Goal: Transaction & Acquisition: Purchase product/service

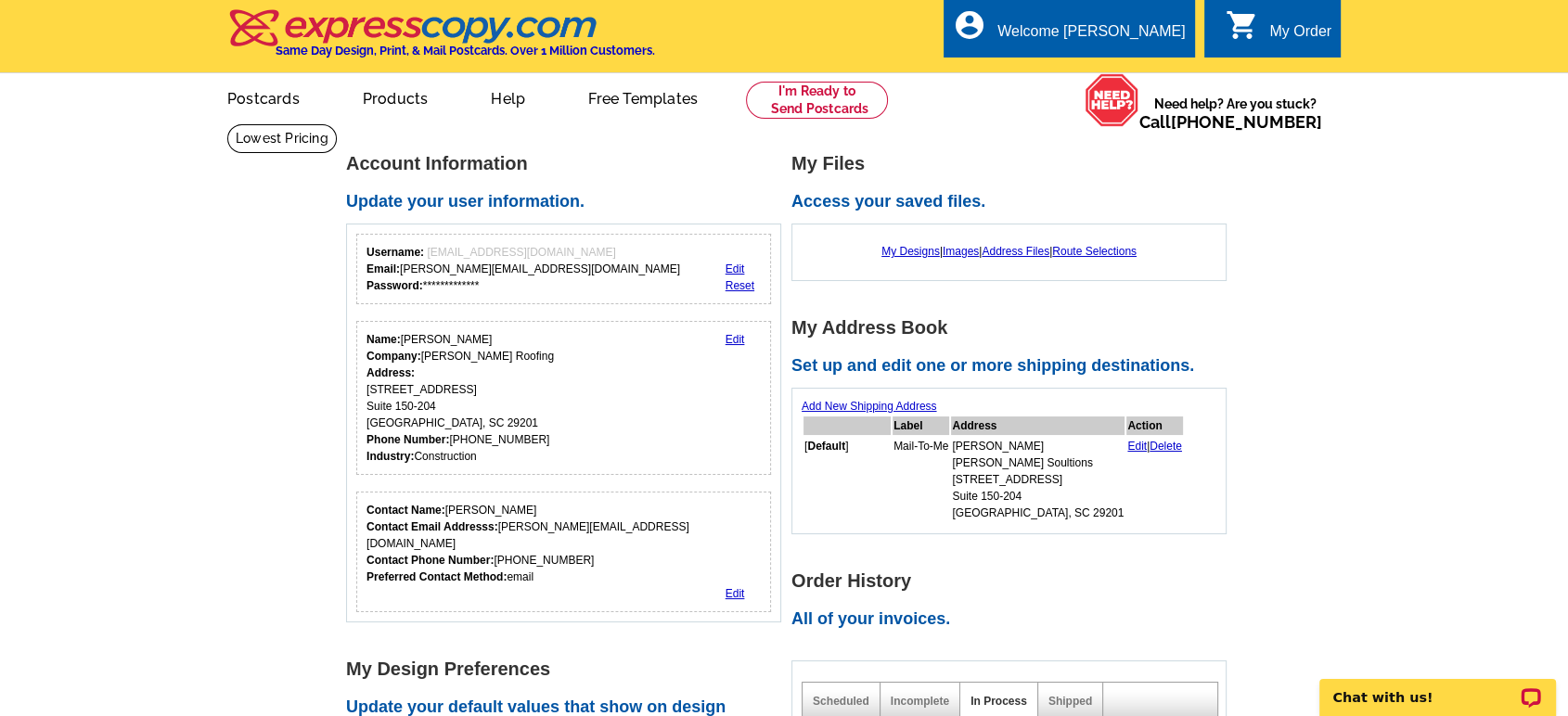
click at [1277, 24] on div "My Order" at bounding box center [1300, 36] width 62 height 26
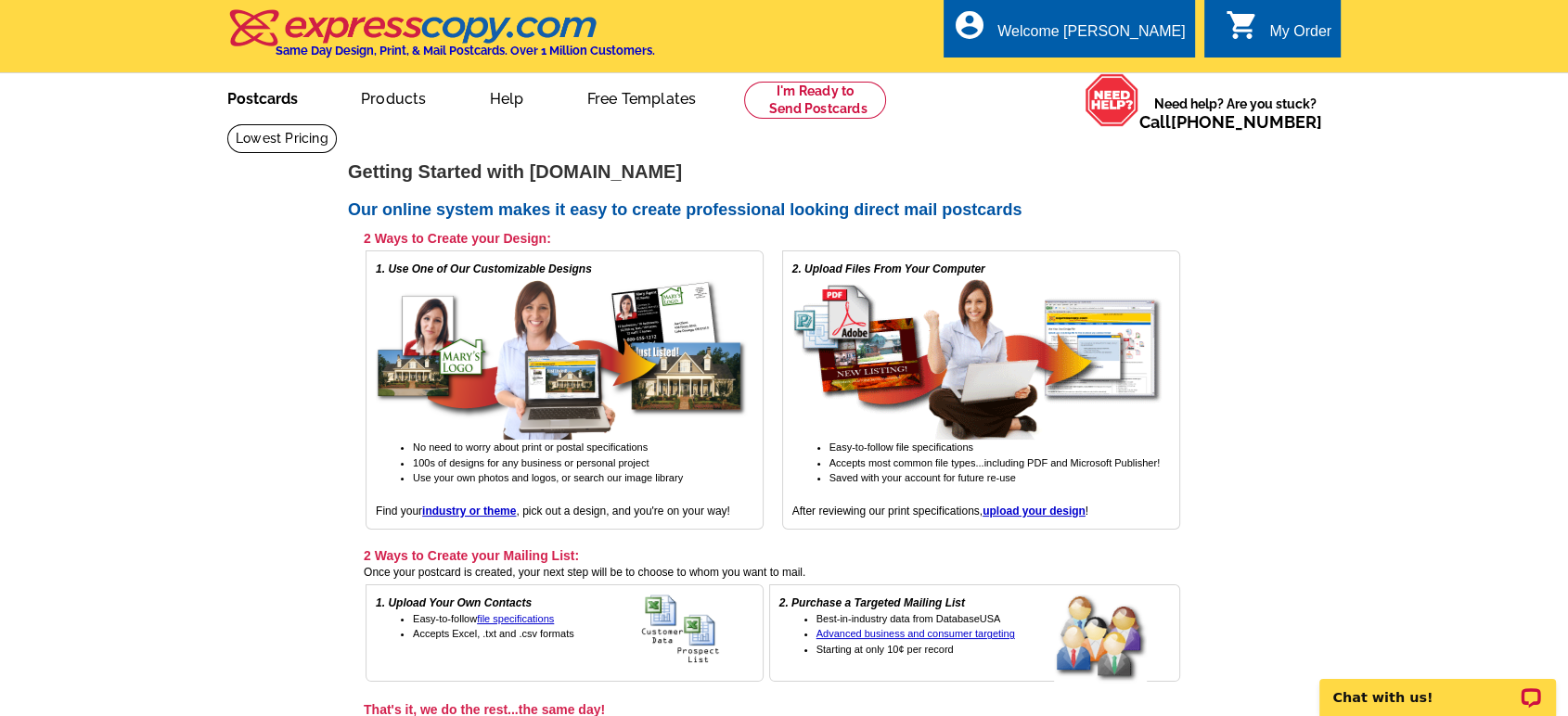
click at [246, 95] on link "Postcards" at bounding box center [262, 97] width 130 height 43
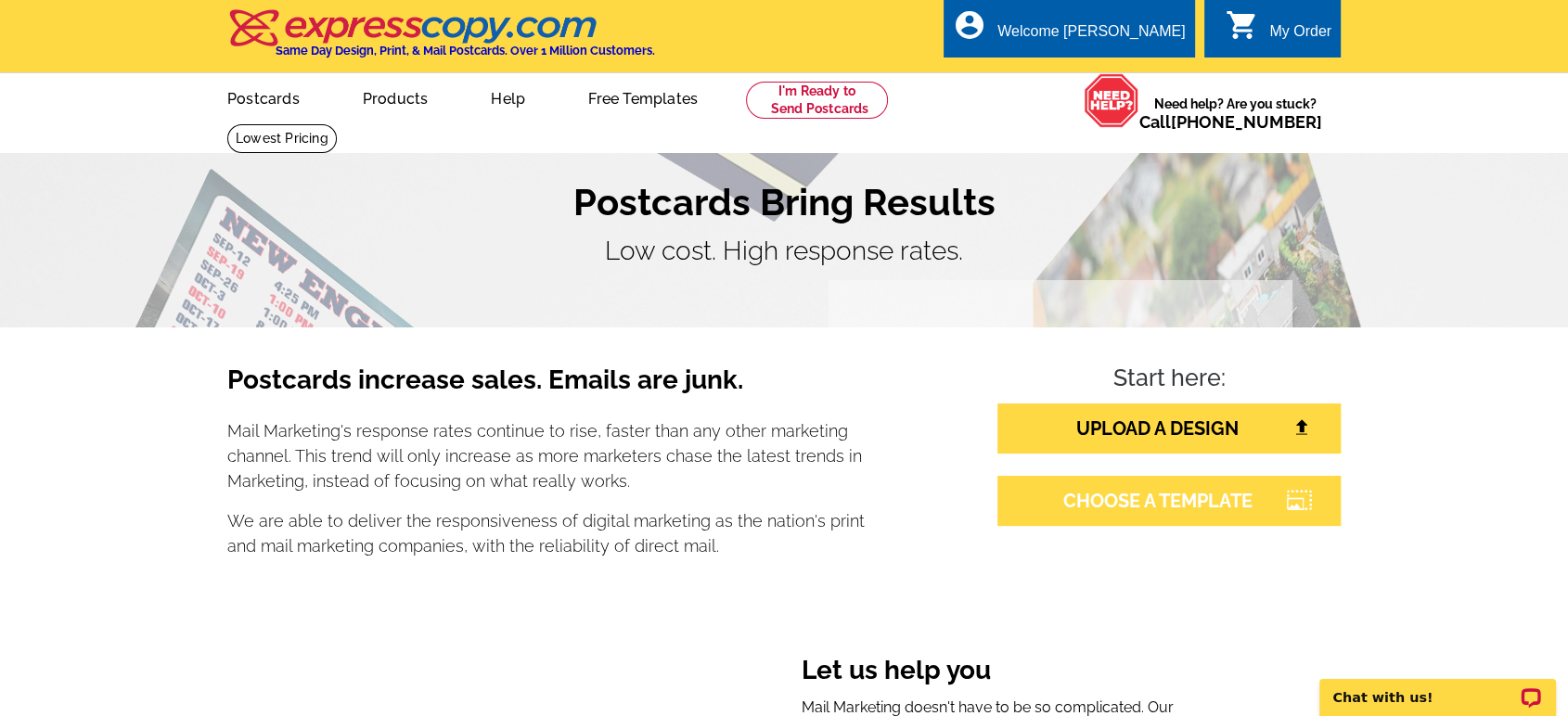
click at [1147, 501] on link "CHOOSE A TEMPLATE" at bounding box center [1169, 501] width 343 height 50
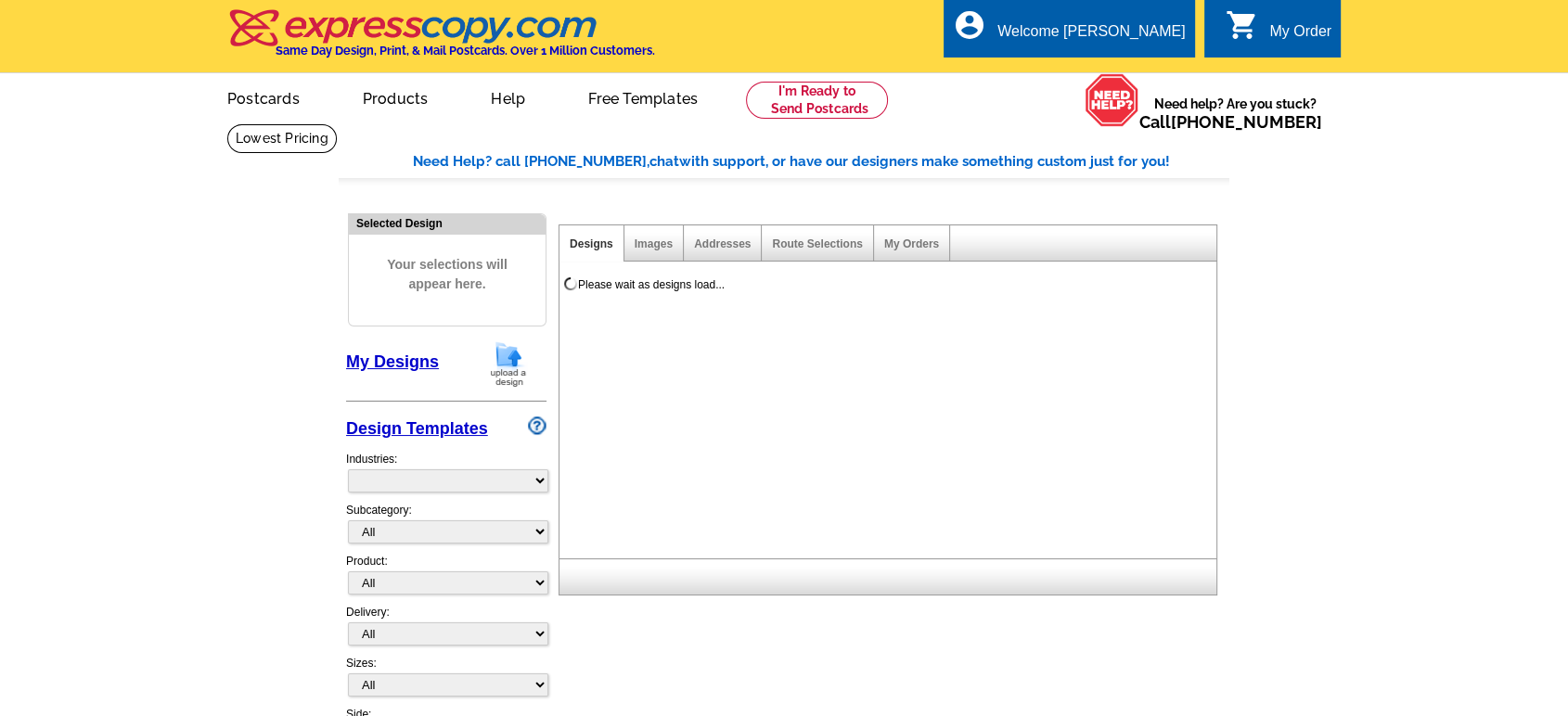
select select "785"
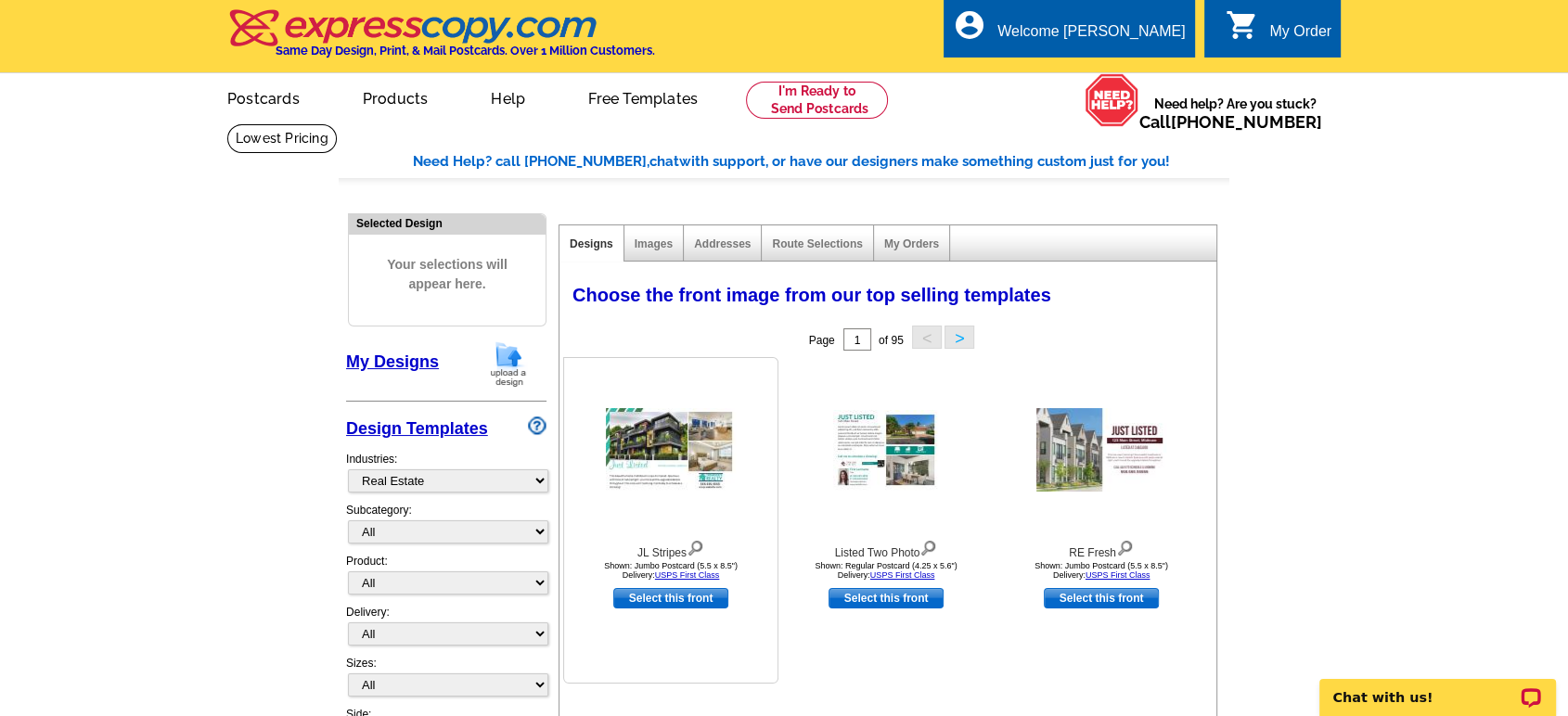
click at [658, 449] on img at bounding box center [671, 450] width 130 height 84
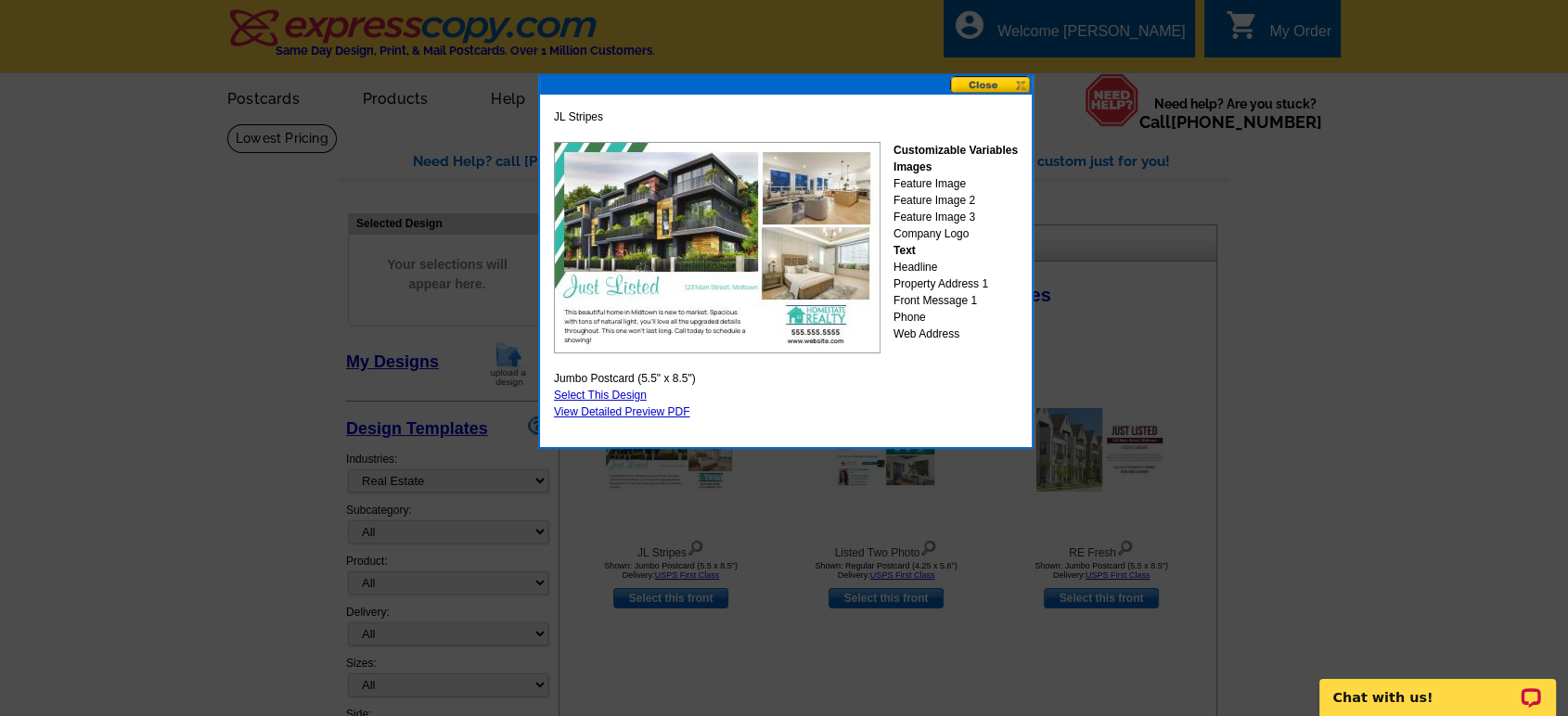
click at [571, 390] on link "Select This Design" at bounding box center [601, 394] width 93 height 13
select select "2"
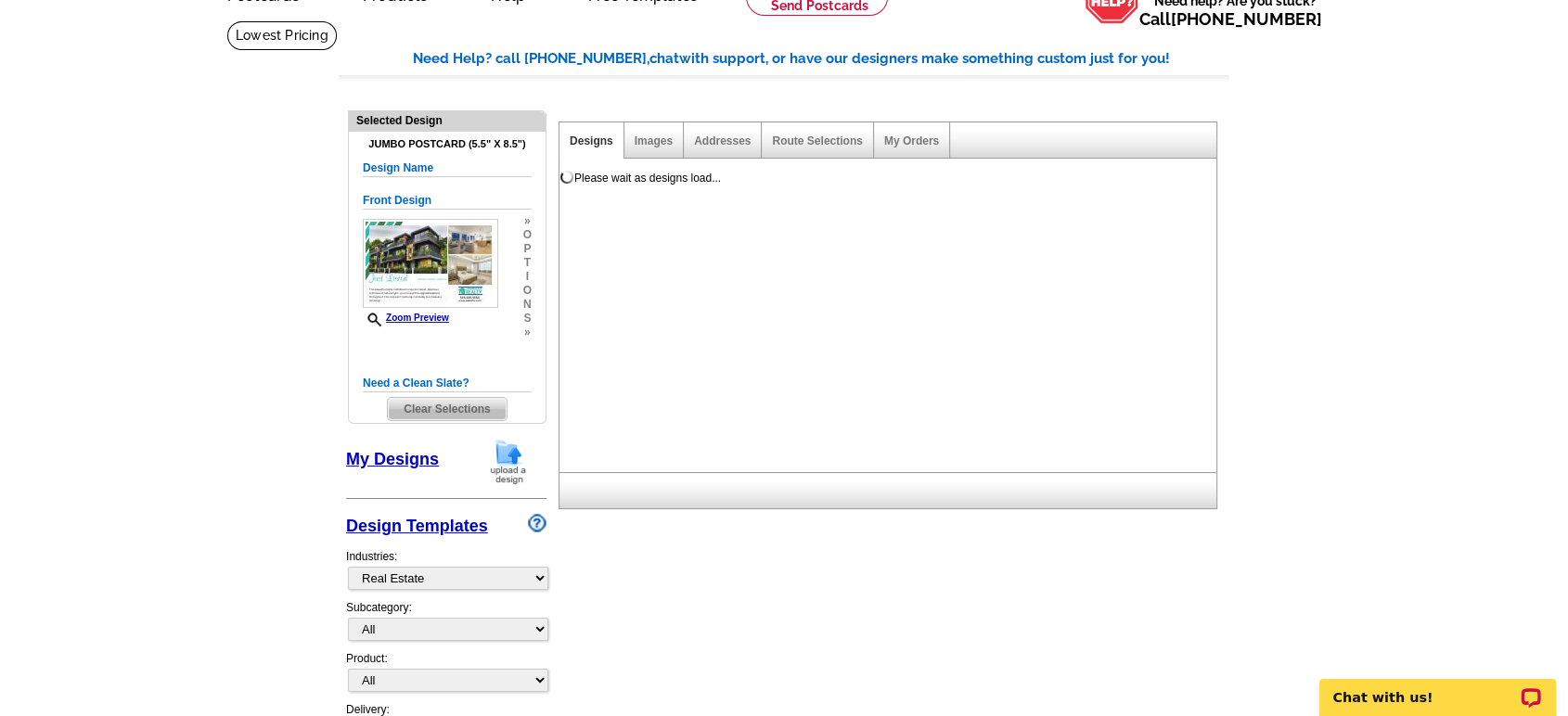
scroll to position [206, 0]
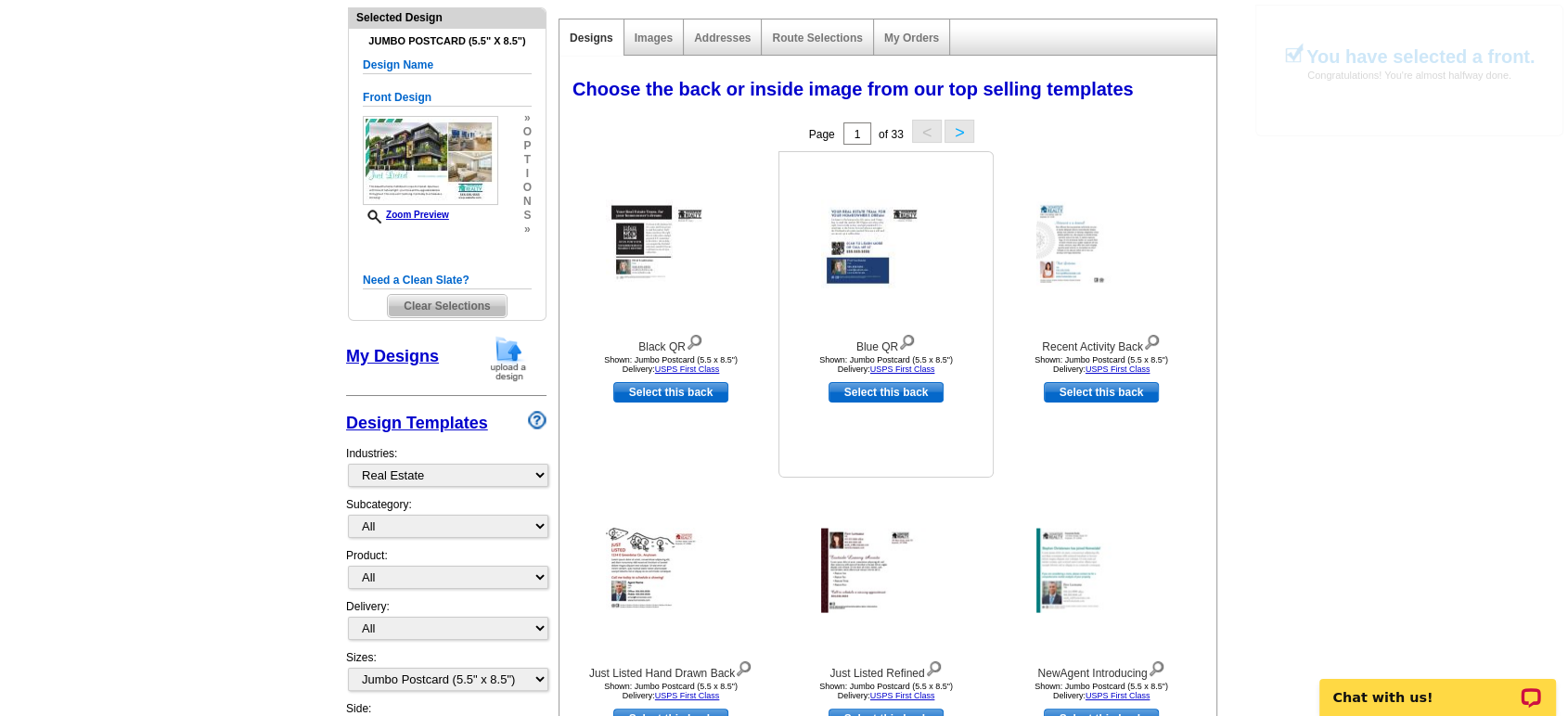
click at [861, 260] on img at bounding box center [887, 244] width 130 height 88
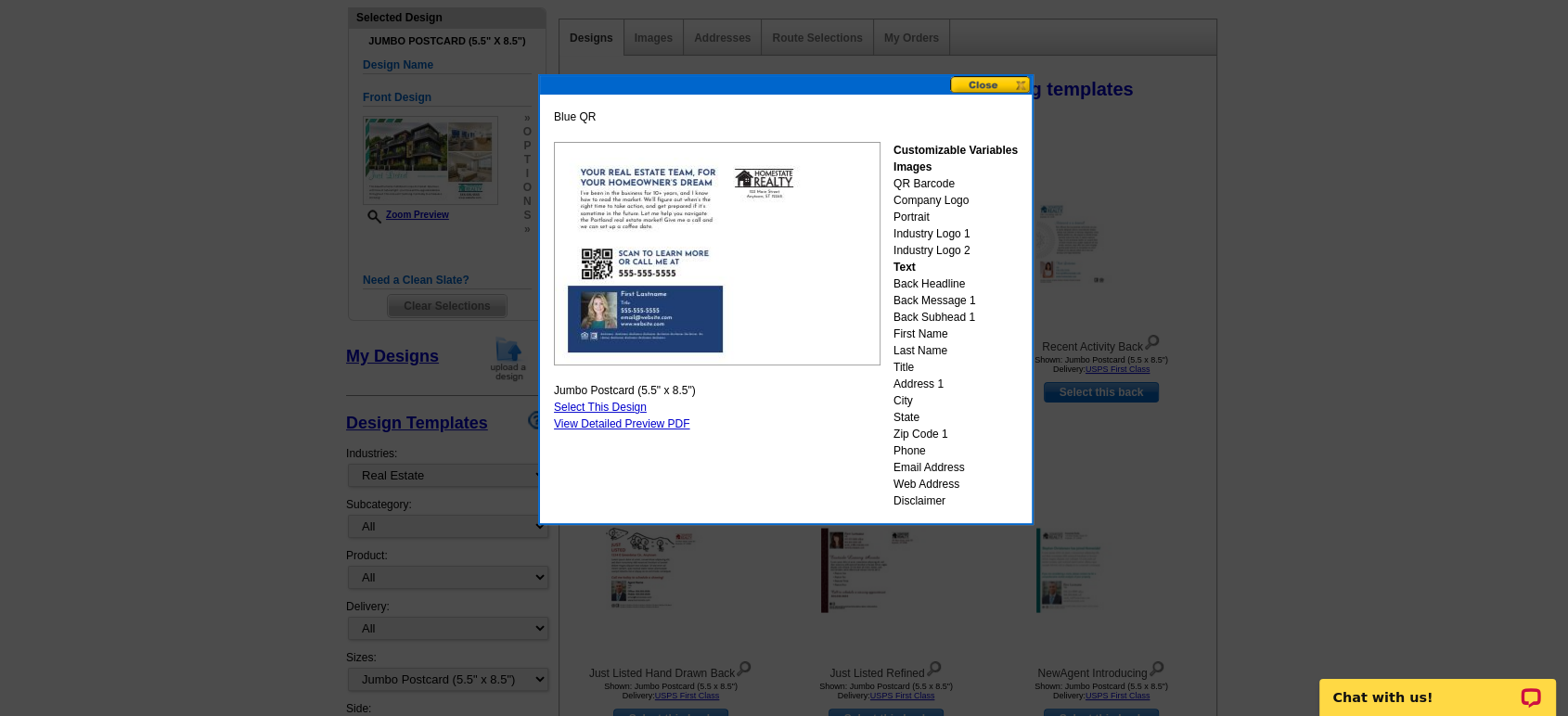
click at [598, 402] on link "Select This Design" at bounding box center [601, 406] width 93 height 13
select select "front"
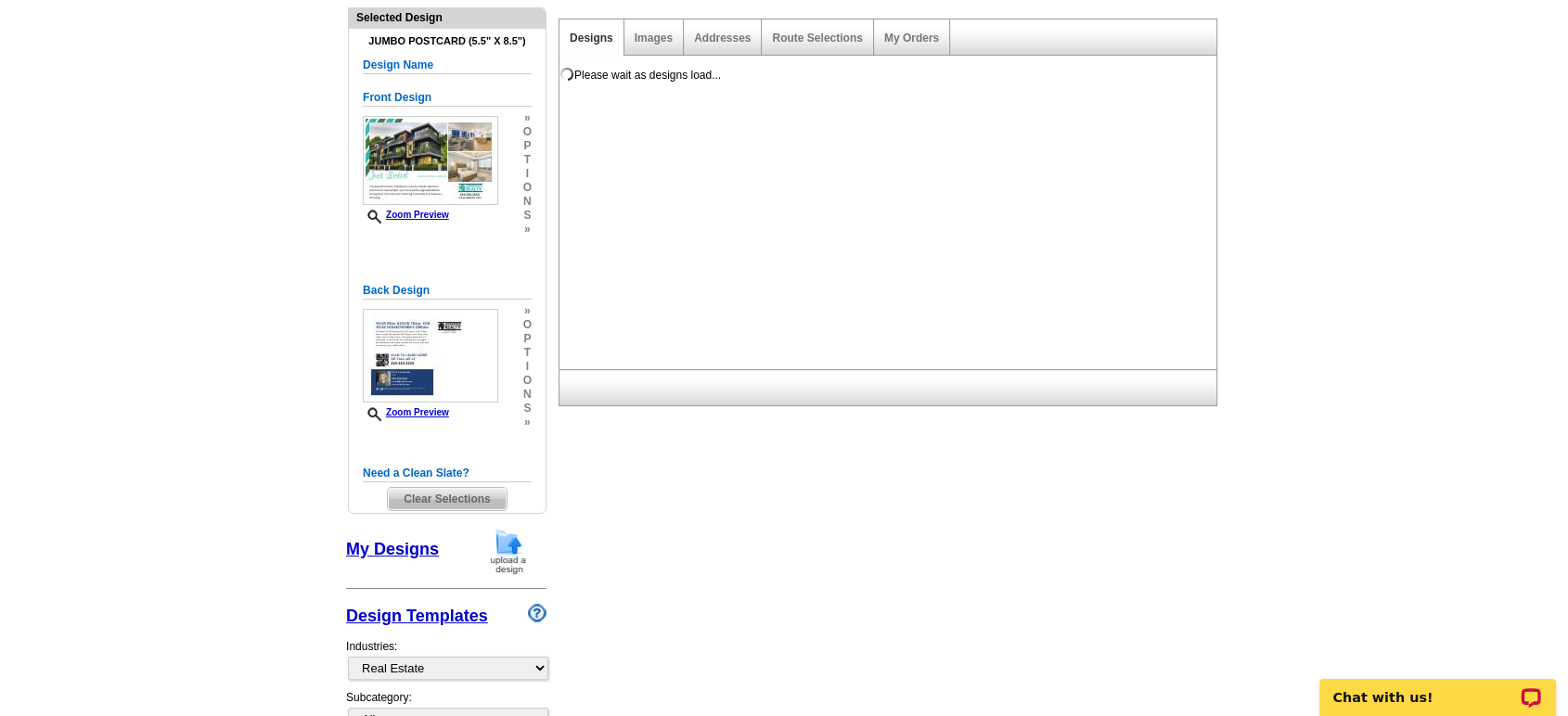
scroll to position [0, 0]
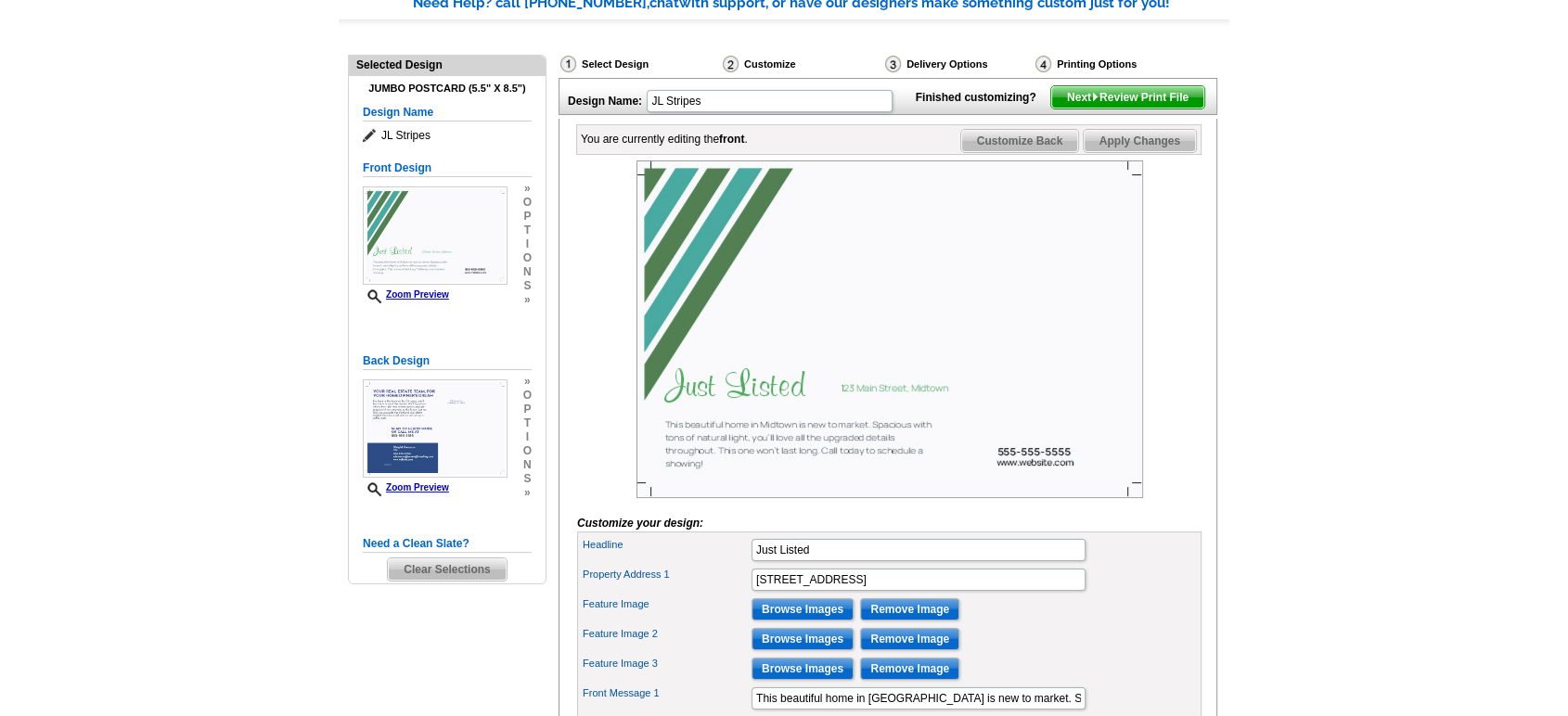
scroll to position [206, 0]
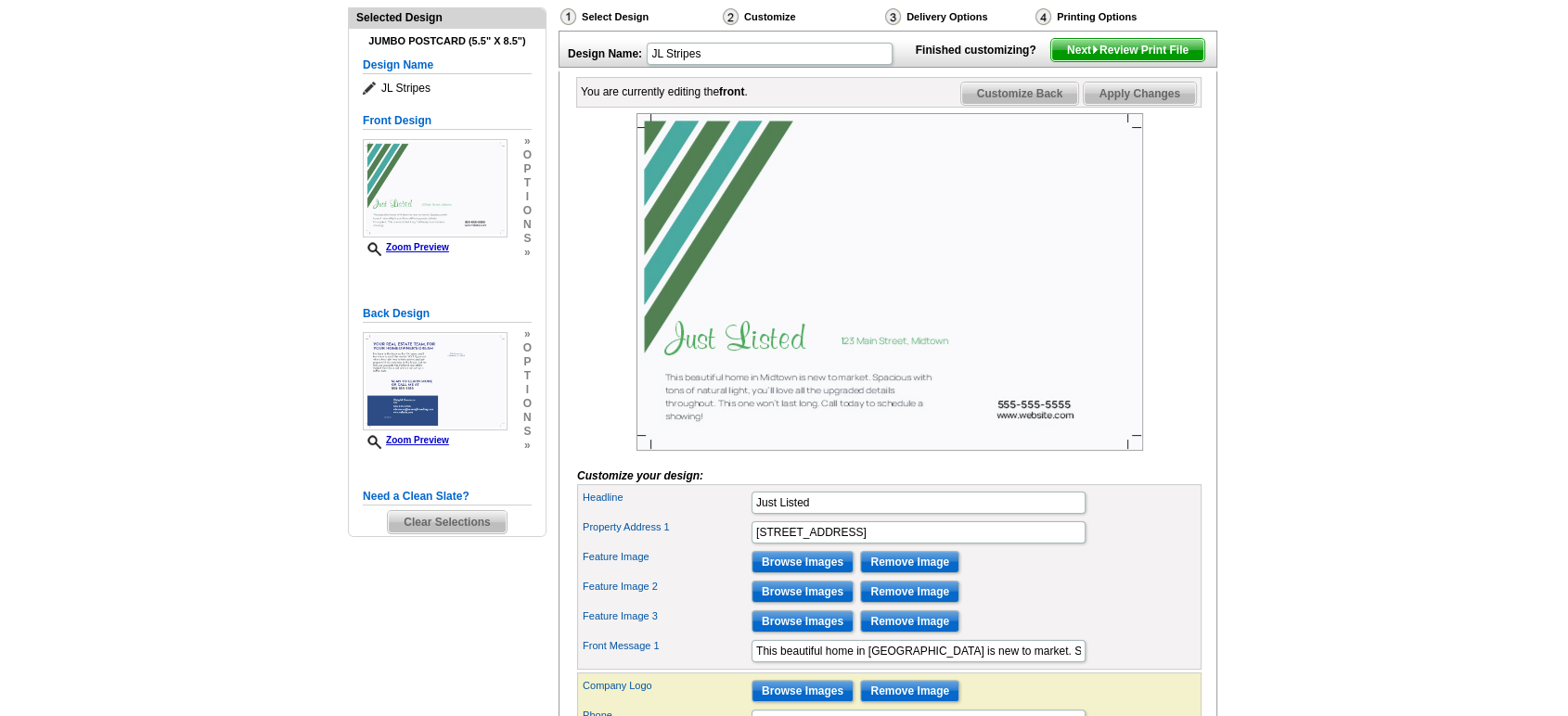
click at [456, 520] on span "Clear Selections" at bounding box center [446, 522] width 117 height 23
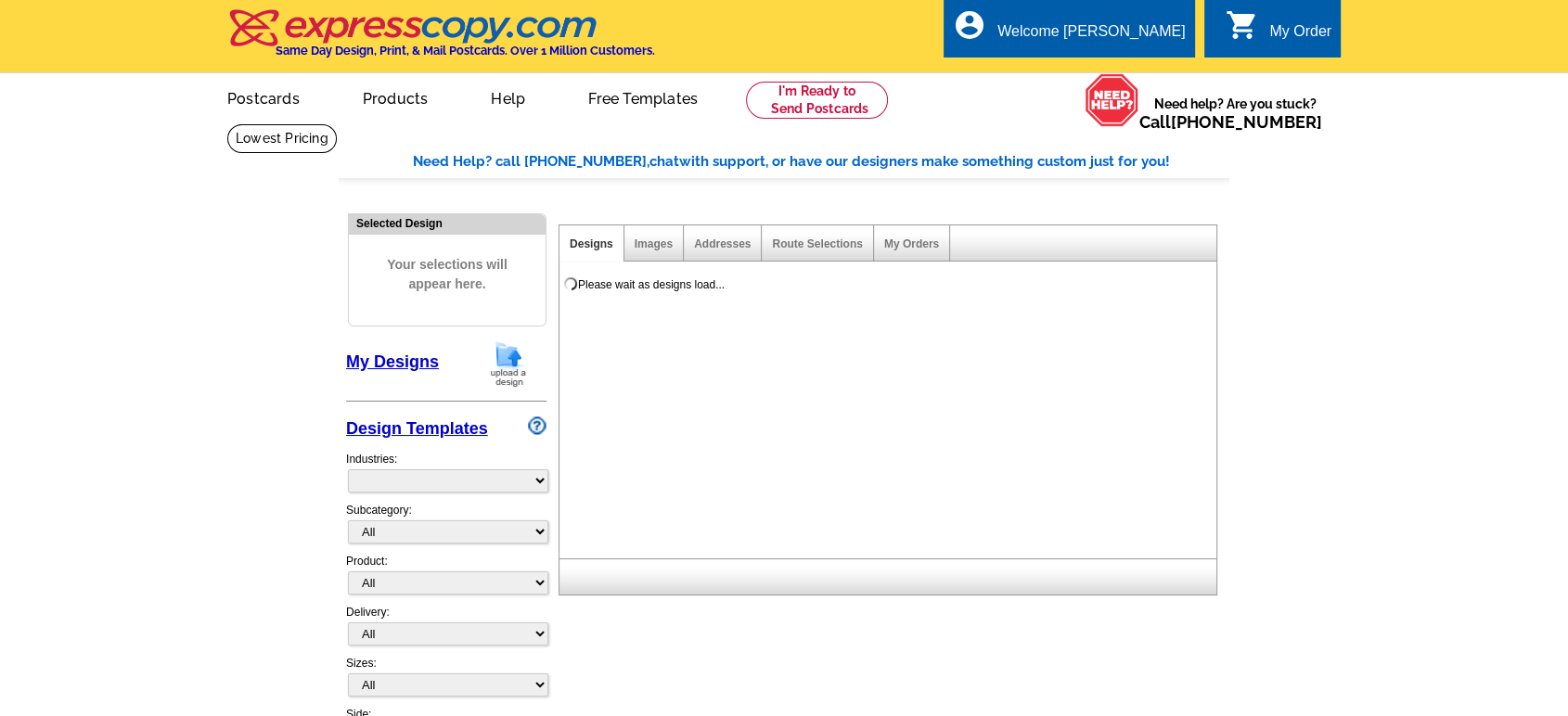
select select "785"
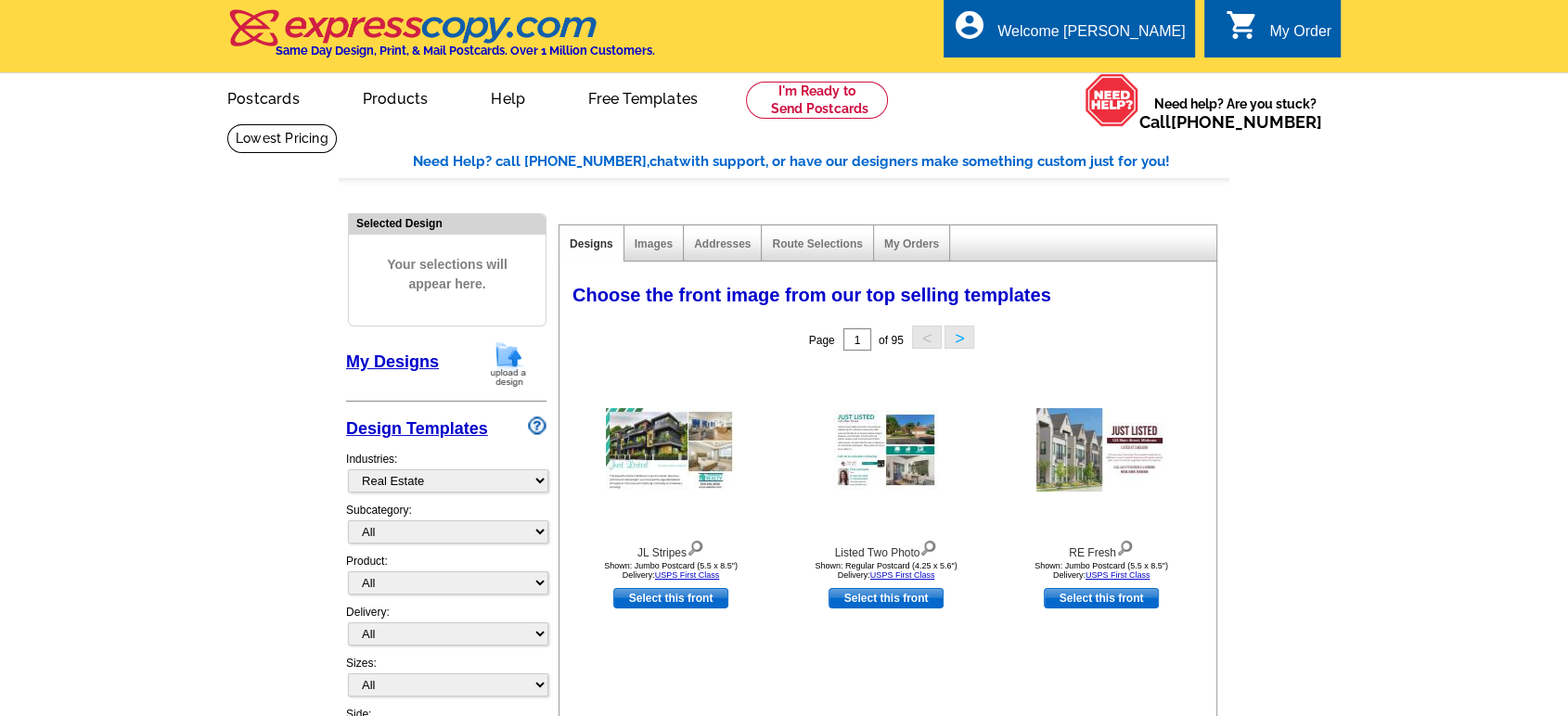
click at [380, 353] on link "My Designs" at bounding box center [392, 362] width 93 height 19
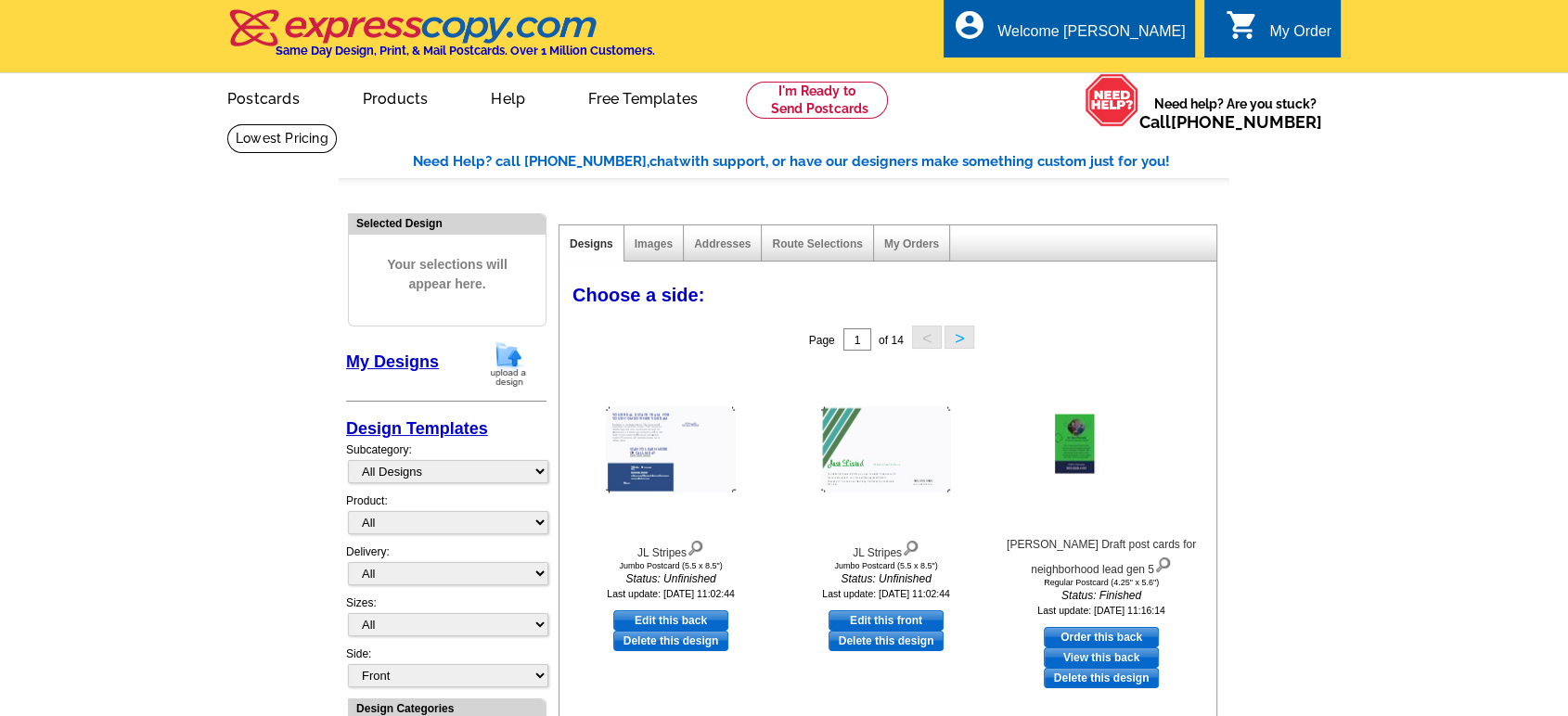
click at [400, 360] on link "My Designs" at bounding box center [392, 362] width 93 height 19
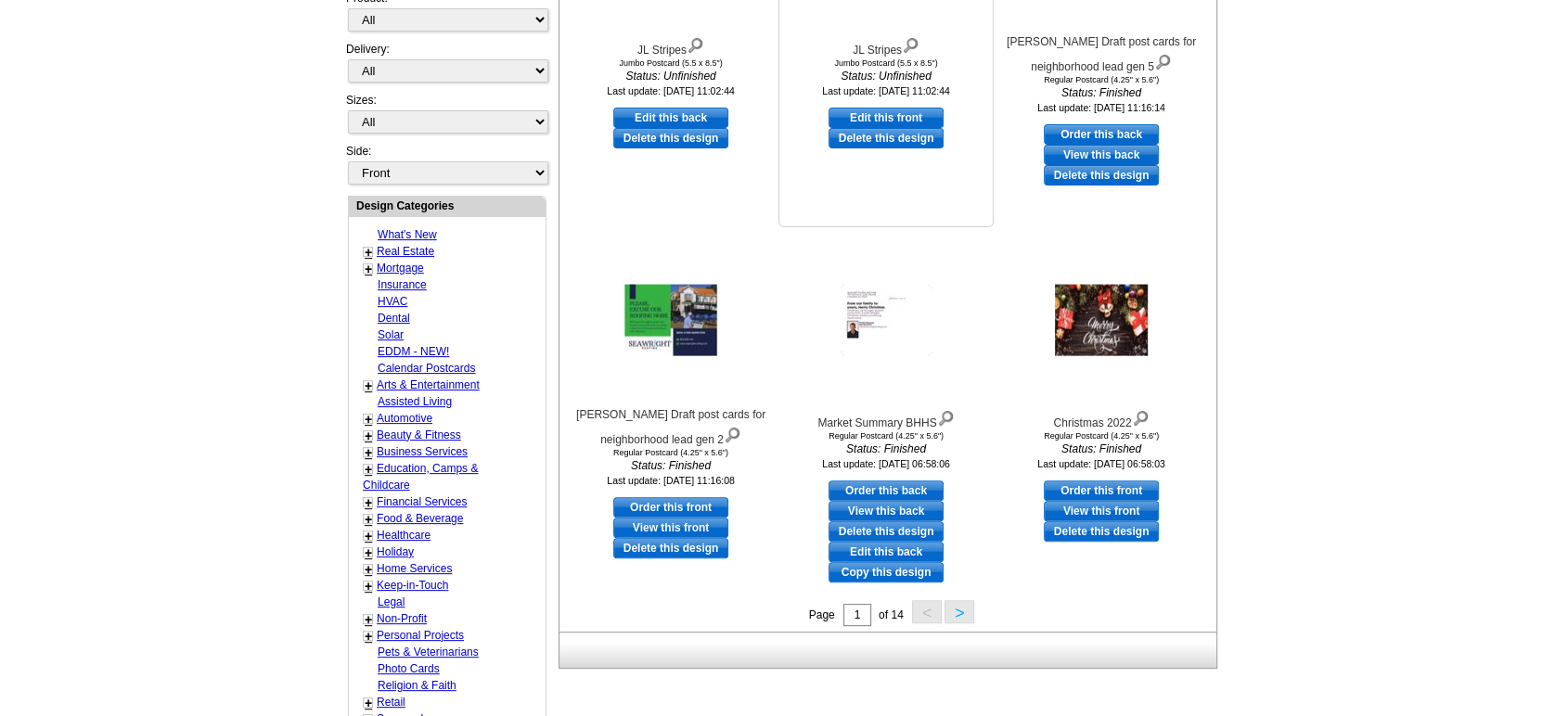
scroll to position [515, 0]
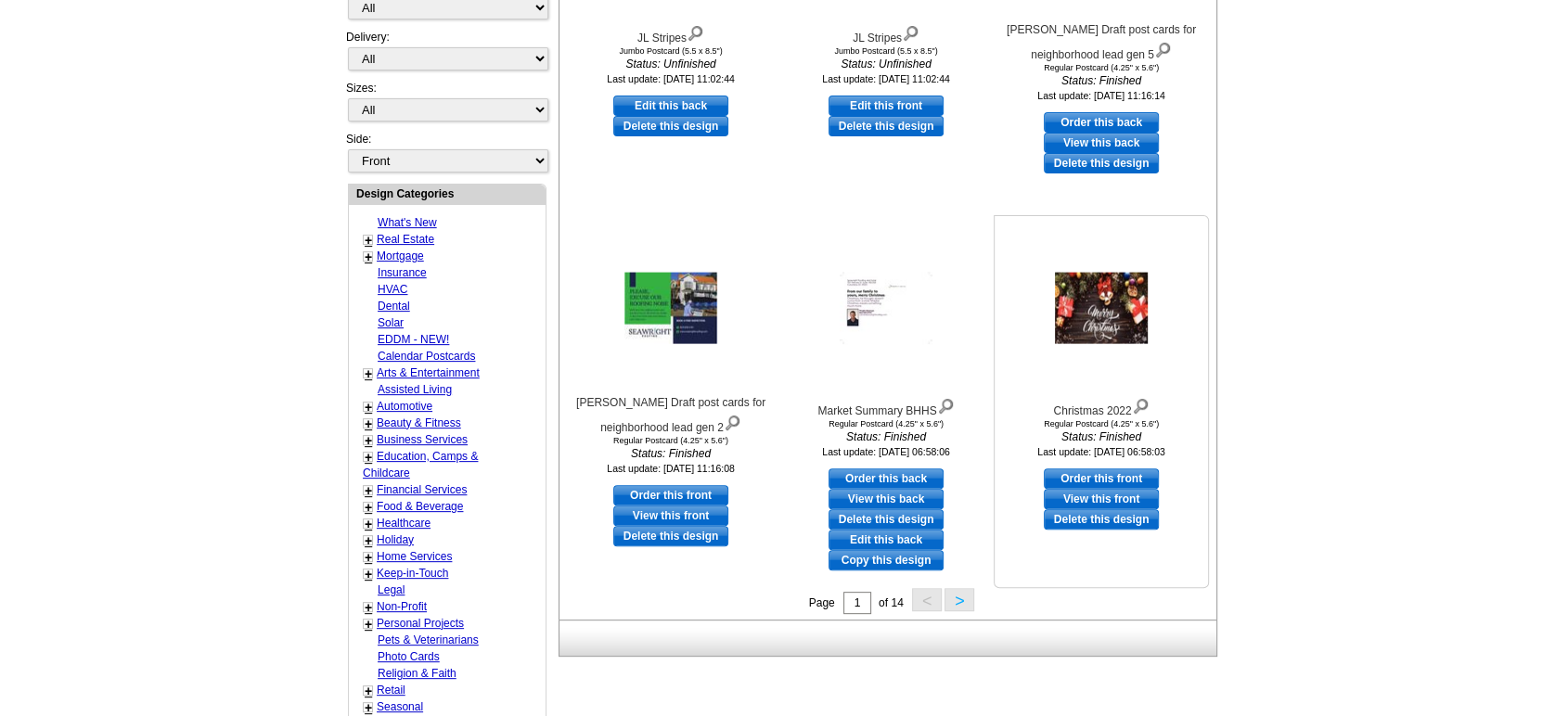
click at [1107, 477] on link "Order this front" at bounding box center [1101, 478] width 115 height 21
select select "1"
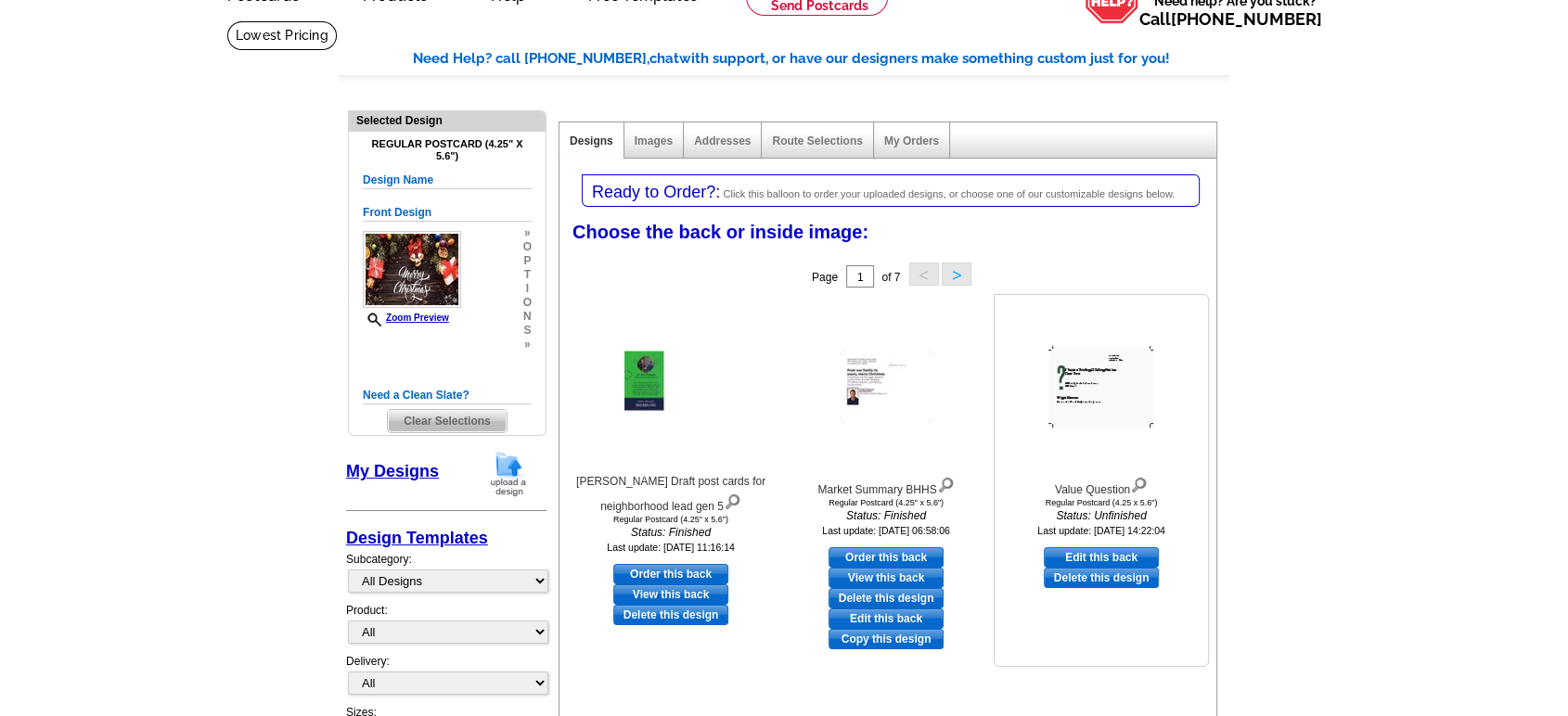
scroll to position [0, 0]
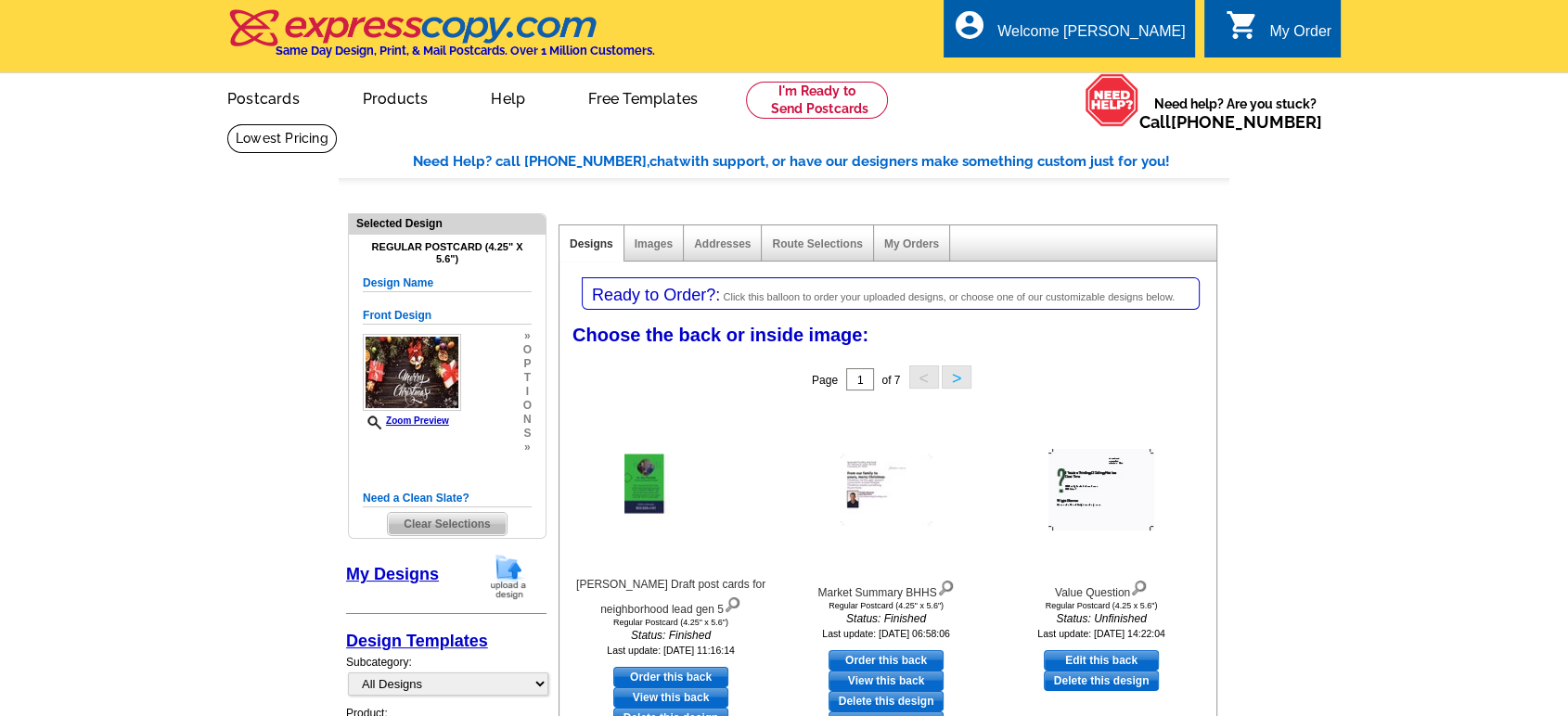
click at [386, 570] on link "My Designs" at bounding box center [392, 574] width 93 height 19
click at [869, 493] on img at bounding box center [886, 489] width 93 height 72
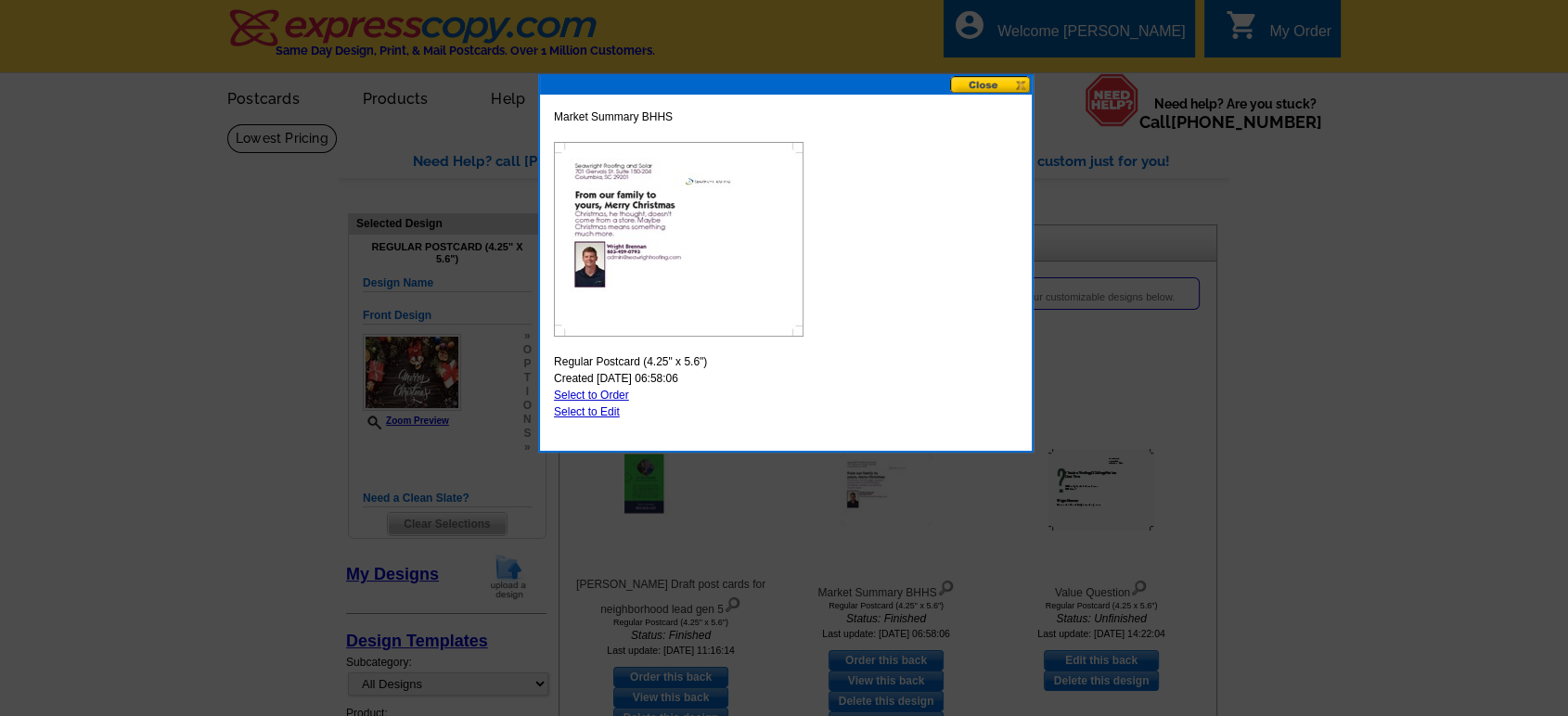
click at [582, 394] on link "Select to Order" at bounding box center [592, 394] width 75 height 13
select select "front"
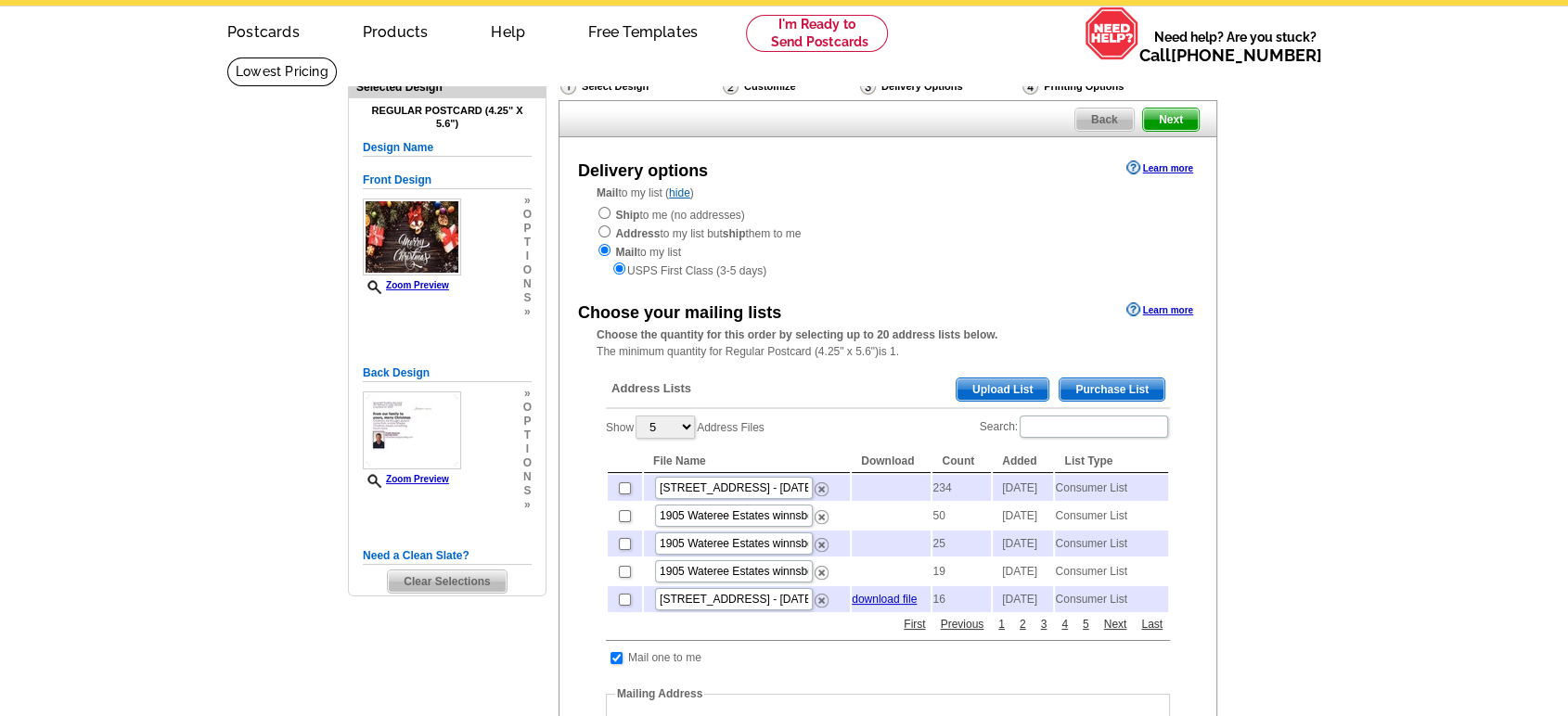
scroll to position [103, 0]
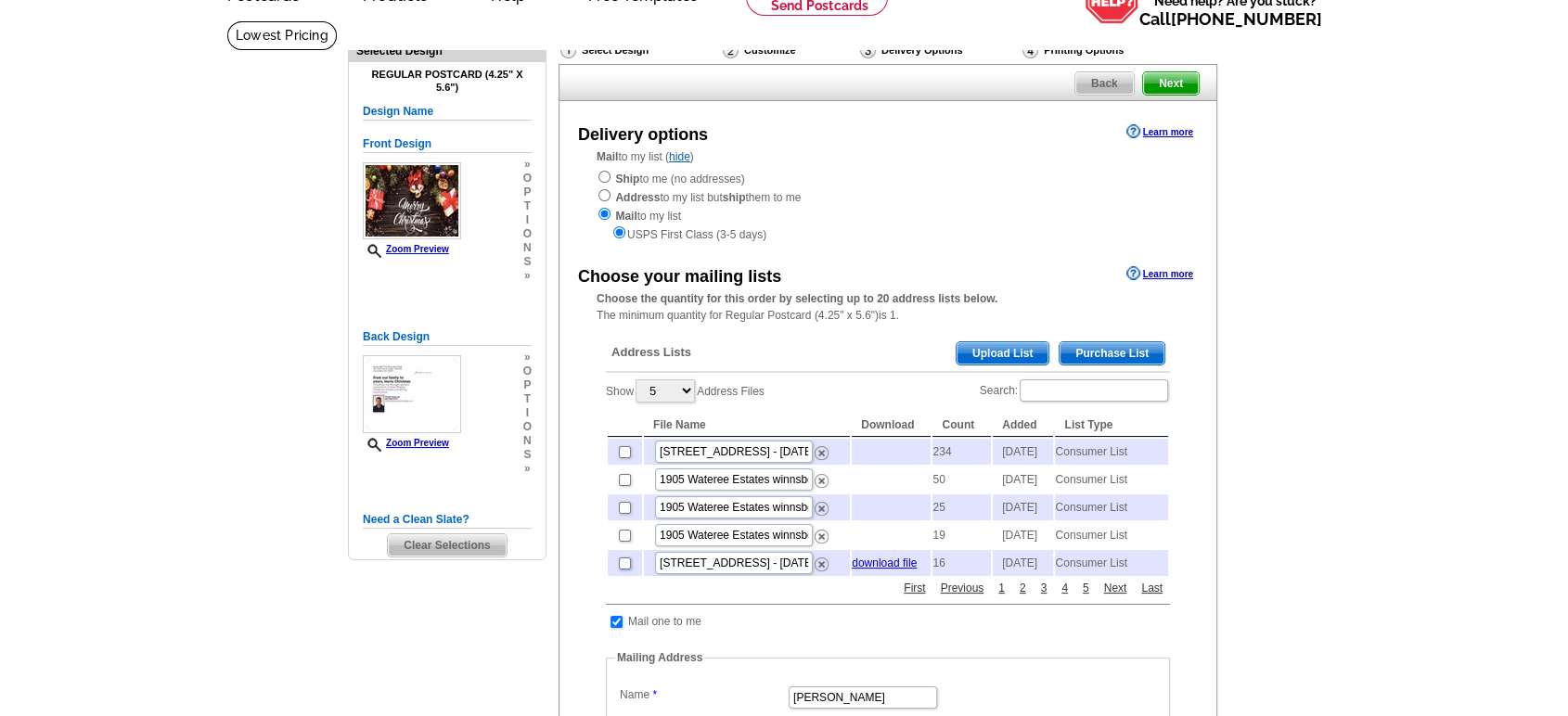
click at [622, 570] on input "checkbox" at bounding box center [625, 563] width 12 height 12
checkbox input "true"
click at [1113, 353] on span "Purchase List" at bounding box center [1111, 353] width 105 height 23
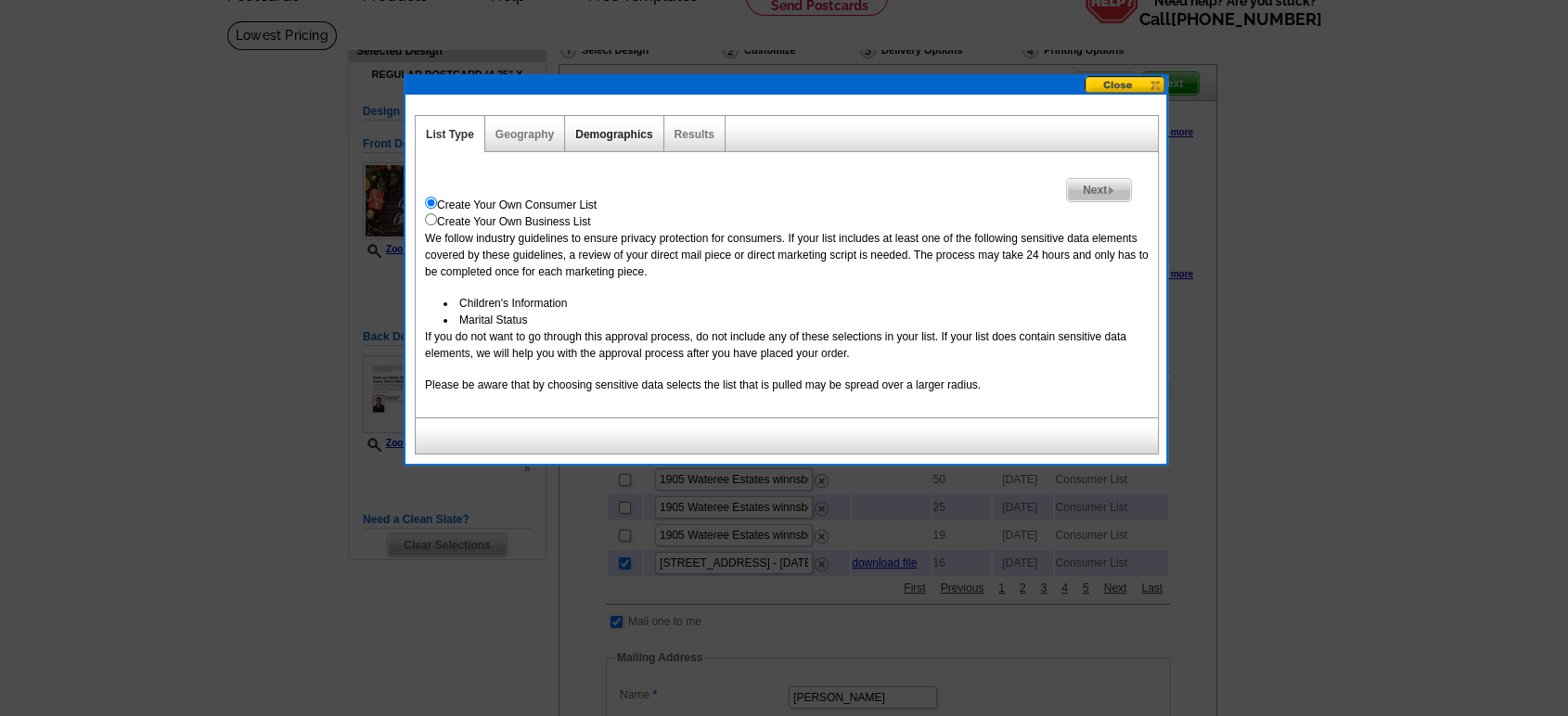
click at [595, 128] on link "Demographics" at bounding box center [613, 134] width 77 height 13
select select
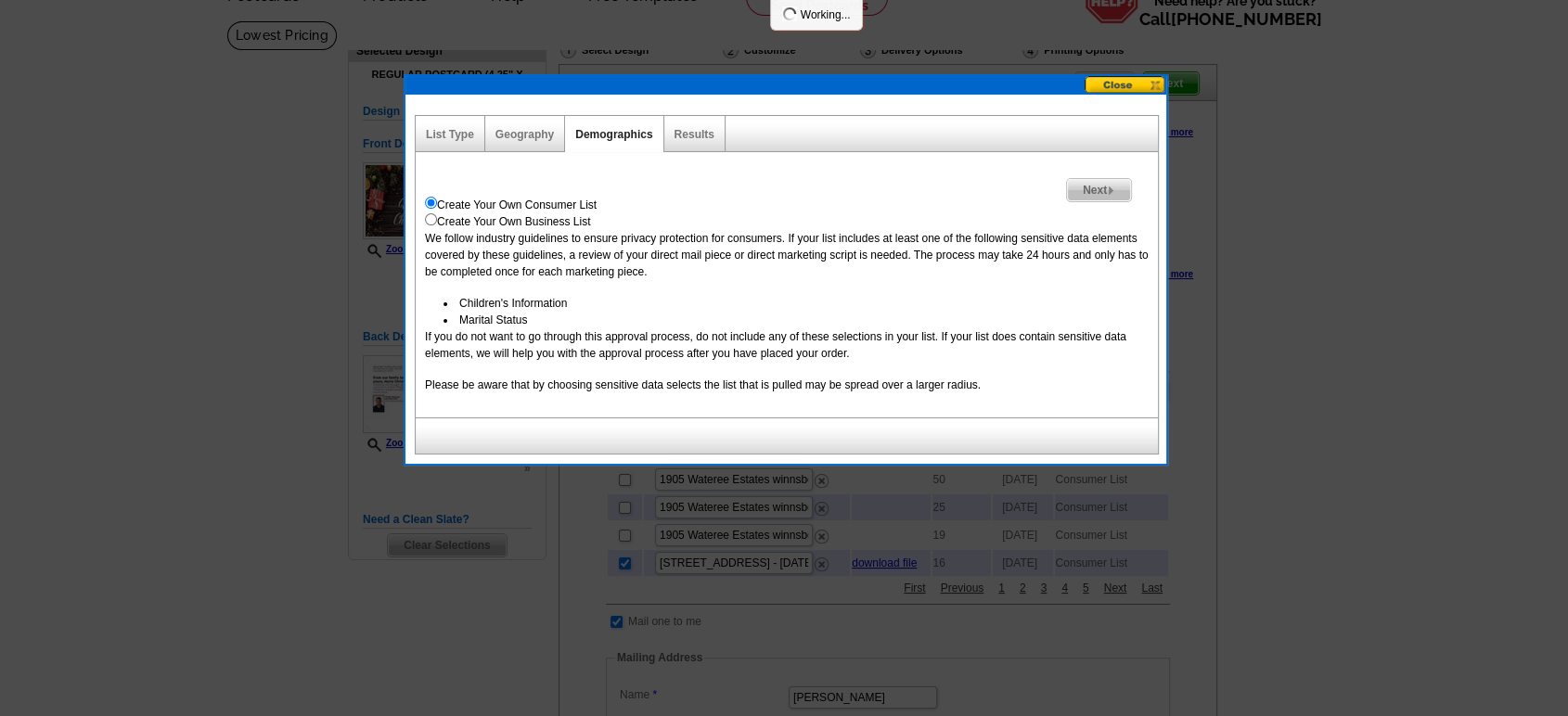
select select
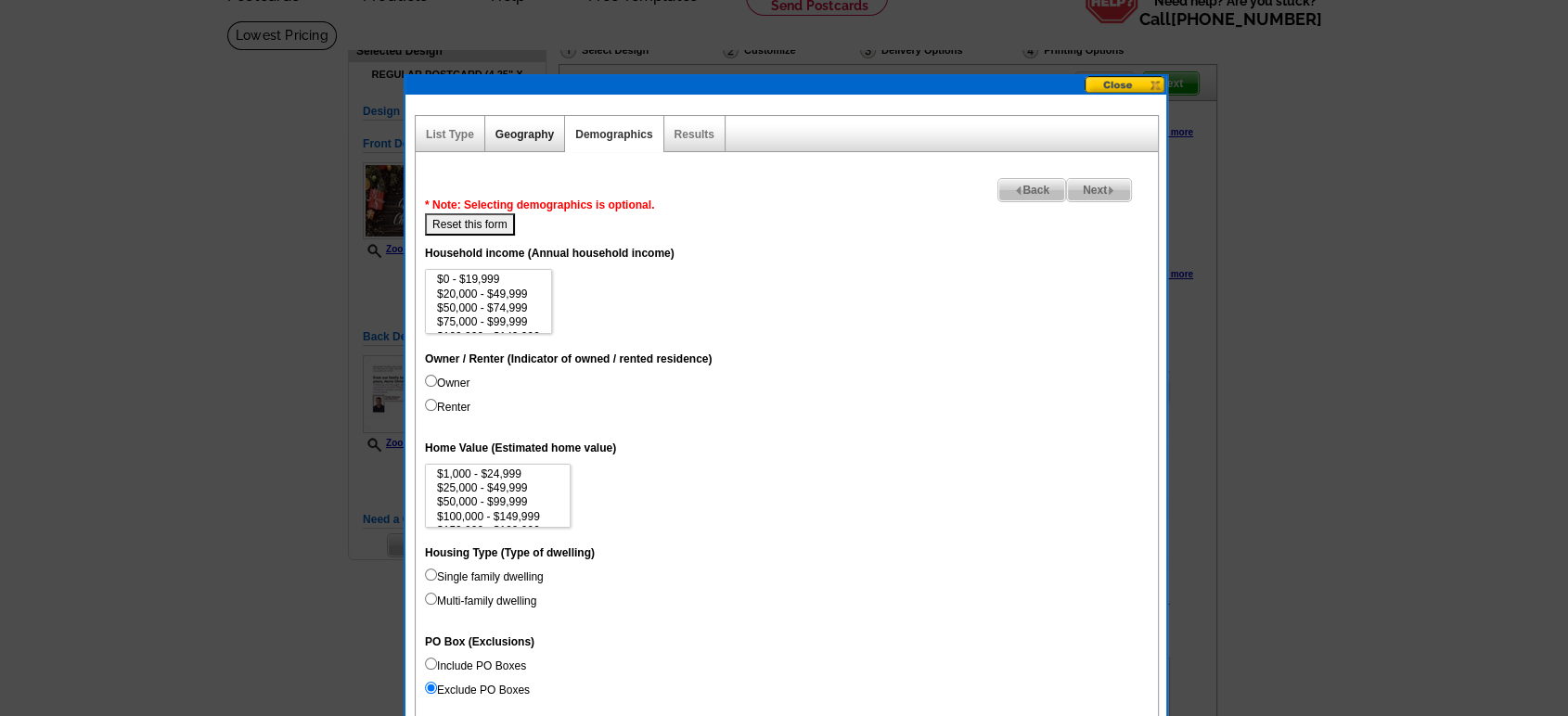
click at [519, 133] on link "Geography" at bounding box center [524, 134] width 58 height 13
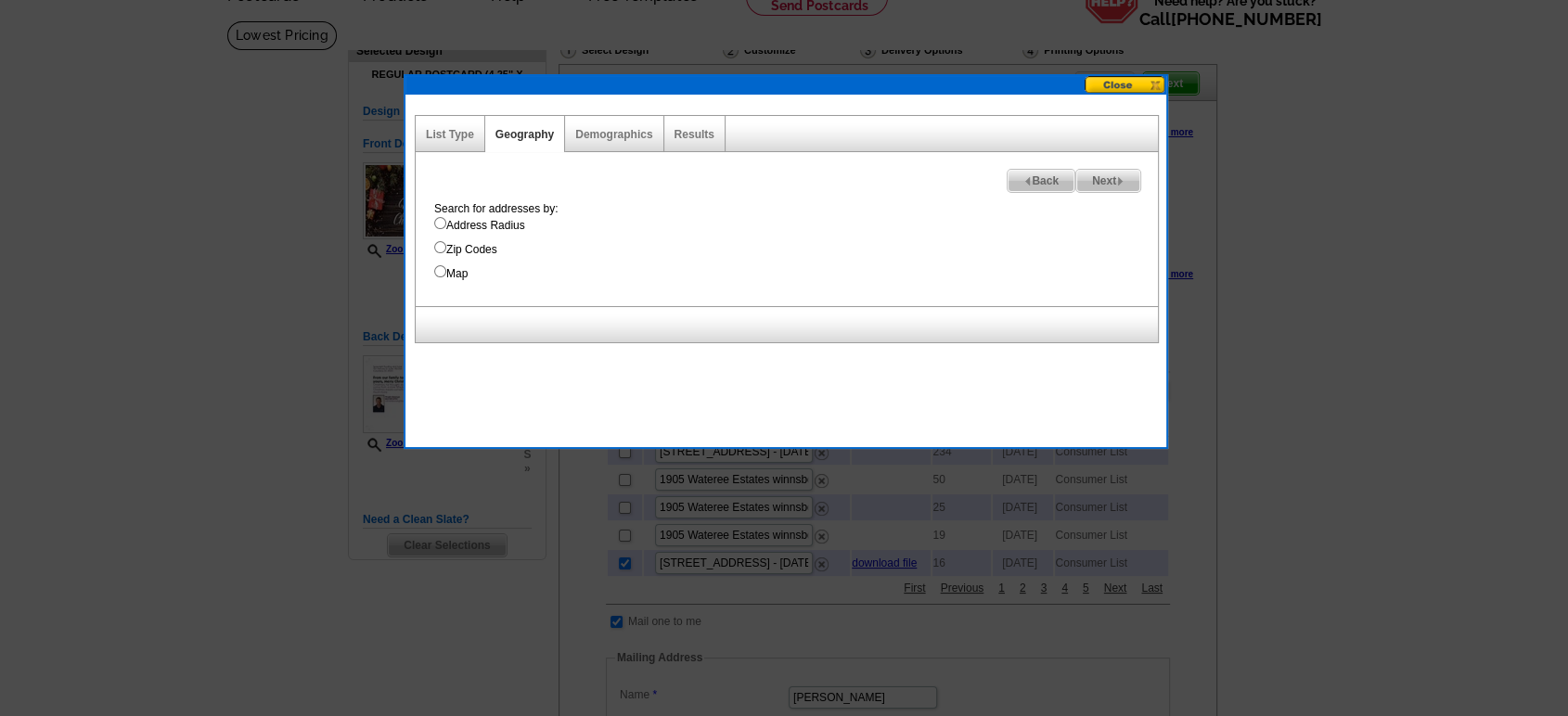
click at [440, 269] on input "Map" at bounding box center [440, 271] width 12 height 12
radio input "true"
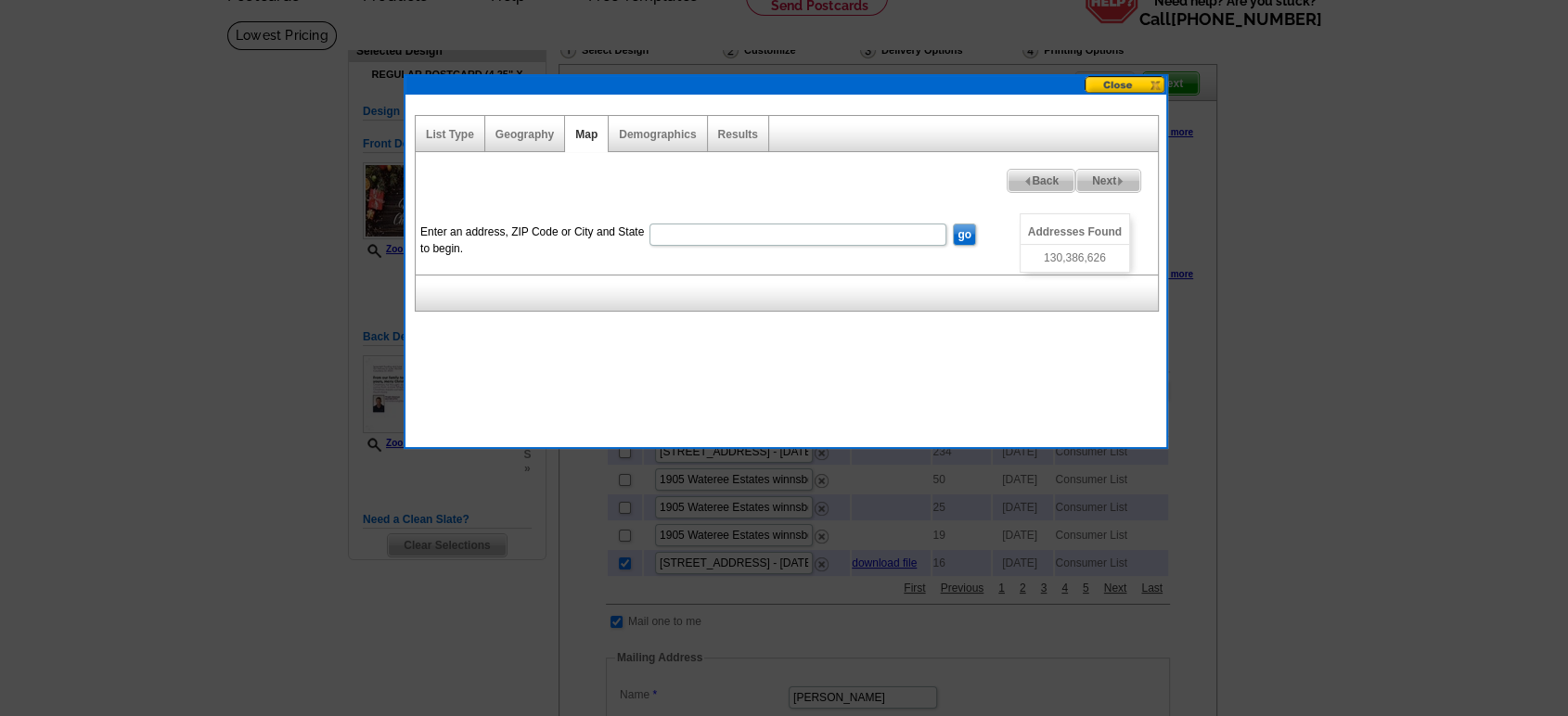
click at [670, 236] on input "Enter an address, ZIP Code or City and State to begin." at bounding box center [798, 235] width 297 height 23
type input "306 west main st union sc"
click at [962, 231] on input "go" at bounding box center [964, 235] width 24 height 23
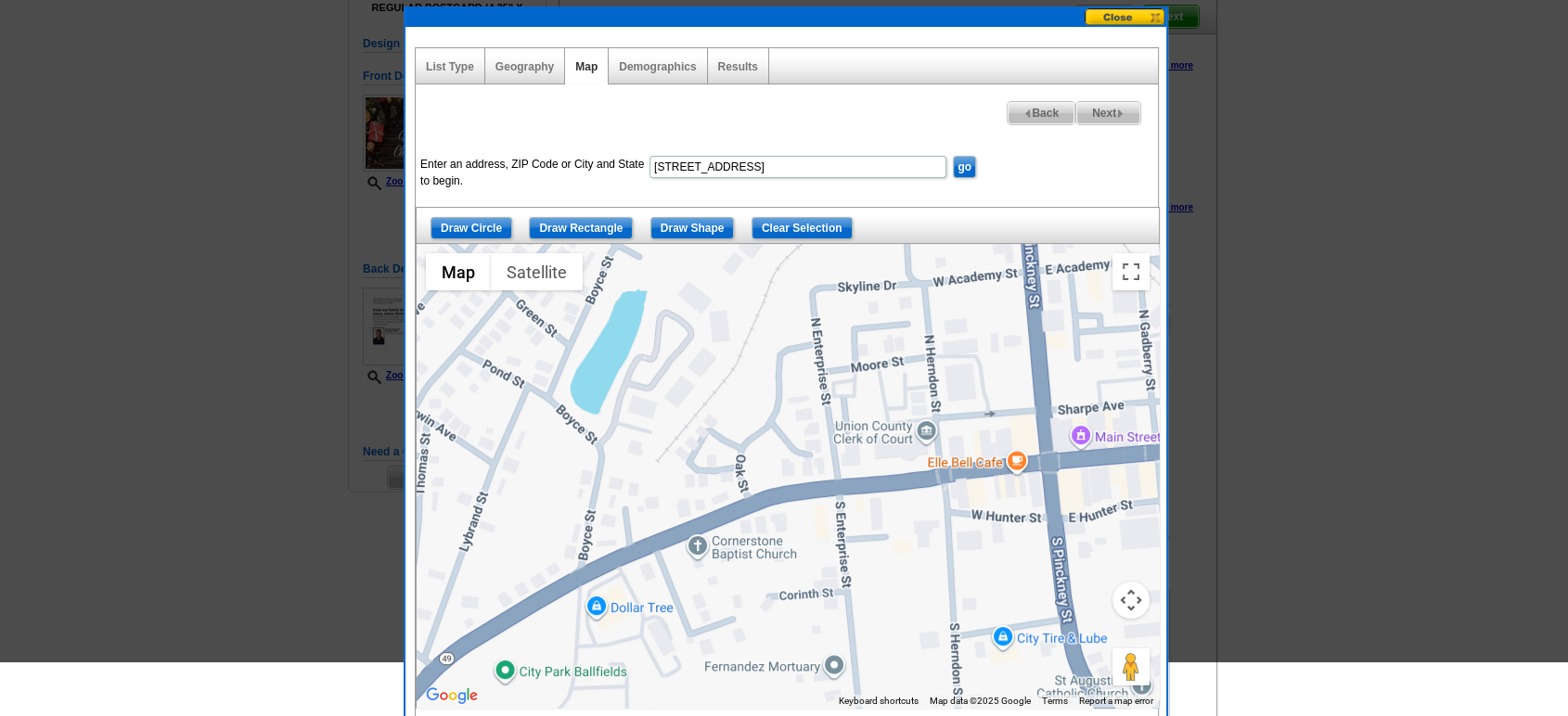
scroll to position [206, 0]
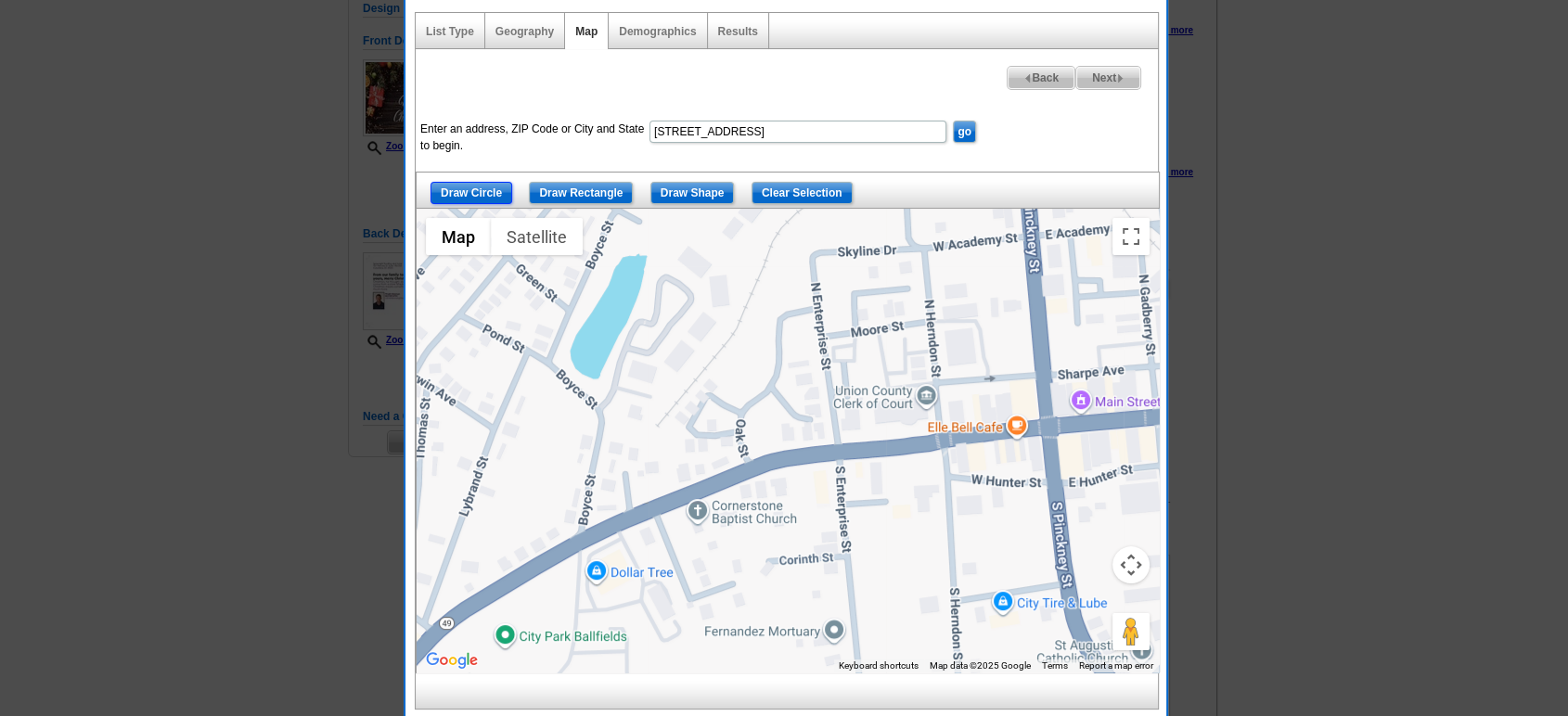
click at [456, 191] on input "Draw Circle" at bounding box center [471, 192] width 82 height 23
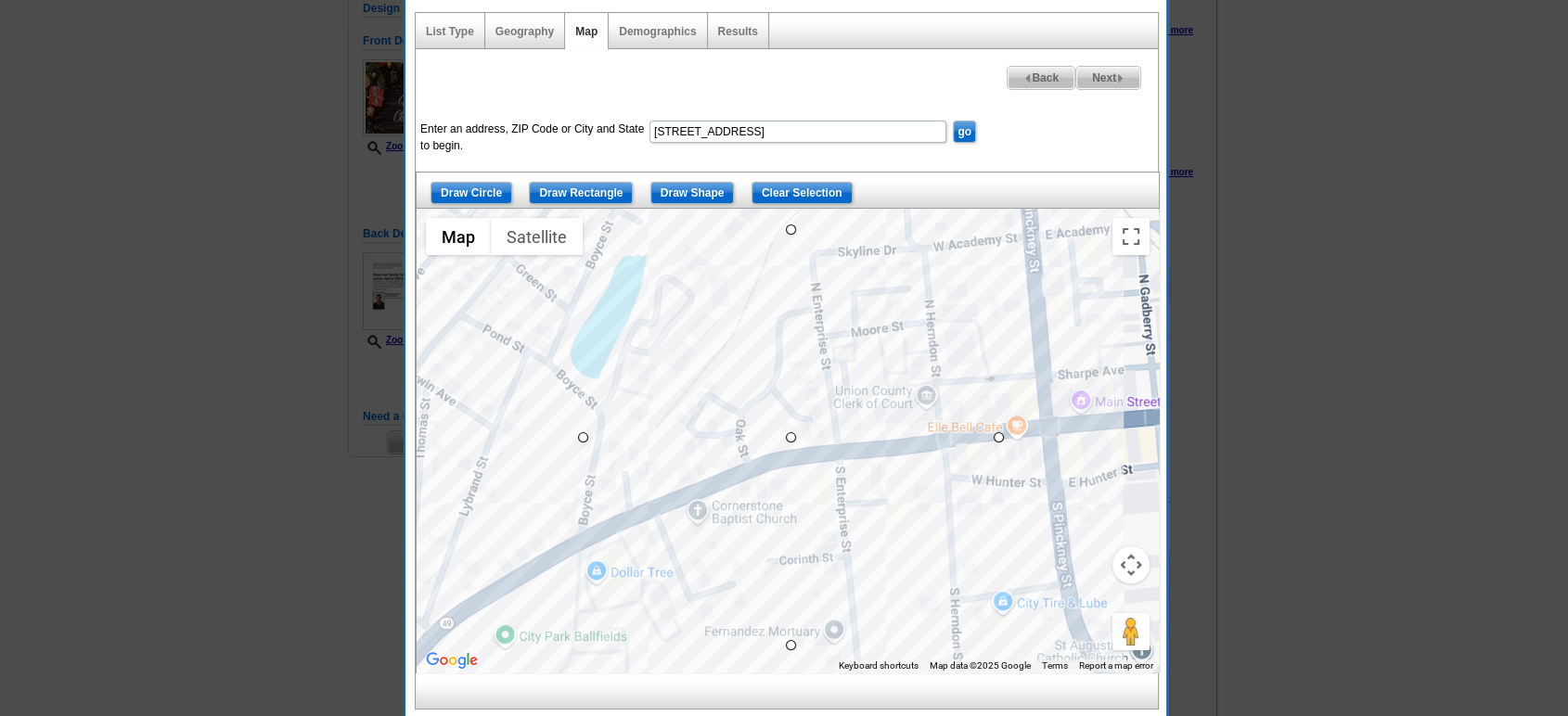
drag, startPoint x: 794, startPoint y: 443, endPoint x: 609, endPoint y: 332, distance: 215.7
click at [1100, 75] on span "Next" at bounding box center [1107, 78] width 64 height 23
select select
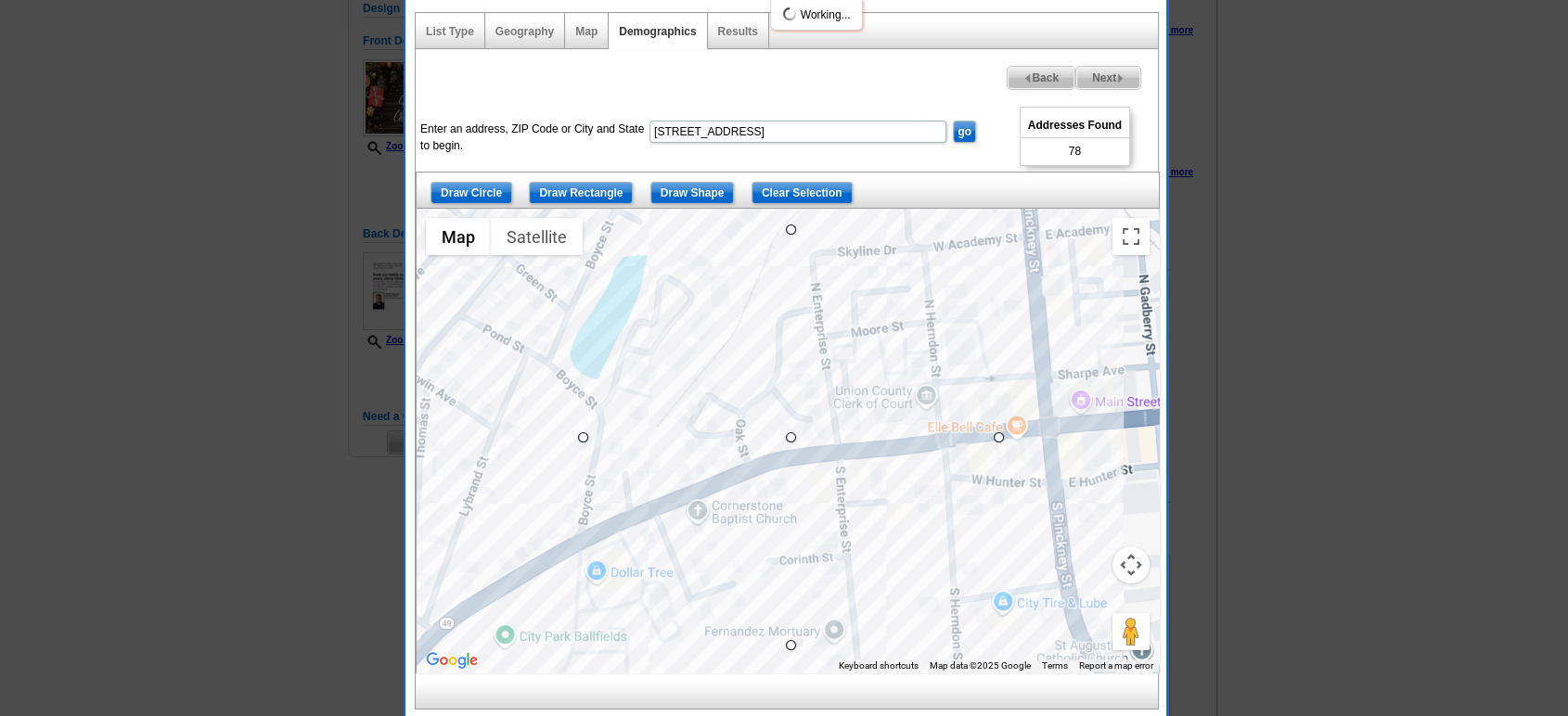
select select
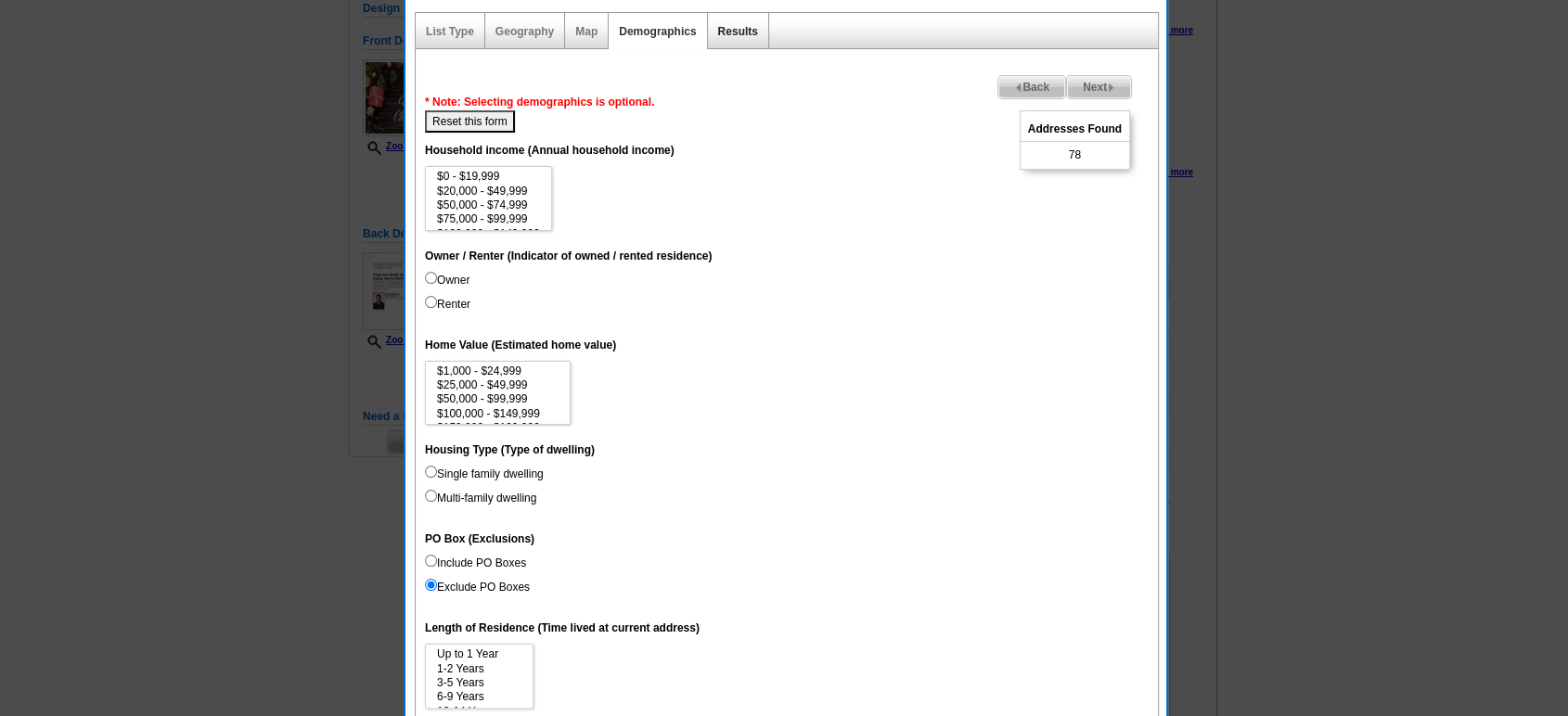
click at [729, 28] on link "Results" at bounding box center [738, 31] width 39 height 13
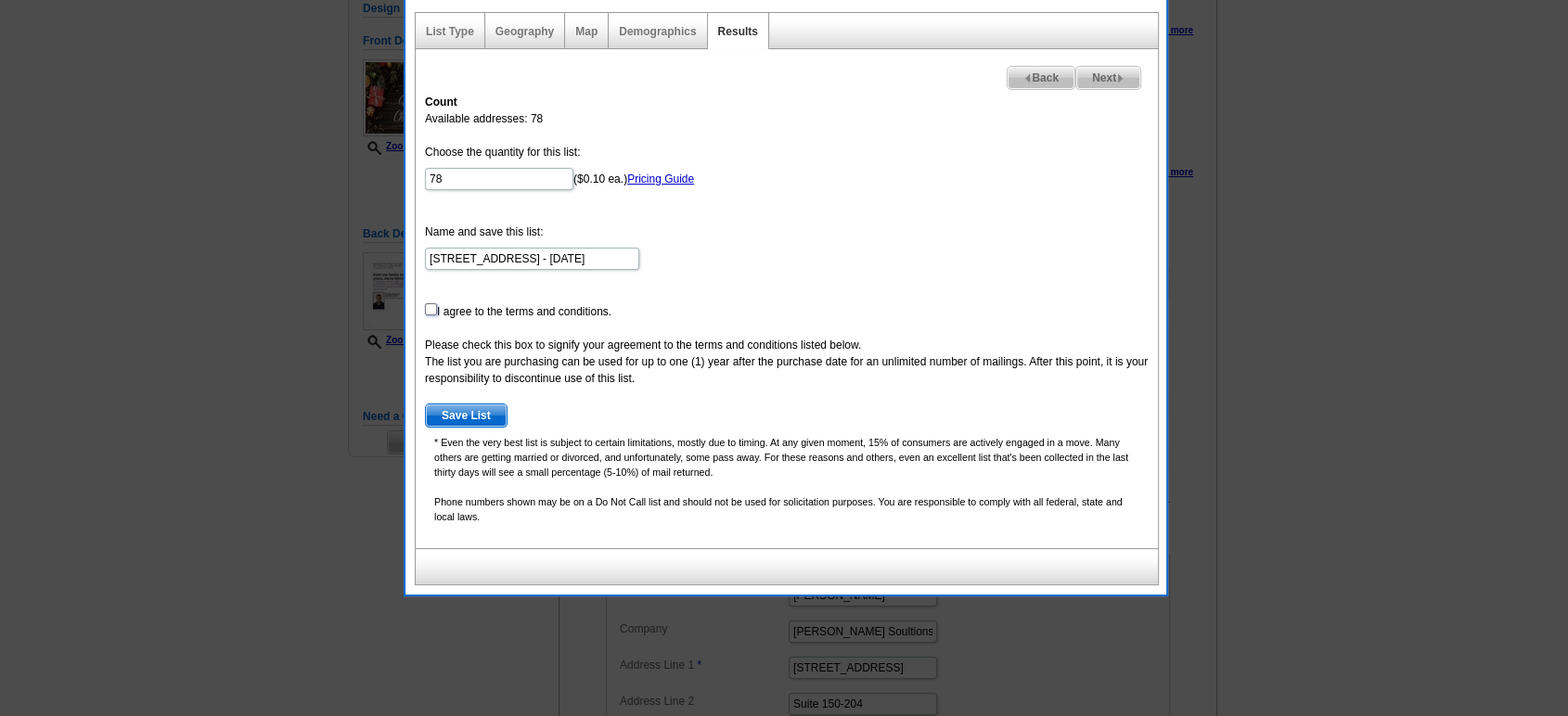
click at [431, 309] on input "checkbox" at bounding box center [431, 310] width 12 height 12
checkbox input "true"
click at [454, 414] on span "Save List" at bounding box center [466, 415] width 81 height 23
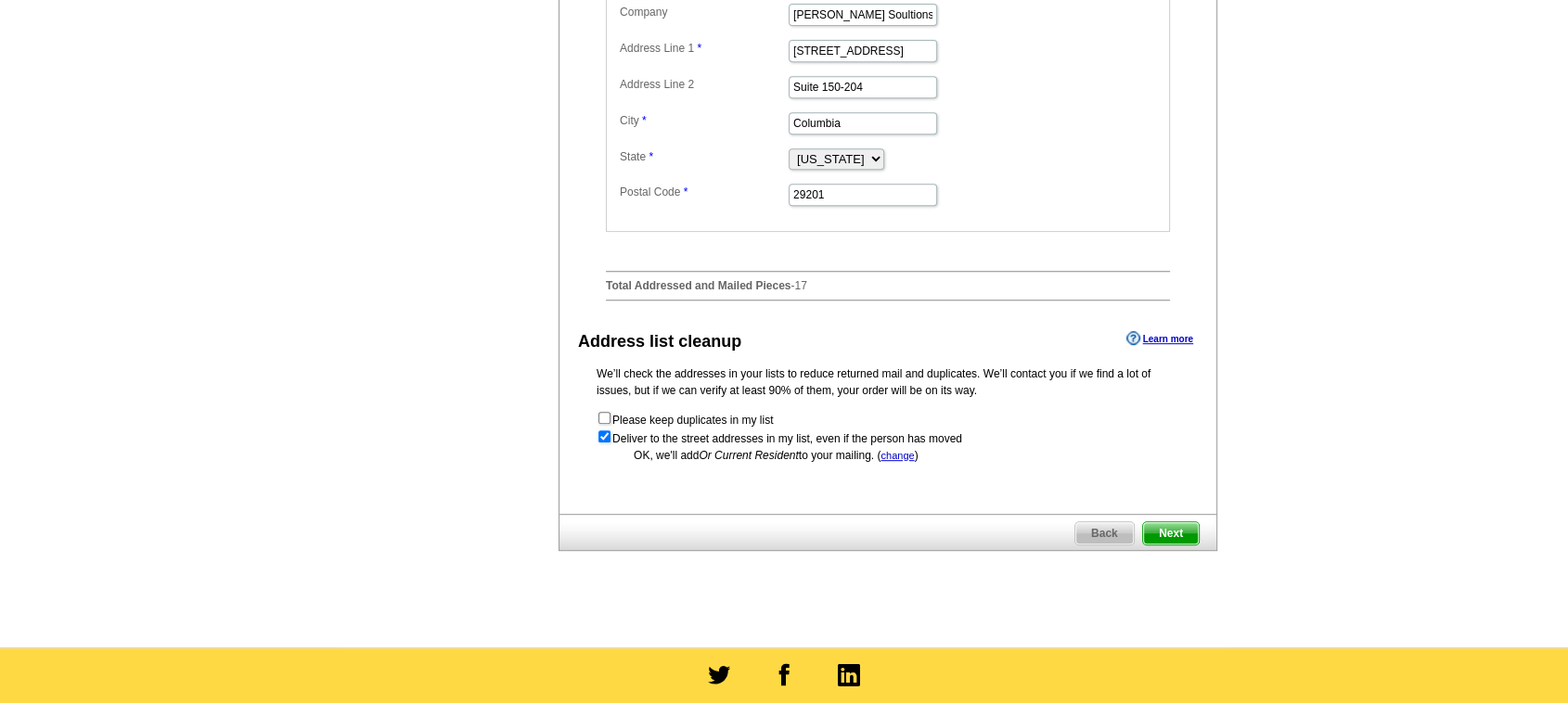
scroll to position [823, 0]
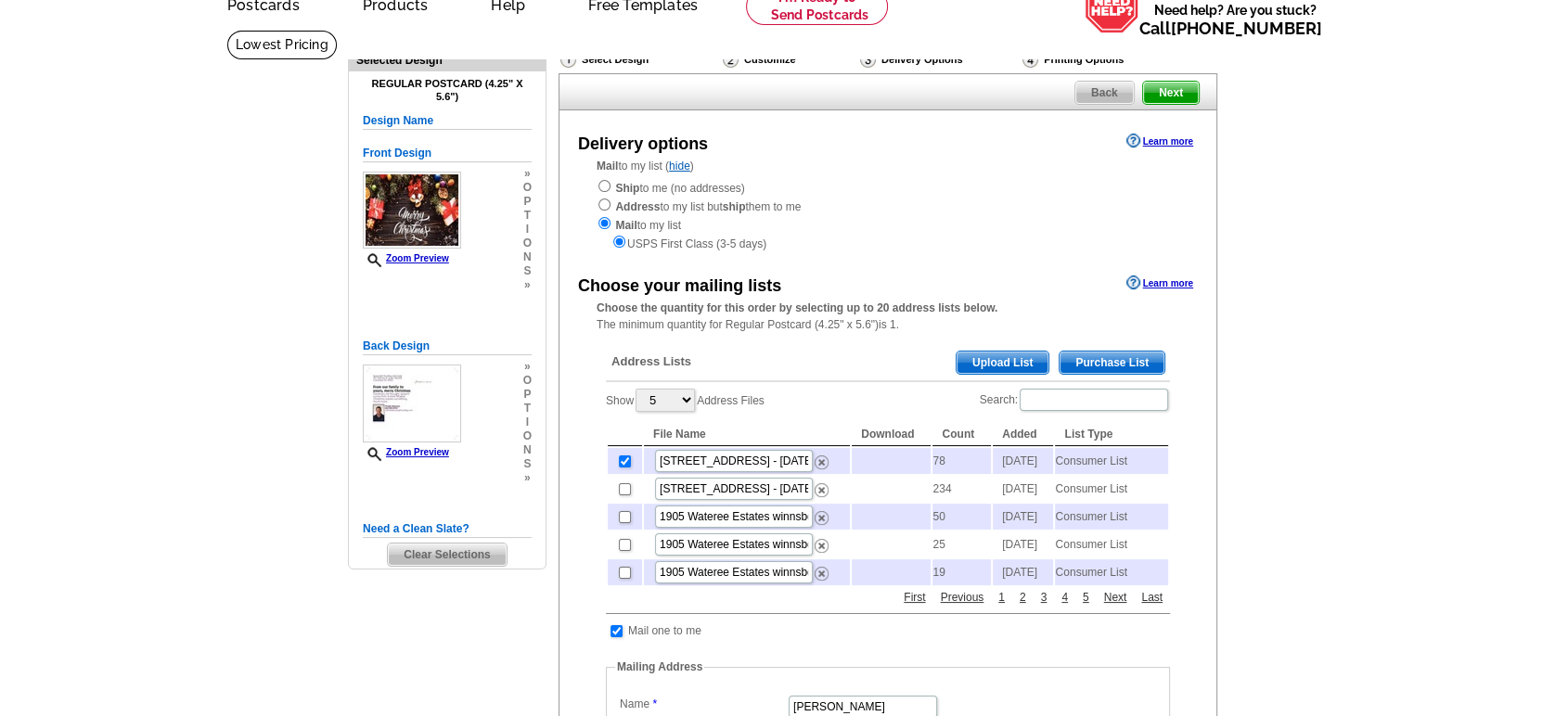
scroll to position [72, 0]
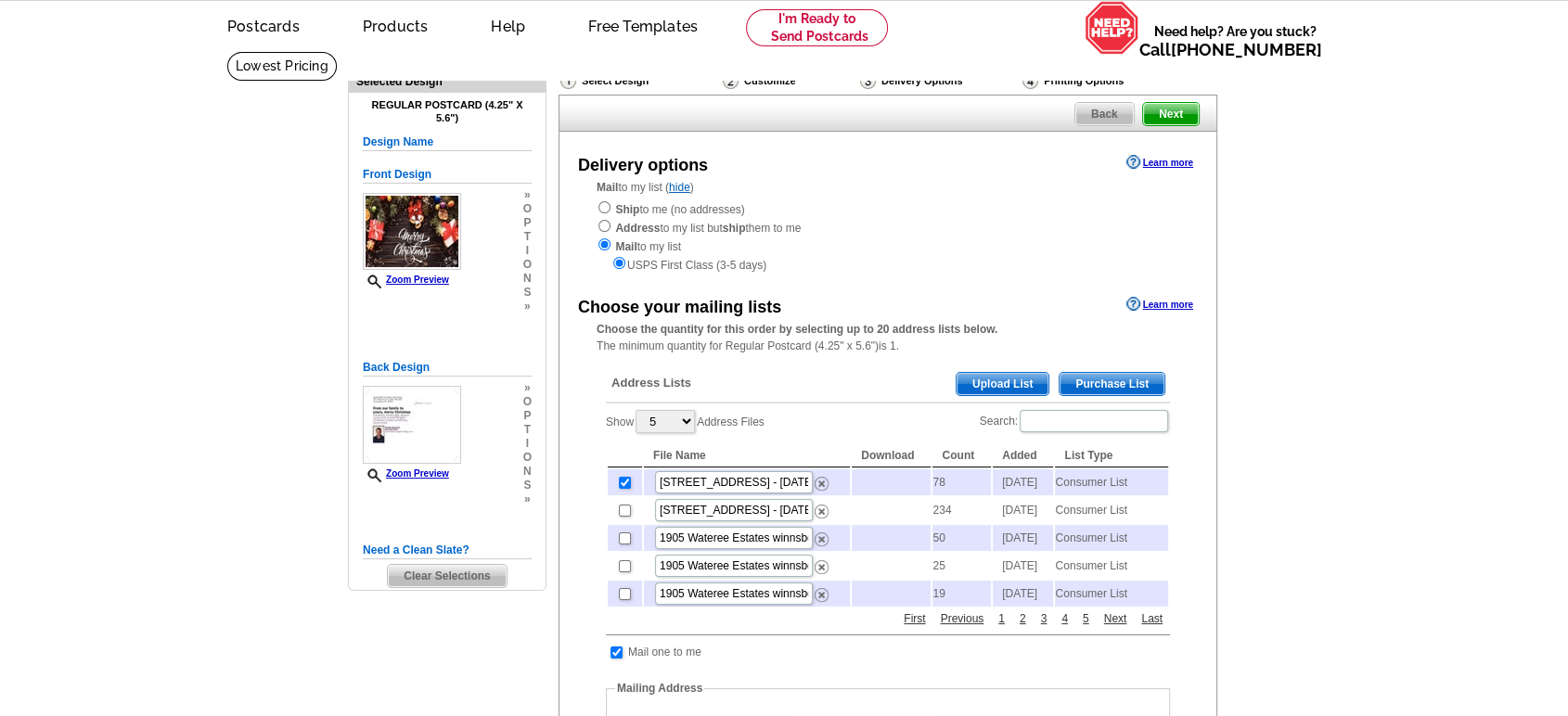
click at [1173, 114] on span "Next" at bounding box center [1171, 113] width 55 height 23
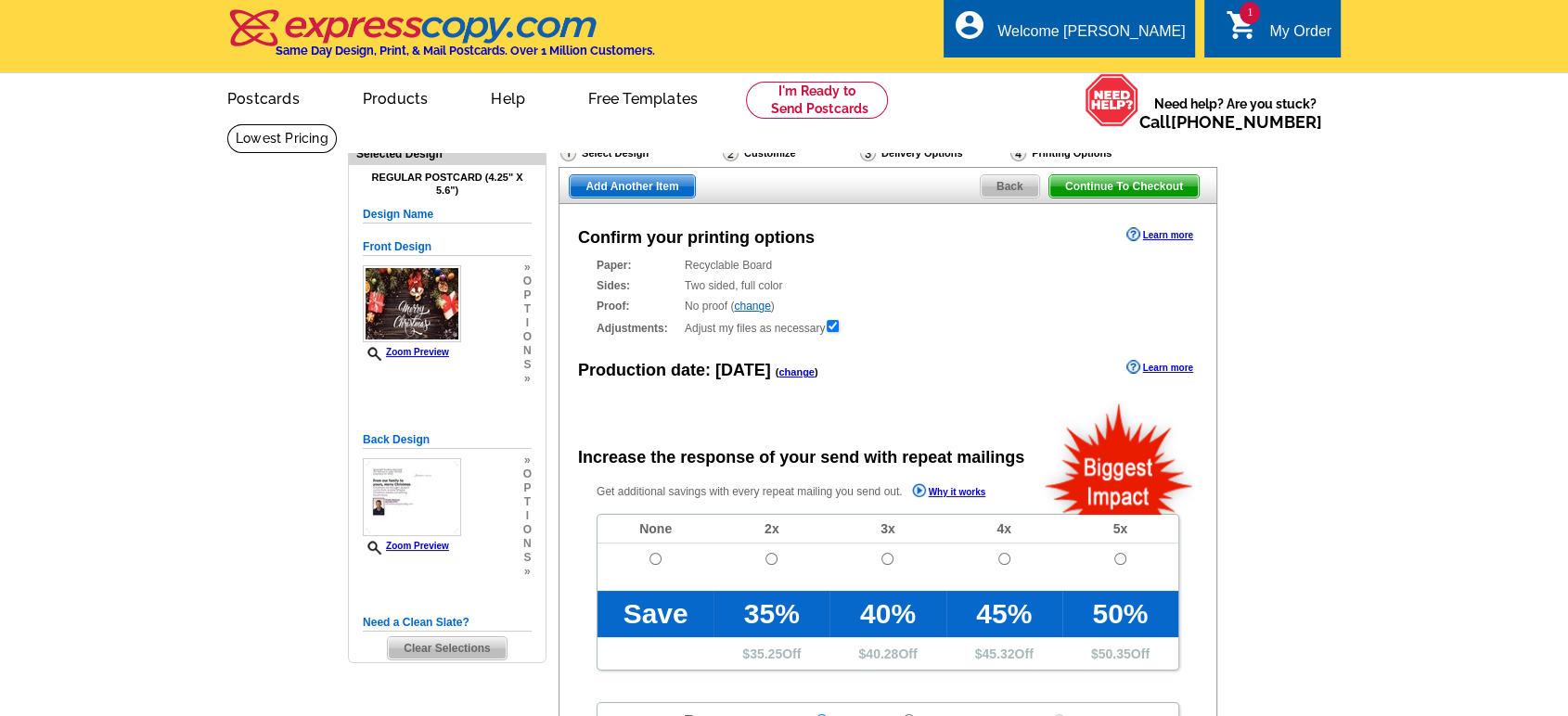
radio input "false"
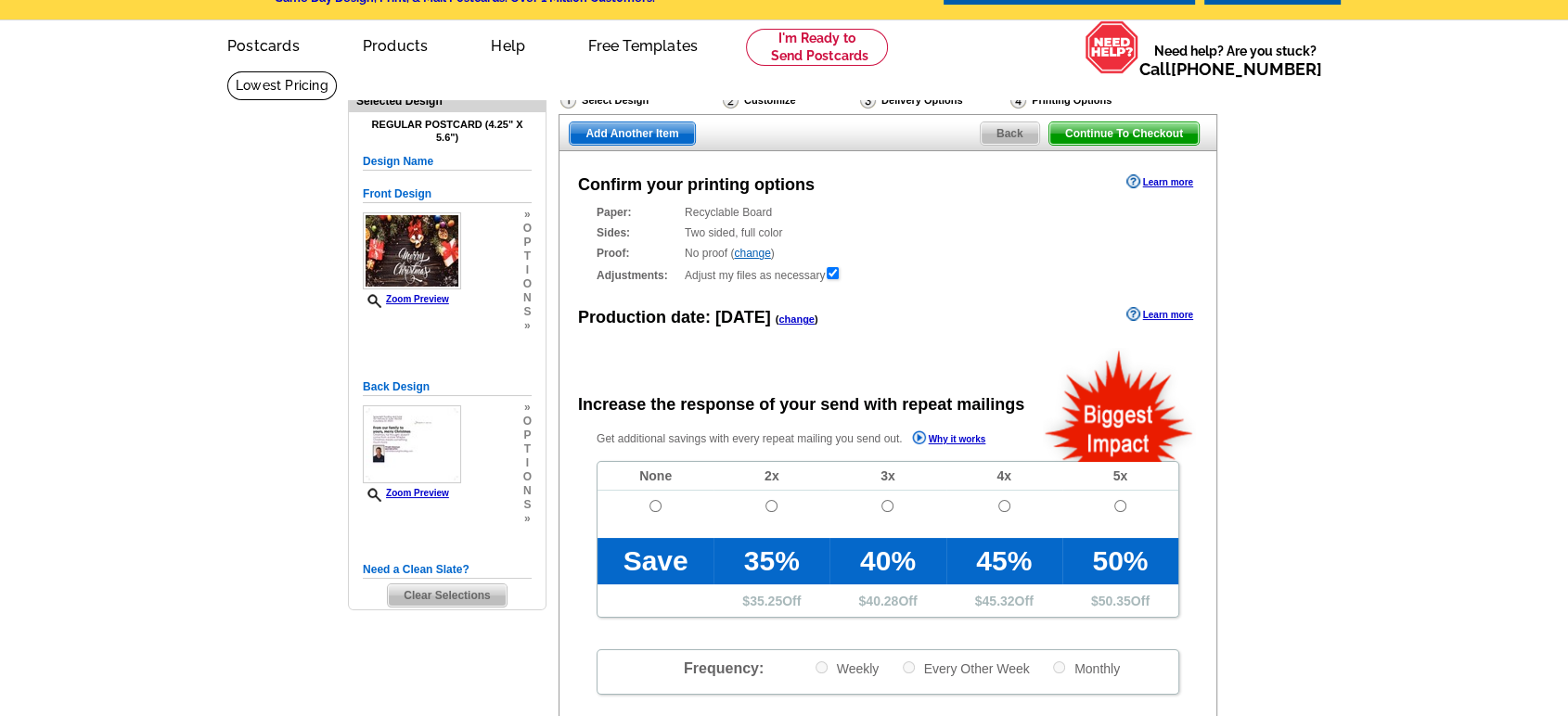
scroll to position [103, 0]
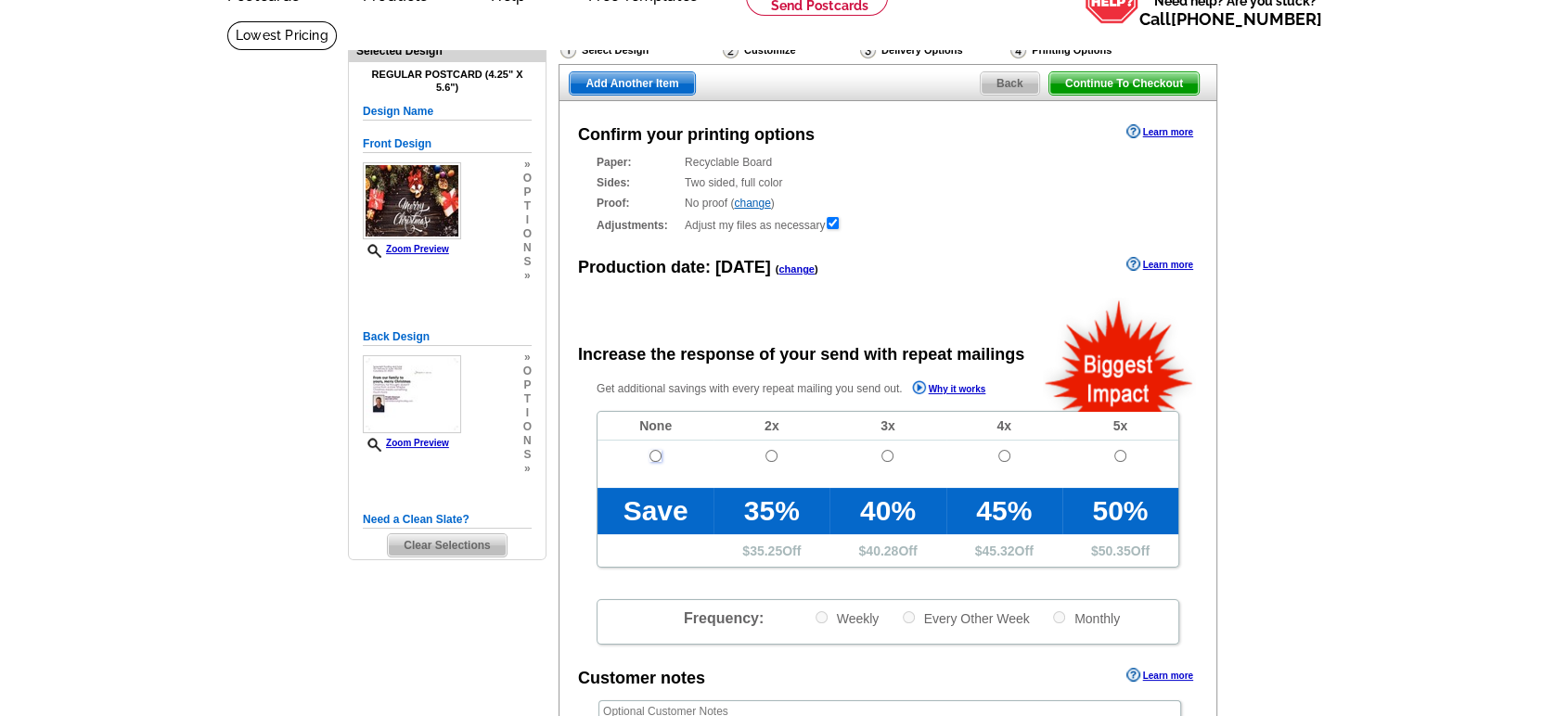
click at [653, 460] on input "radio" at bounding box center [656, 456] width 12 height 12
radio input "true"
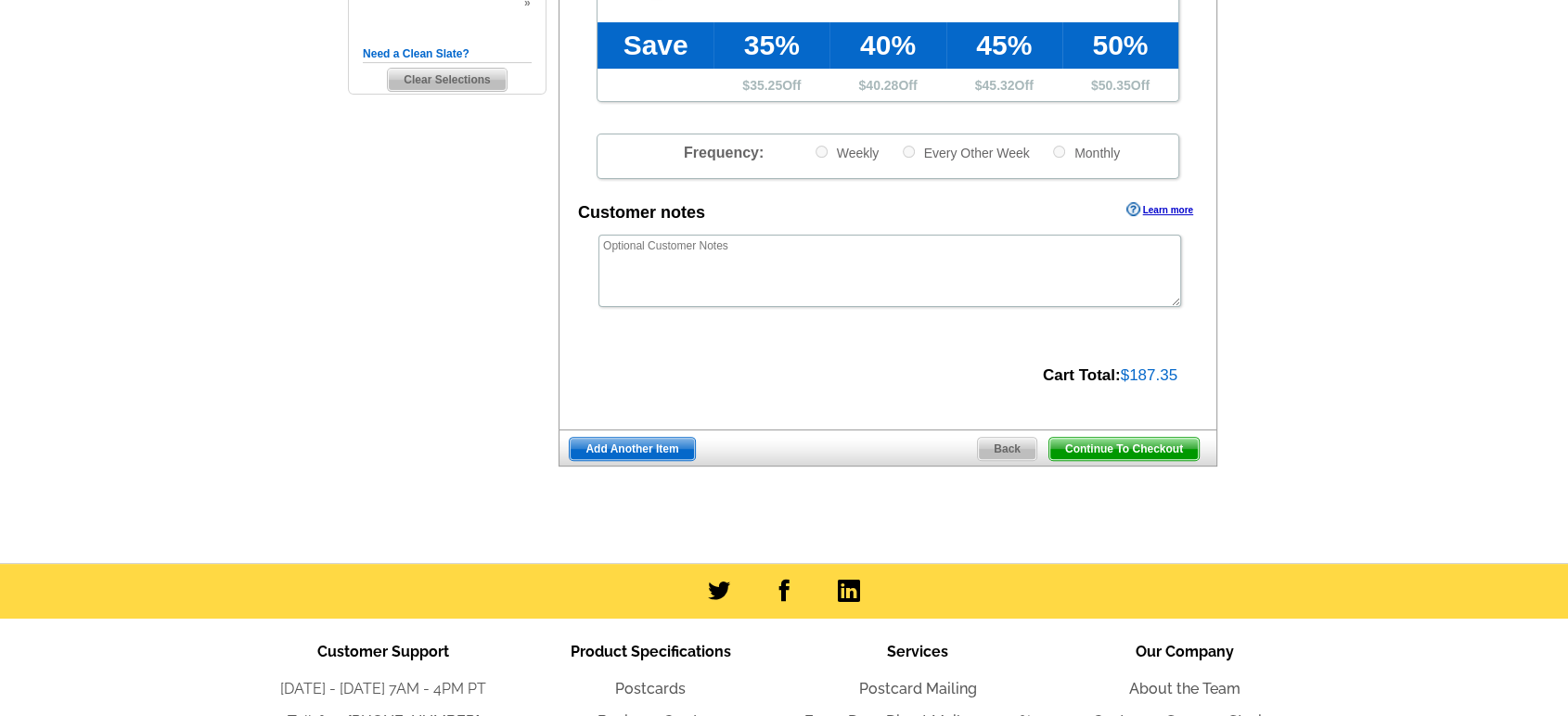
scroll to position [618, 0]
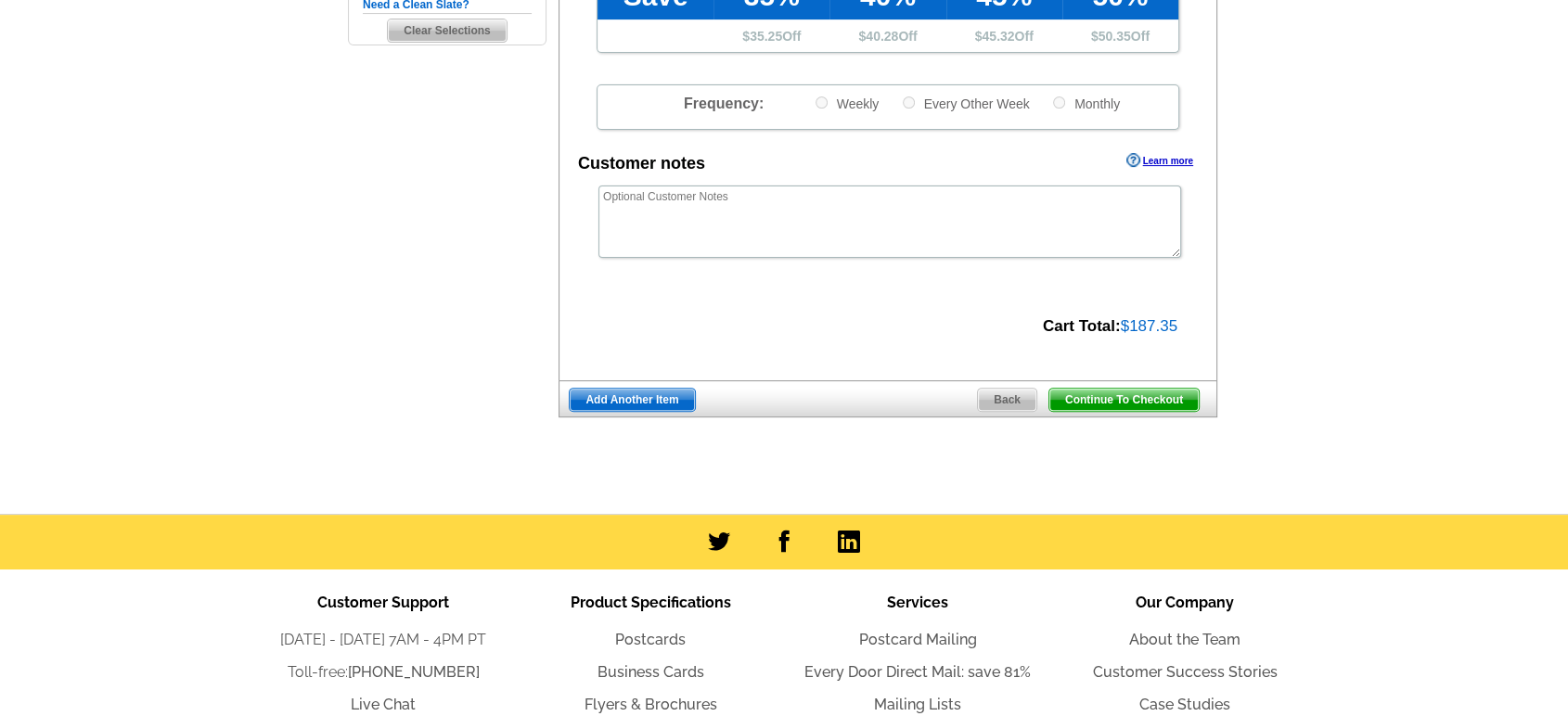
click at [1110, 399] on span "Continue To Checkout" at bounding box center [1123, 399] width 149 height 23
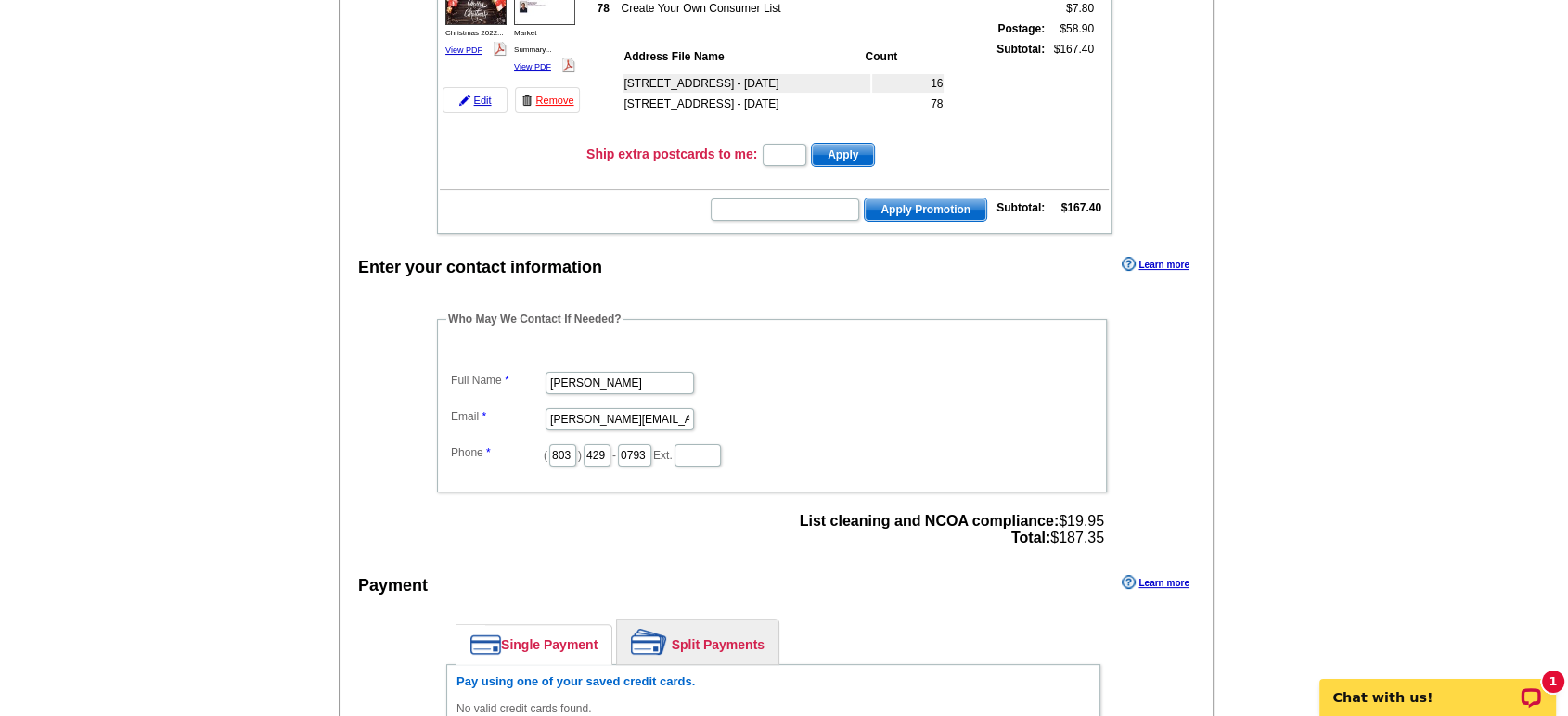
scroll to position [206, 0]
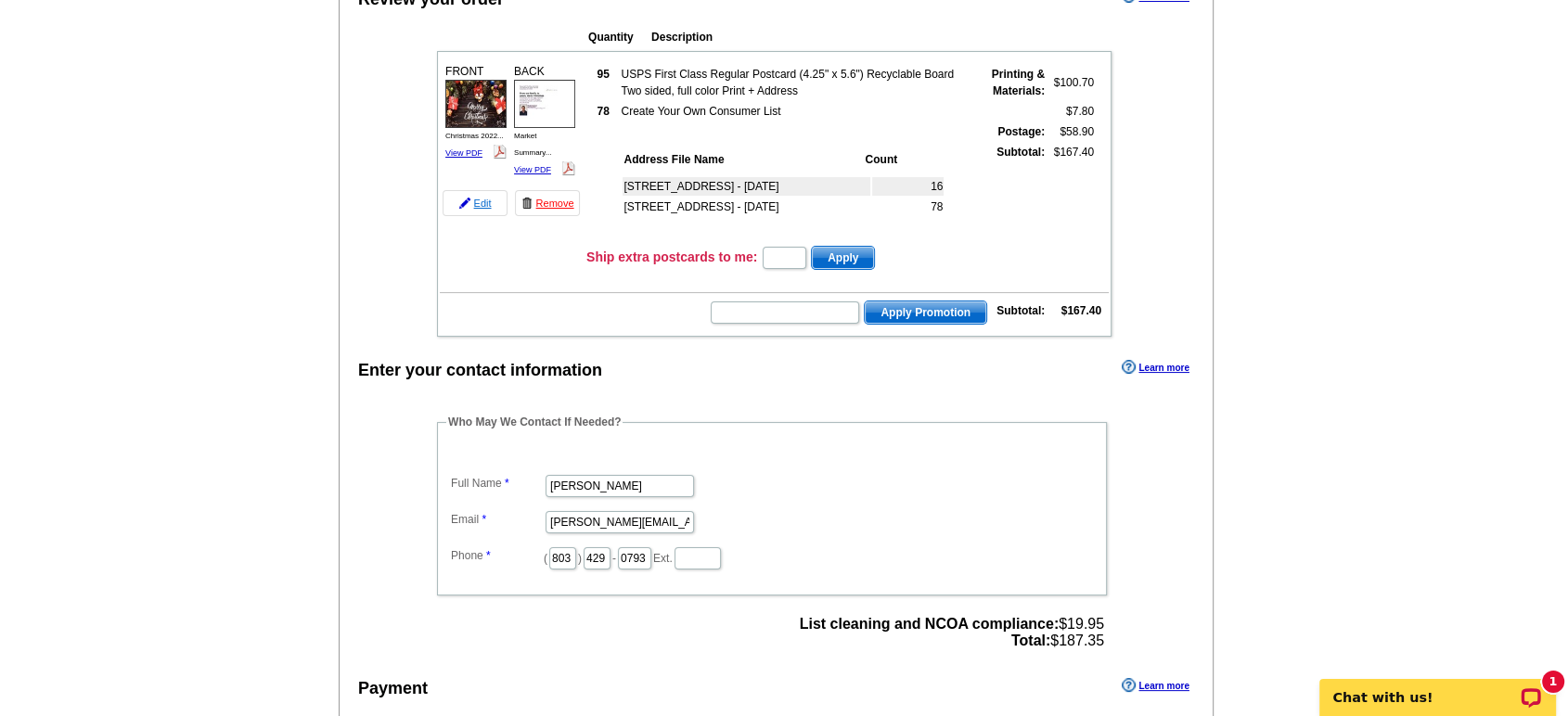
click at [475, 207] on link "Edit" at bounding box center [475, 203] width 65 height 26
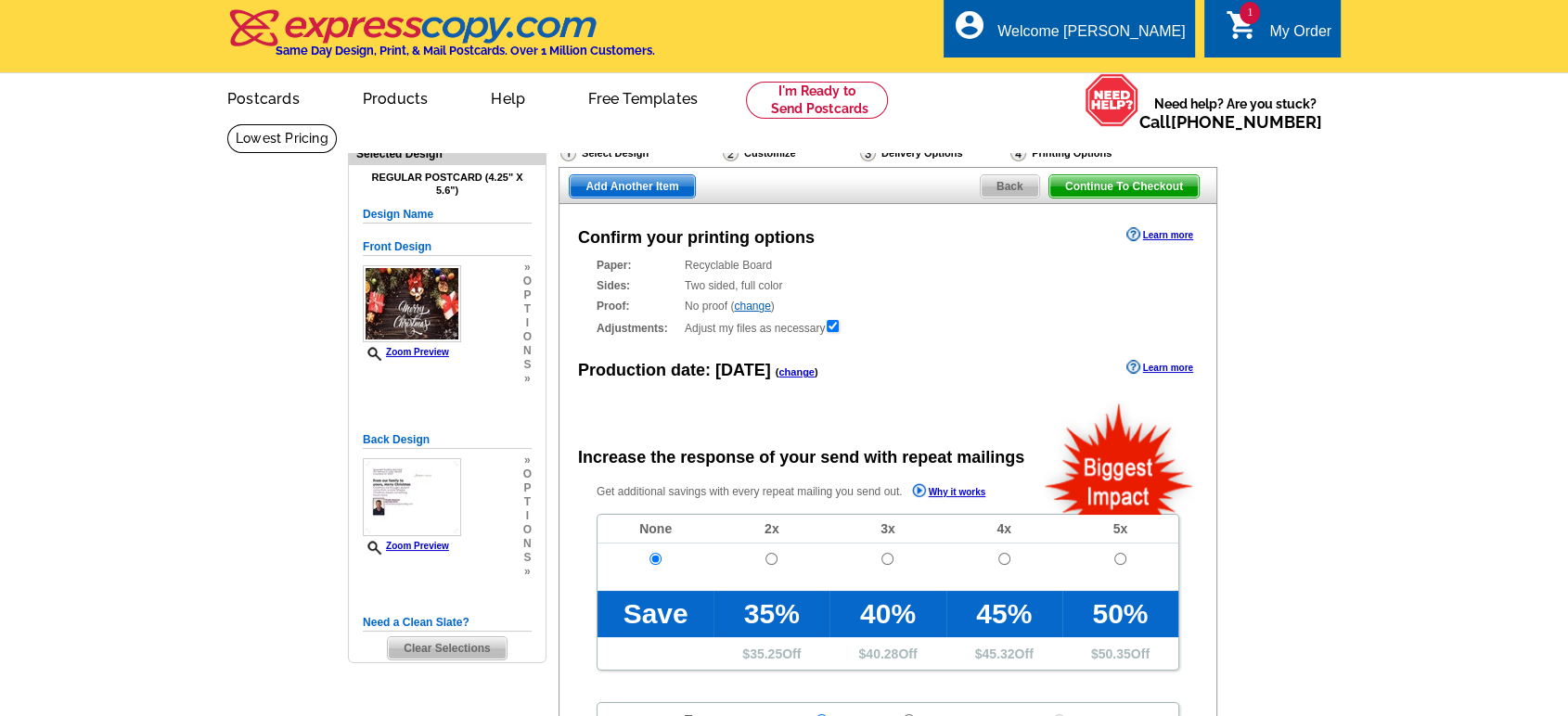
radio input "false"
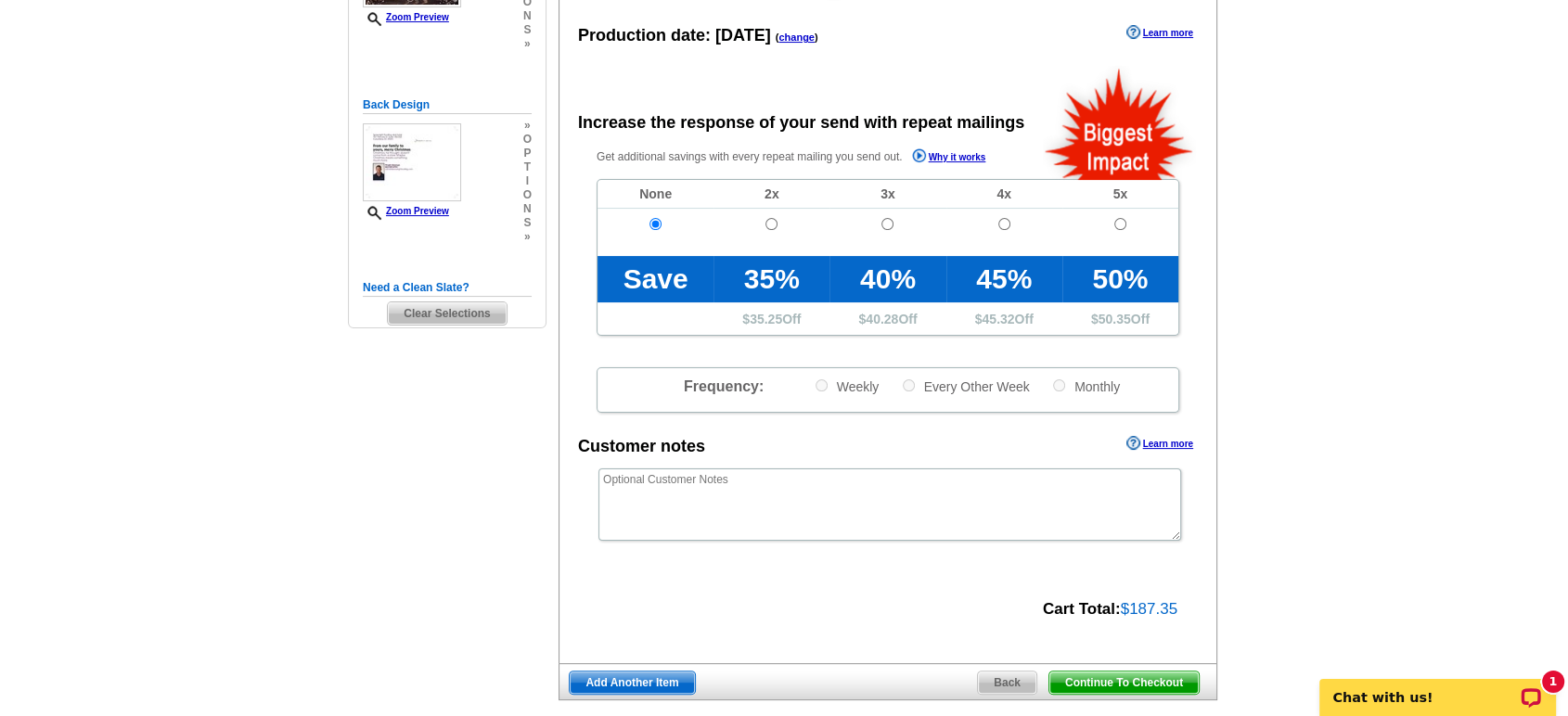
scroll to position [412, 0]
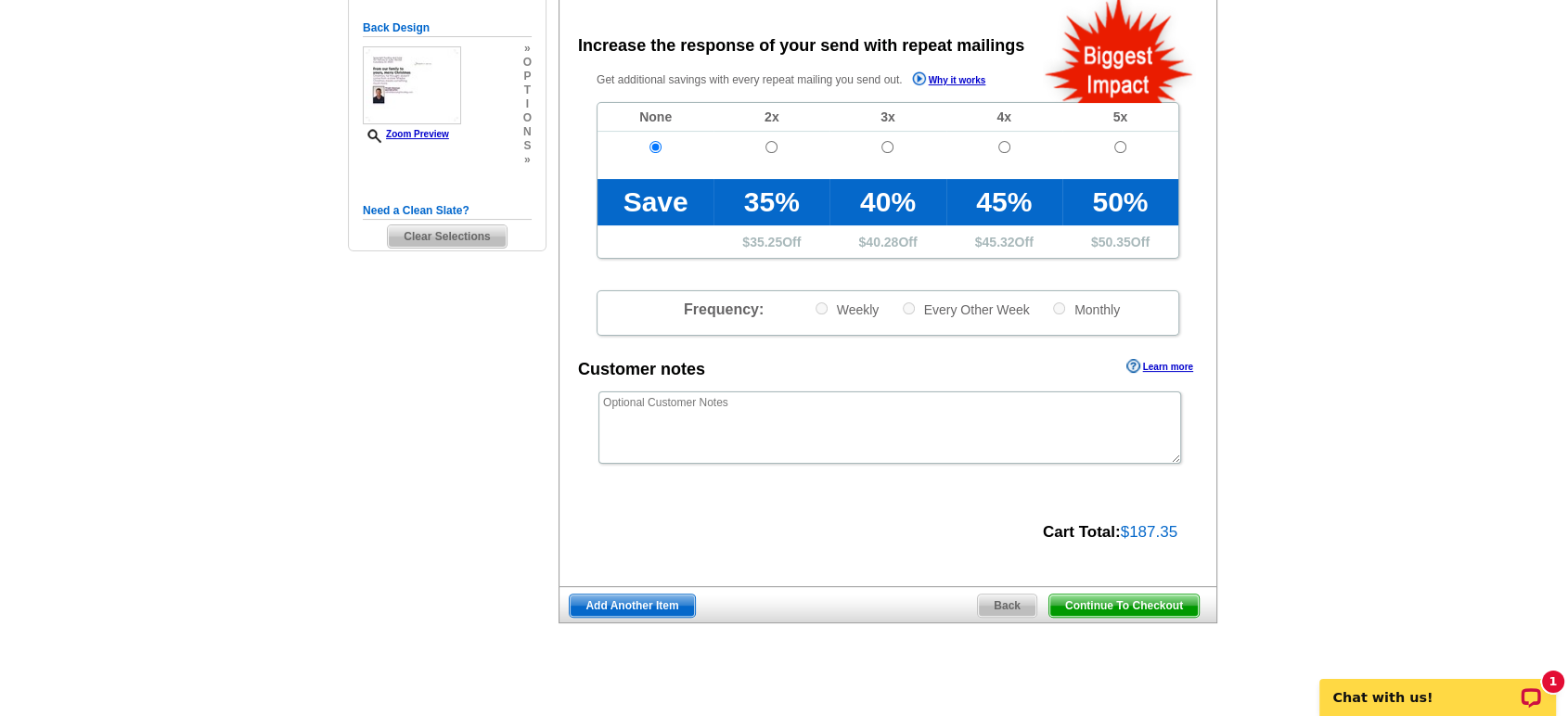
click at [1002, 605] on span "Back" at bounding box center [1007, 606] width 58 height 23
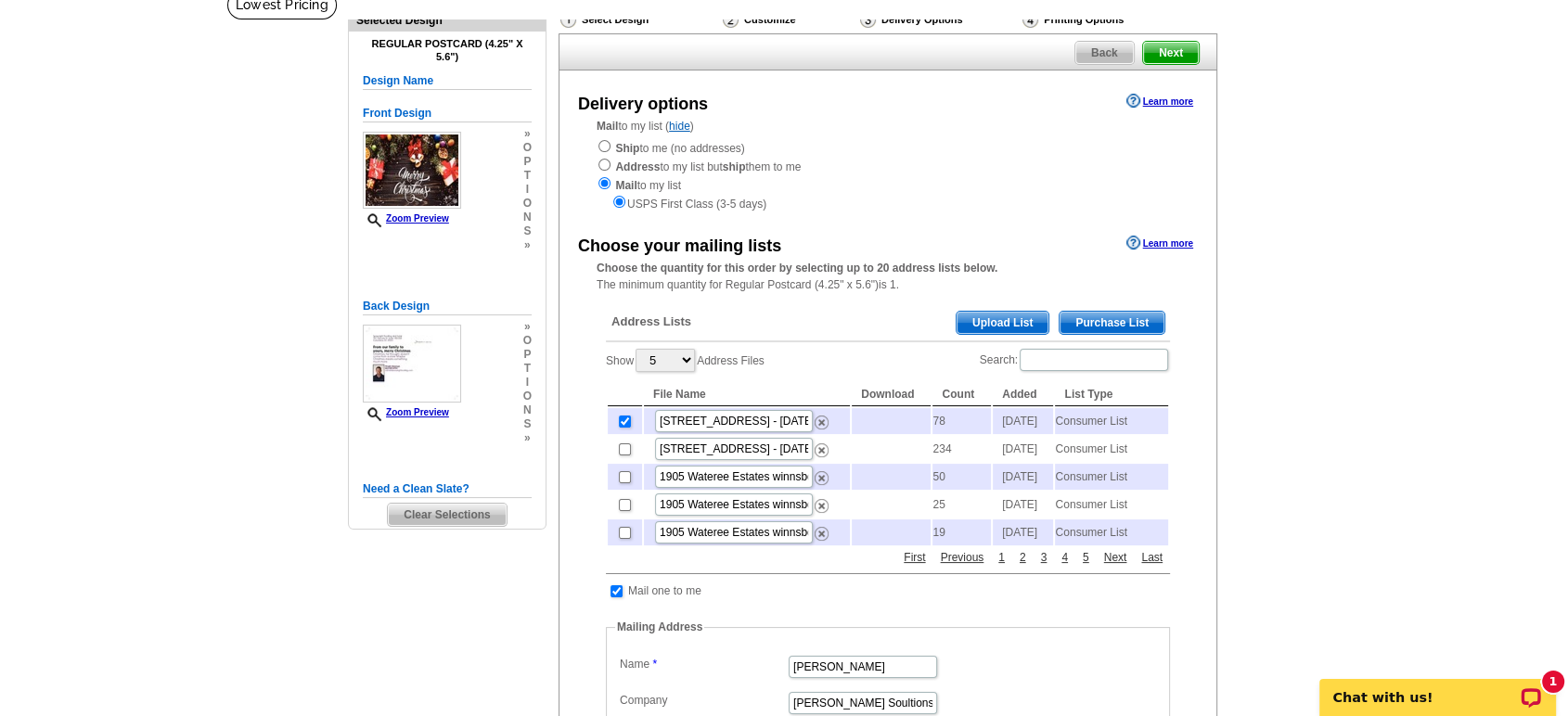
scroll to position [103, 0]
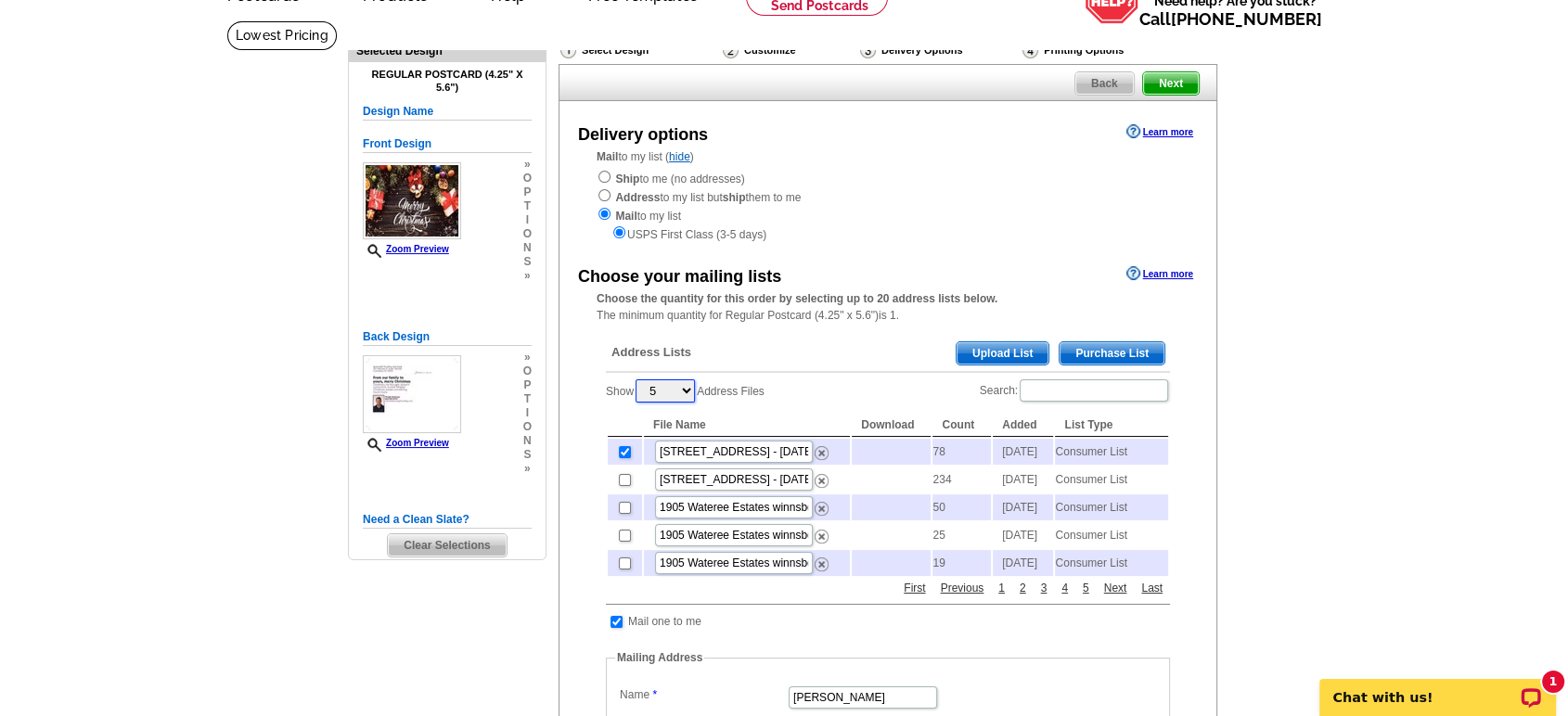
click at [695, 394] on select "5 10 25 50 100" at bounding box center [665, 392] width 59 height 24
select select "10"
click at [638, 383] on select "5 10 25 50 100" at bounding box center [665, 392] width 59 height 24
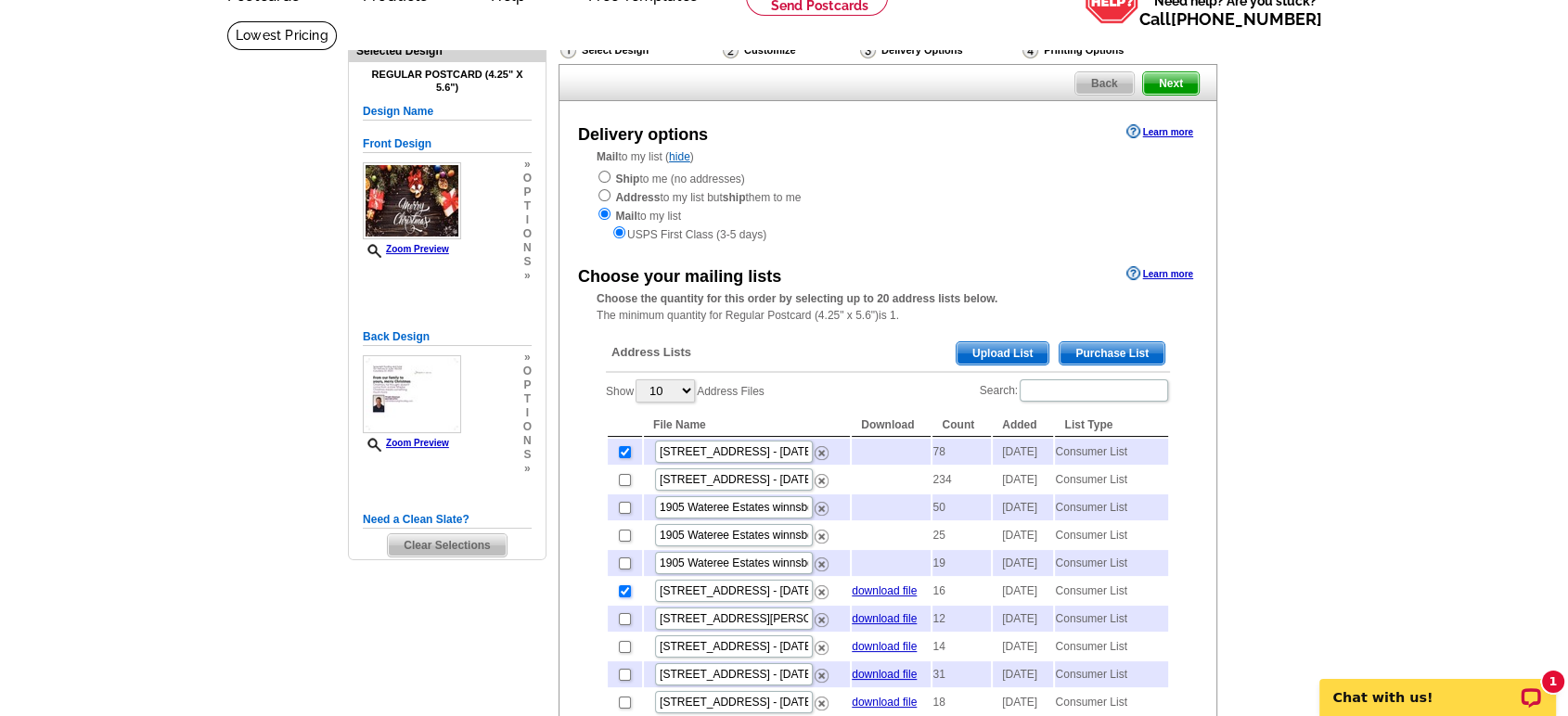
click at [619, 598] on input "checkbox" at bounding box center [625, 592] width 12 height 12
checkbox input "false"
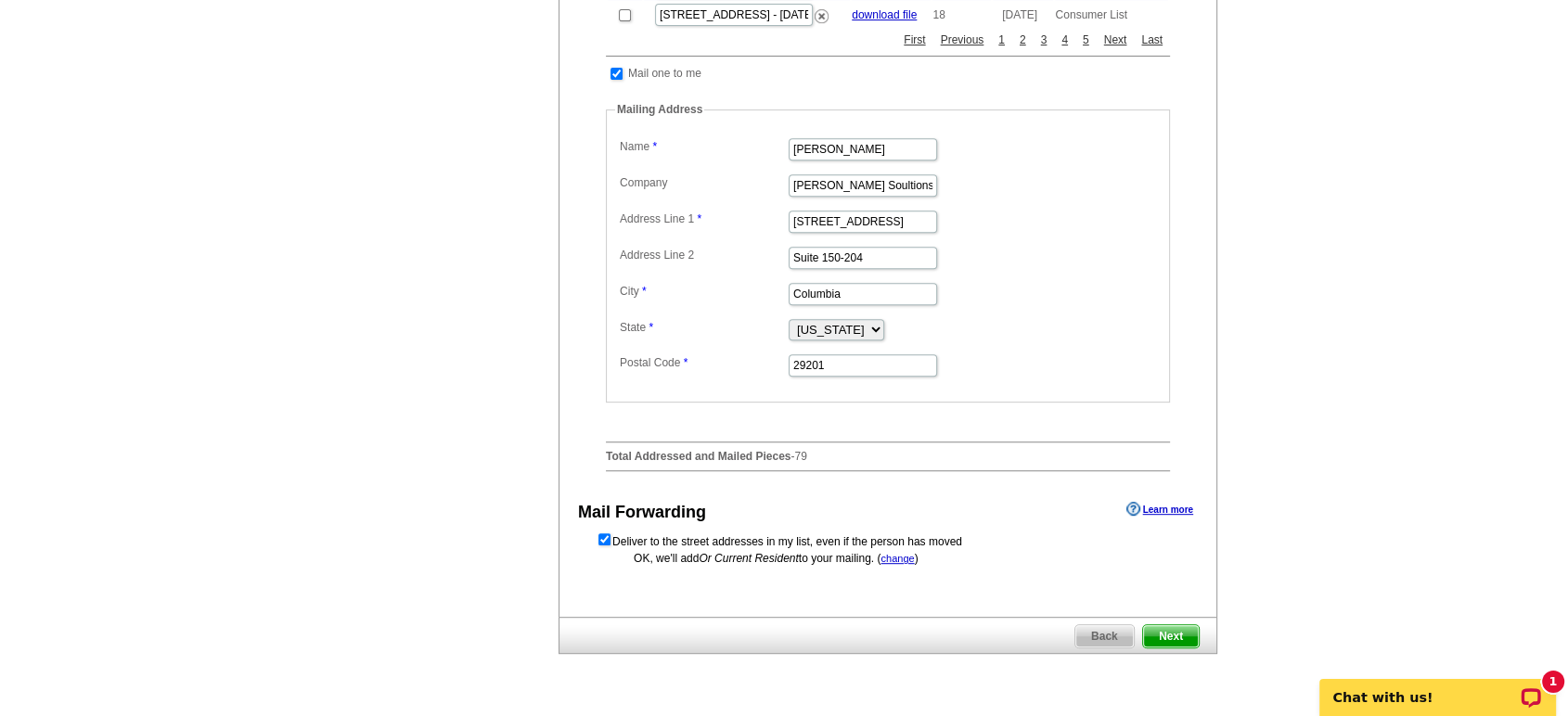
scroll to position [823, 0]
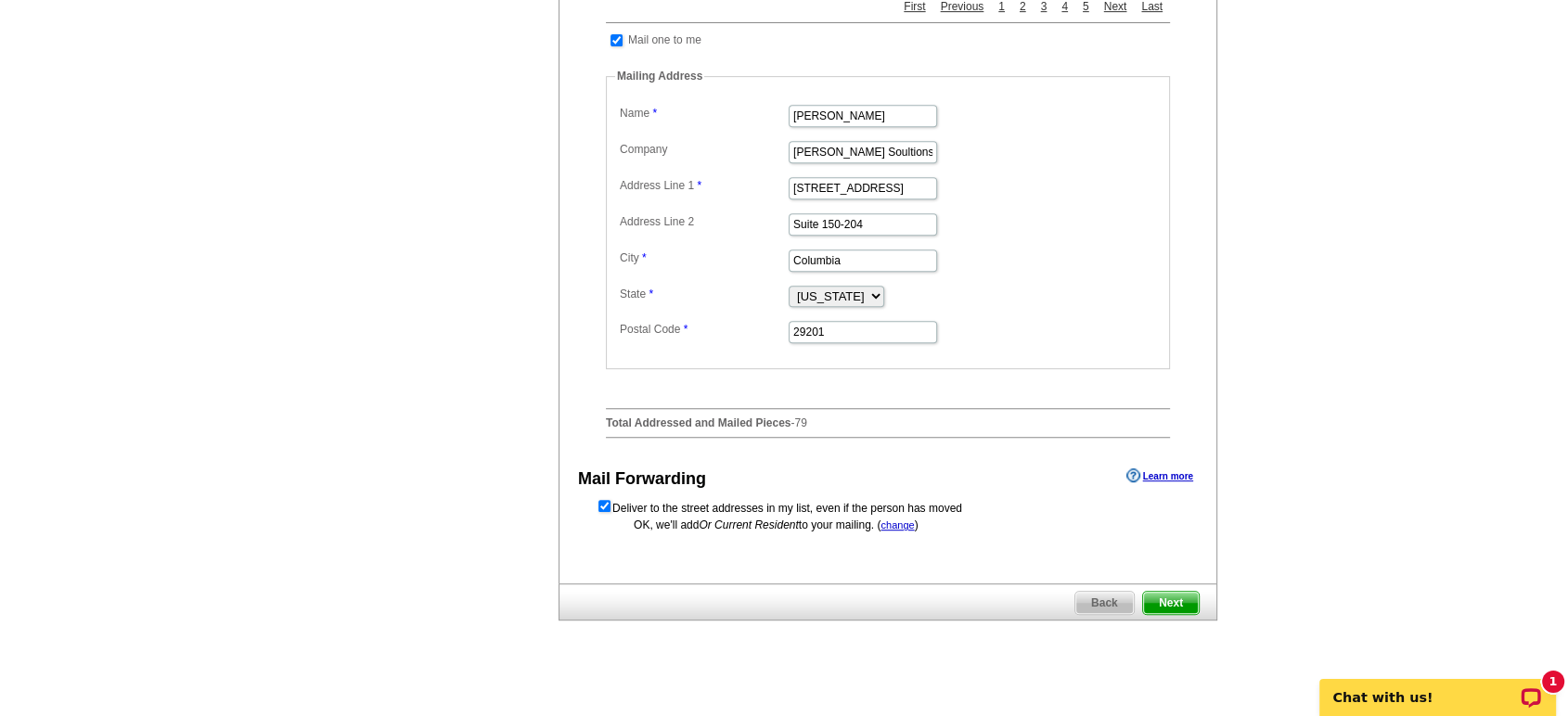
click at [1167, 614] on span "Next" at bounding box center [1171, 603] width 55 height 23
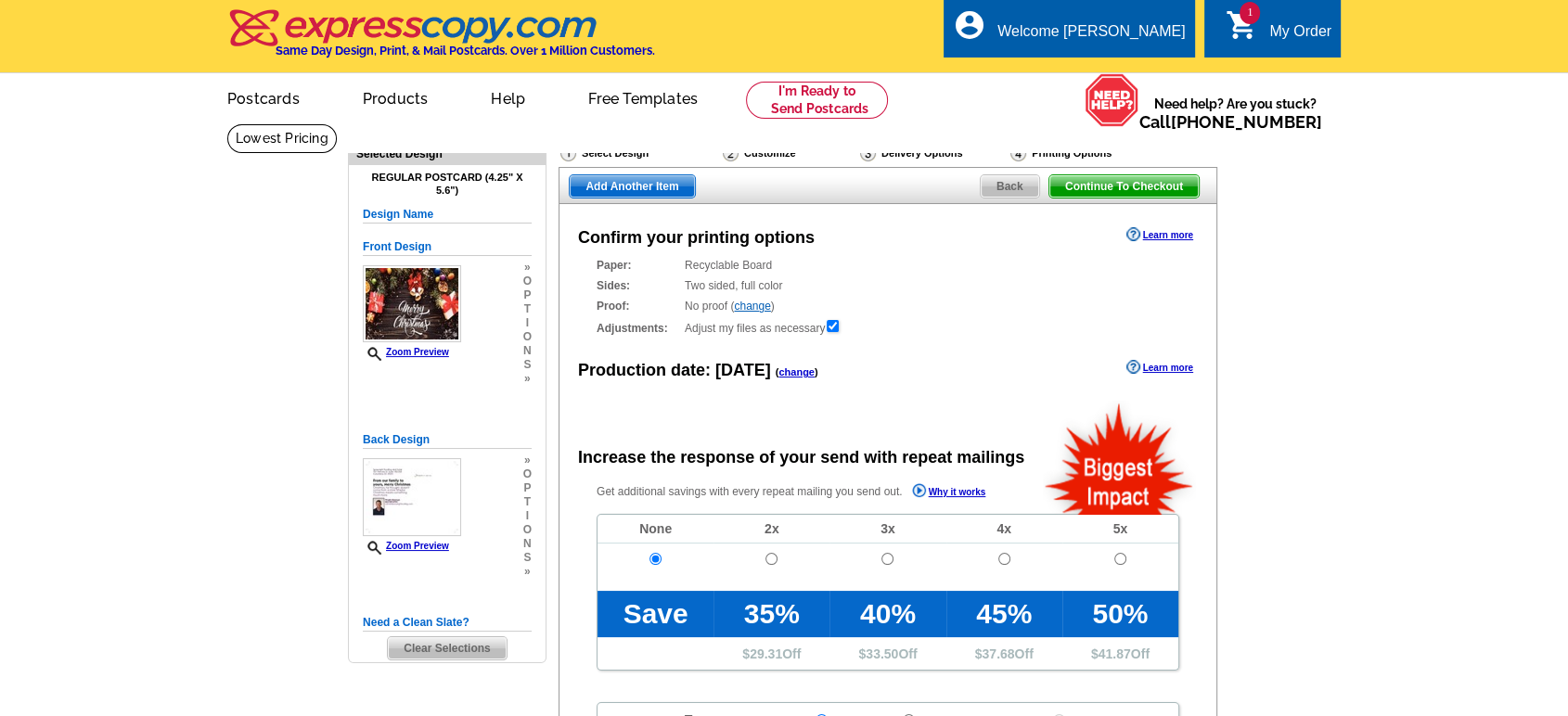
radio input "false"
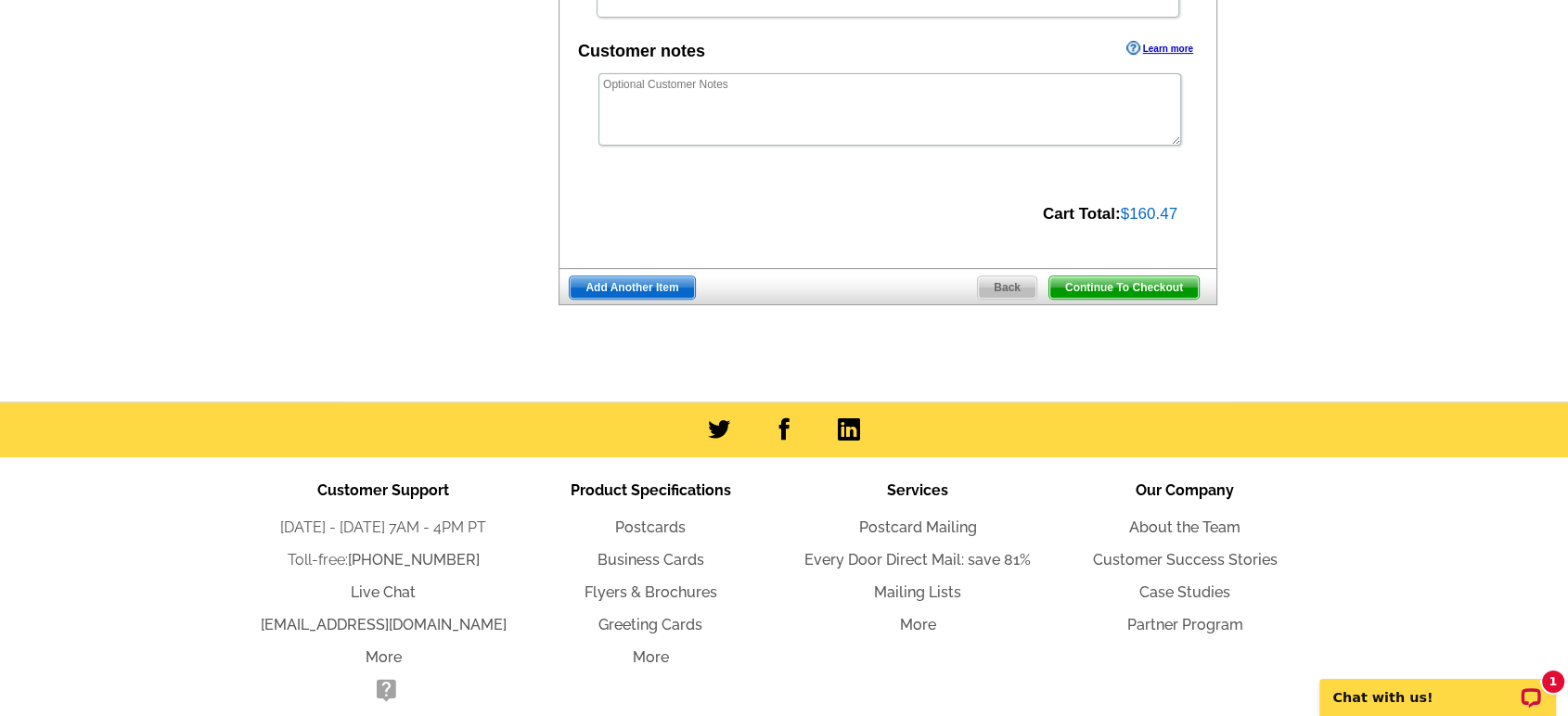
scroll to position [604, 0]
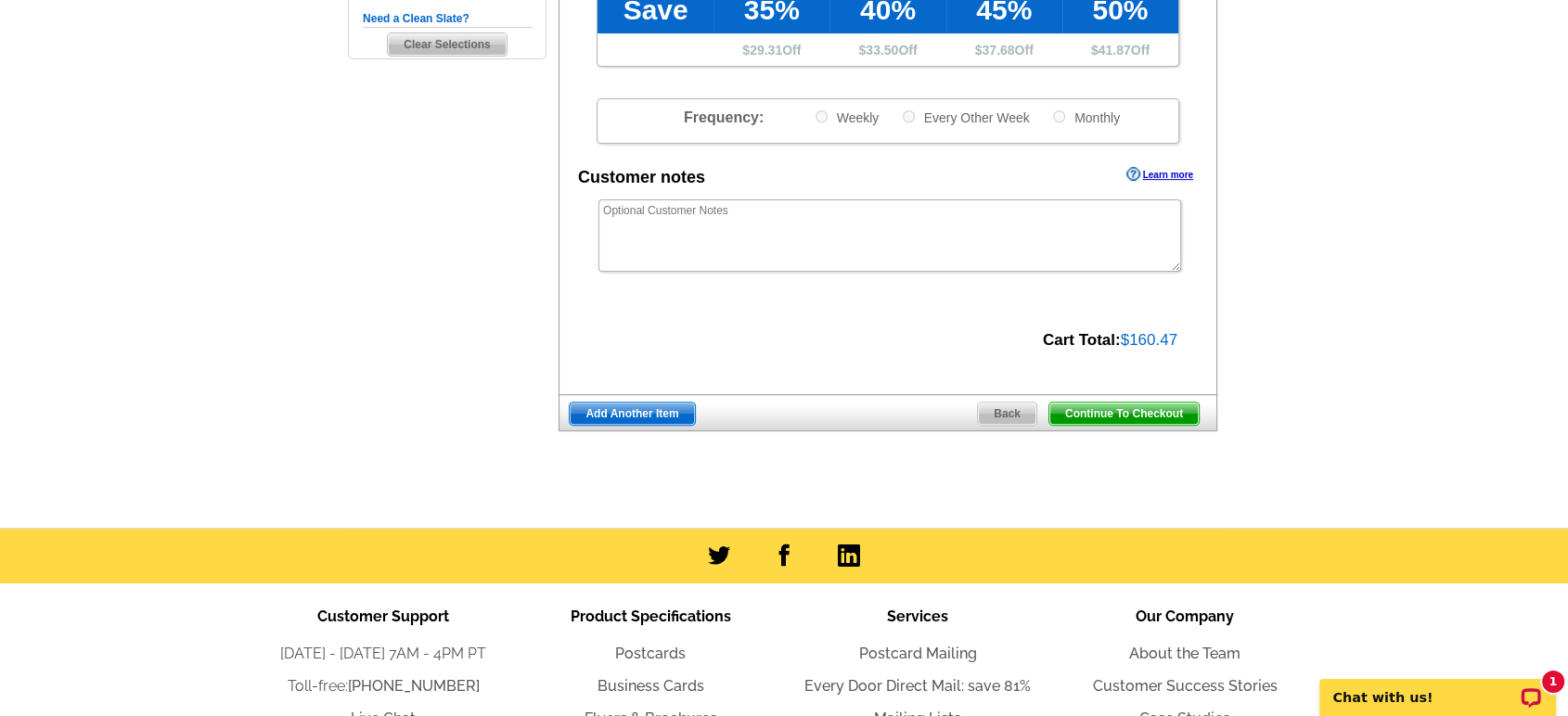
click at [1132, 406] on span "Continue To Checkout" at bounding box center [1123, 413] width 149 height 23
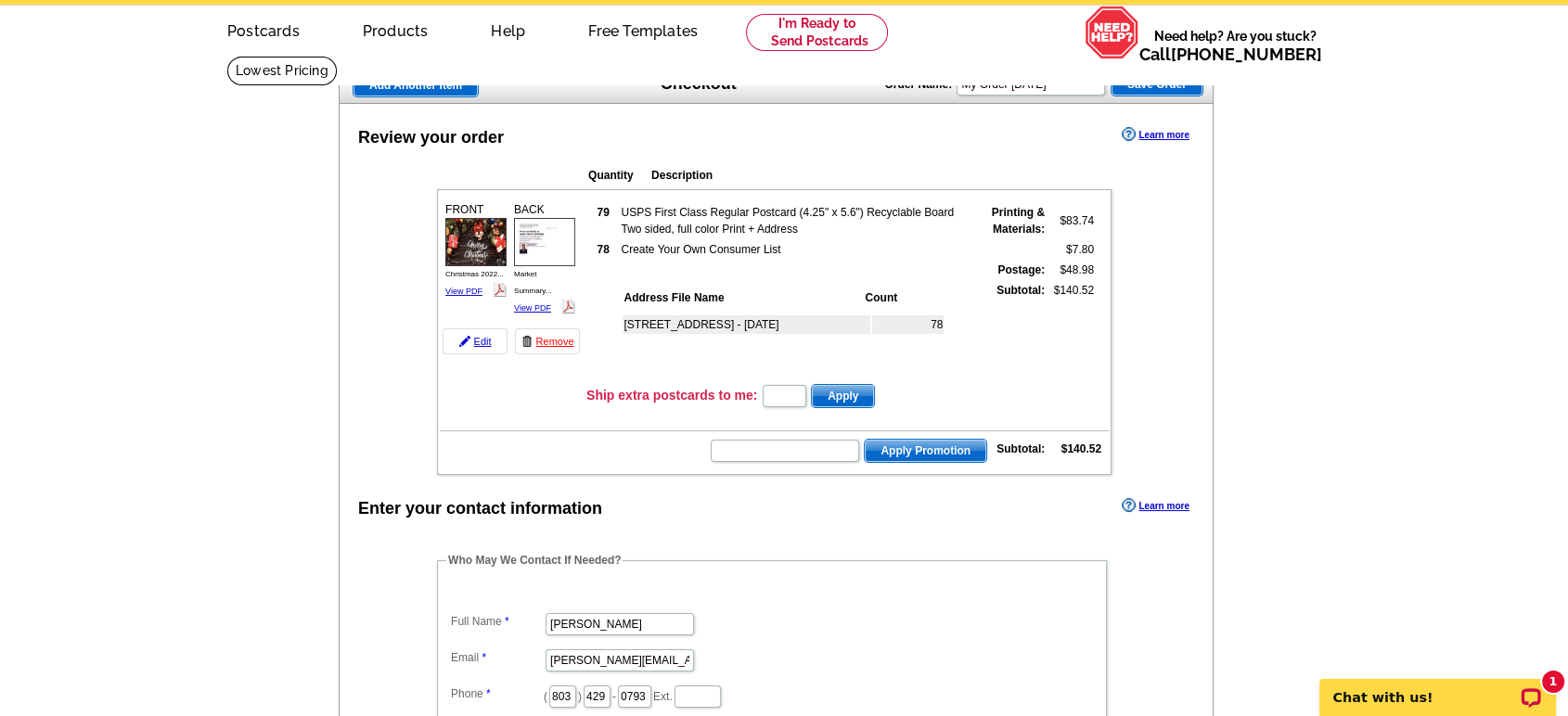
scroll to position [103, 0]
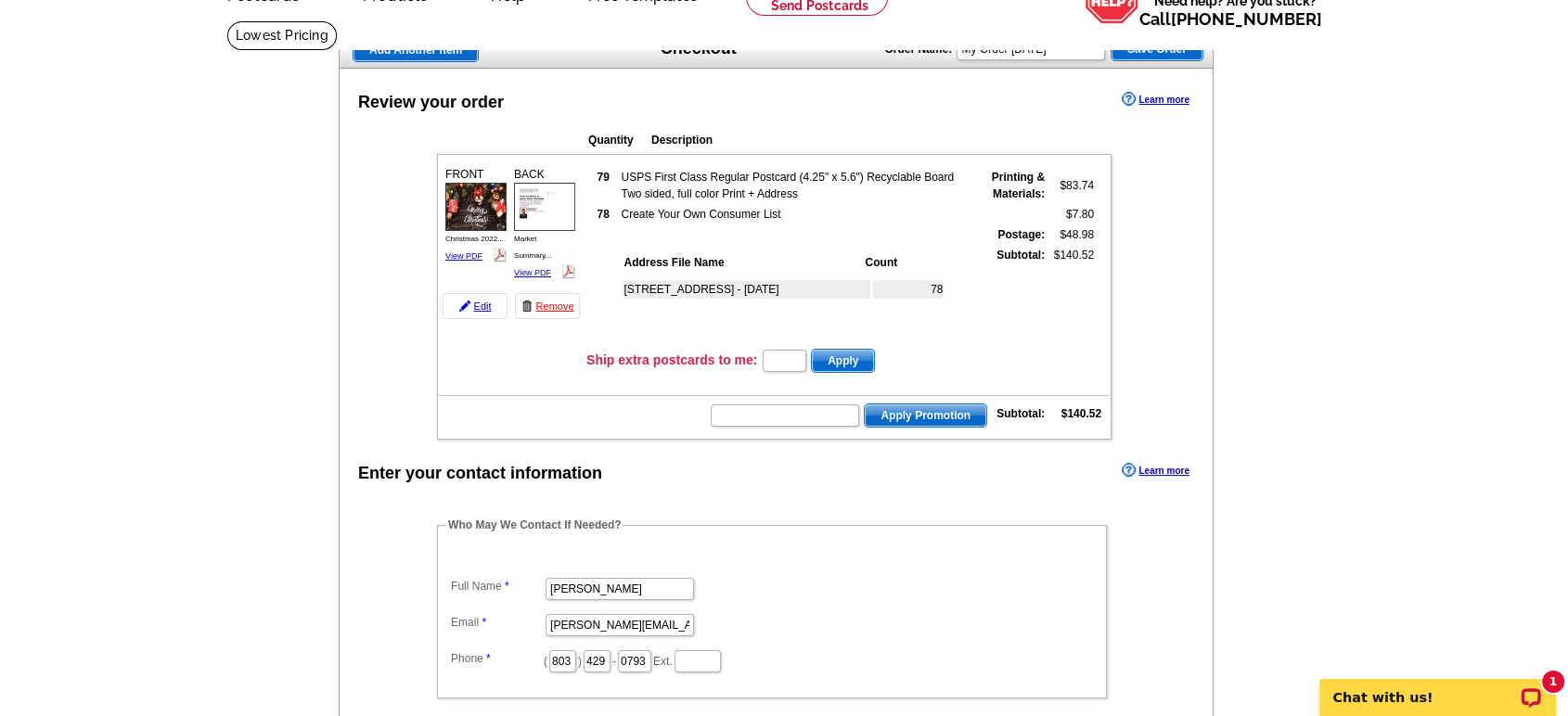
click at [8, 431] on main "Add Another Item Checkout Order Name: My Order 2025-08-21 Save Order Review you…" at bounding box center [784, 609] width 1568 height 1179
click at [480, 304] on link "Edit" at bounding box center [475, 306] width 65 height 26
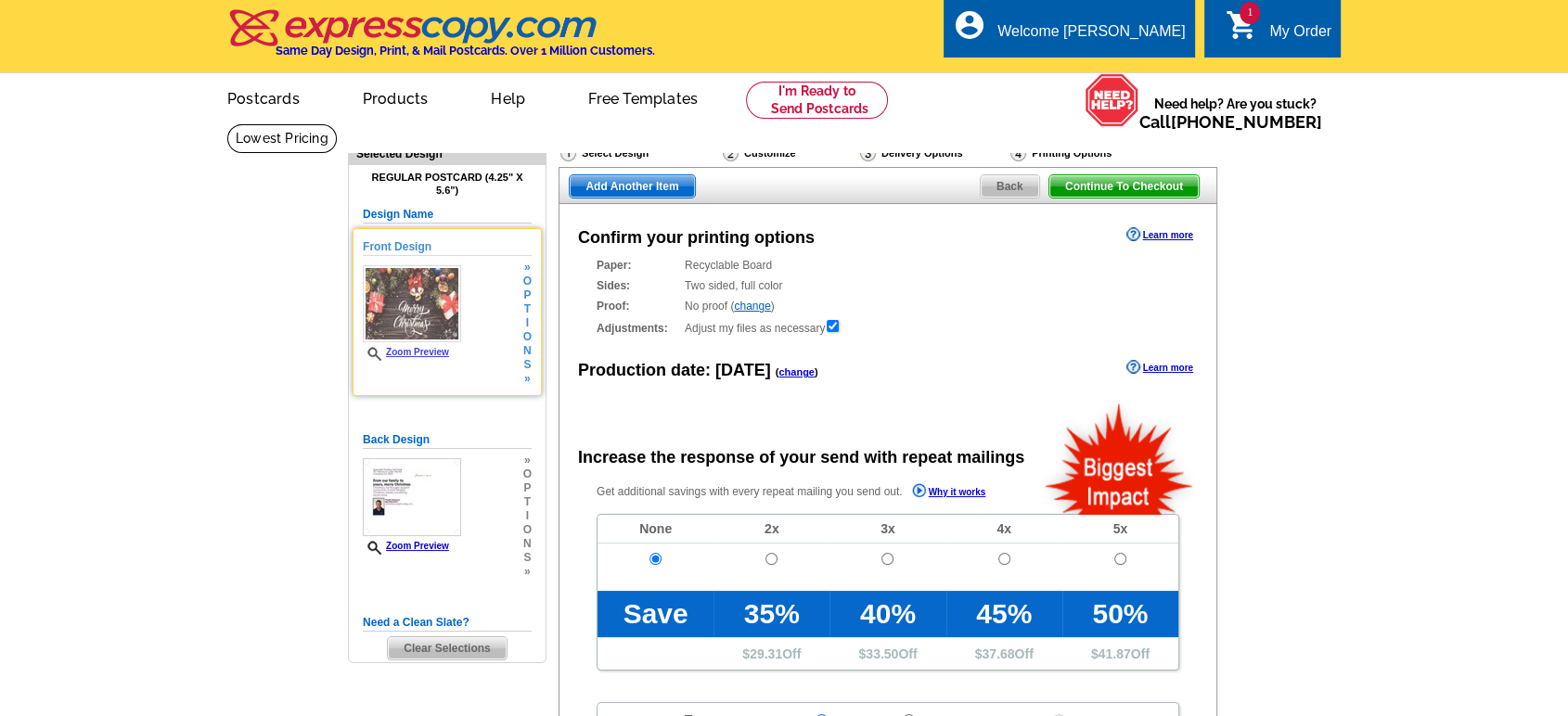
radio input "false"
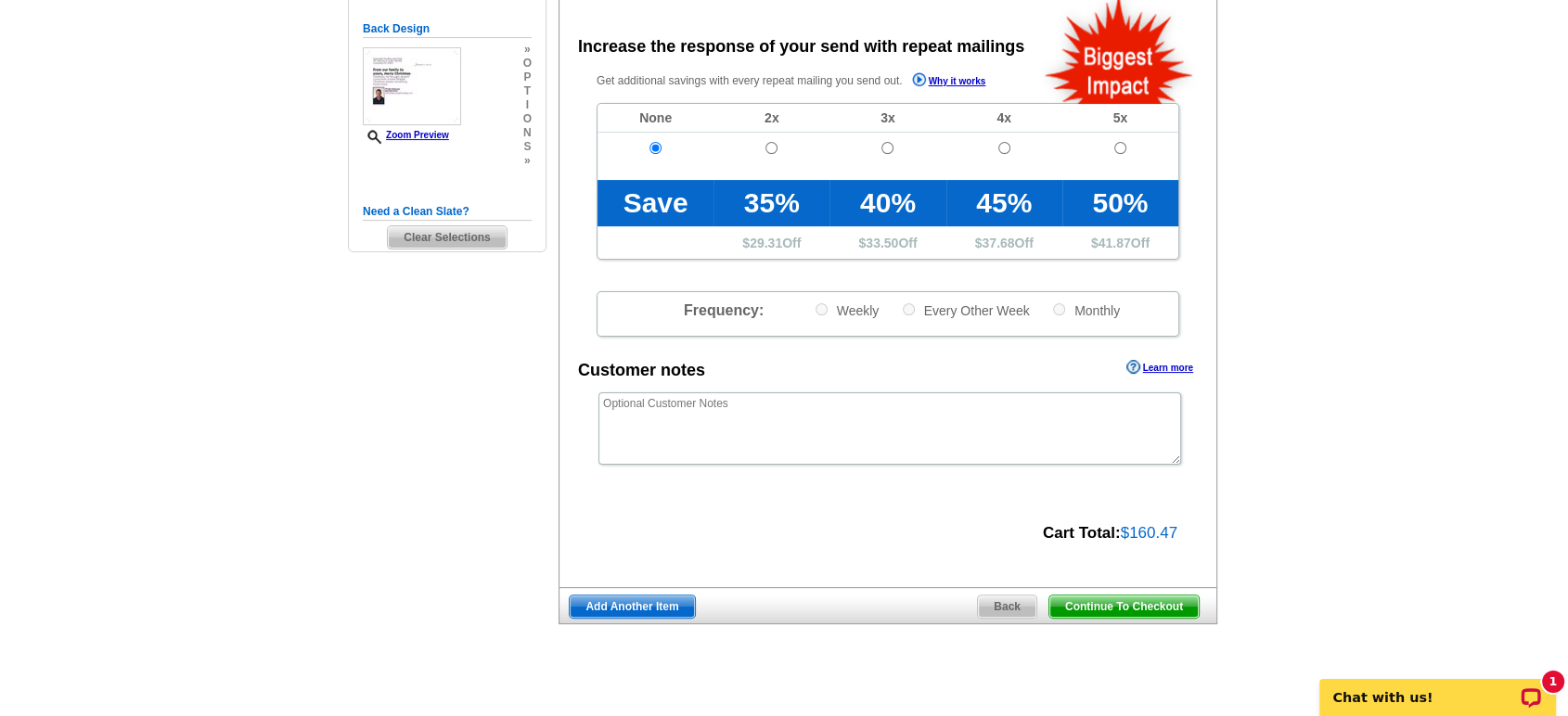
scroll to position [412, 0]
click at [1001, 604] on span "Back" at bounding box center [1007, 606] width 58 height 23
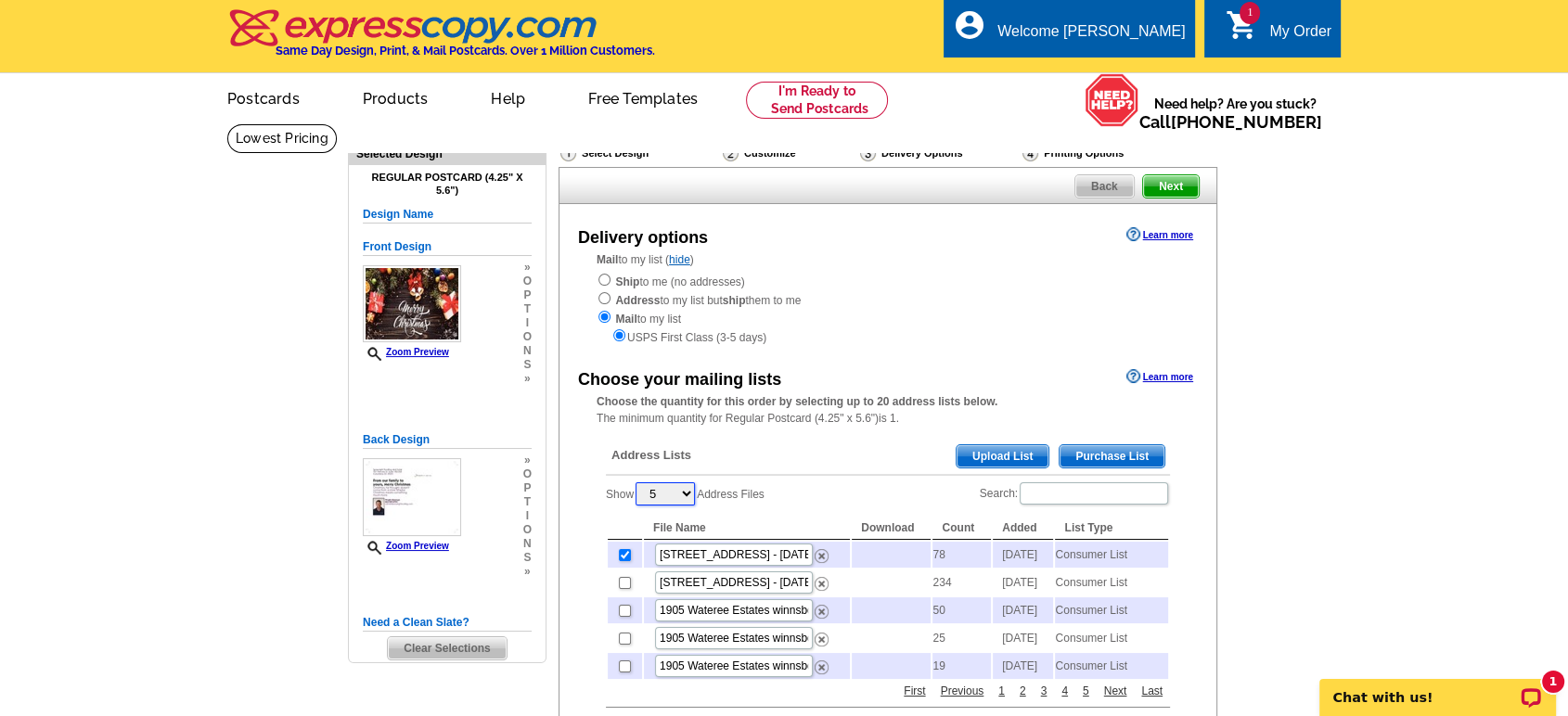
click at [687, 490] on select "5 10 25 50 100" at bounding box center [665, 494] width 59 height 24
select select "50"
click at [638, 485] on select "5 10 25 50 100" at bounding box center [665, 494] width 59 height 24
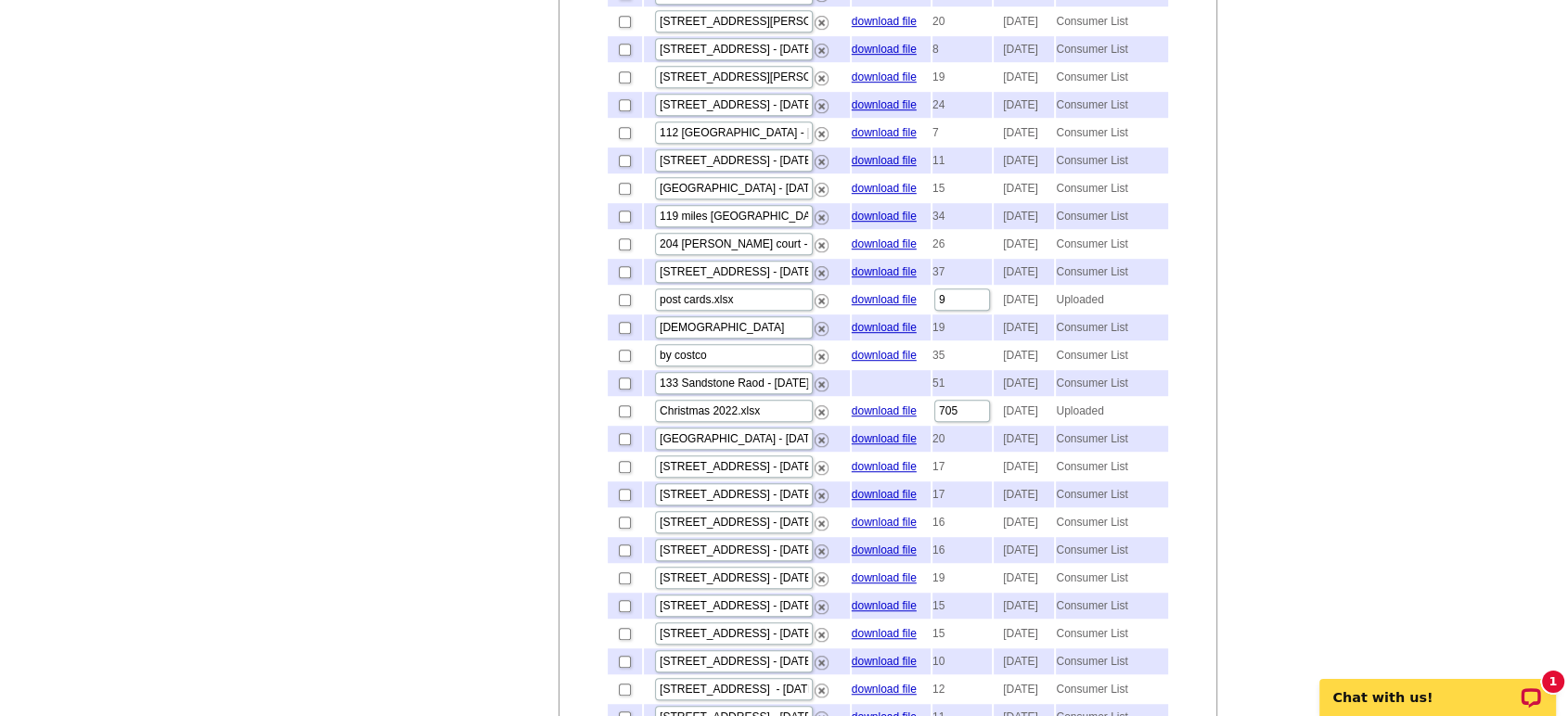
scroll to position [1134, 0]
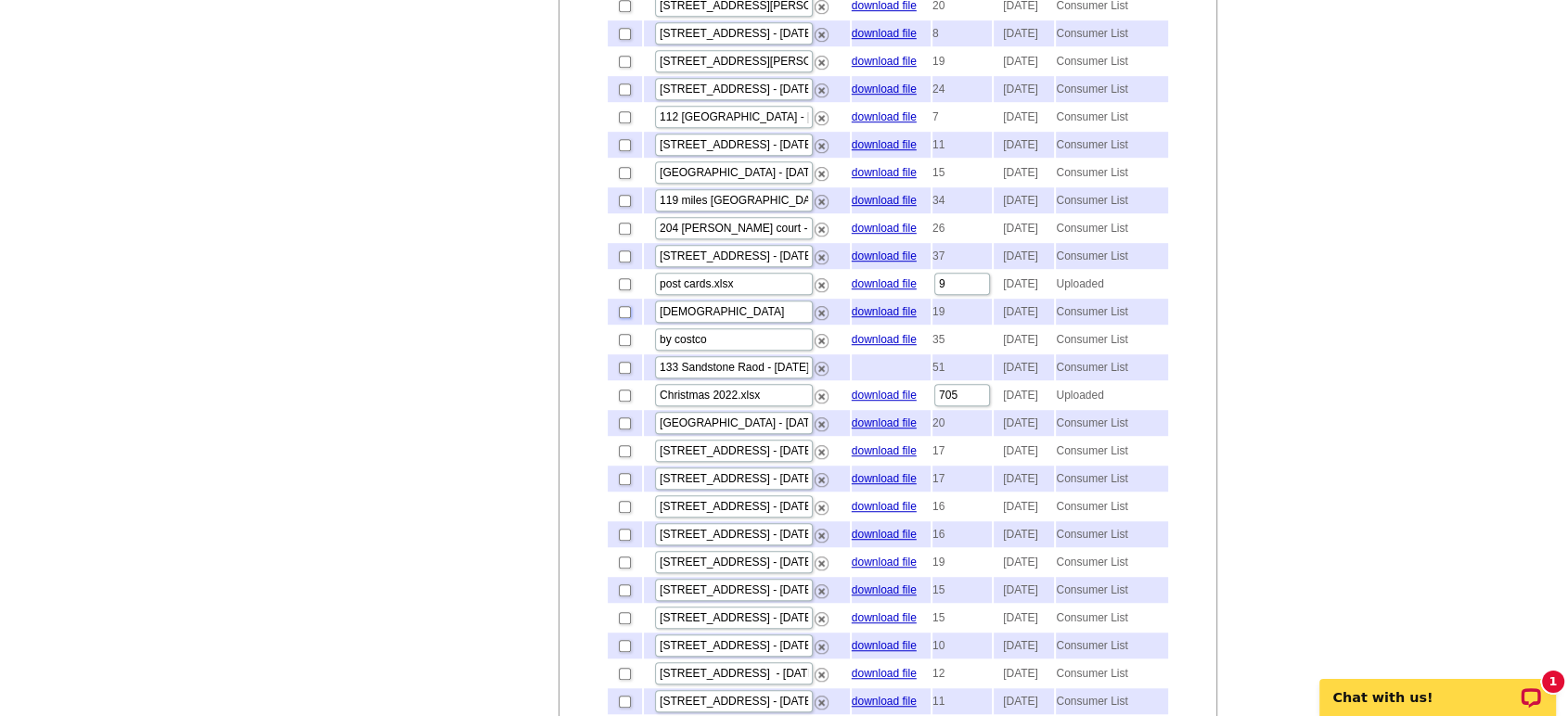
click at [624, 319] on input "checkbox" at bounding box center [625, 312] width 12 height 12
checkbox input "true"
click at [626, 290] on input "checkbox" at bounding box center [625, 284] width 12 height 12
checkbox input "true"
click at [624, 262] on input "checkbox" at bounding box center [625, 256] width 12 height 12
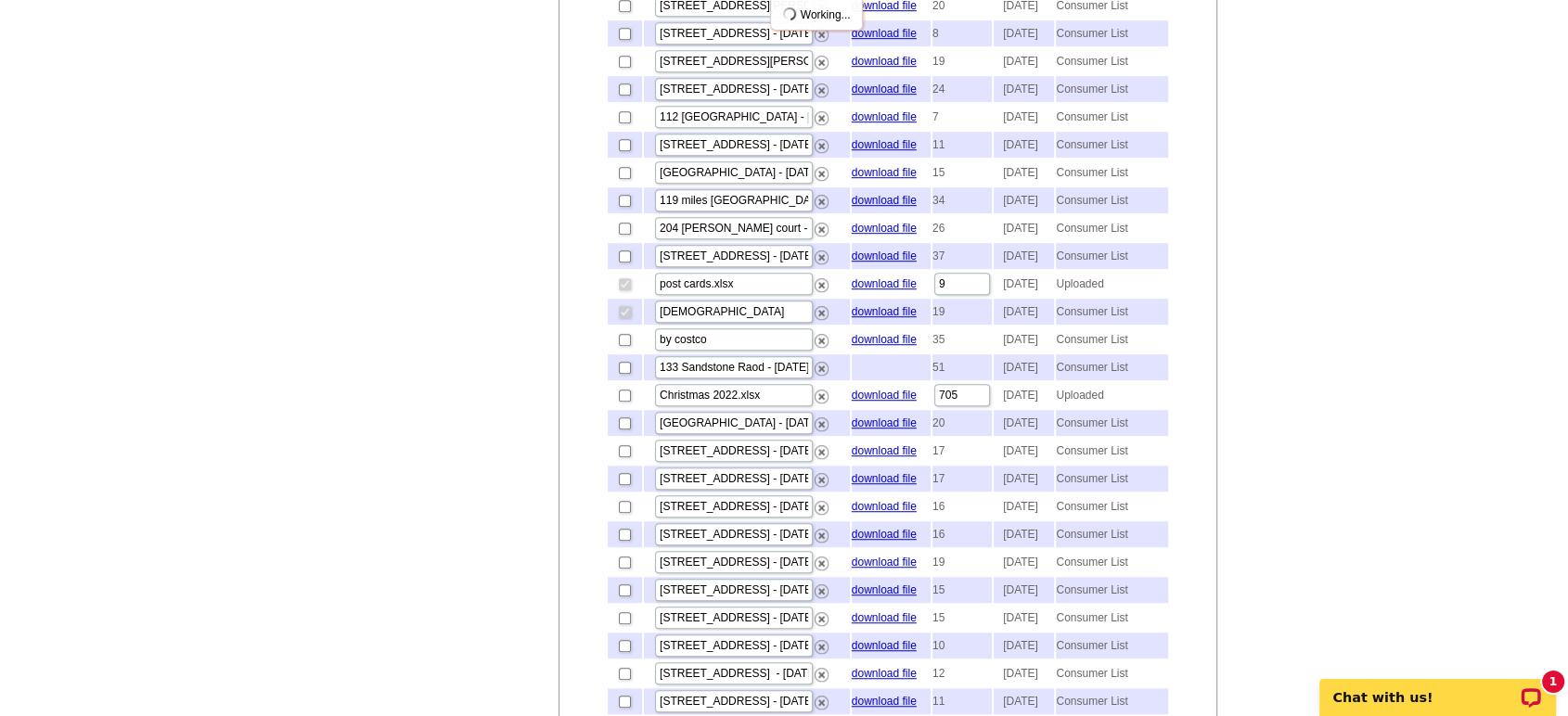
checkbox input "true"
click at [622, 235] on input "checkbox" at bounding box center [625, 229] width 12 height 12
checkbox input "true"
click at [623, 207] on input "checkbox" at bounding box center [625, 201] width 12 height 12
checkbox input "true"
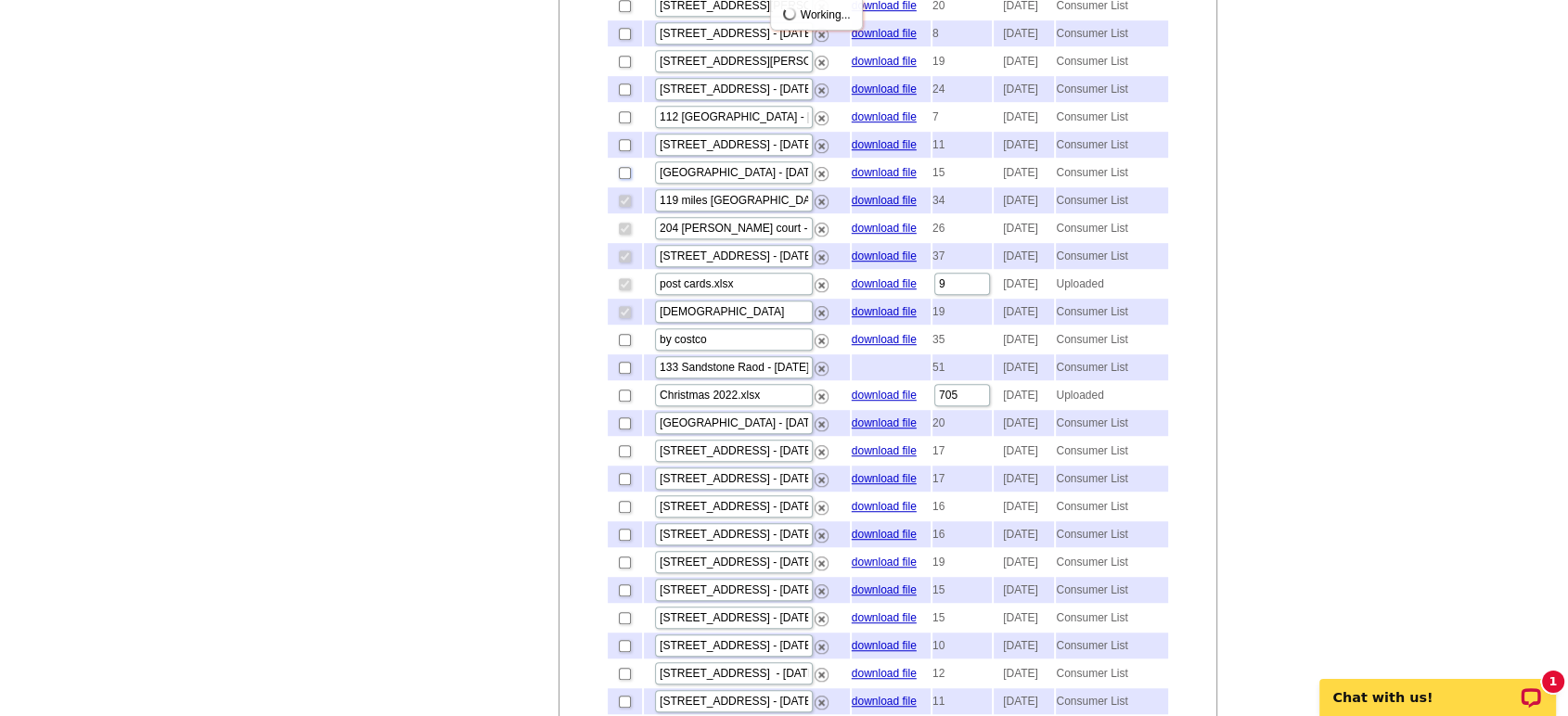
drag, startPoint x: 626, startPoint y: 373, endPoint x: 625, endPoint y: 357, distance: 16.0
click at [626, 179] on input "checkbox" at bounding box center [625, 173] width 12 height 12
checkbox input "true"
click at [625, 151] on input "checkbox" at bounding box center [625, 145] width 12 height 12
checkbox input "true"
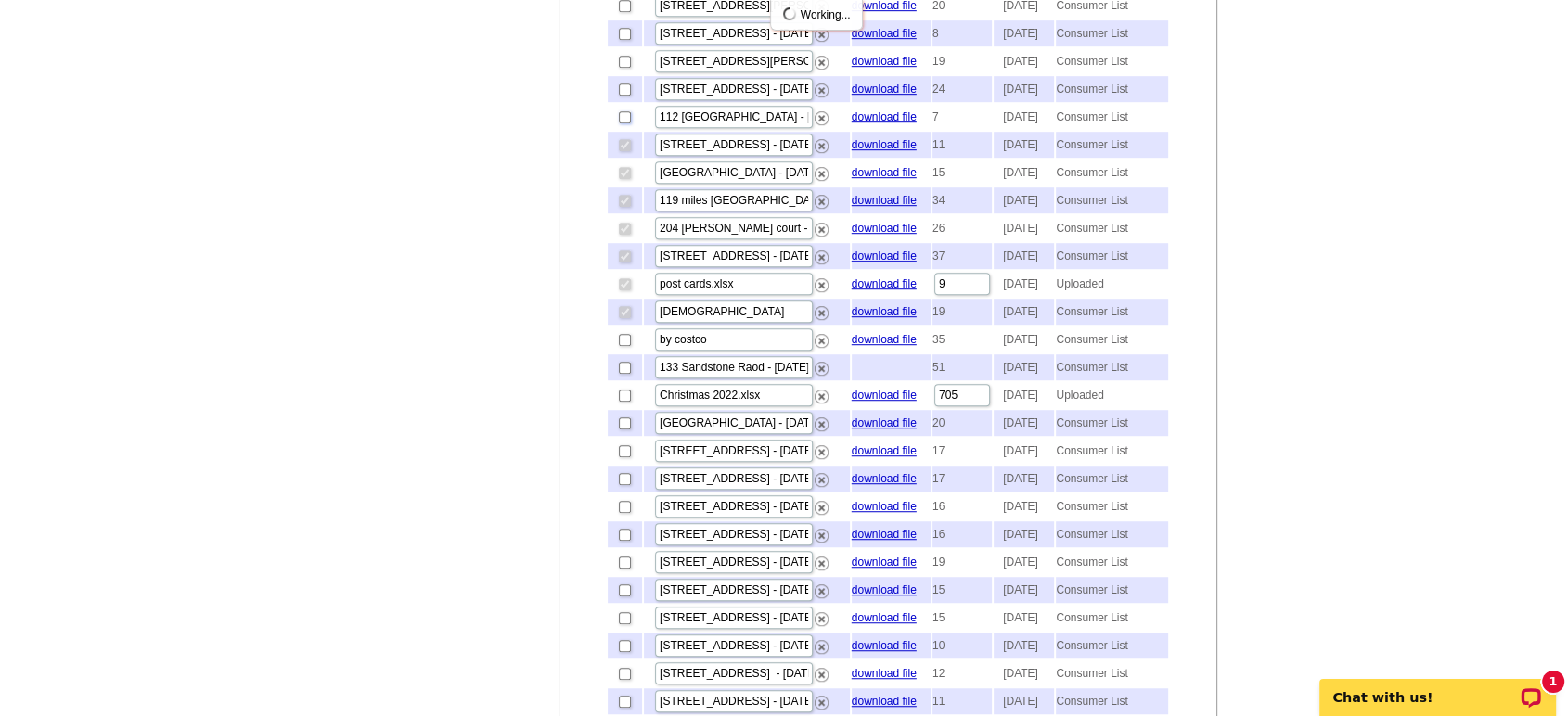
click at [624, 123] on input "checkbox" at bounding box center [625, 117] width 12 height 12
checkbox input "true"
click at [626, 102] on td at bounding box center [624, 89] width 35 height 26
click at [625, 96] on input "checkbox" at bounding box center [625, 90] width 12 height 12
checkbox input "true"
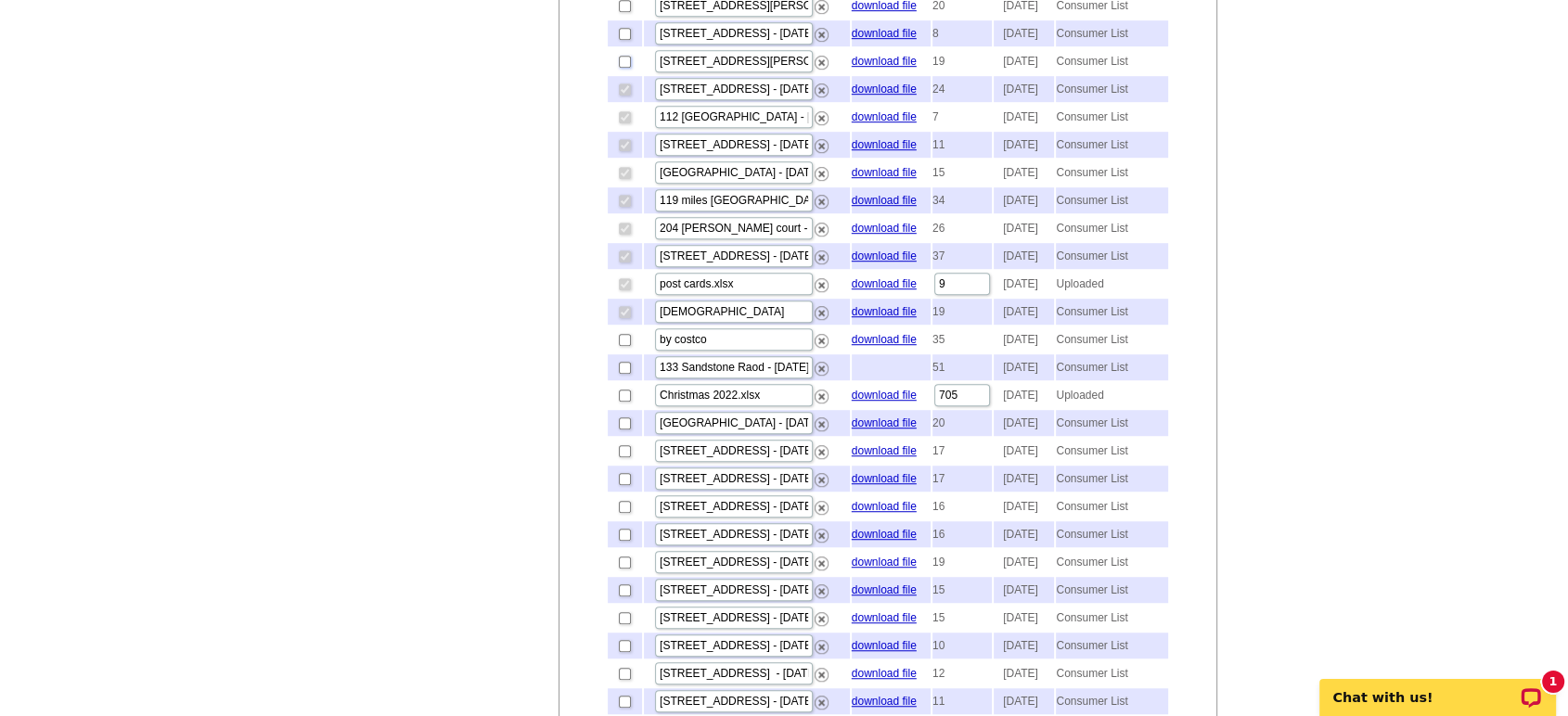
click at [622, 68] on input "checkbox" at bounding box center [625, 61] width 12 height 12
checkbox input "true"
drag, startPoint x: 623, startPoint y: 193, endPoint x: 619, endPoint y: 167, distance: 26.3
click at [622, 39] on input "checkbox" at bounding box center [625, 34] width 12 height 12
checkbox input "true"
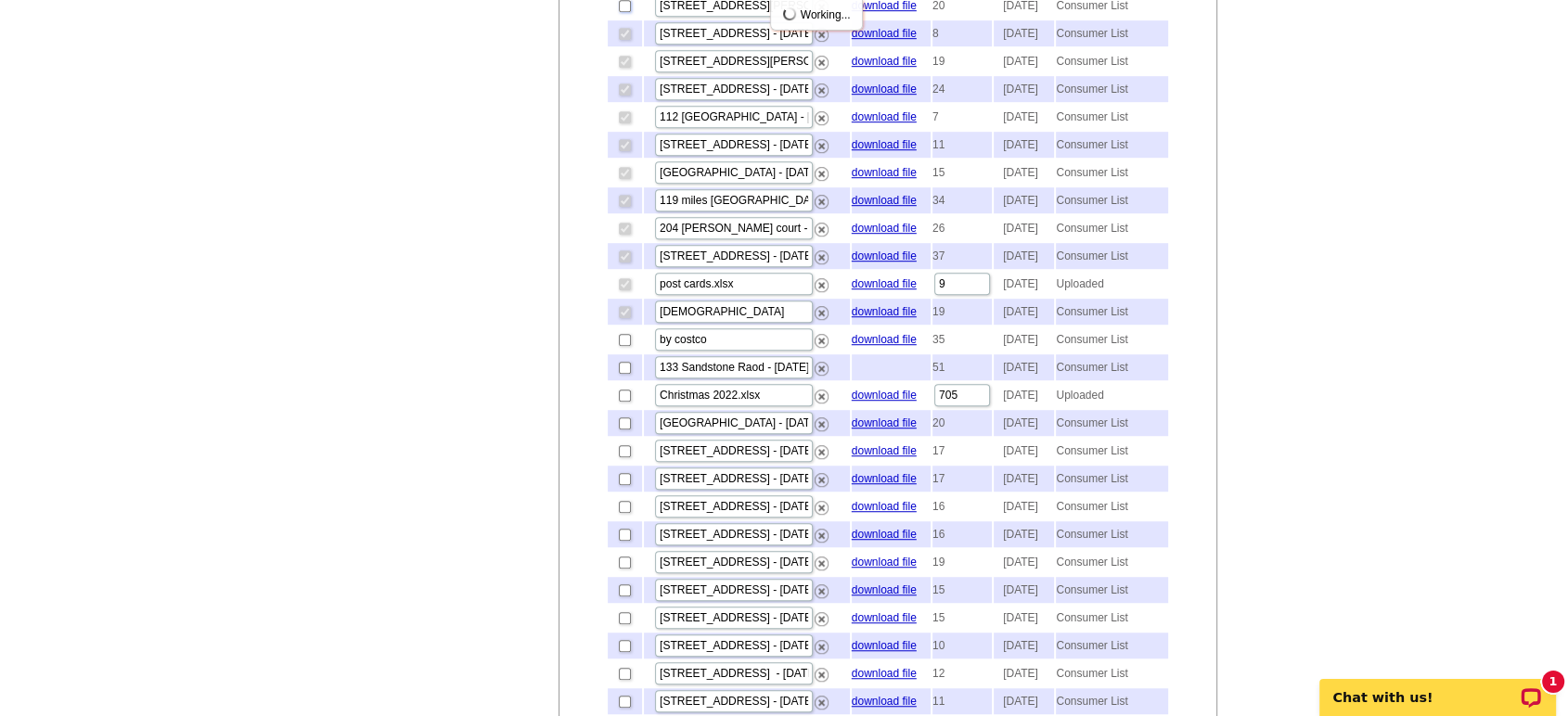
click at [623, 12] on input "checkbox" at bounding box center [625, 6] width 12 height 12
checkbox input "true"
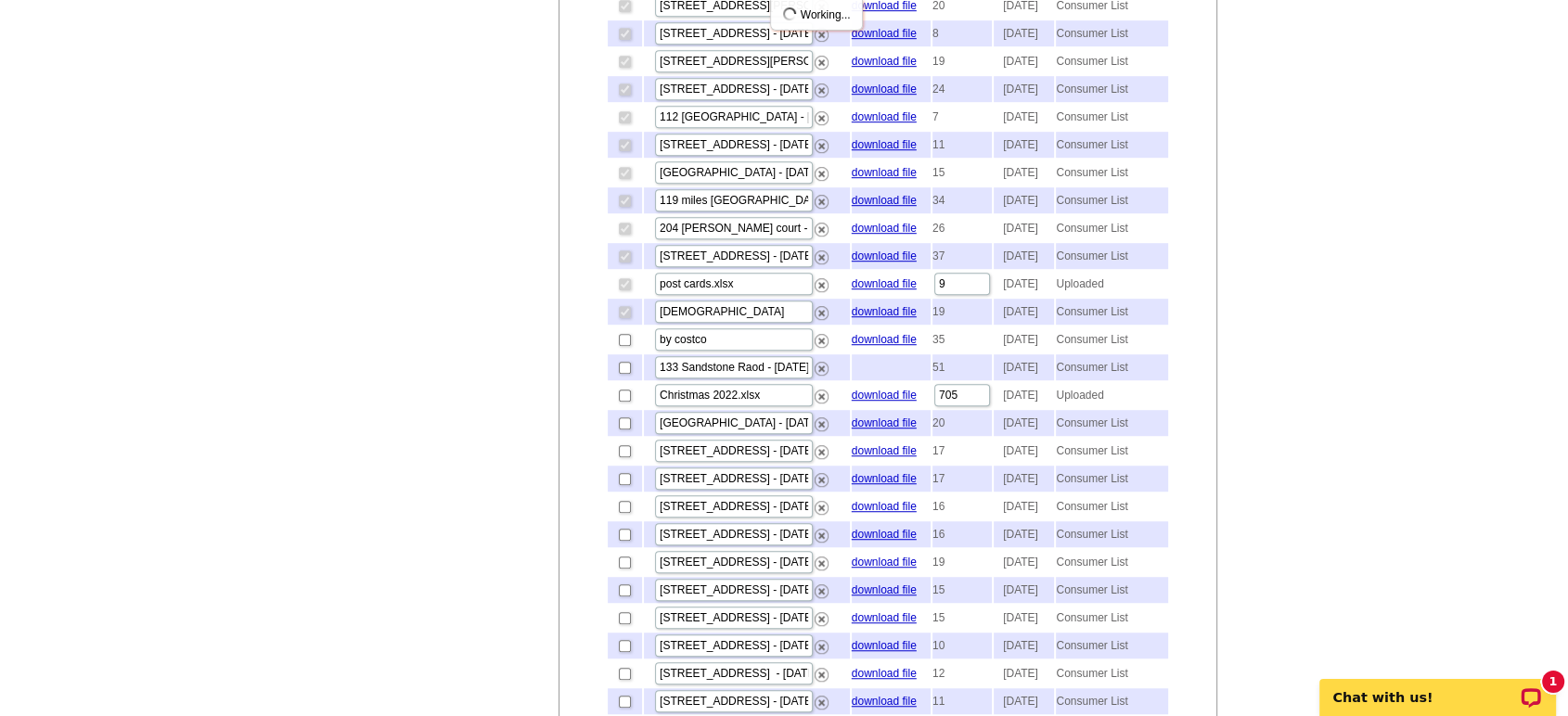
checkbox input "true"
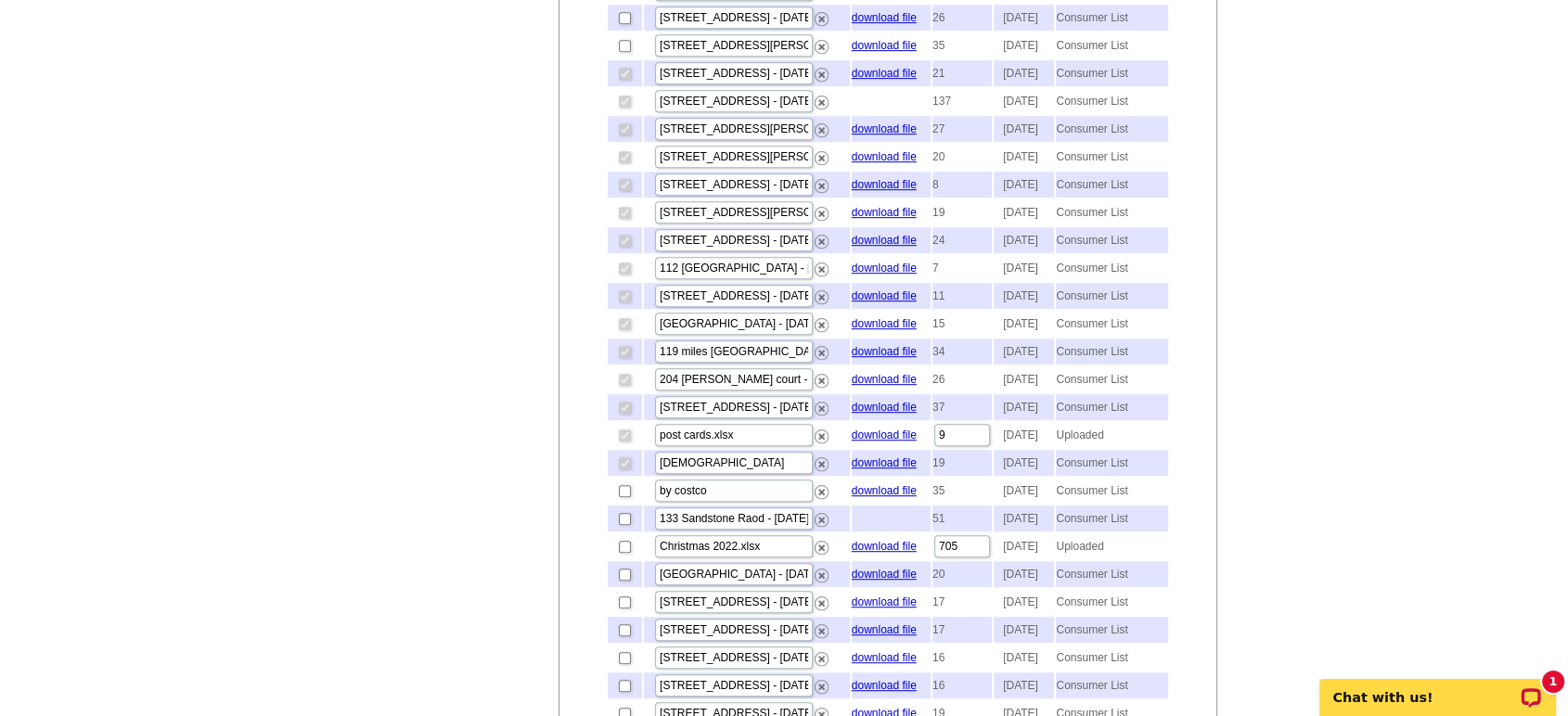
scroll to position [928, 0]
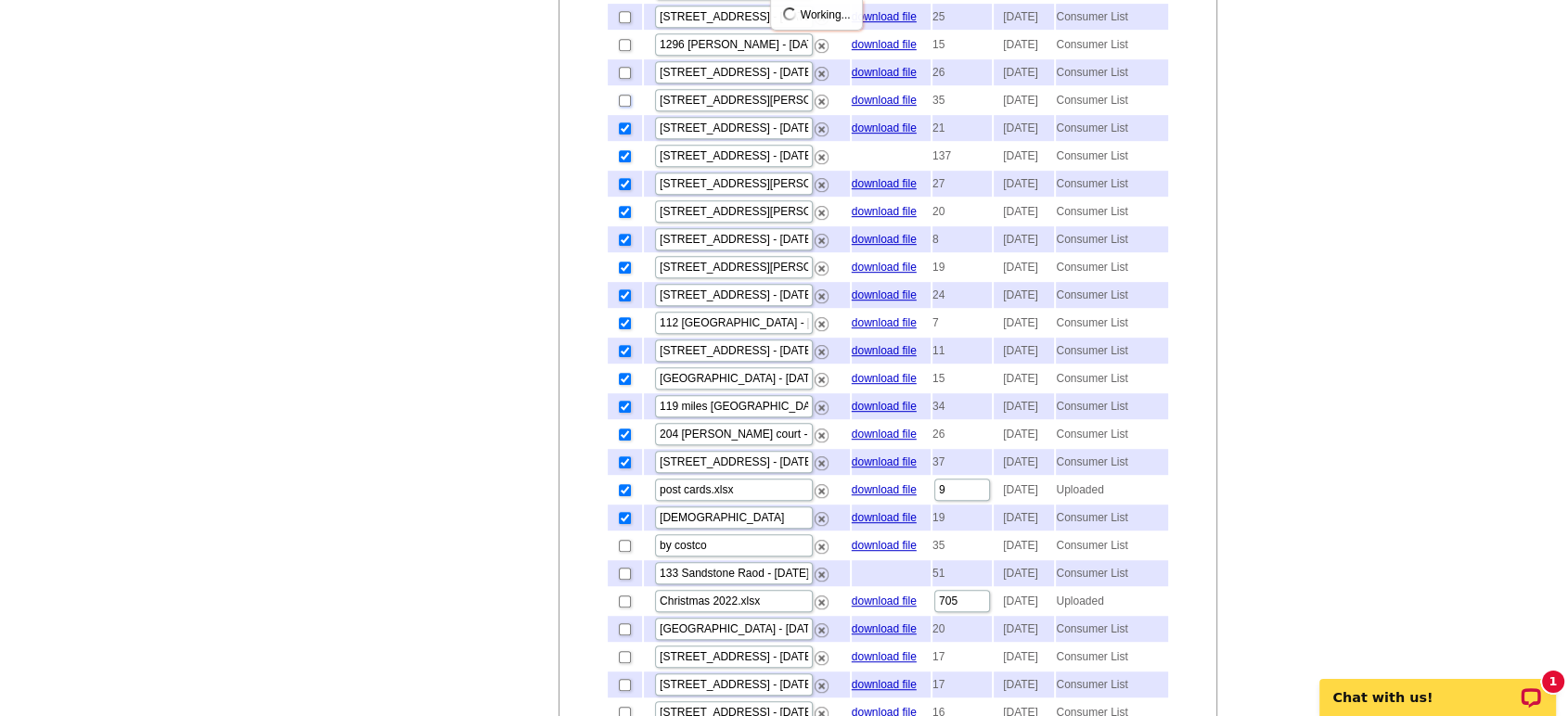
click at [623, 107] on input "checkbox" at bounding box center [625, 101] width 12 height 12
checkbox input "true"
click at [622, 79] on input "checkbox" at bounding box center [625, 73] width 12 height 12
checkbox input "true"
click at [623, 51] on input "checkbox" at bounding box center [625, 45] width 12 height 12
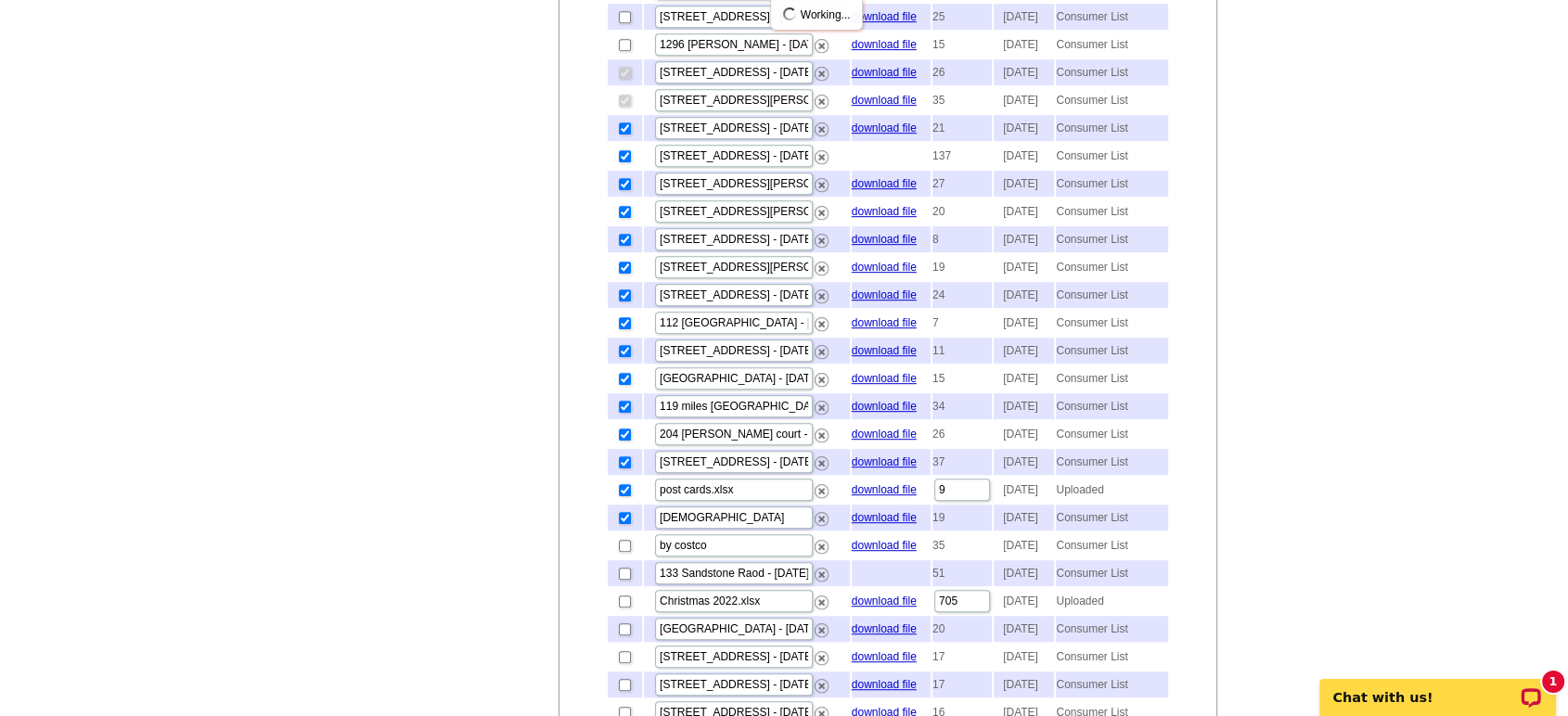
checkbox input "true"
click at [626, 24] on input "checkbox" at bounding box center [625, 17] width 12 height 12
checkbox input "true"
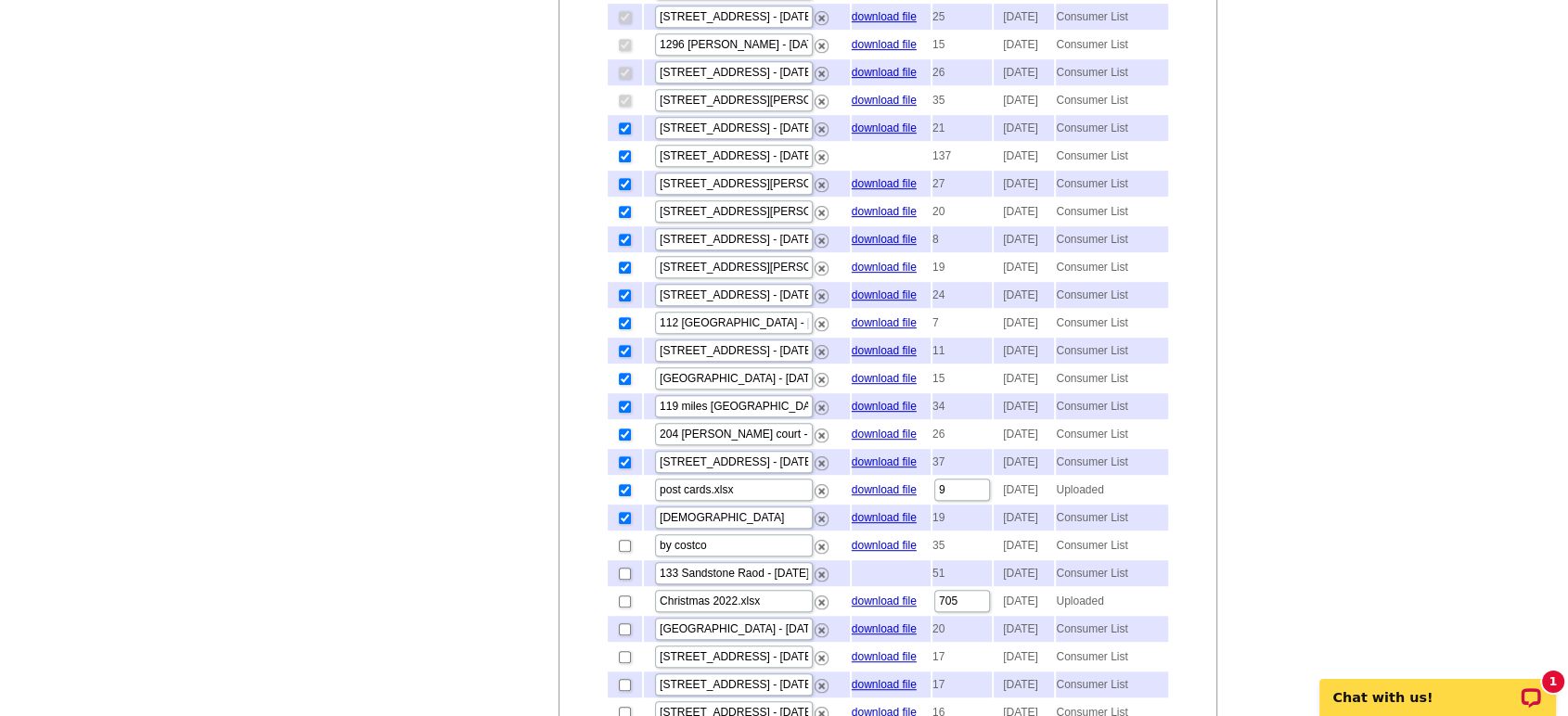
checkbox input "true"
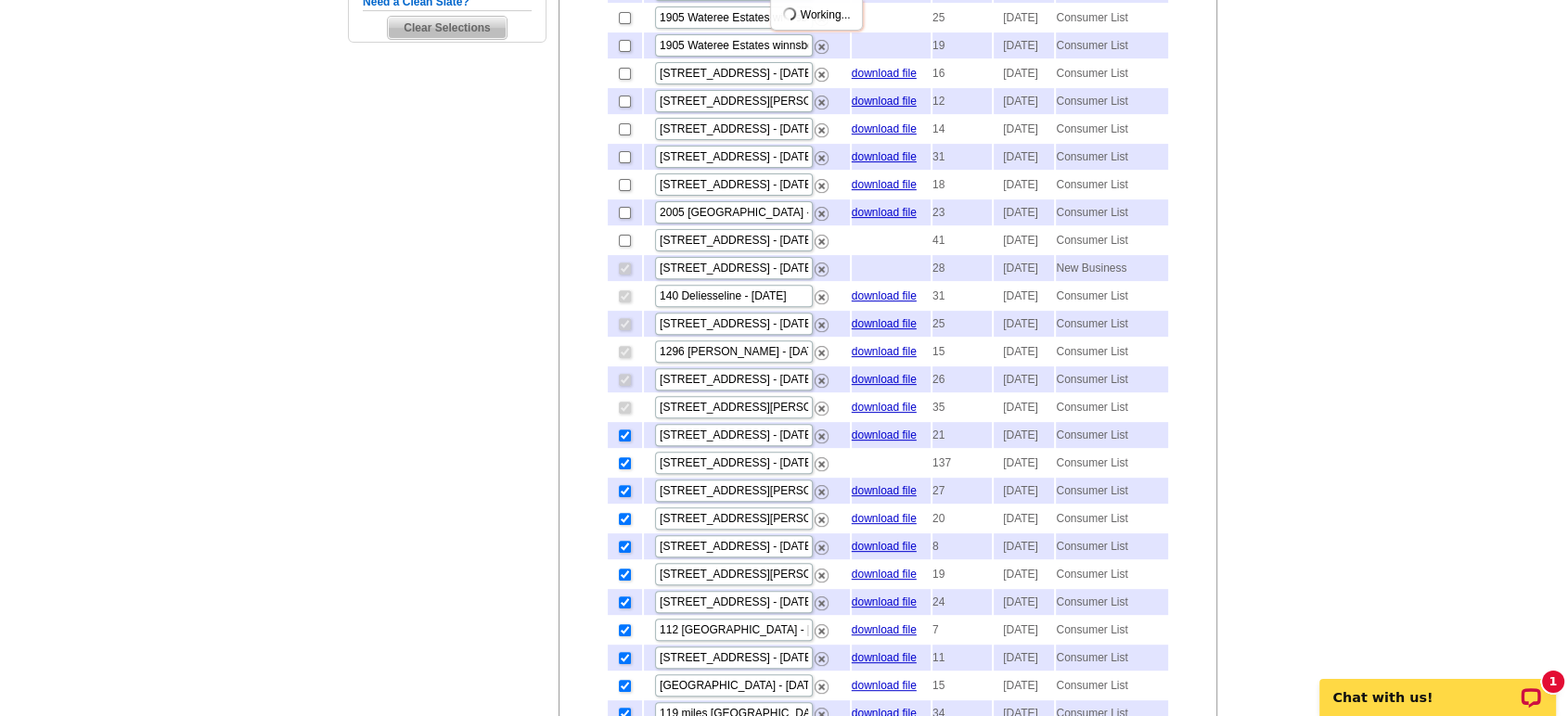
scroll to position [618, 0]
click at [624, 250] on input "checkbox" at bounding box center [625, 244] width 12 height 12
checkbox input "true"
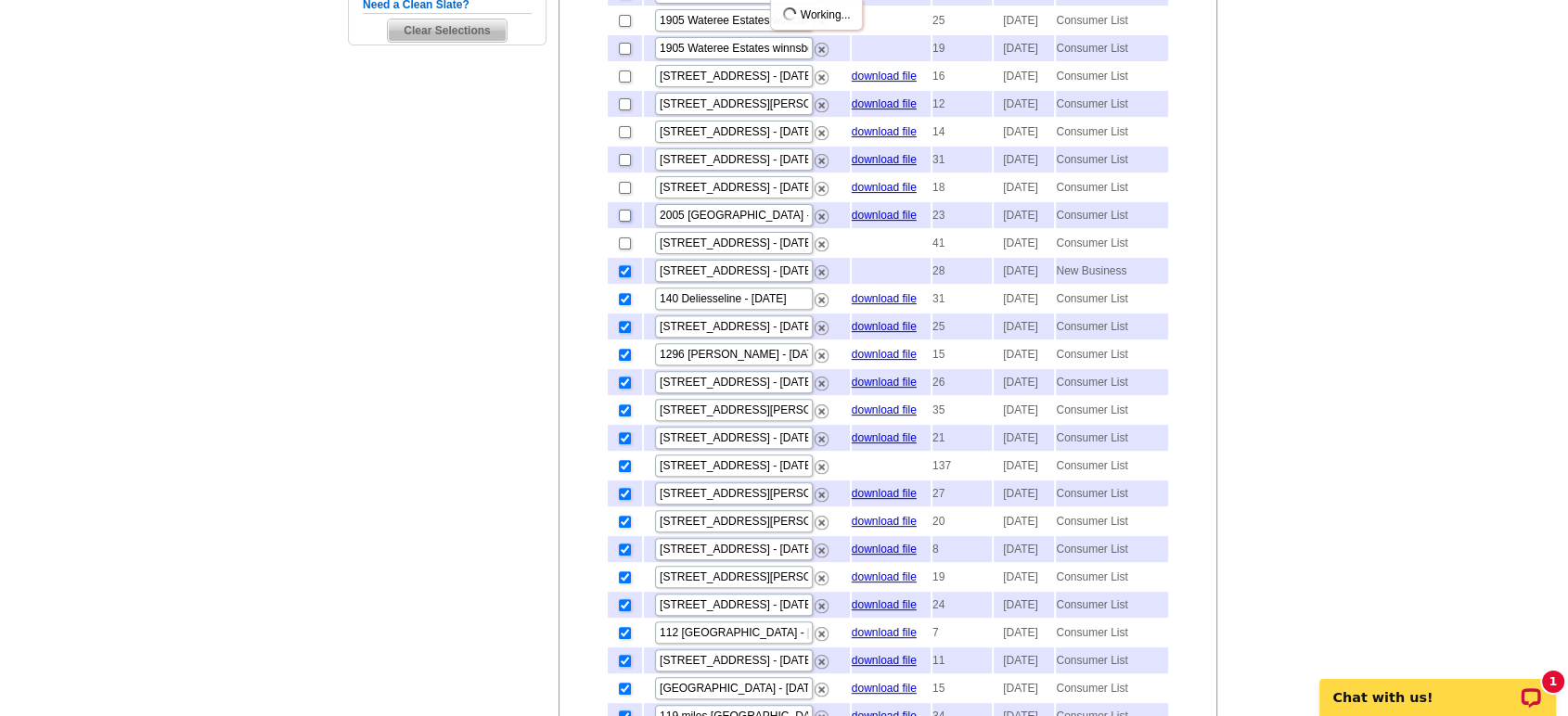
click at [623, 222] on input "checkbox" at bounding box center [625, 216] width 12 height 12
checkbox input "true"
click at [625, 194] on input "checkbox" at bounding box center [625, 187] width 12 height 12
checkbox input "true"
click at [625, 166] on input "checkbox" at bounding box center [625, 160] width 12 height 12
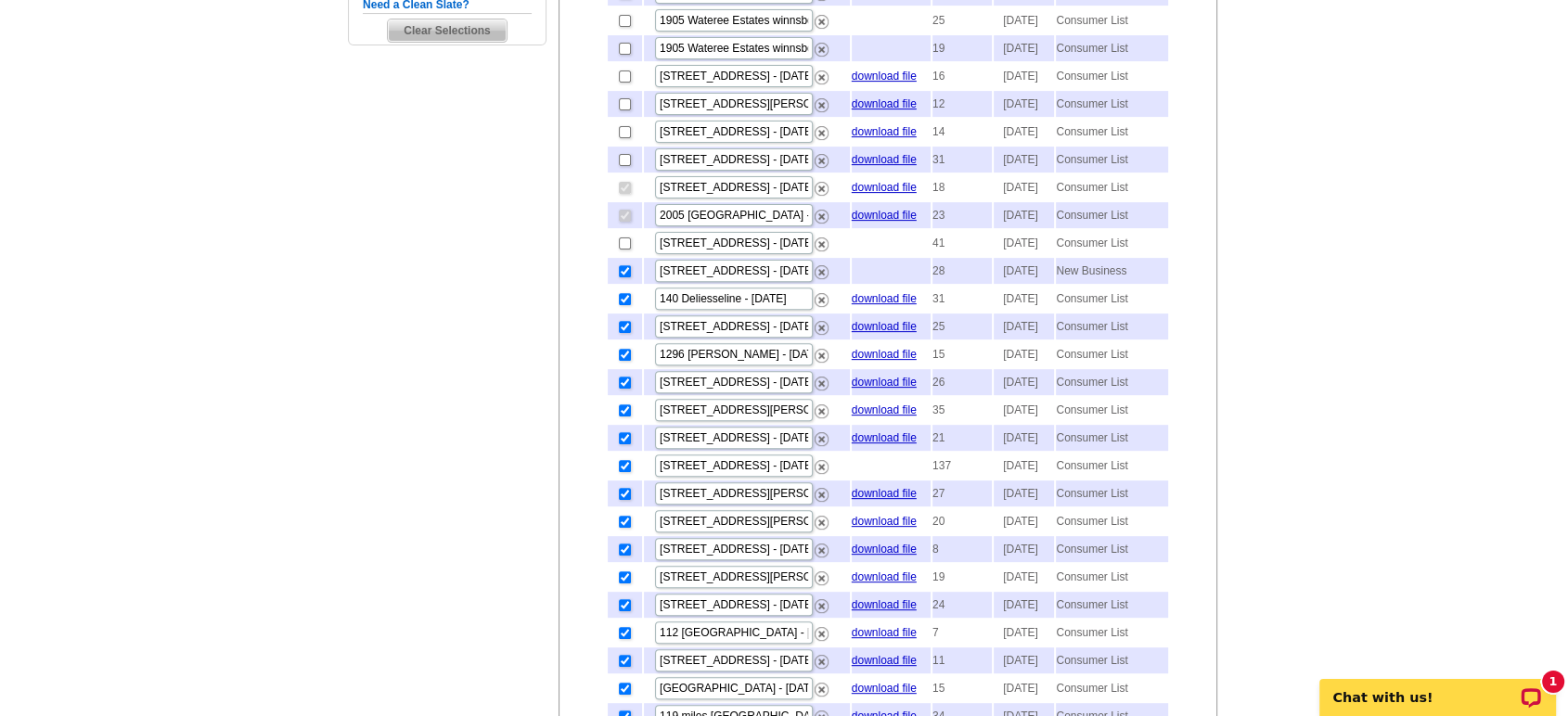
checkbox input "true"
click at [622, 138] on input "checkbox" at bounding box center [625, 132] width 12 height 12
checkbox input "true"
click at [622, 110] on input "checkbox" at bounding box center [625, 105] width 12 height 12
checkbox input "true"
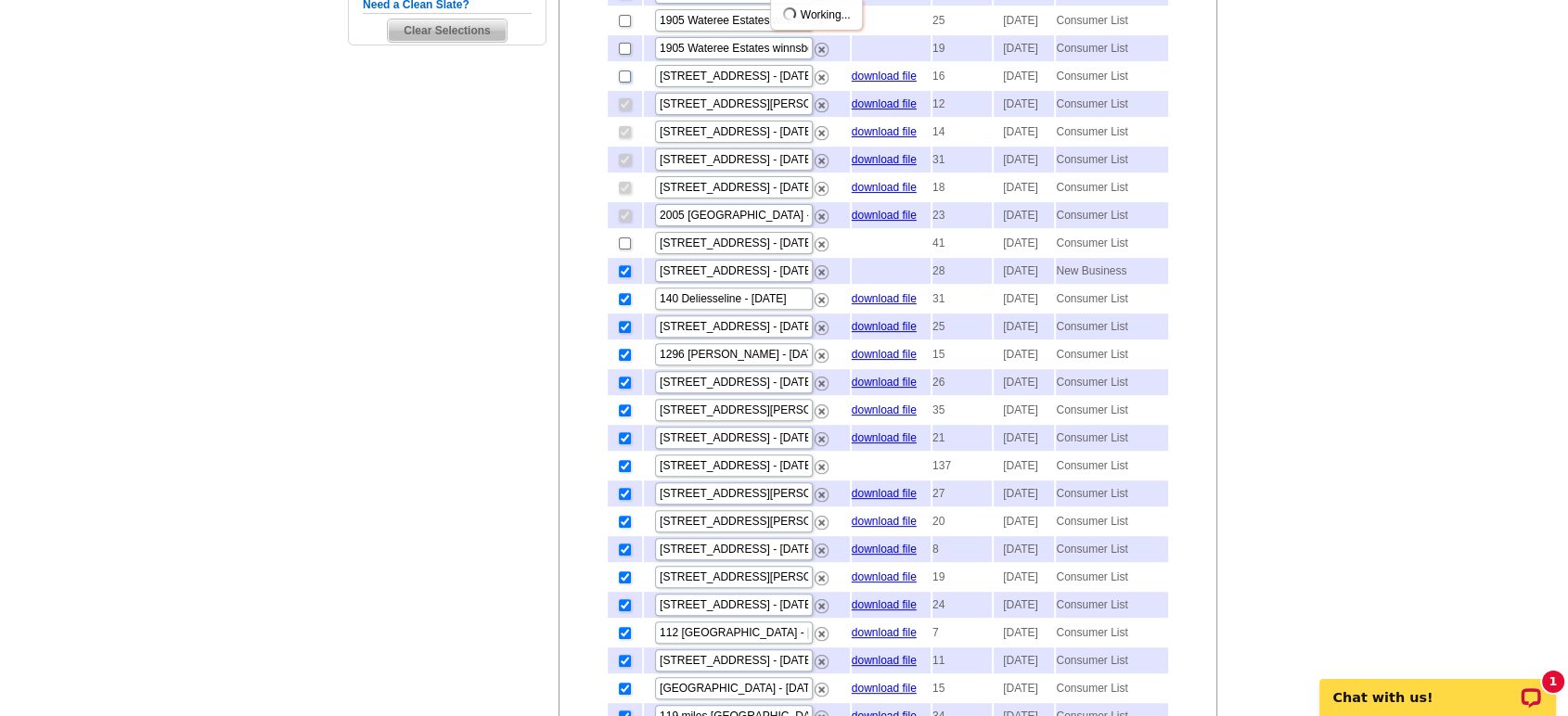
click at [621, 83] on input "checkbox" at bounding box center [625, 77] width 12 height 12
checkbox input "true"
click at [624, 55] on input "checkbox" at bounding box center [625, 48] width 12 height 12
checkbox input "true"
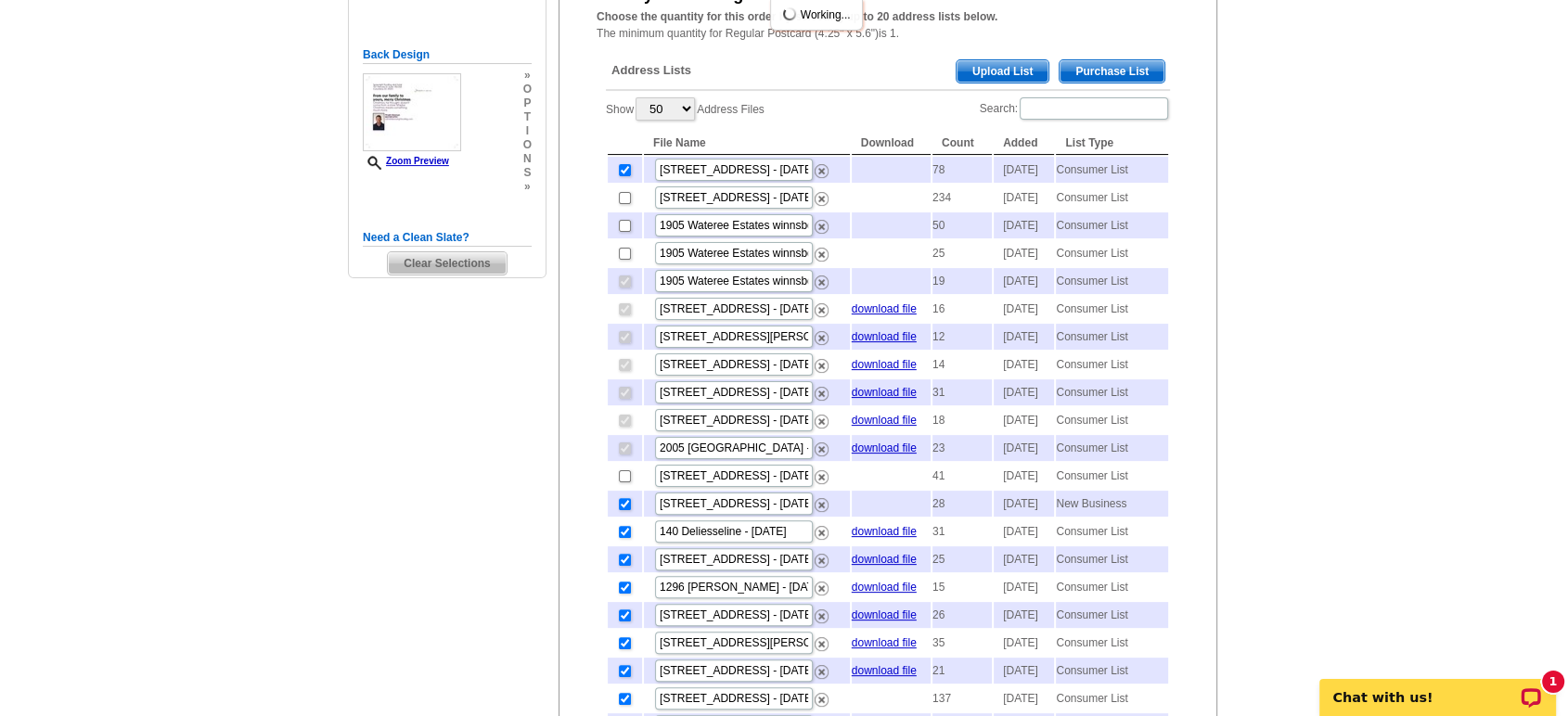
scroll to position [309, 0]
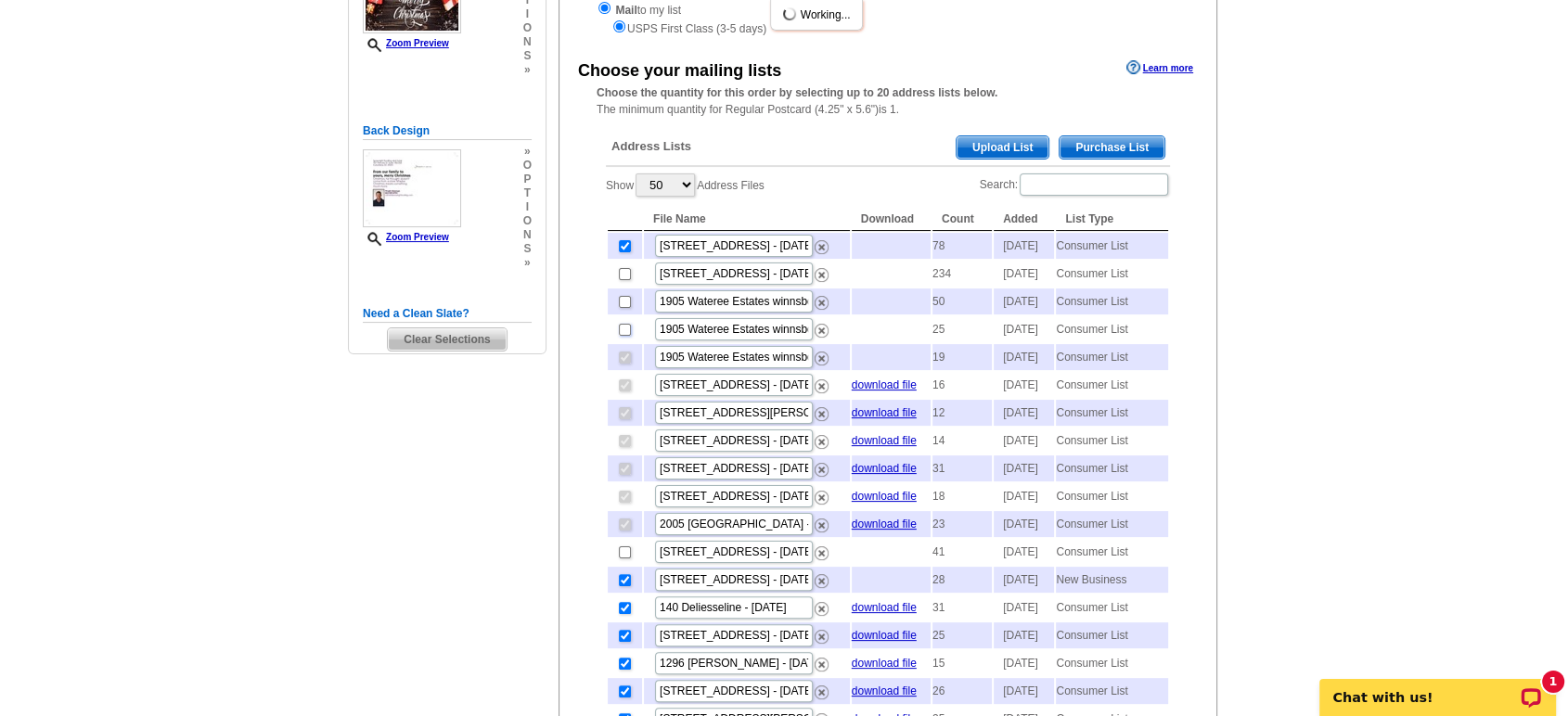
click at [621, 336] on input "checkbox" at bounding box center [625, 329] width 12 height 12
checkbox input "true"
drag, startPoint x: 622, startPoint y: 322, endPoint x: 629, endPoint y: 296, distance: 26.9
click at [623, 308] on input "checkbox" at bounding box center [625, 302] width 12 height 12
checkbox input "true"
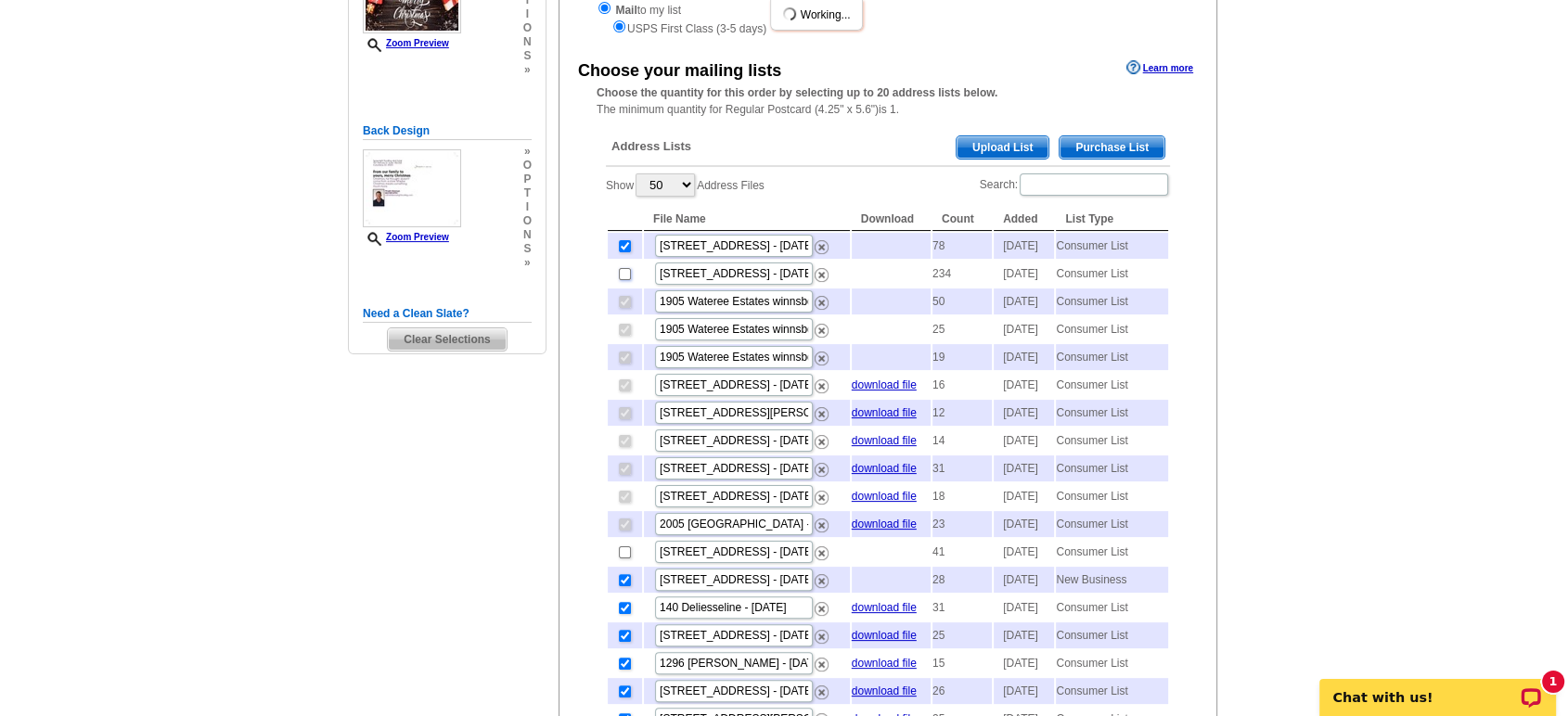
click at [623, 280] on input "checkbox" at bounding box center [625, 274] width 12 height 12
checkbox input "true"
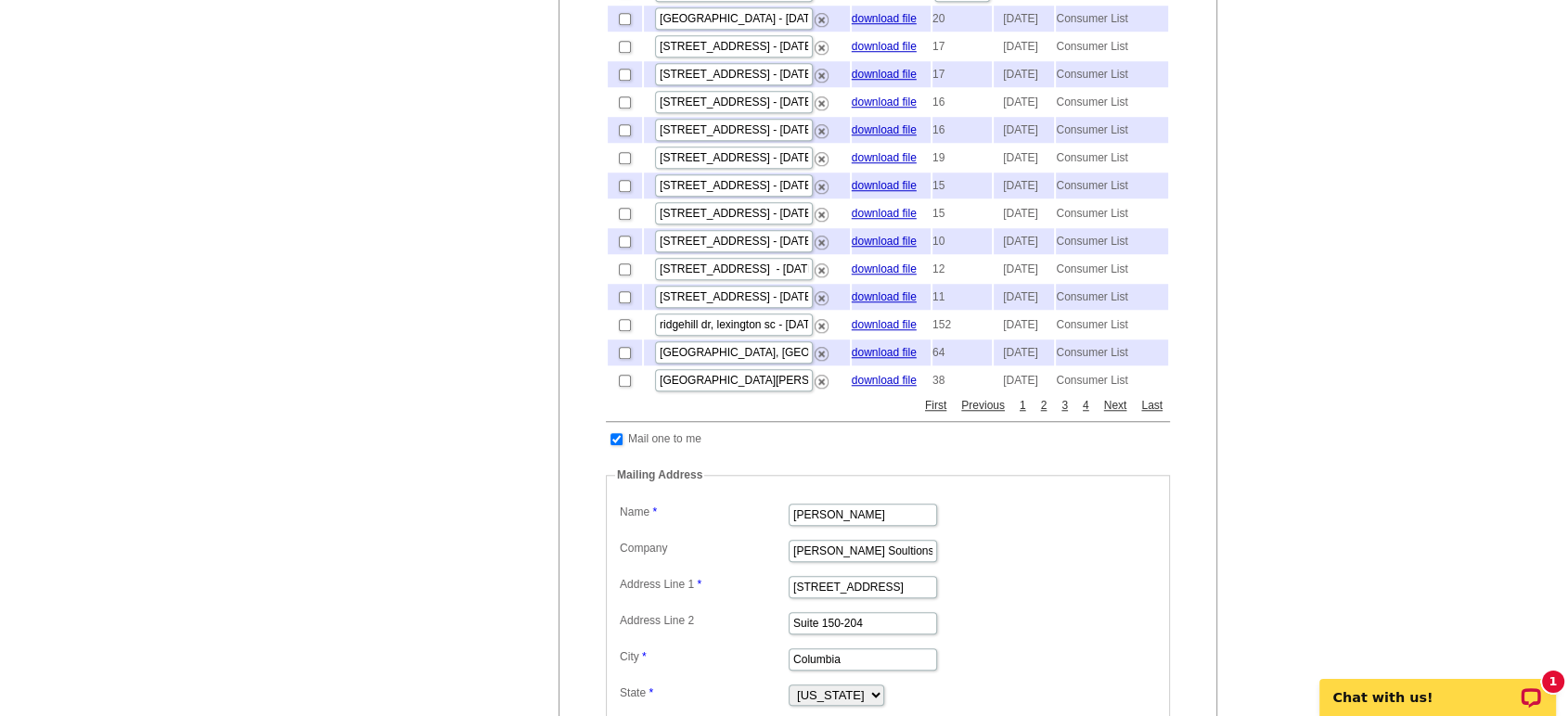
scroll to position [1545, 0]
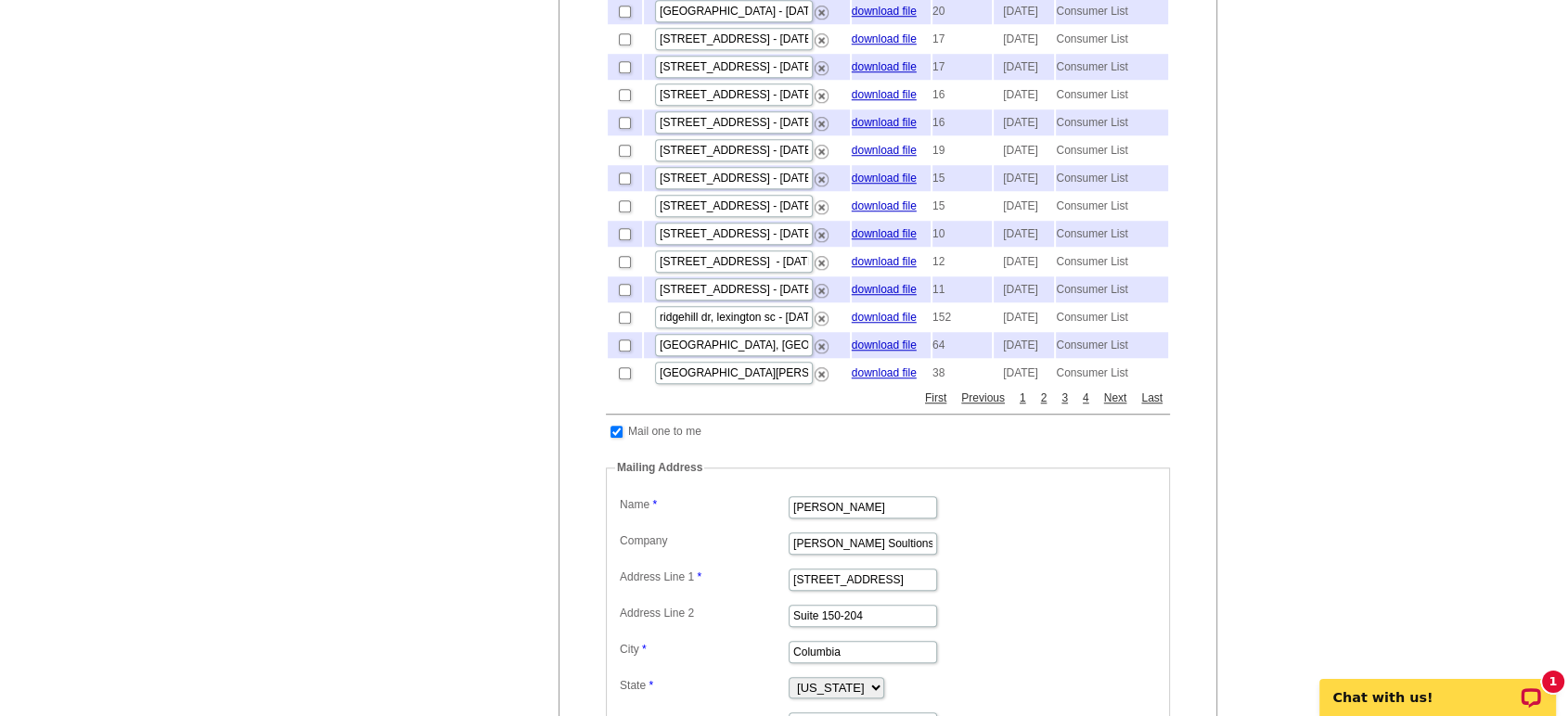
checkbox input "true"
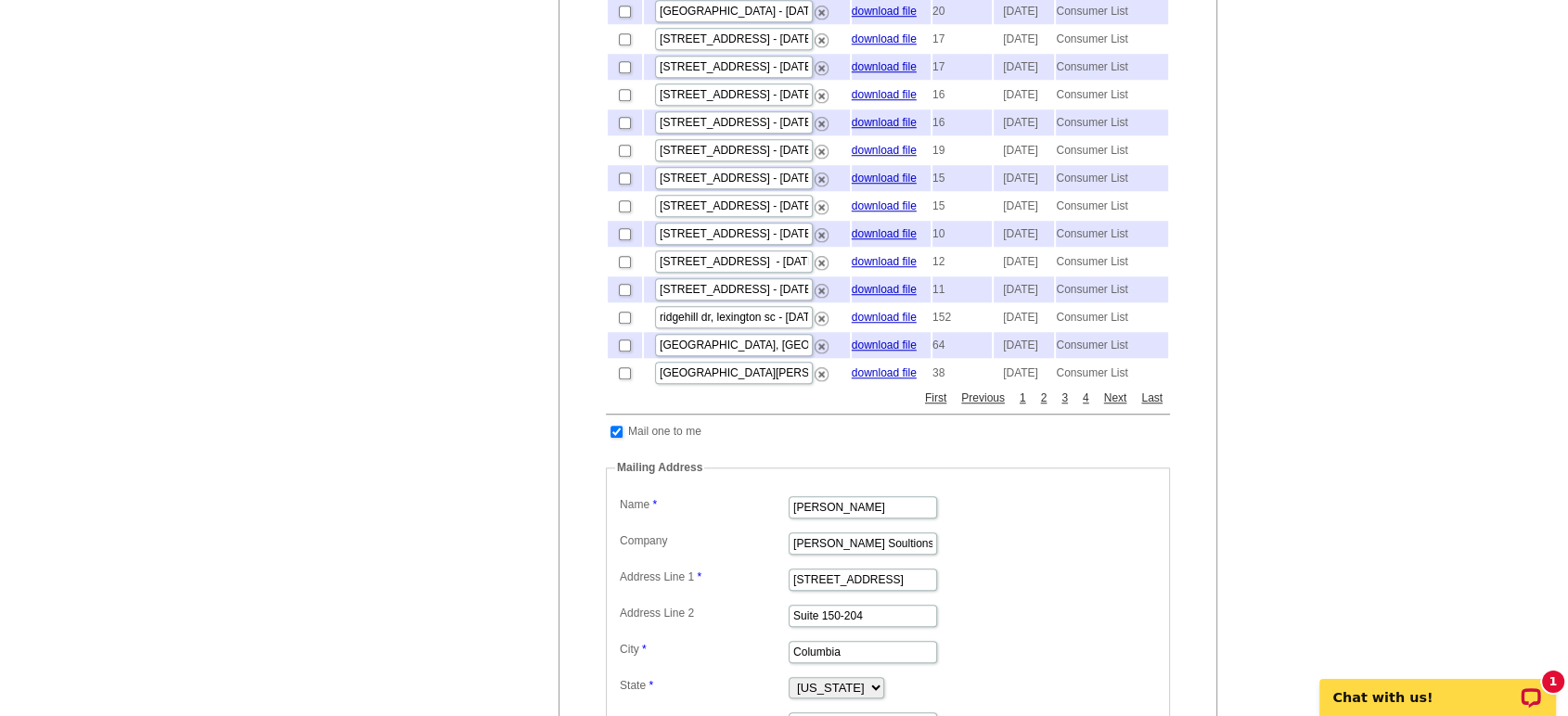
checkbox input "true"
click at [622, 18] on input "checkbox" at bounding box center [625, 12] width 12 height 12
checkbox input "true"
click at [623, 45] on input "checkbox" at bounding box center [625, 39] width 12 height 12
checkbox input "true"
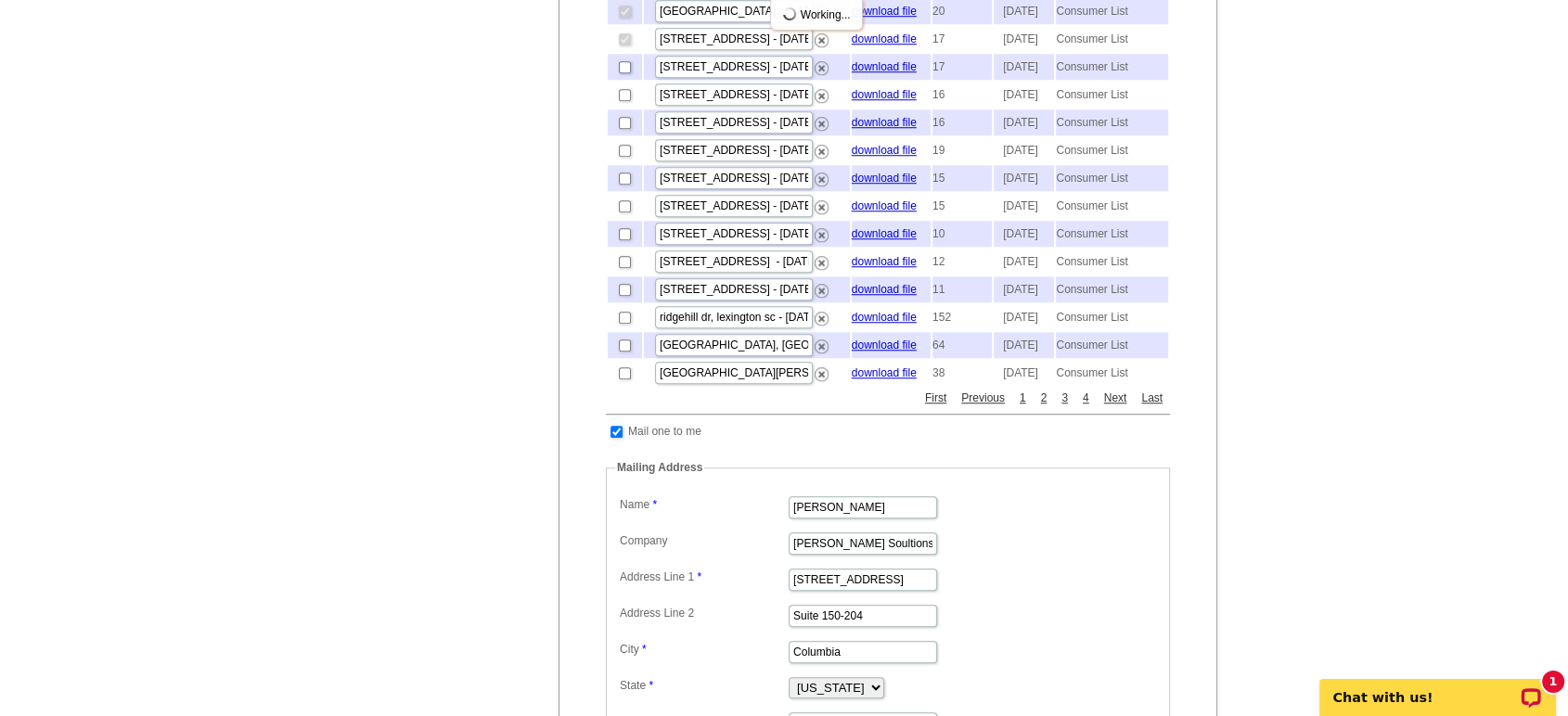
click at [625, 73] on input "checkbox" at bounding box center [625, 67] width 12 height 12
checkbox input "true"
click at [624, 102] on input "checkbox" at bounding box center [625, 95] width 12 height 12
checkbox input "true"
click at [623, 129] on input "checkbox" at bounding box center [625, 123] width 12 height 12
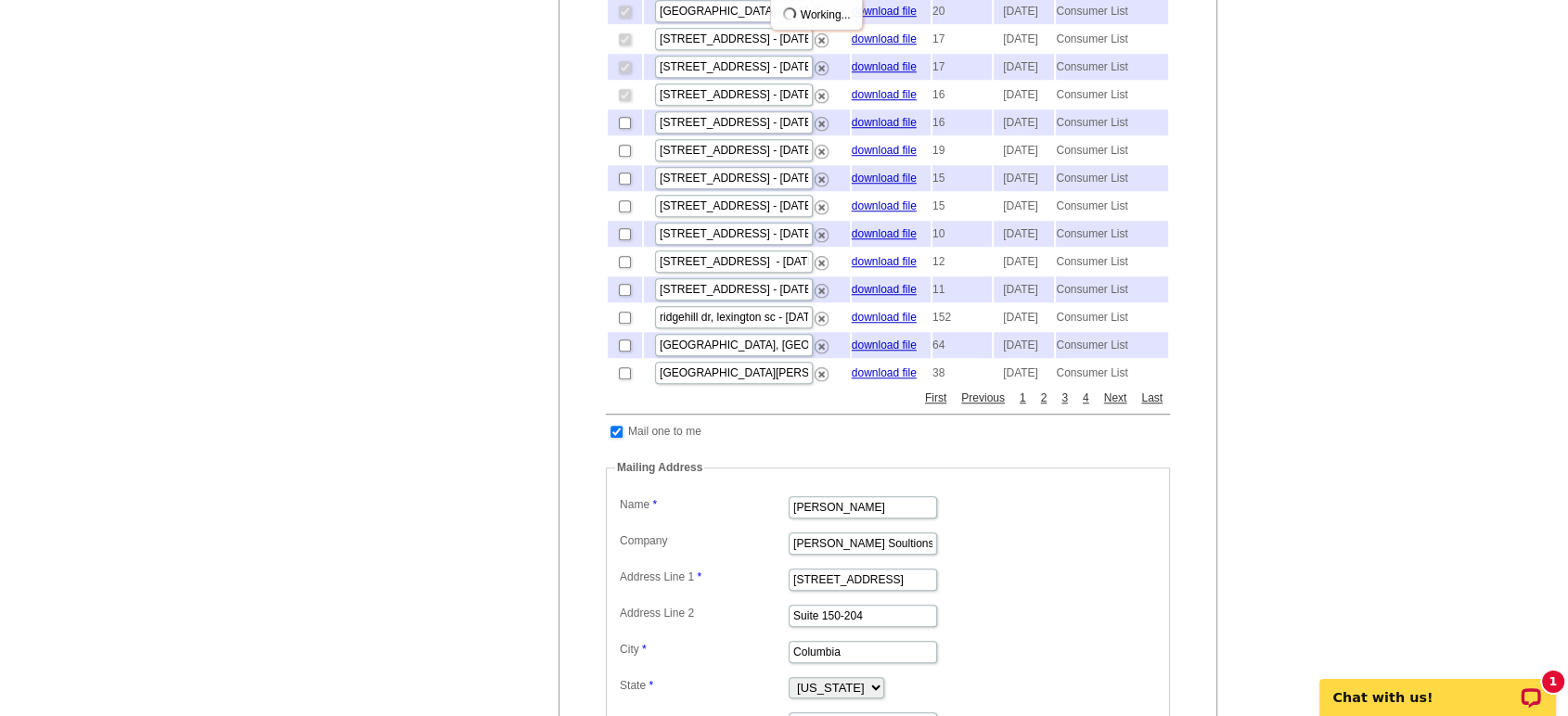
checkbox input "true"
click at [623, 157] on input "checkbox" at bounding box center [625, 151] width 12 height 12
checkbox input "true"
click at [622, 184] on input "checkbox" at bounding box center [625, 179] width 12 height 12
checkbox input "true"
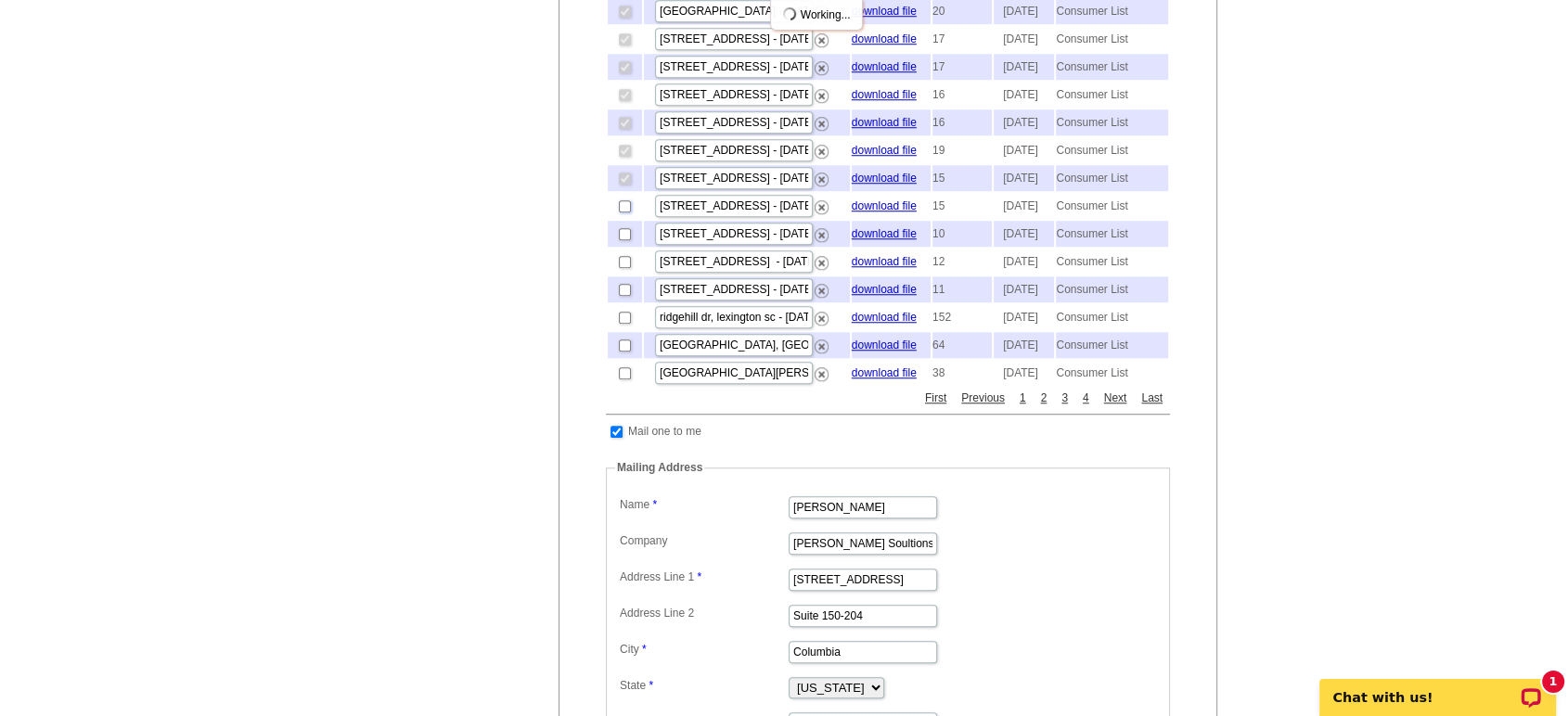
click at [625, 212] on input "checkbox" at bounding box center [625, 206] width 12 height 12
checkbox input "true"
click at [625, 241] on input "checkbox" at bounding box center [625, 234] width 12 height 12
checkbox input "true"
click at [625, 268] on input "checkbox" at bounding box center [625, 262] width 12 height 12
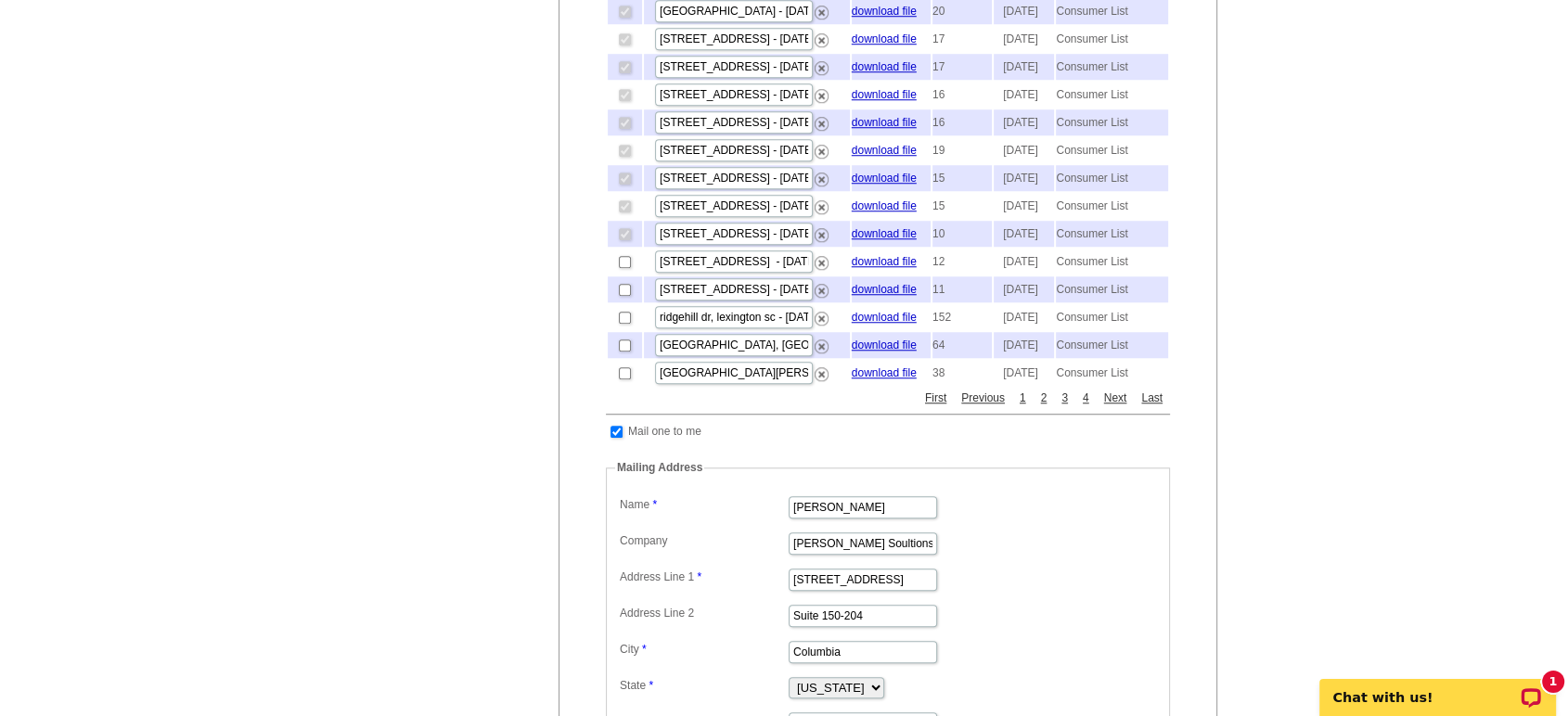
checkbox input "true"
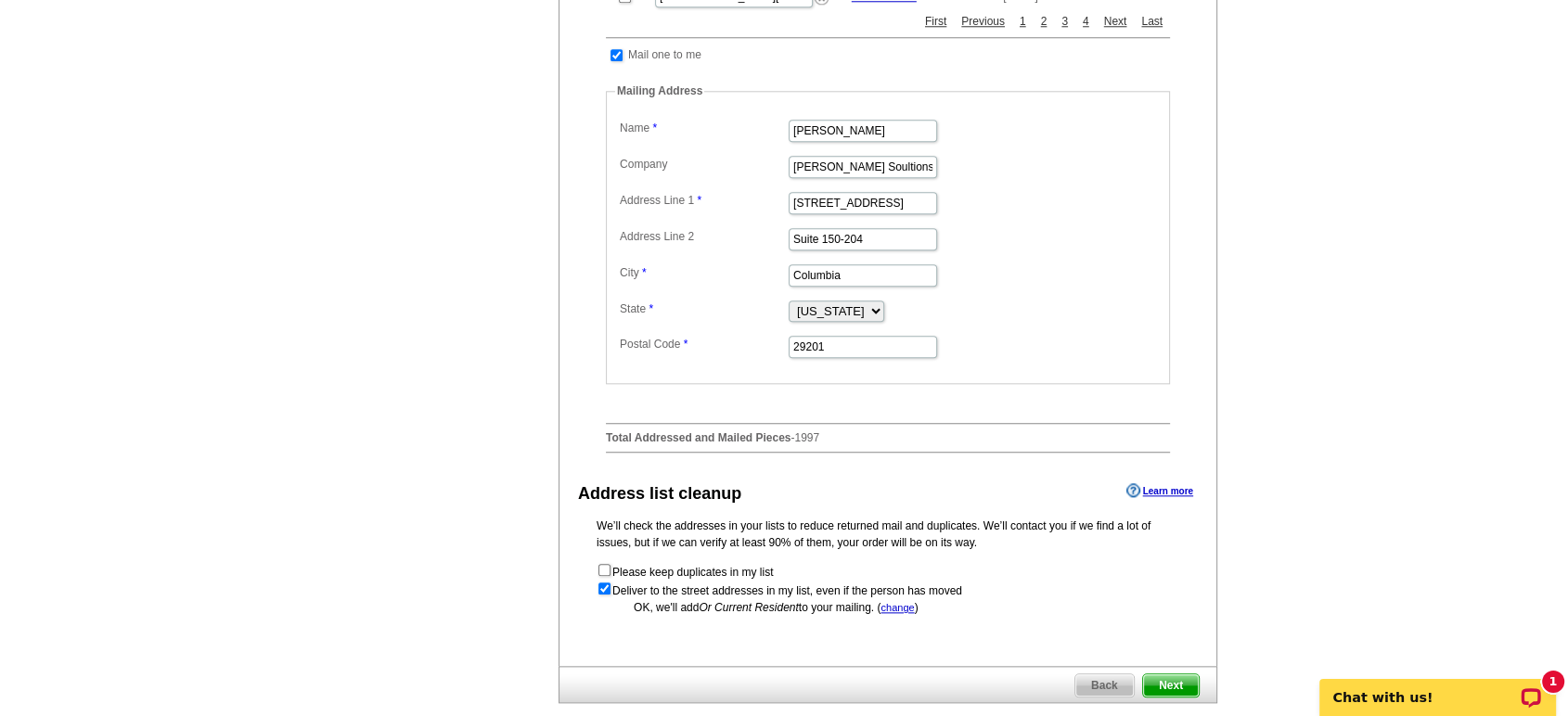
scroll to position [1959, 0]
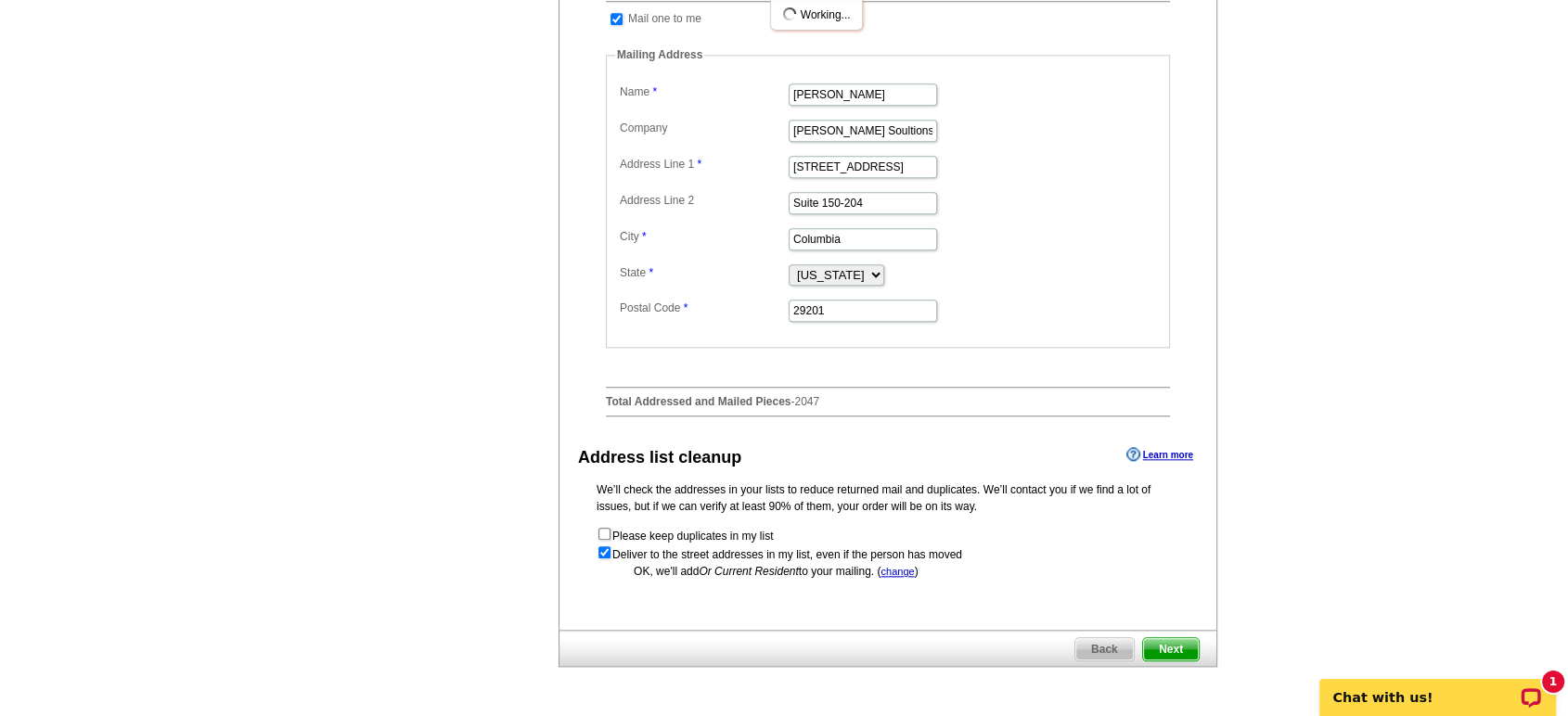
checkbox input "true"
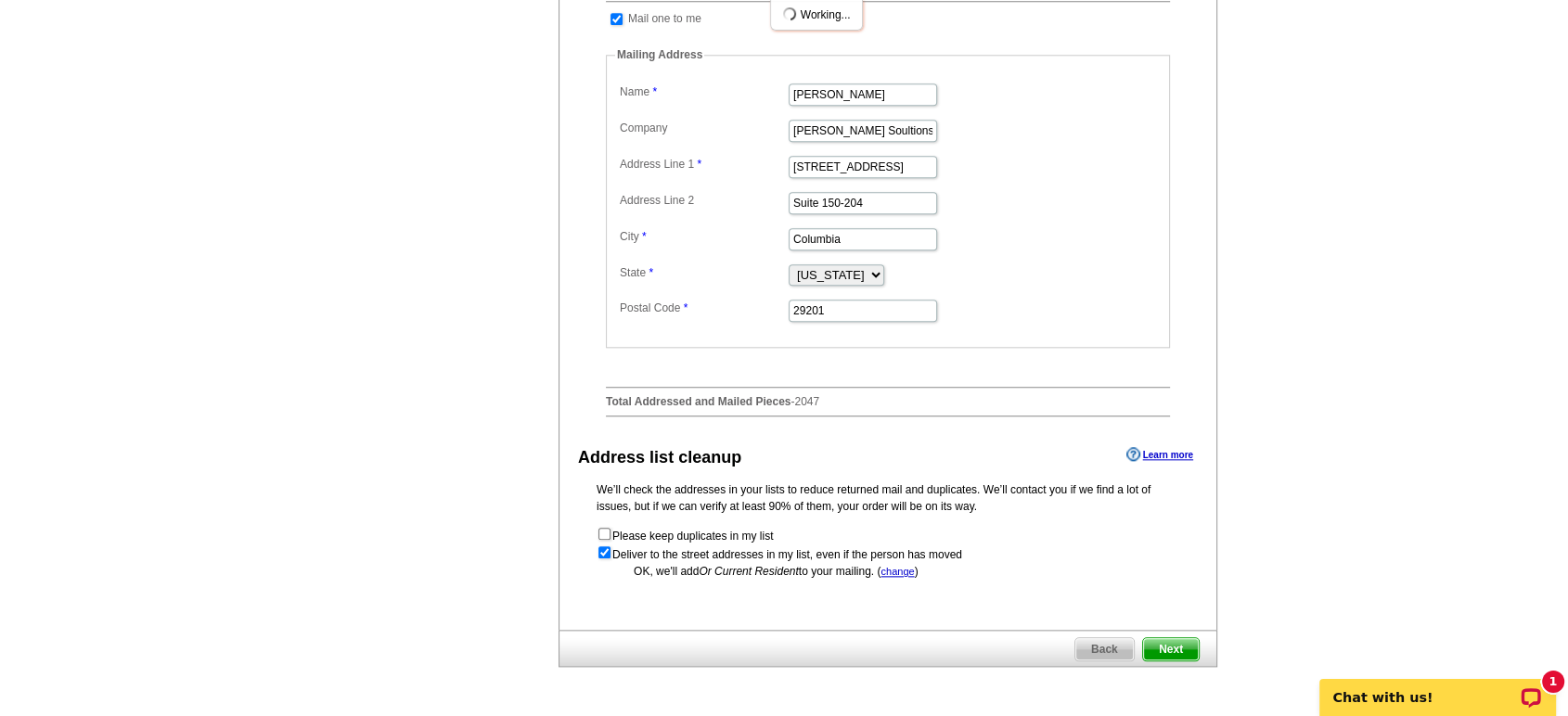
checkbox input "true"
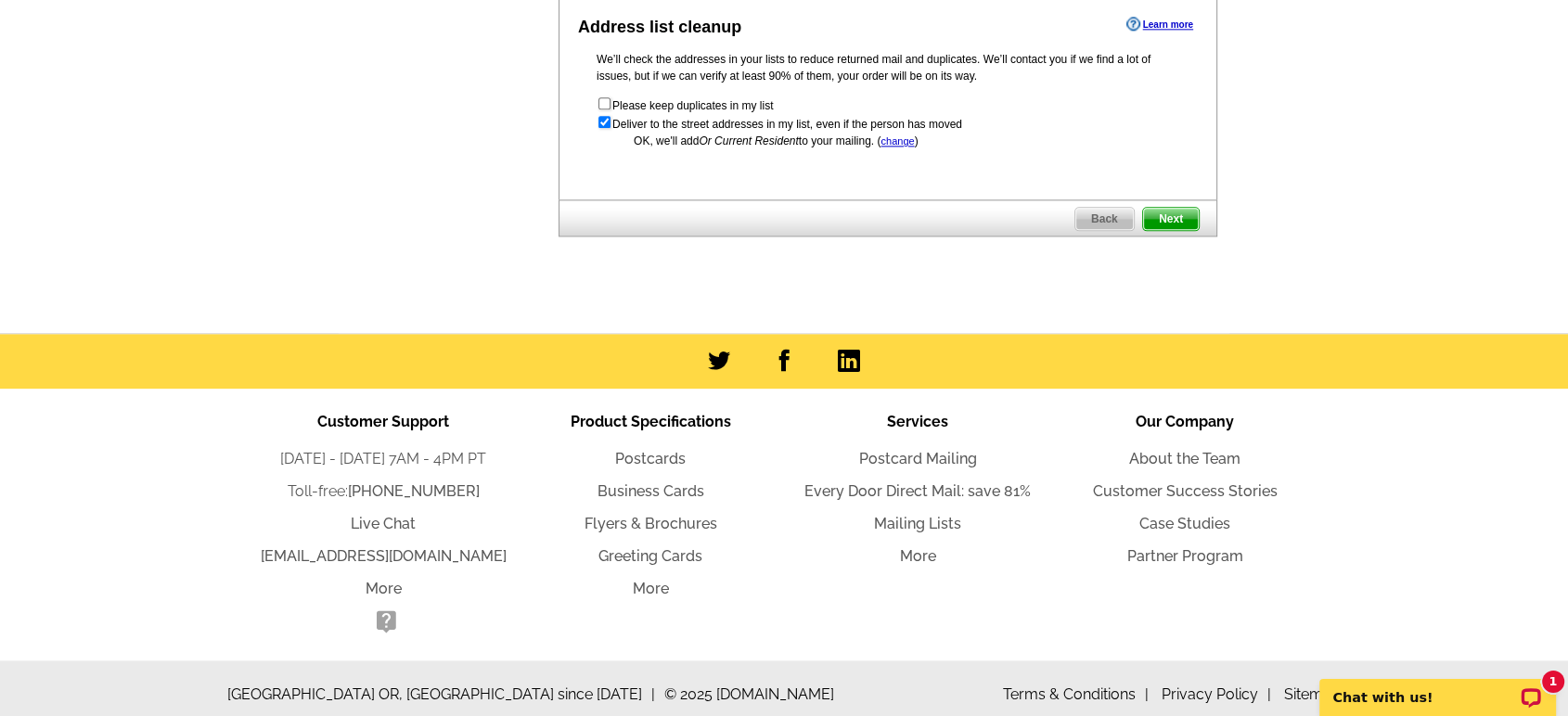
scroll to position [2473, 0]
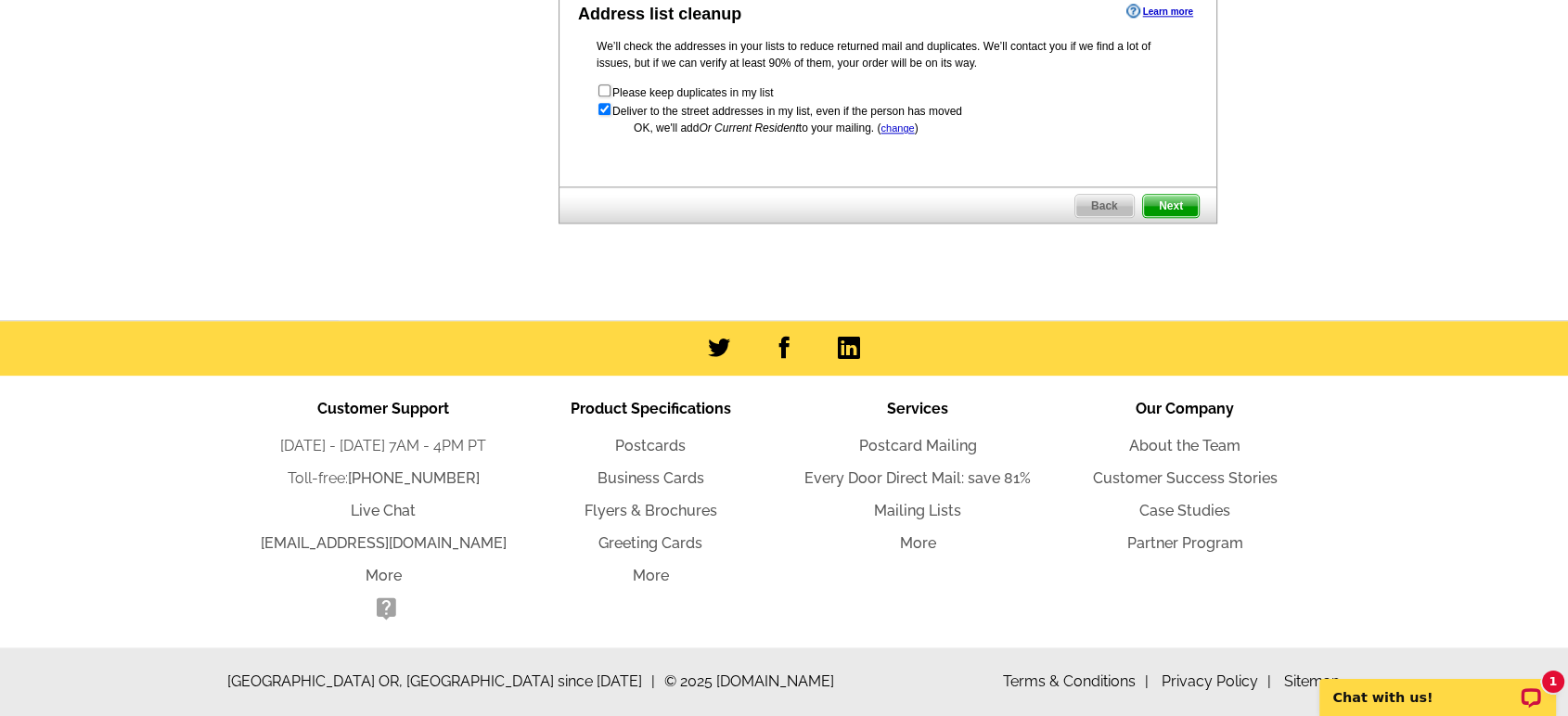
click at [1169, 217] on span "Next" at bounding box center [1171, 206] width 55 height 23
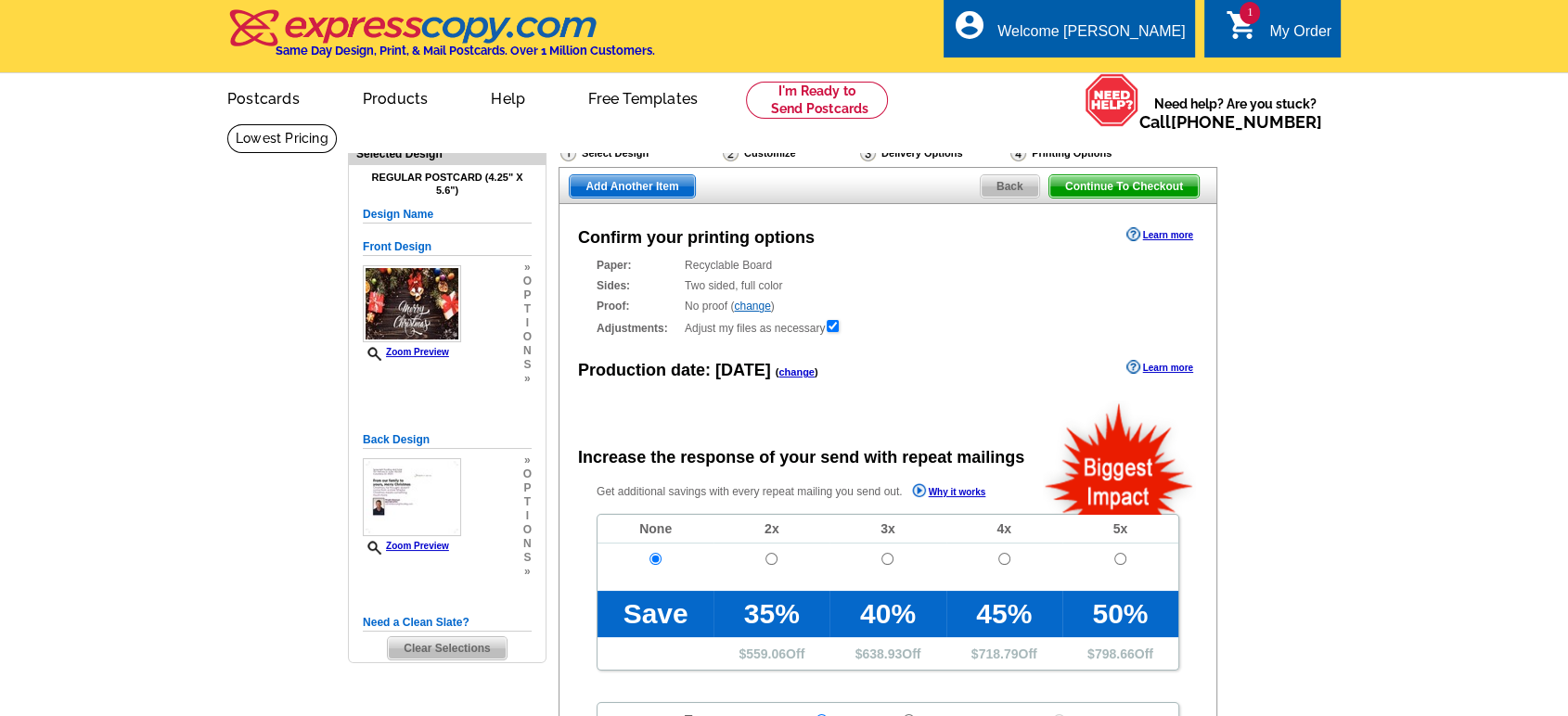
radio input "false"
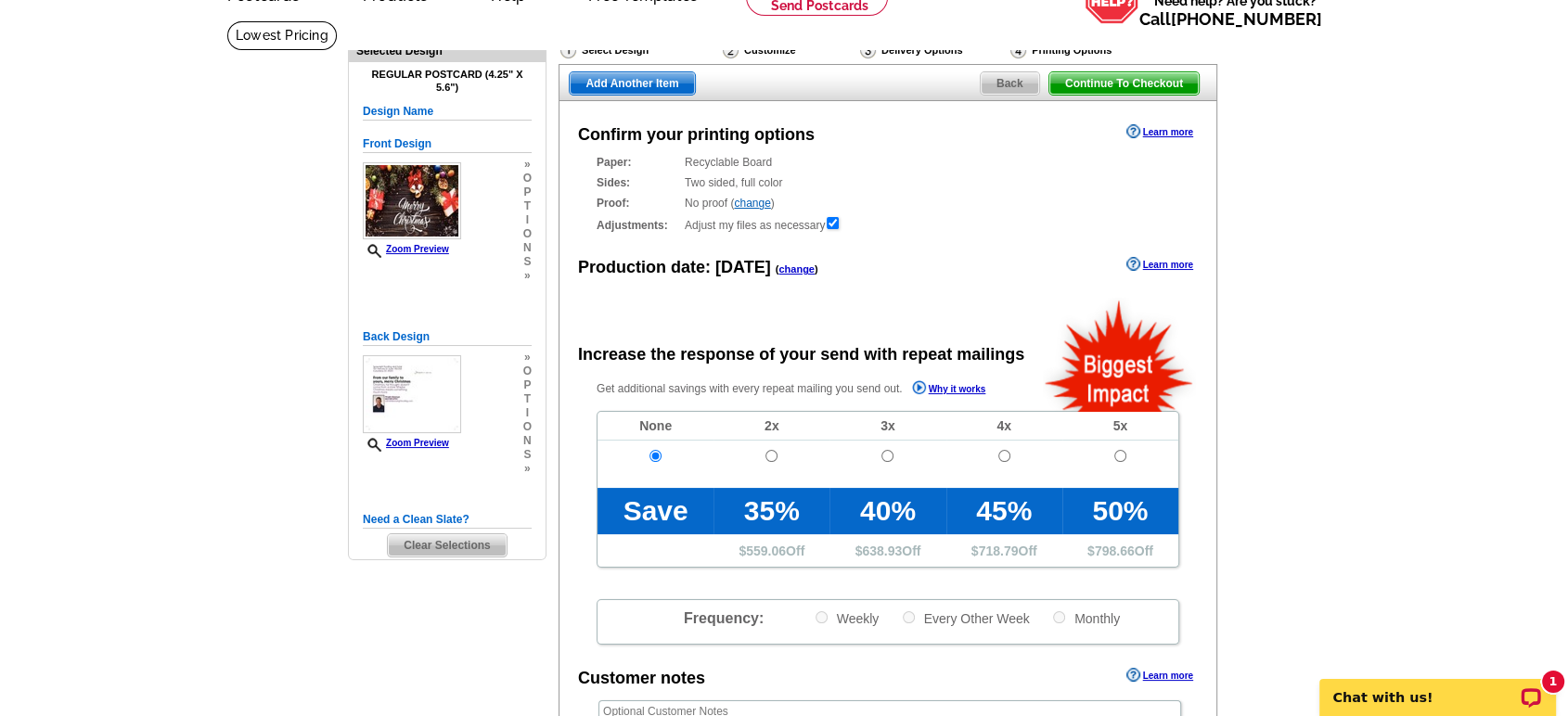
click at [1136, 79] on span "Continue To Checkout" at bounding box center [1123, 83] width 149 height 23
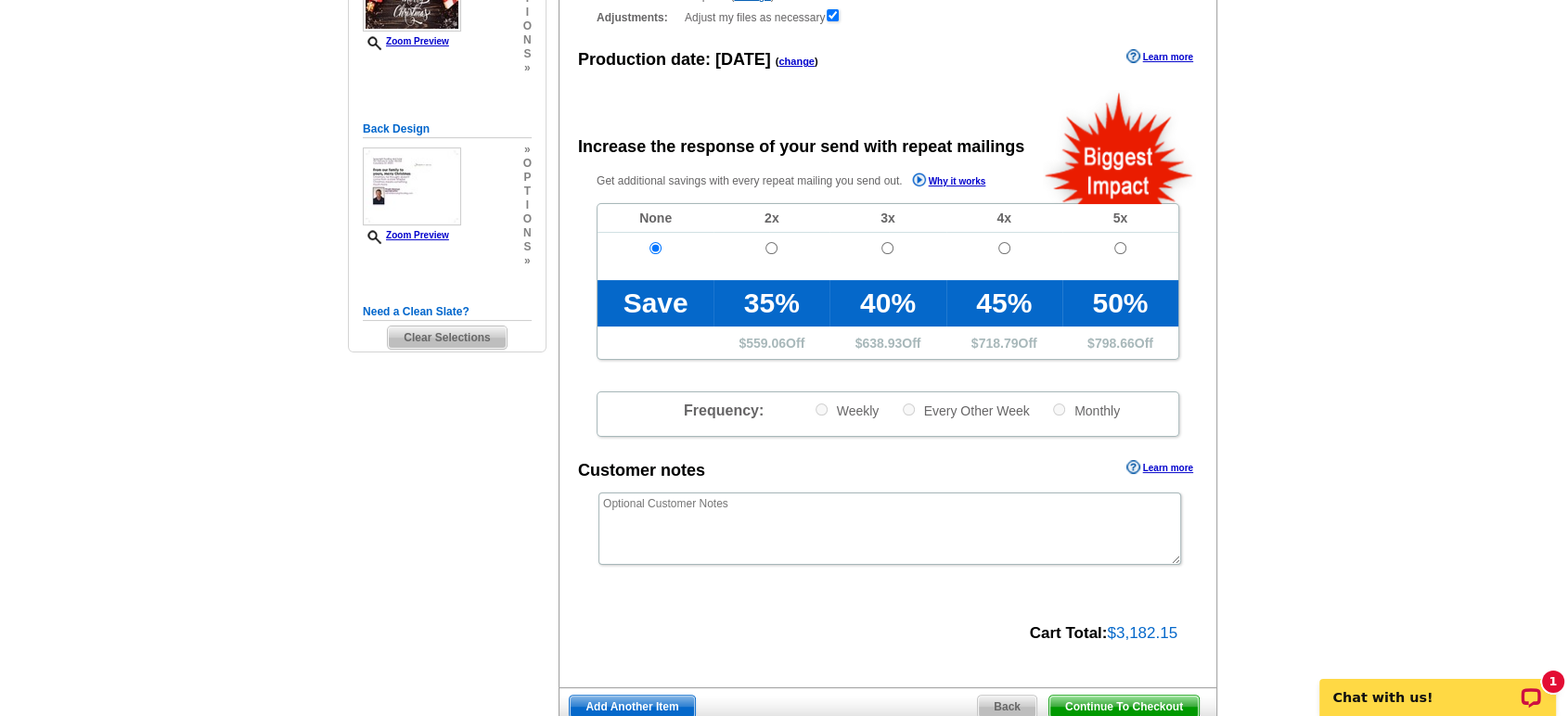
scroll to position [393, 0]
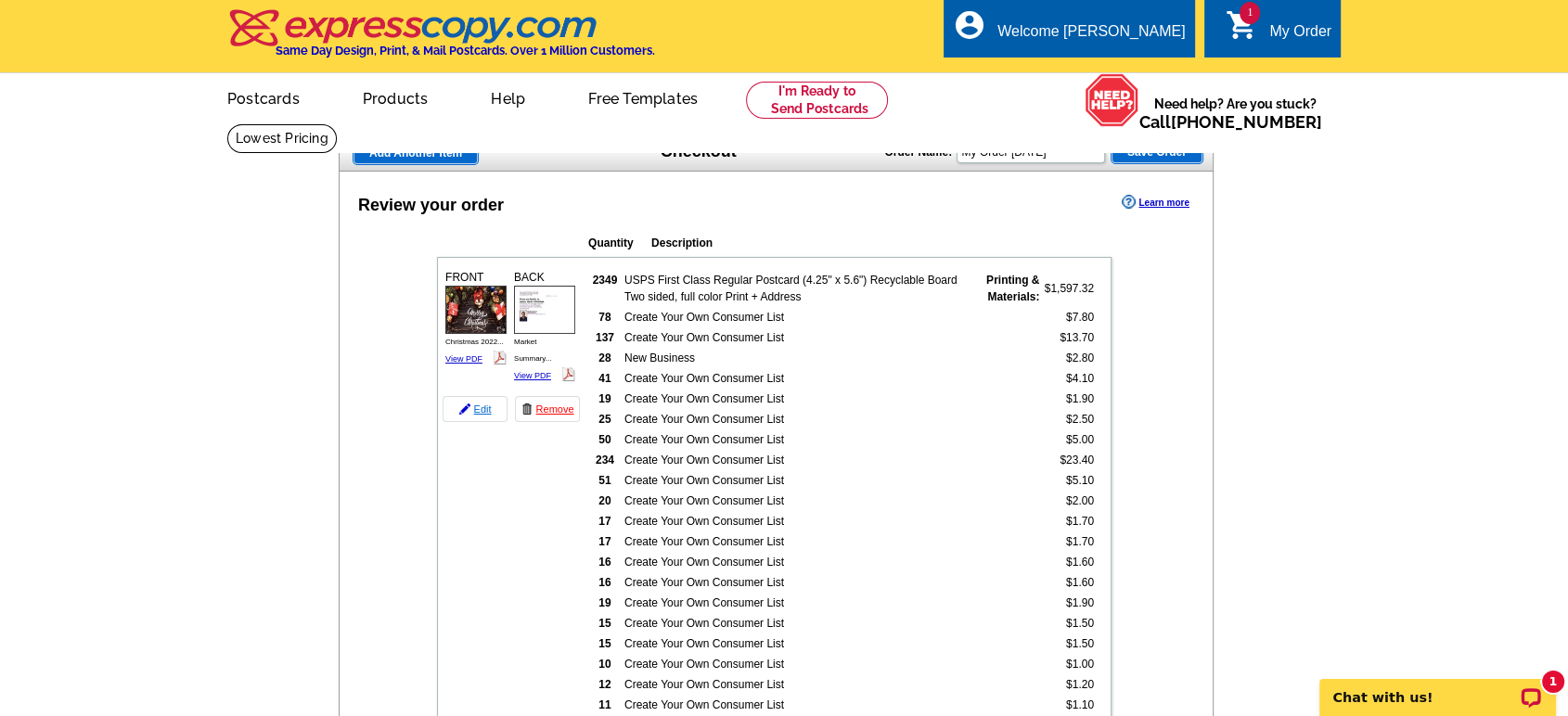
click at [475, 403] on link "Edit" at bounding box center [475, 409] width 65 height 26
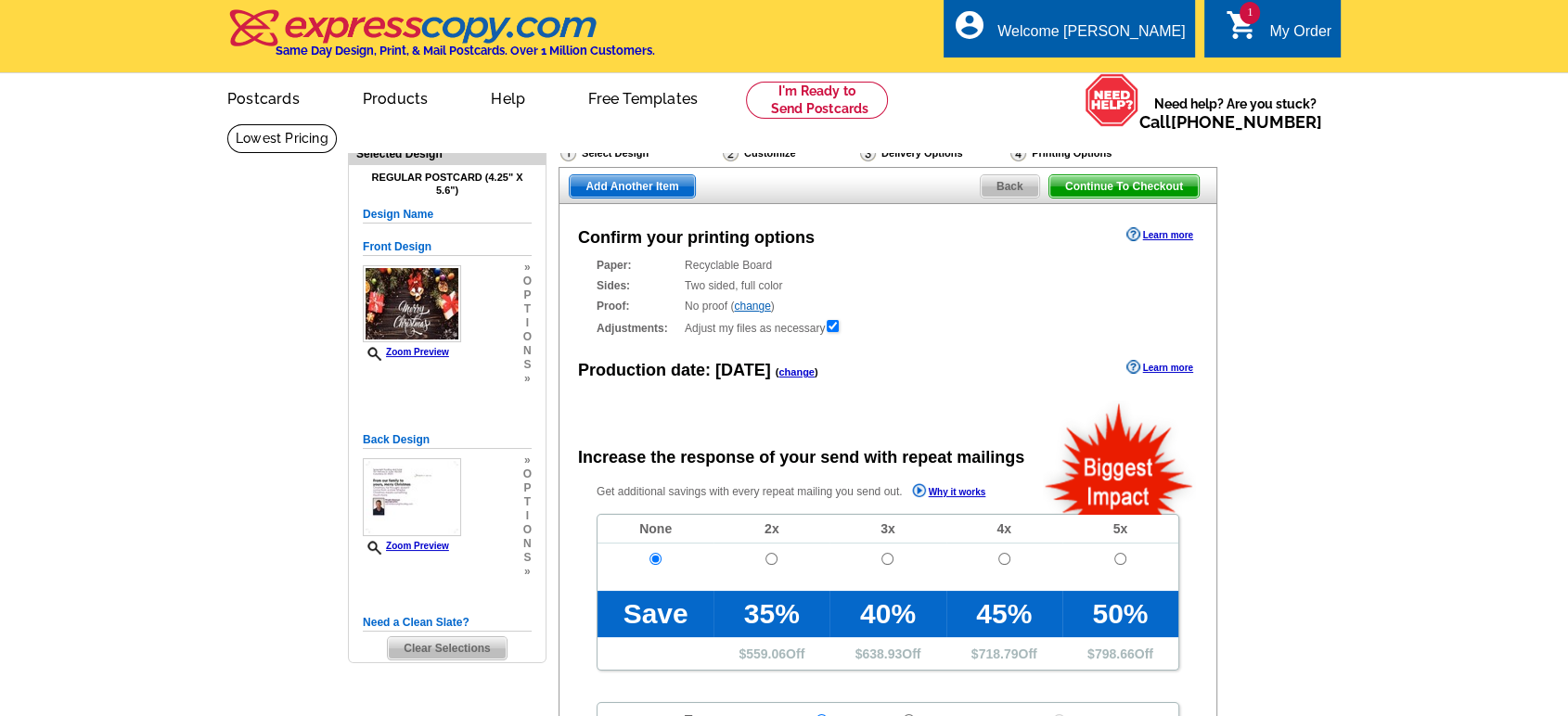
radio input "false"
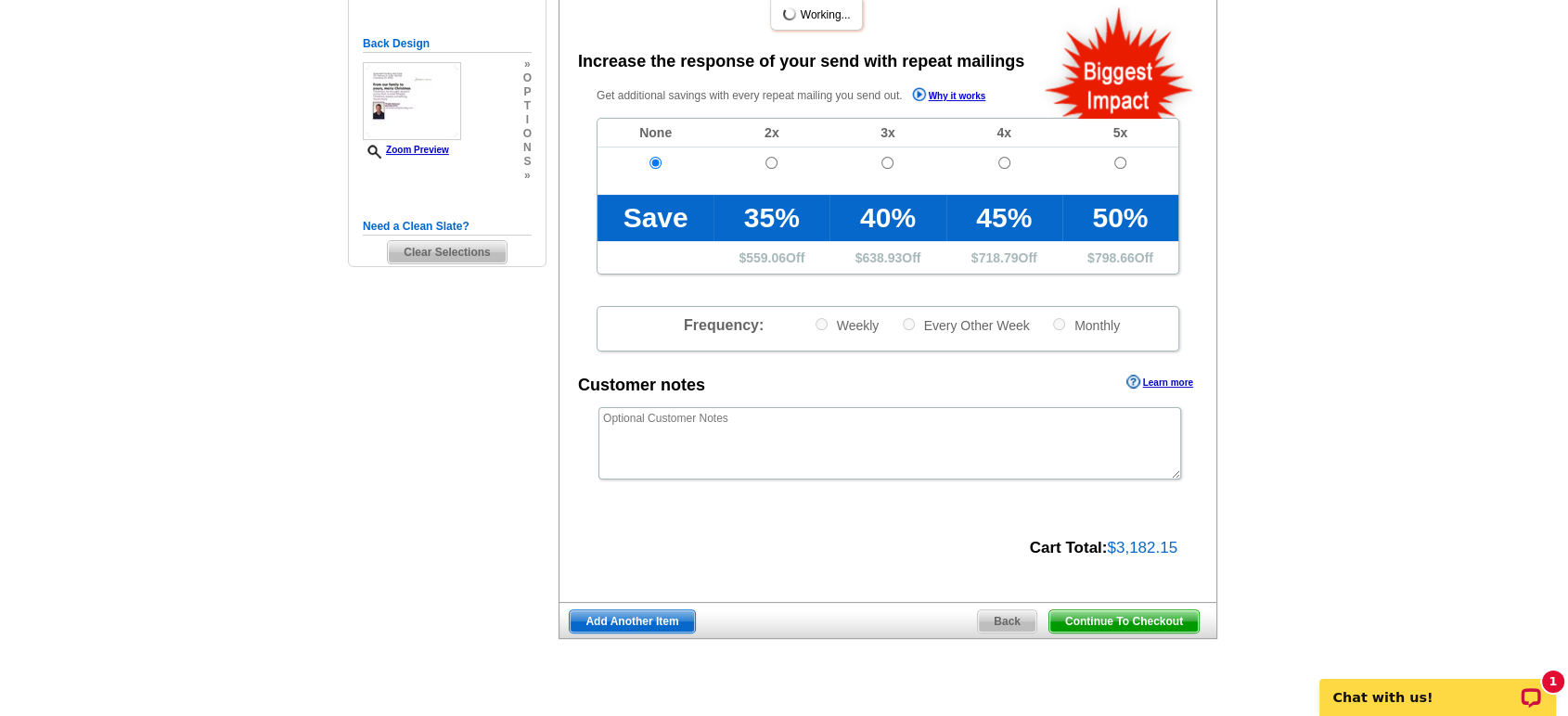
scroll to position [412, 0]
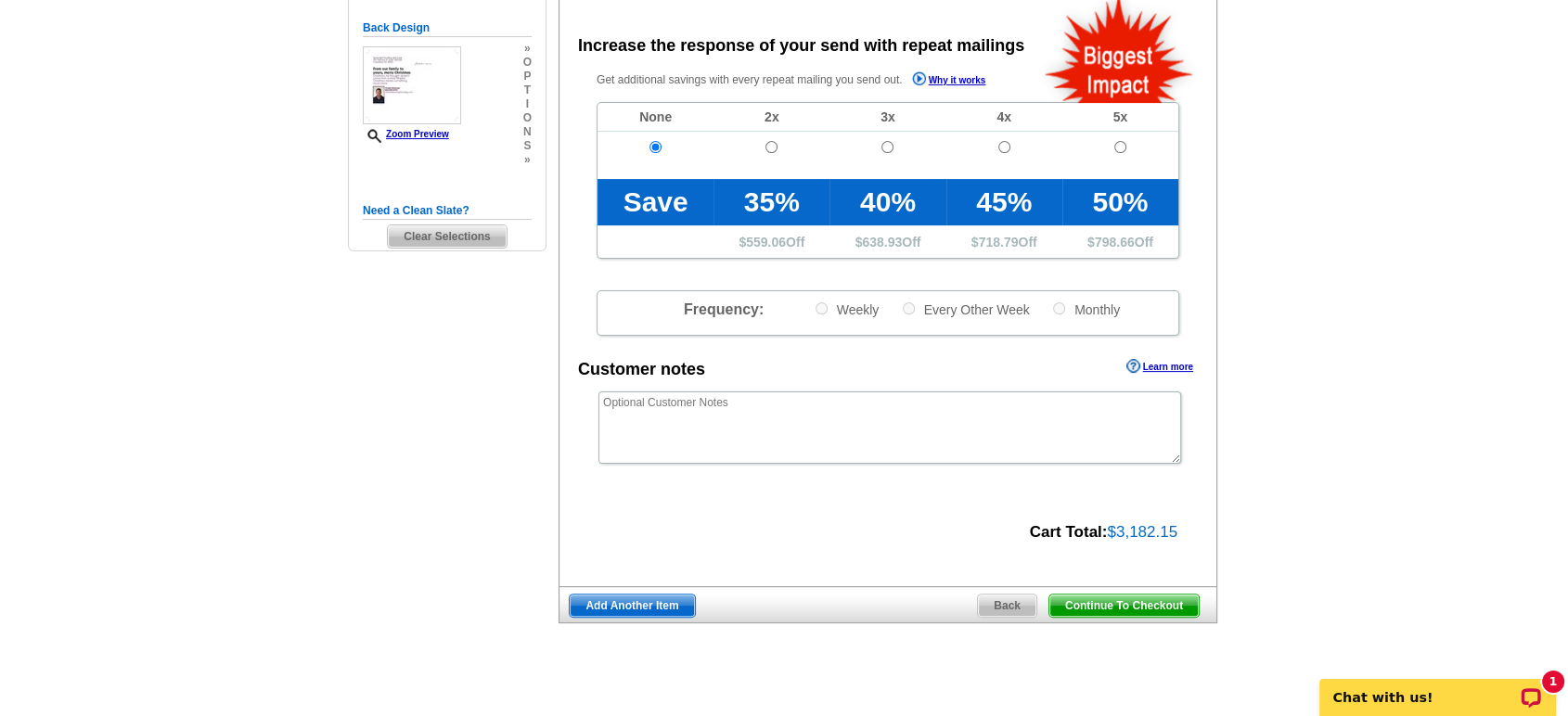
click at [1004, 605] on span "Back" at bounding box center [1007, 606] width 58 height 23
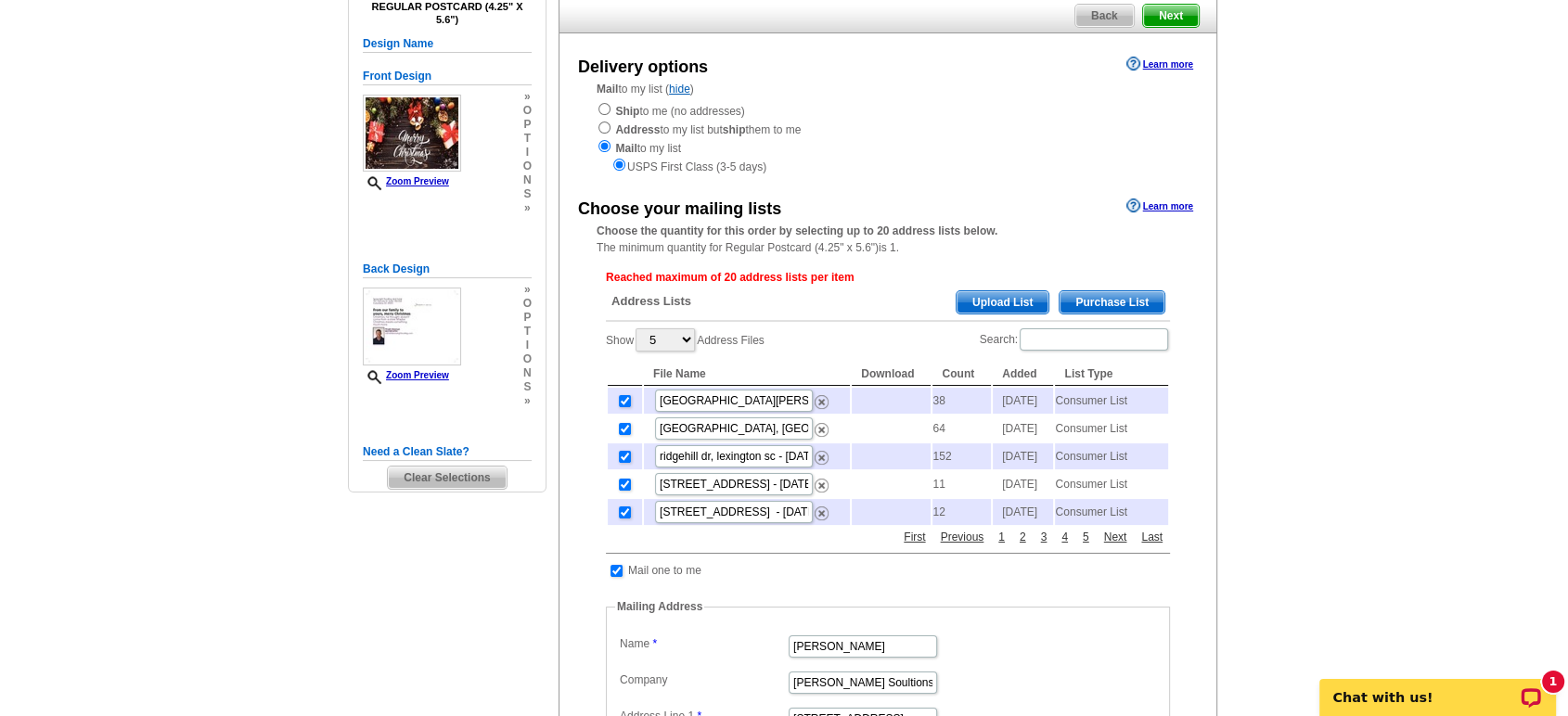
scroll to position [206, 0]
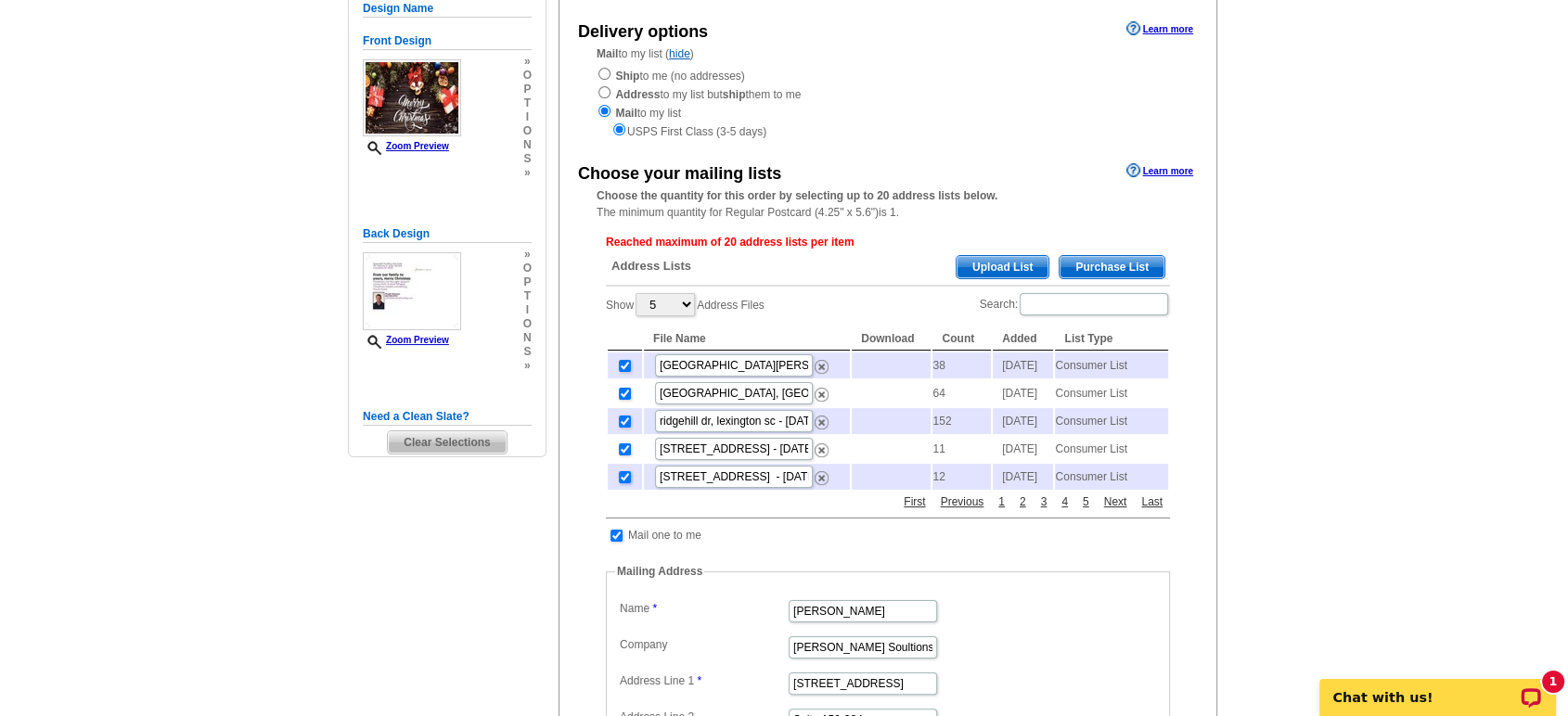
click at [624, 483] on input "checkbox" at bounding box center [625, 477] width 12 height 12
checkbox input "false"
click at [621, 456] on input "checkbox" at bounding box center [625, 450] width 12 height 12
checkbox input "false"
drag, startPoint x: 617, startPoint y: 436, endPoint x: 629, endPoint y: 414, distance: 25.1
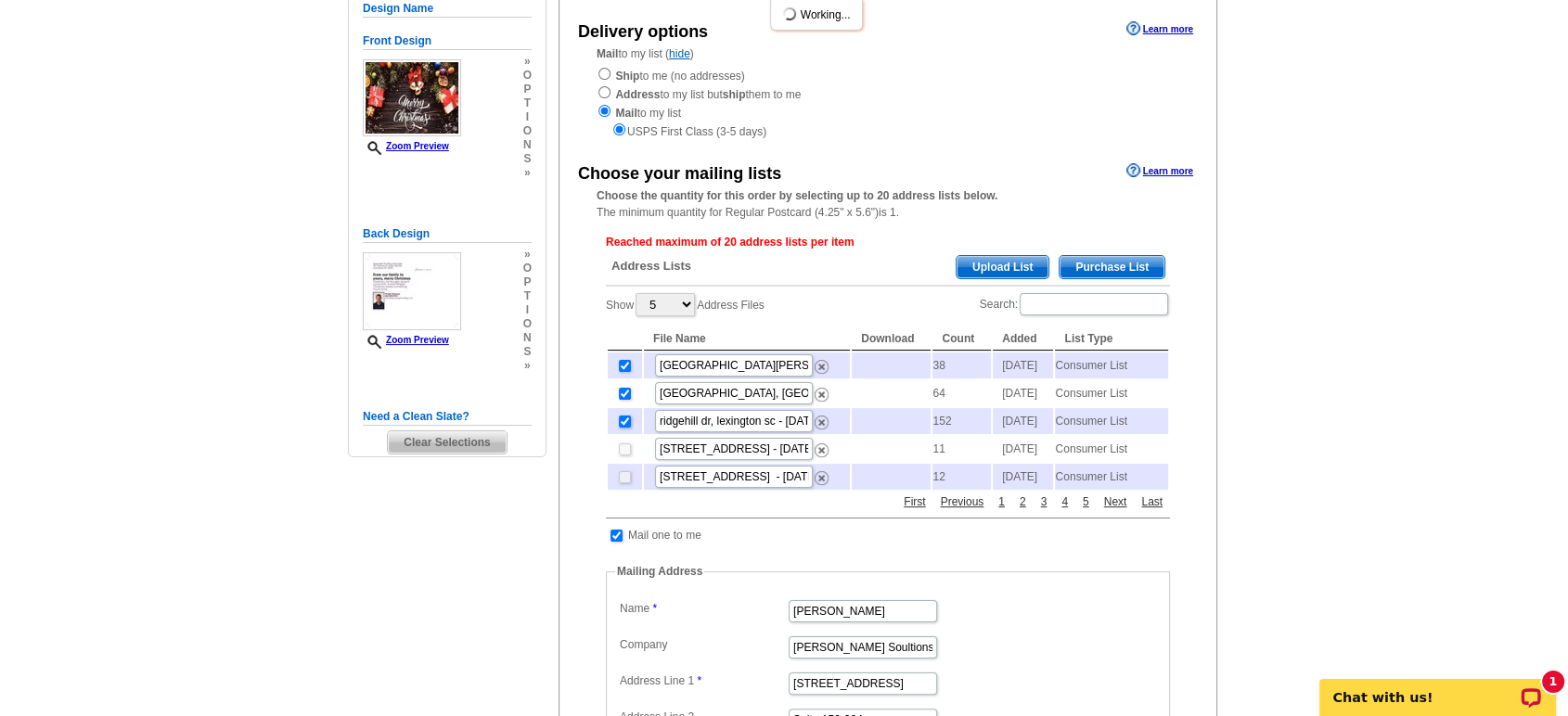
click at [619, 428] on input "checkbox" at bounding box center [625, 421] width 12 height 12
checkbox input "false"
click at [624, 399] on input "checkbox" at bounding box center [625, 394] width 12 height 12
checkbox input "false"
click at [620, 369] on input "checkbox" at bounding box center [625, 366] width 12 height 12
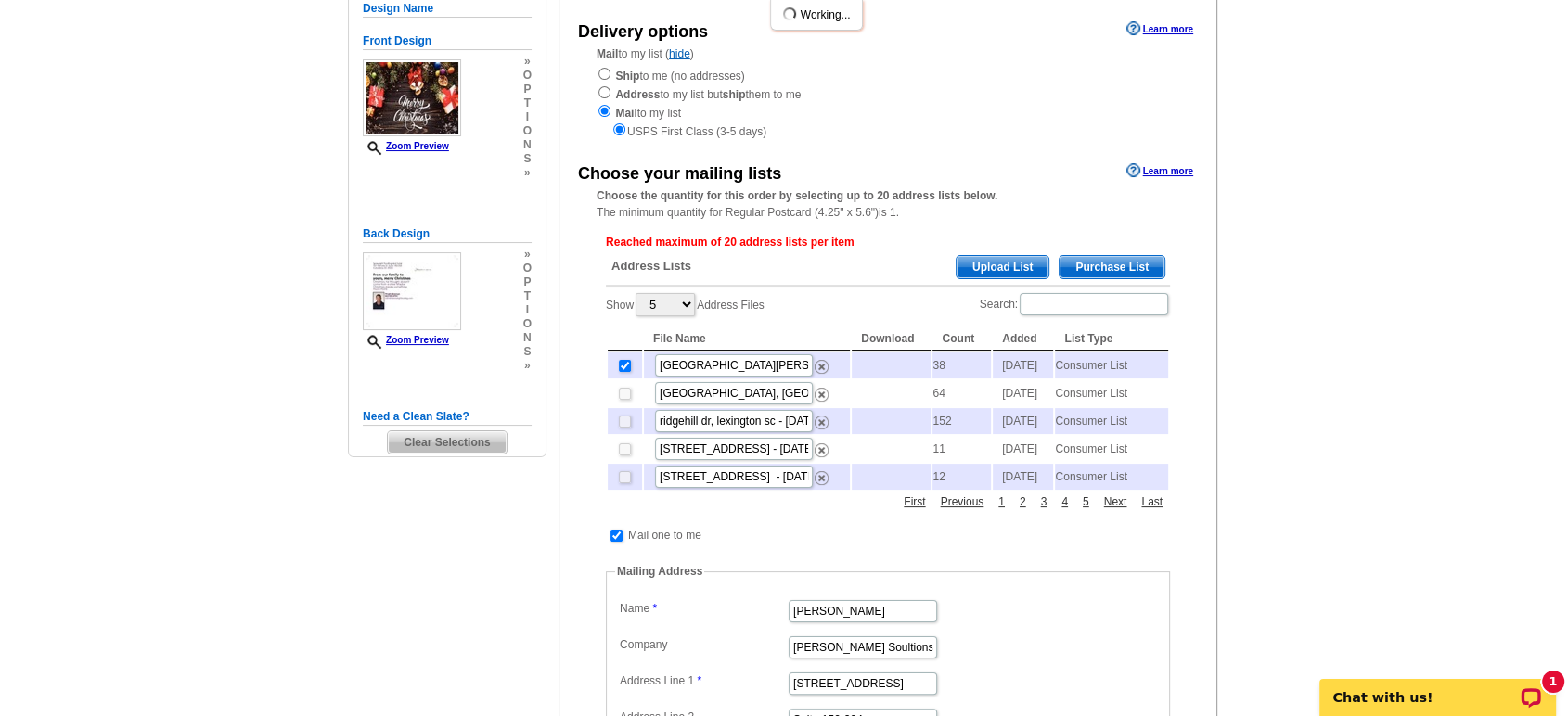
checkbox input "false"
click at [690, 304] on select "5 10 25 50 100" at bounding box center [665, 305] width 59 height 24
click at [638, 296] on select "5 10 25 50 100" at bounding box center [665, 305] width 59 height 24
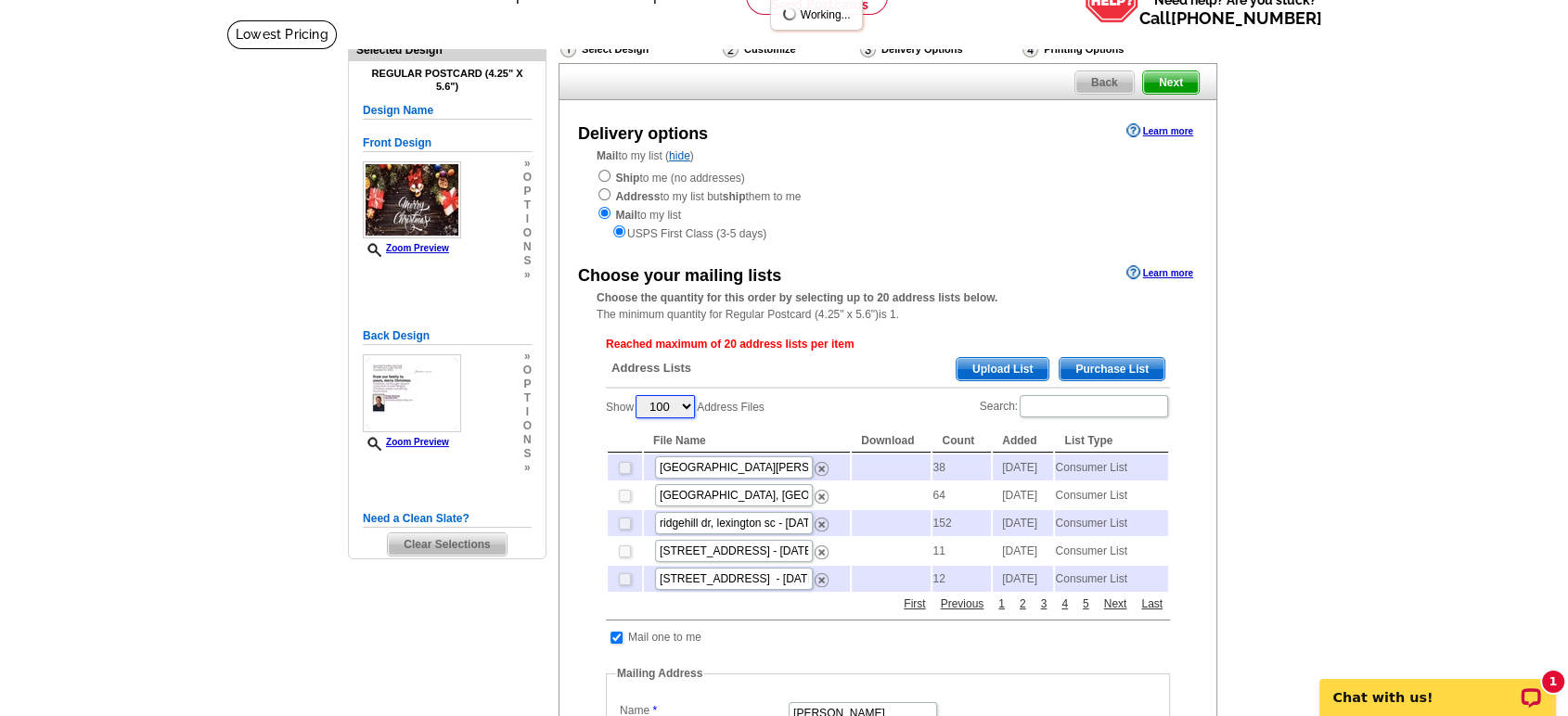
scroll to position [103, 0]
click at [684, 408] on select "5 10 25 50 100" at bounding box center [665, 408] width 59 height 24
select select "50"
click at [638, 399] on select "5 10 25 50 100" at bounding box center [665, 408] width 59 height 24
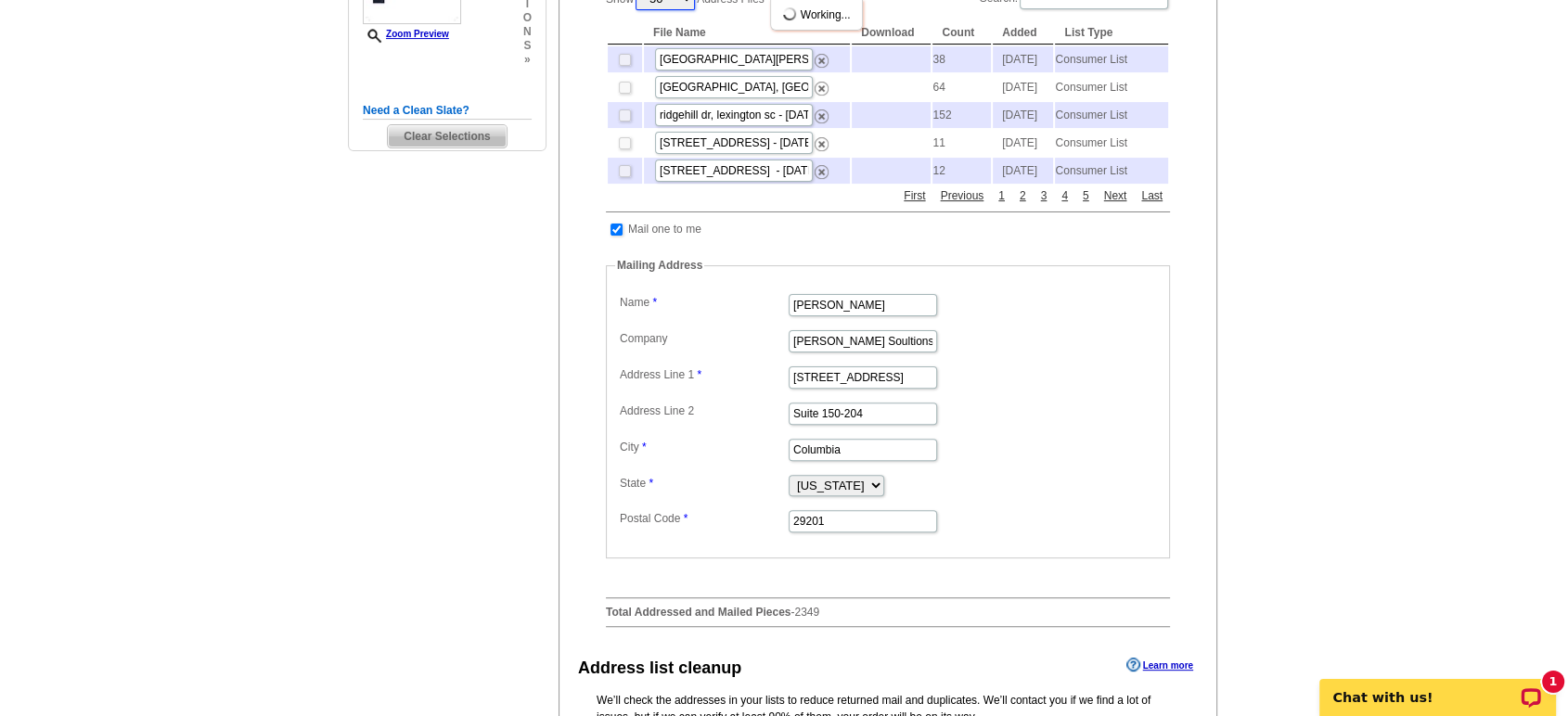
scroll to position [515, 0]
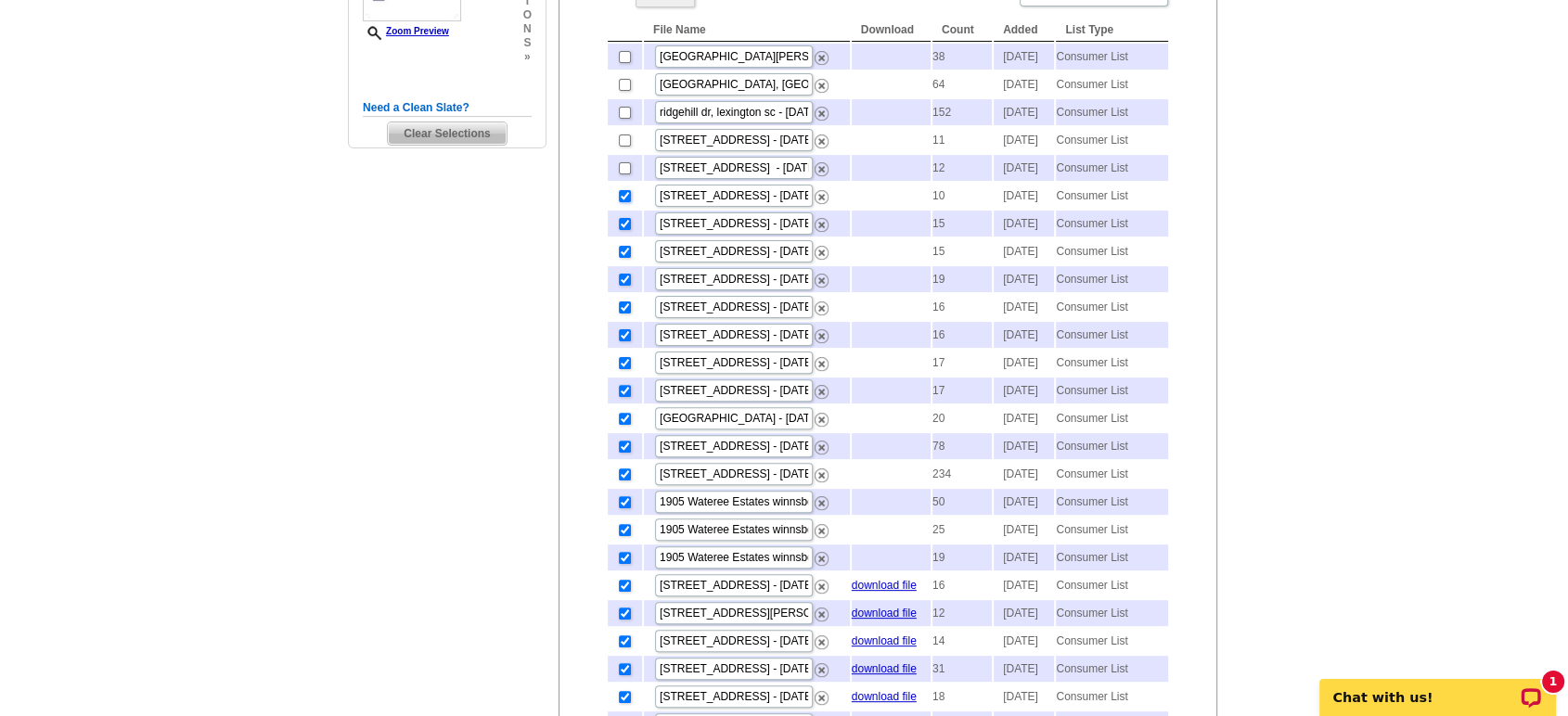
click at [621, 202] on input "checkbox" at bounding box center [625, 196] width 12 height 12
checkbox input "false"
click at [623, 230] on input "checkbox" at bounding box center [625, 224] width 12 height 12
checkbox input "false"
click at [620, 258] on input "checkbox" at bounding box center [625, 251] width 12 height 12
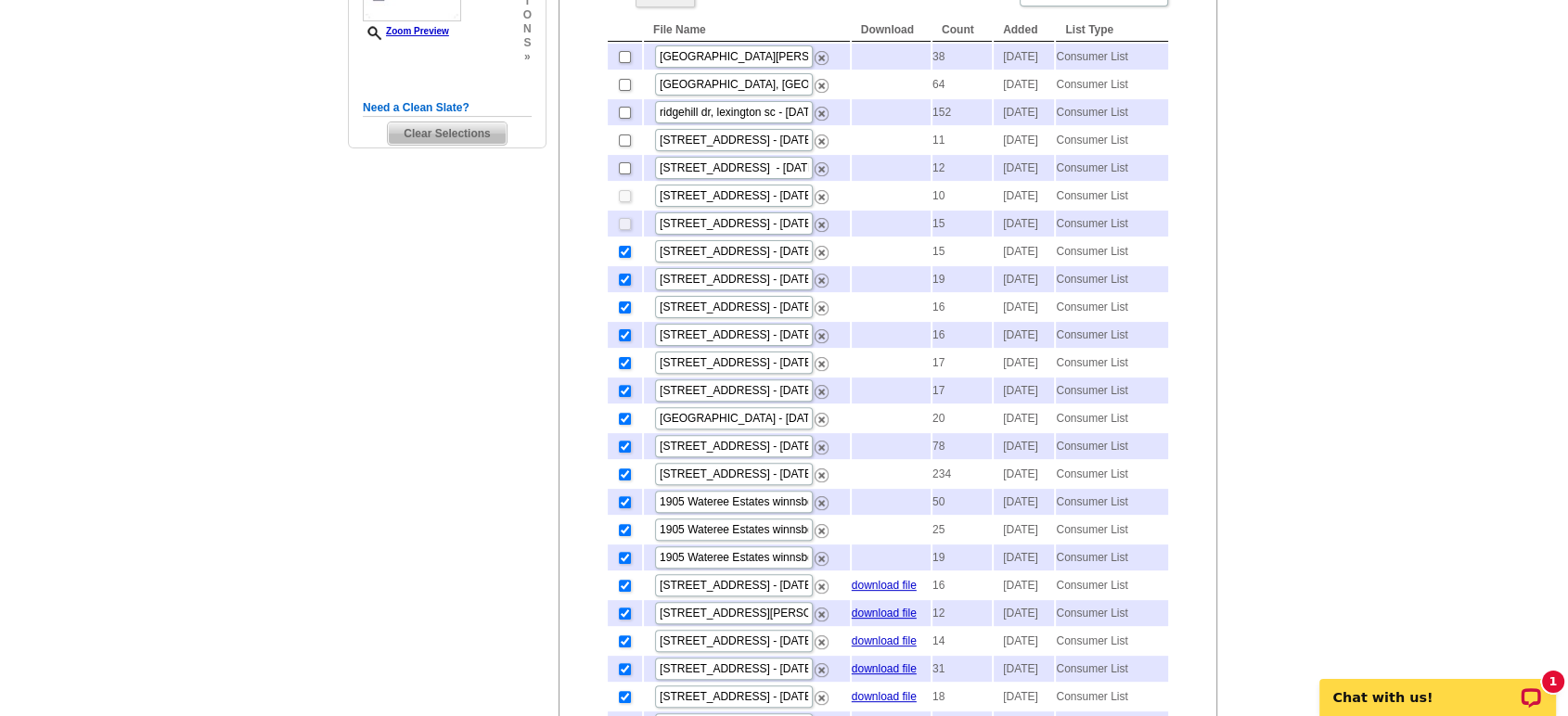
checkbox input "false"
click at [621, 286] on input "checkbox" at bounding box center [625, 280] width 12 height 12
checkbox input "false"
click at [620, 314] on input "checkbox" at bounding box center [625, 308] width 12 height 12
checkbox input "false"
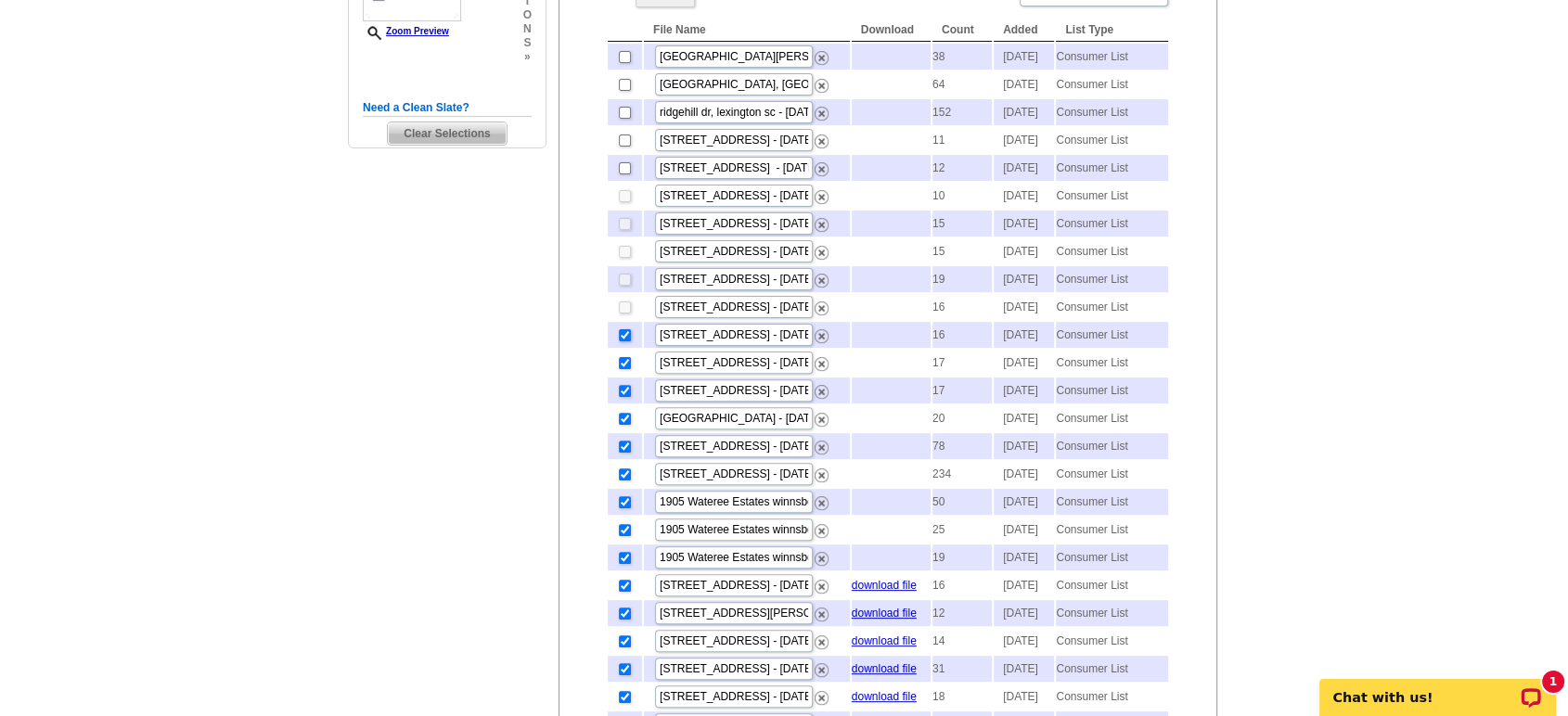
drag, startPoint x: 620, startPoint y: 406, endPoint x: 620, endPoint y: 451, distance: 45.0
click at [620, 341] on input "checkbox" at bounding box center [625, 335] width 12 height 12
checkbox input "false"
click at [621, 369] on input "checkbox" at bounding box center [625, 363] width 12 height 12
checkbox input "false"
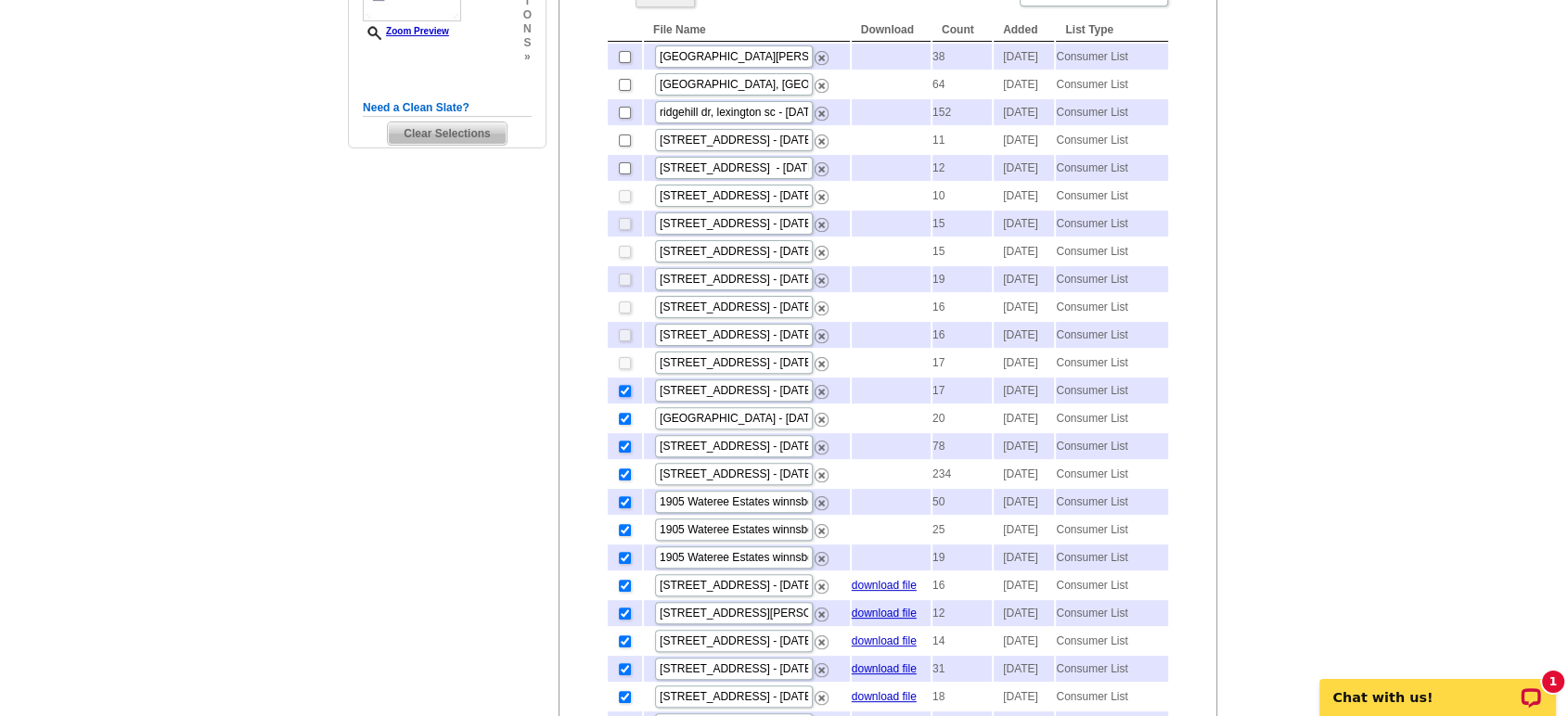
click at [622, 397] on input "checkbox" at bounding box center [625, 391] width 12 height 12
checkbox input "false"
click at [622, 425] on input "checkbox" at bounding box center [625, 419] width 12 height 12
checkbox input "false"
click at [624, 453] on input "checkbox" at bounding box center [625, 447] width 12 height 12
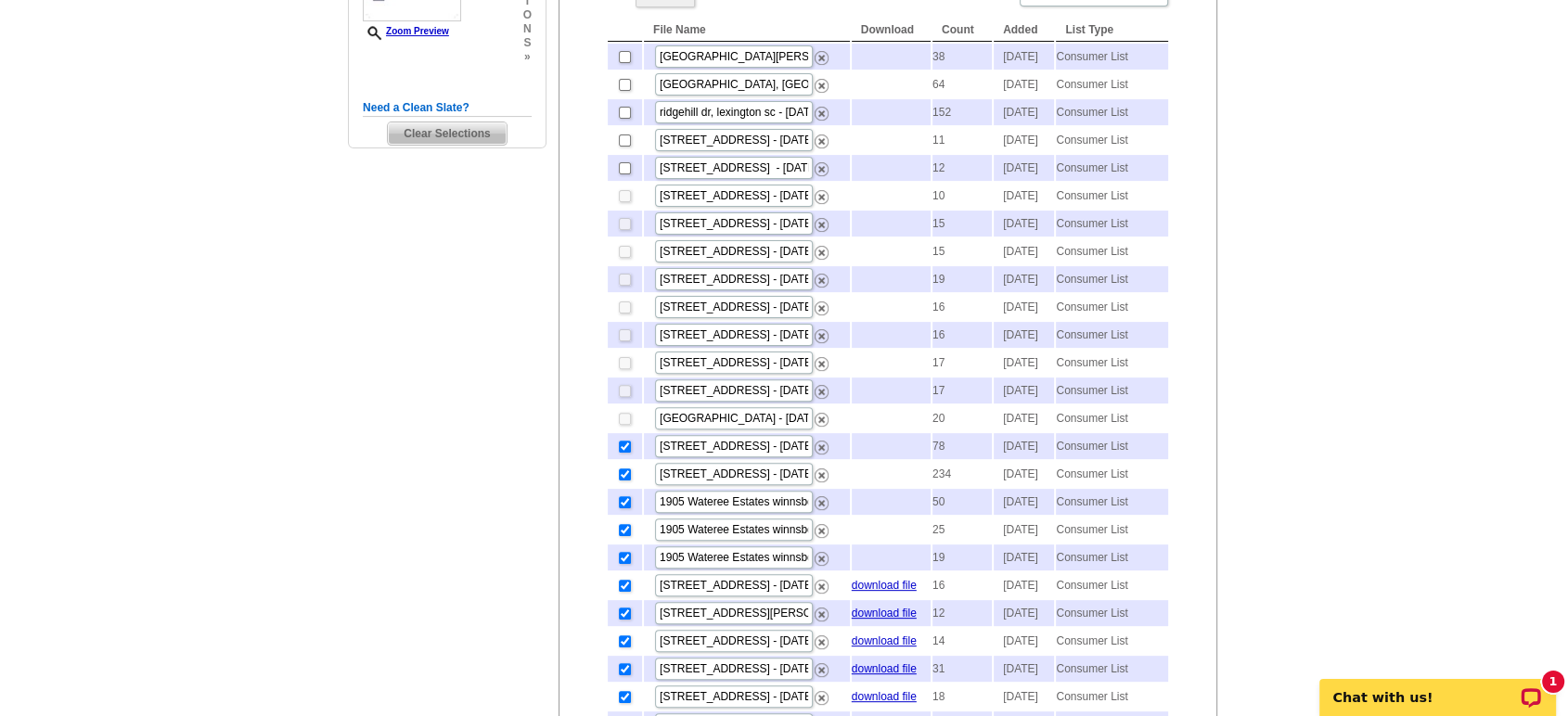
checkbox input "false"
click at [622, 480] on input "checkbox" at bounding box center [625, 474] width 12 height 12
checkbox input "false"
click at [622, 509] on input "checkbox" at bounding box center [625, 502] width 12 height 12
checkbox input "false"
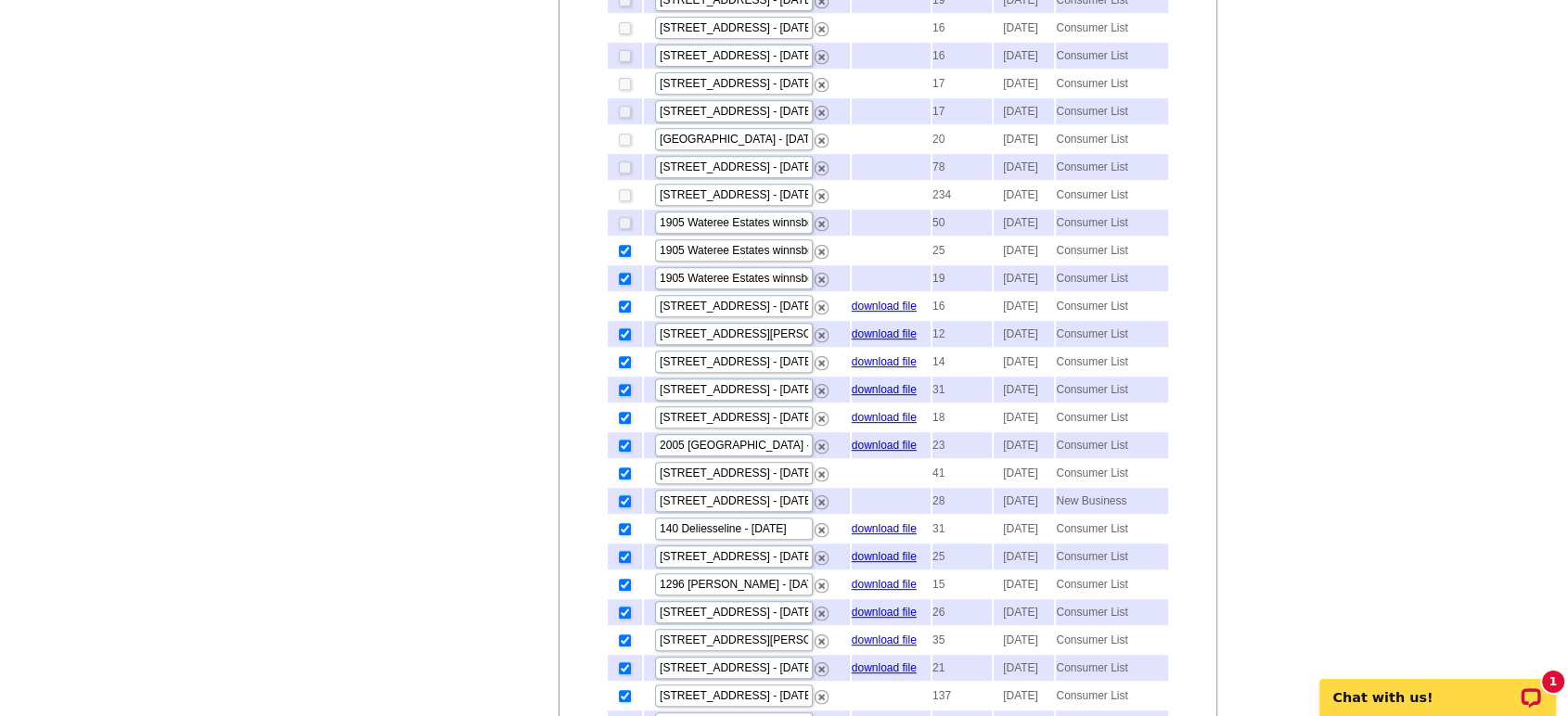
scroll to position [823, 0]
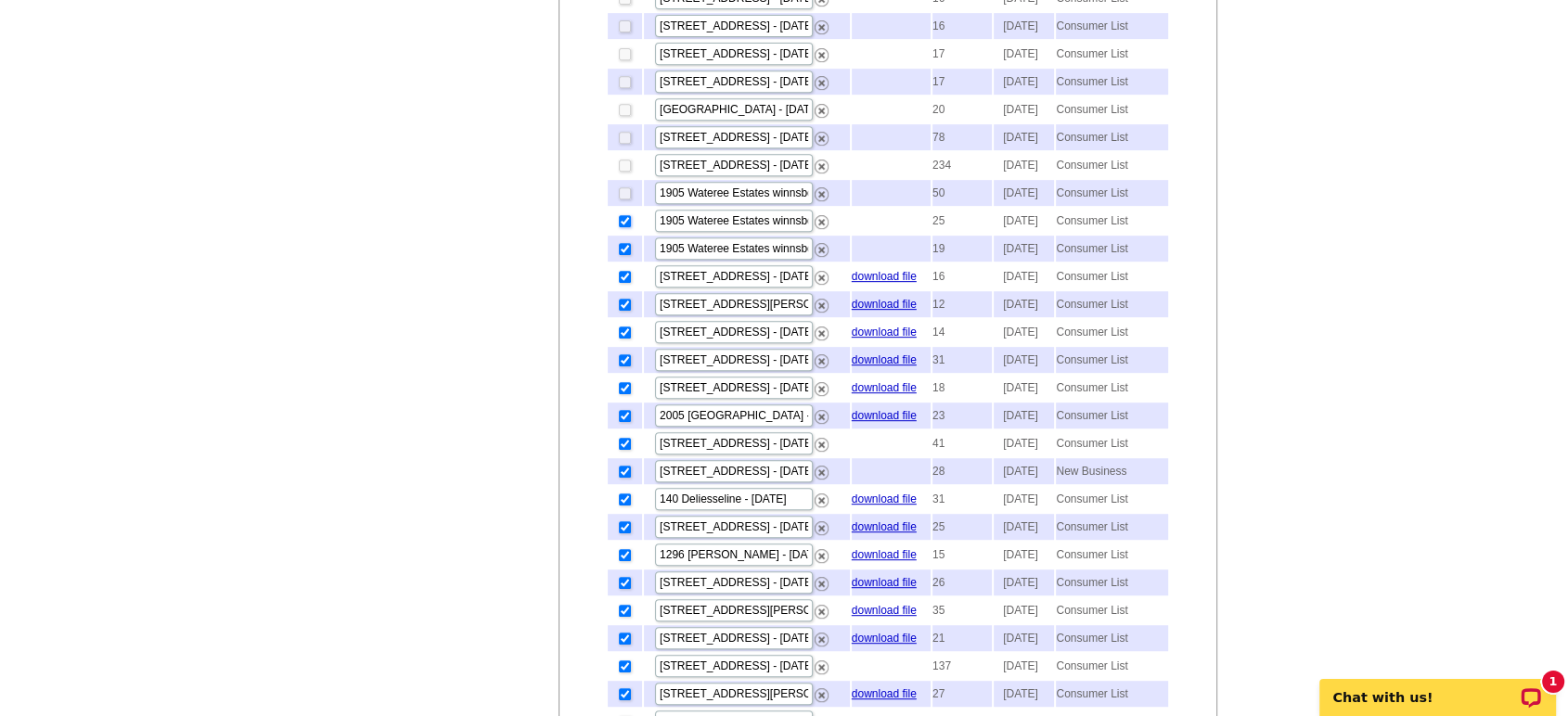
click at [621, 227] on input "checkbox" at bounding box center [625, 221] width 12 height 12
checkbox input "false"
click at [622, 255] on input "checkbox" at bounding box center [625, 249] width 12 height 12
checkbox input "false"
click at [623, 283] on input "checkbox" at bounding box center [625, 277] width 12 height 12
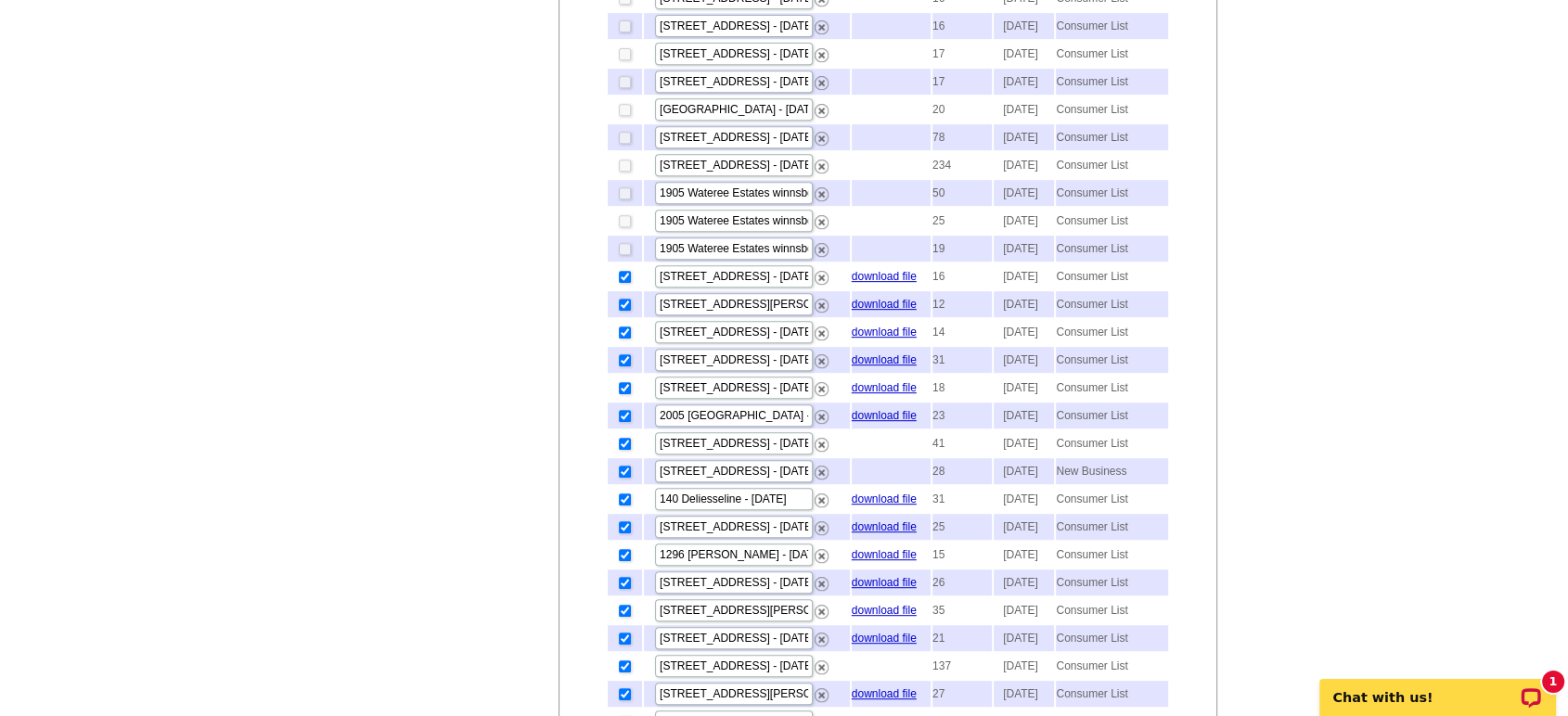
checkbox input "false"
click at [626, 311] on input "checkbox" at bounding box center [625, 305] width 12 height 12
checkbox input "false"
click at [621, 338] on input "checkbox" at bounding box center [625, 332] width 12 height 12
checkbox input "false"
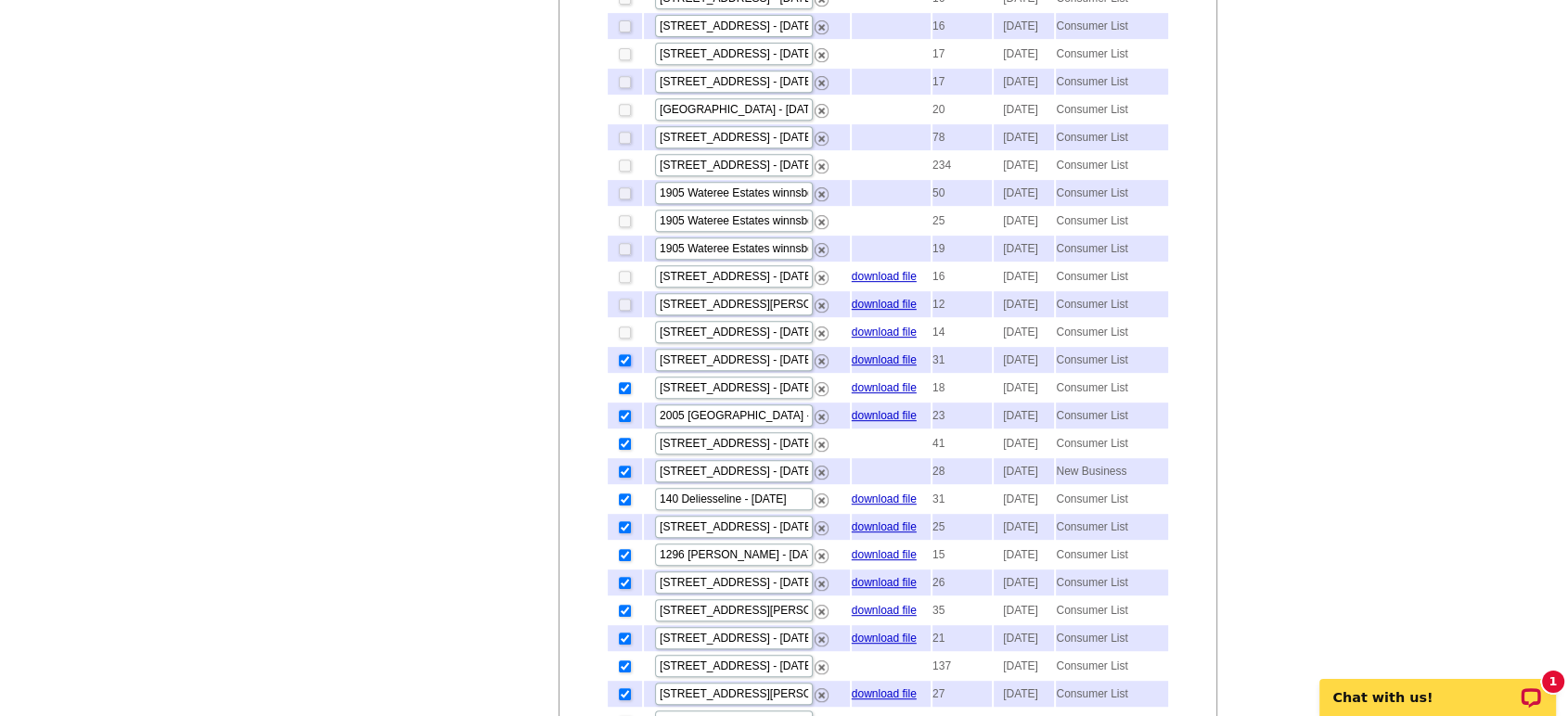
click at [622, 367] on input "checkbox" at bounding box center [625, 360] width 12 height 12
checkbox input "false"
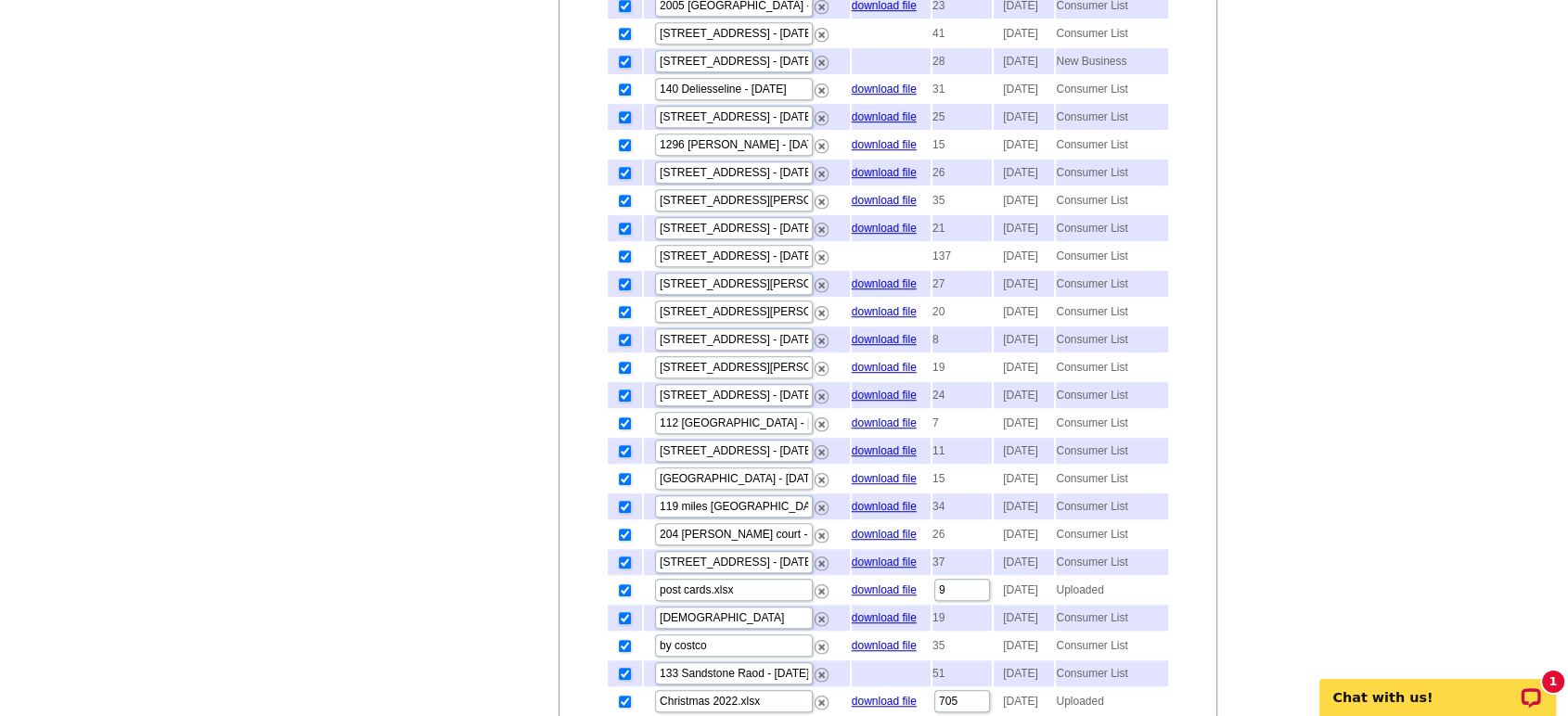
scroll to position [1237, 0]
checkbox input "false"
click at [622, 9] on input "checkbox" at bounding box center [625, 3] width 12 height 12
checkbox input "false"
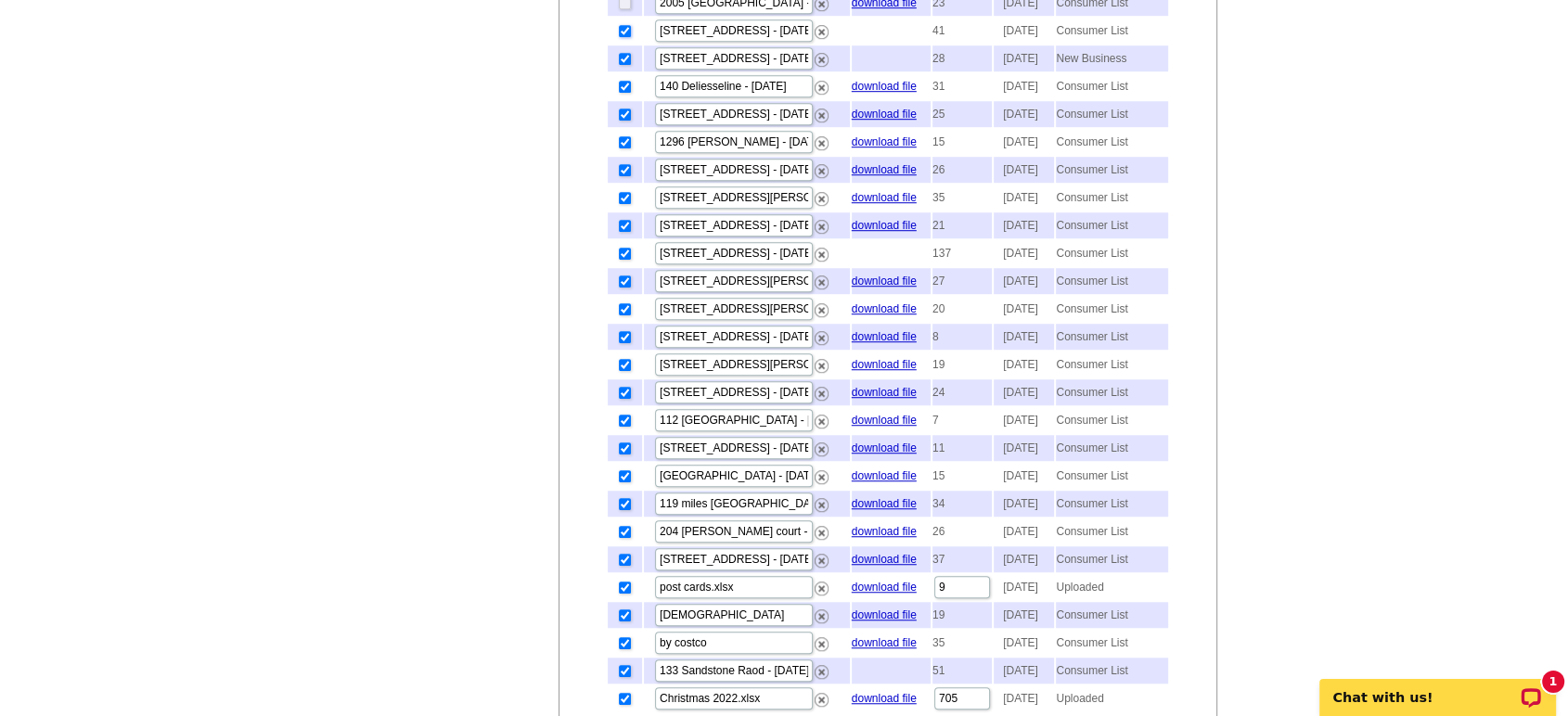
click at [622, 37] on input "checkbox" at bounding box center [625, 31] width 12 height 12
checkbox input "false"
click at [624, 65] on input "checkbox" at bounding box center [625, 59] width 12 height 12
checkbox input "false"
click at [621, 93] on input "checkbox" at bounding box center [625, 87] width 12 height 12
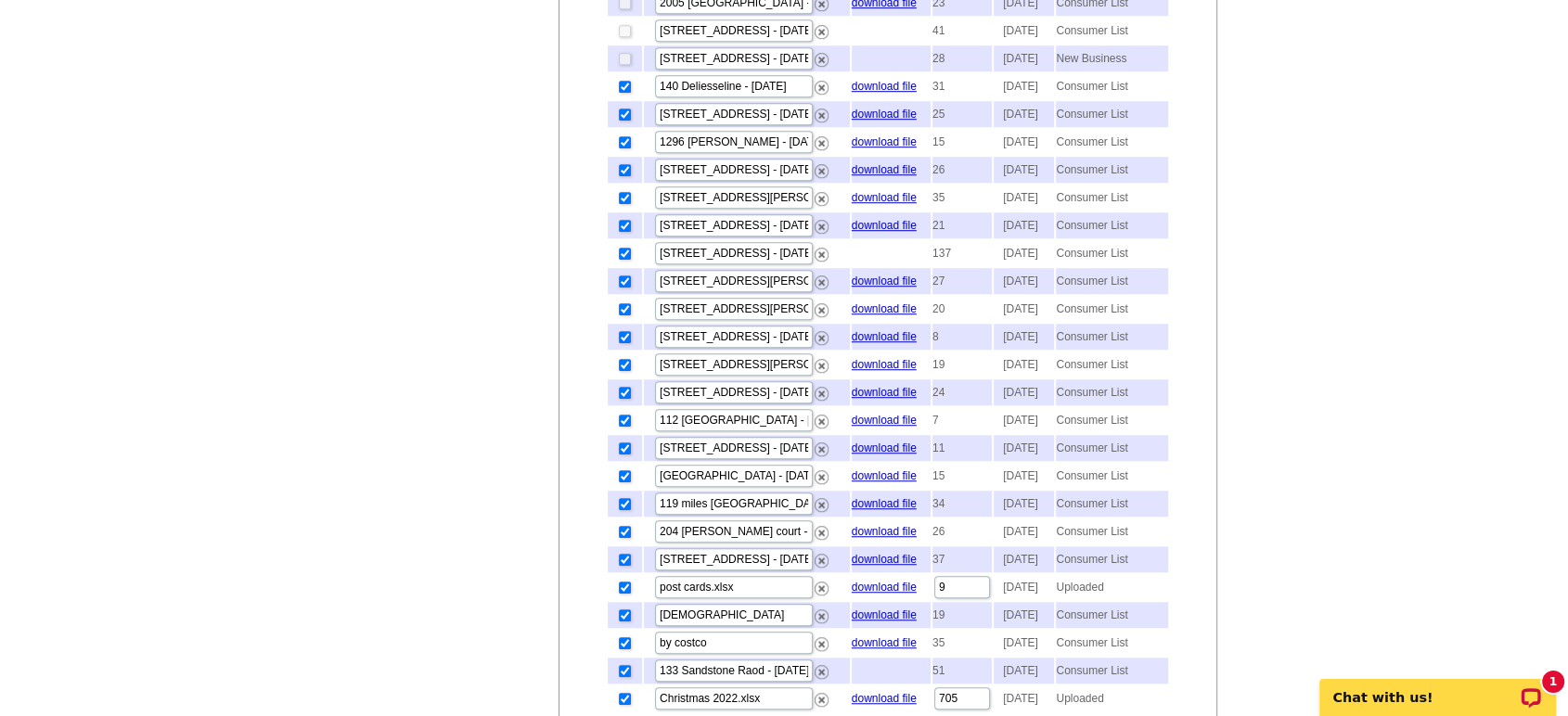
checkbox input "false"
click at [621, 120] on input "checkbox" at bounding box center [625, 114] width 12 height 12
checkbox input "false"
click at [622, 149] on input "checkbox" at bounding box center [625, 142] width 12 height 12
checkbox input "false"
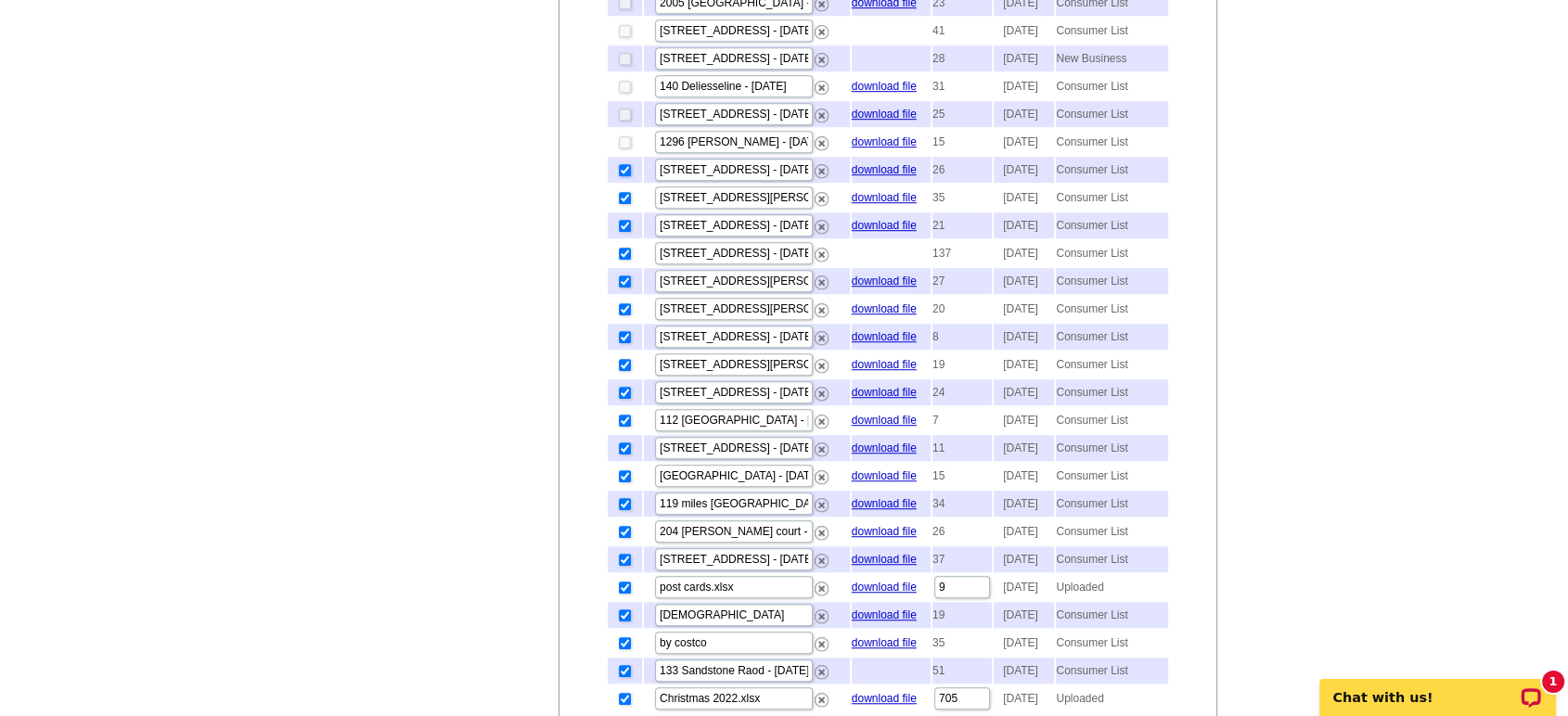
click at [624, 177] on input "checkbox" at bounding box center [625, 171] width 12 height 12
checkbox input "false"
drag, startPoint x: 620, startPoint y: 424, endPoint x: 630, endPoint y: 473, distance: 50.0
click at [621, 204] on input "checkbox" at bounding box center [625, 198] width 12 height 12
checkbox input "false"
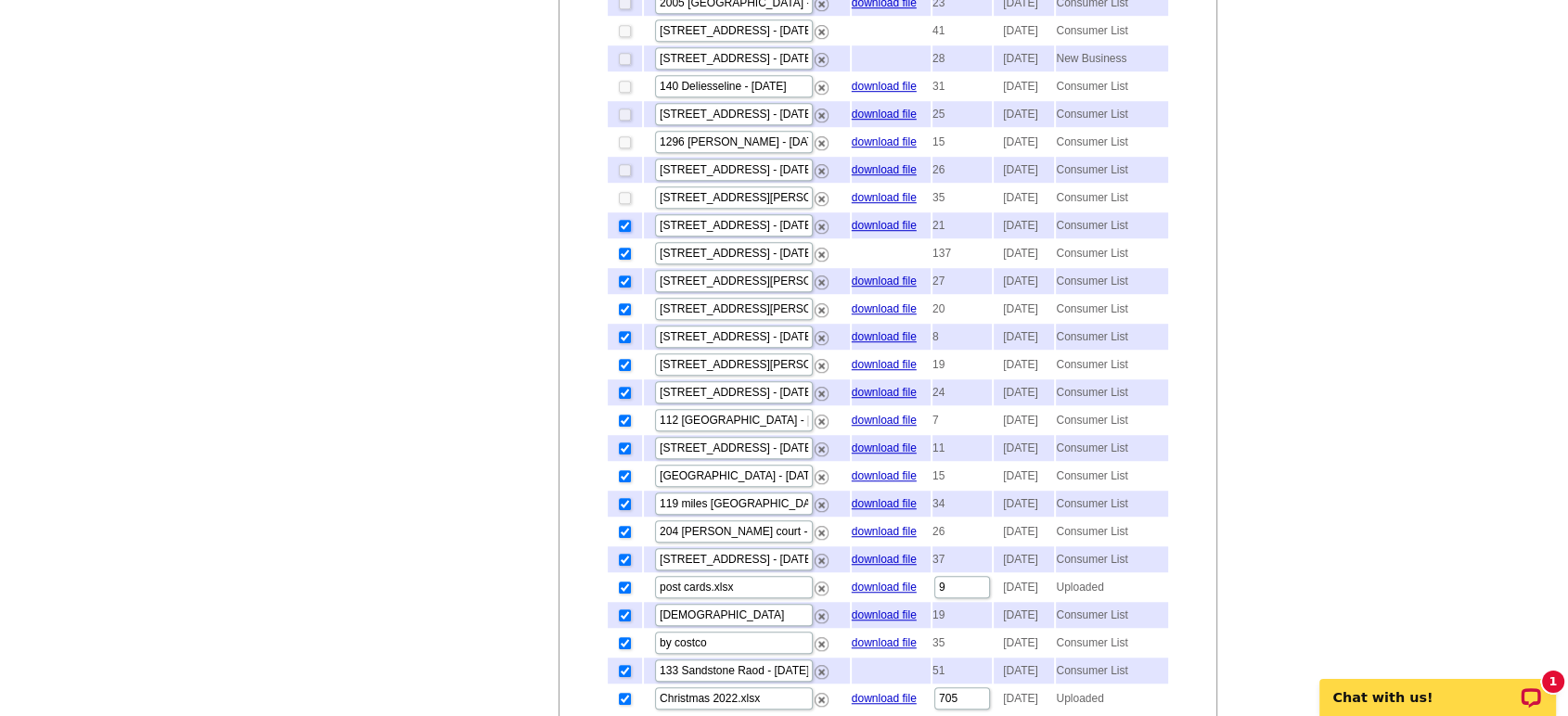
click at [622, 232] on input "checkbox" at bounding box center [625, 226] width 12 height 12
checkbox input "false"
click at [622, 259] on input "checkbox" at bounding box center [625, 253] width 12 height 12
checkbox input "false"
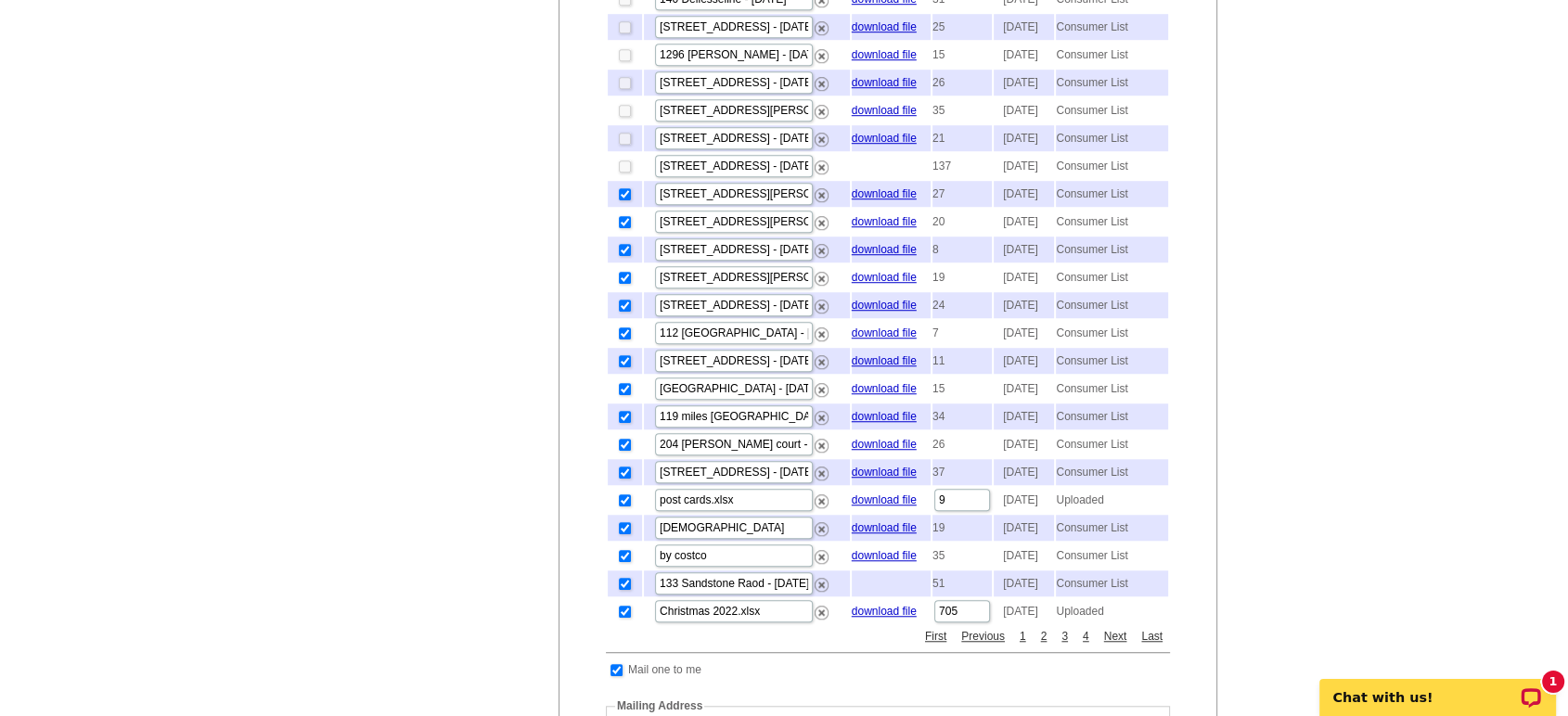
scroll to position [1443, 0]
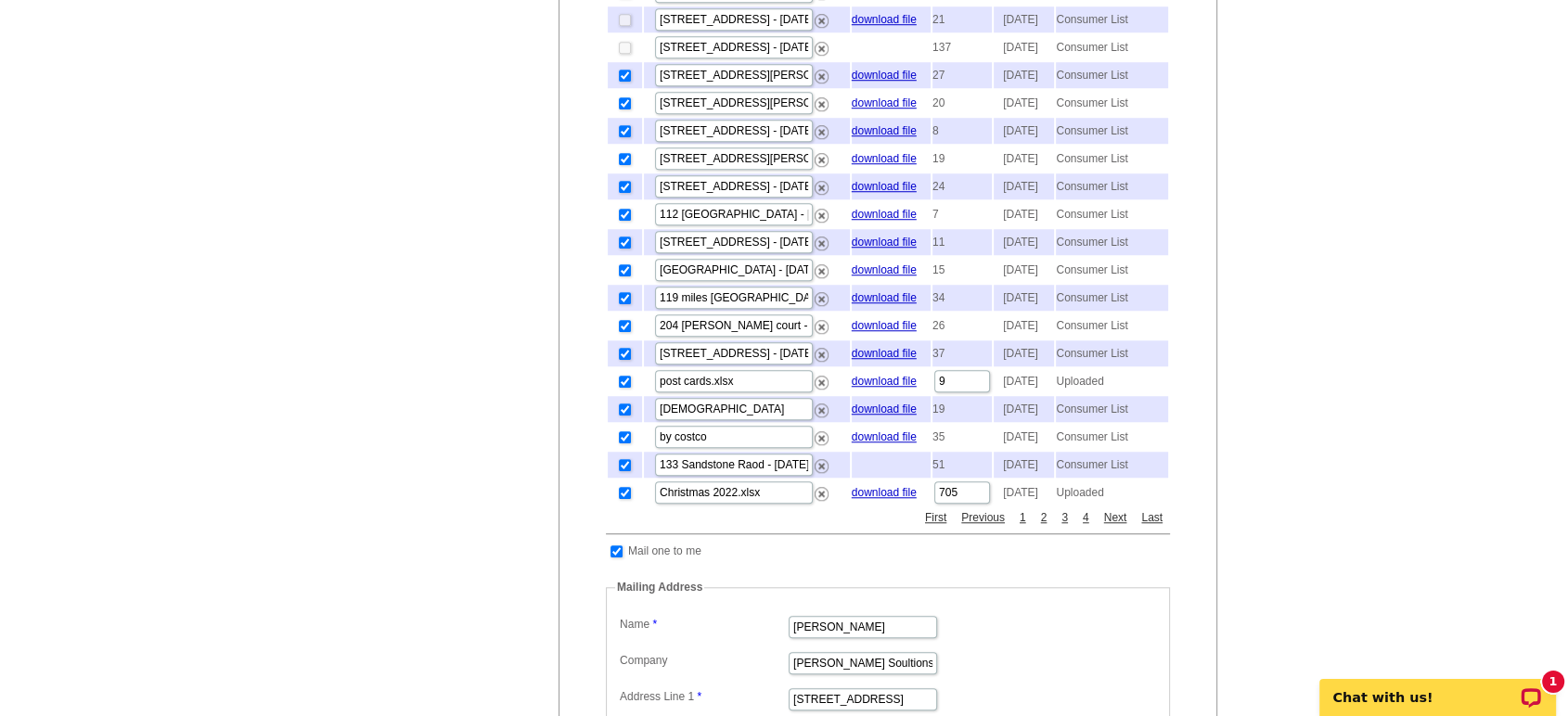
click at [622, 88] on td at bounding box center [624, 75] width 35 height 26
click at [621, 109] on input "checkbox" at bounding box center [625, 104] width 12 height 12
checkbox input "false"
click at [619, 82] on input "checkbox" at bounding box center [625, 76] width 12 height 12
checkbox input "false"
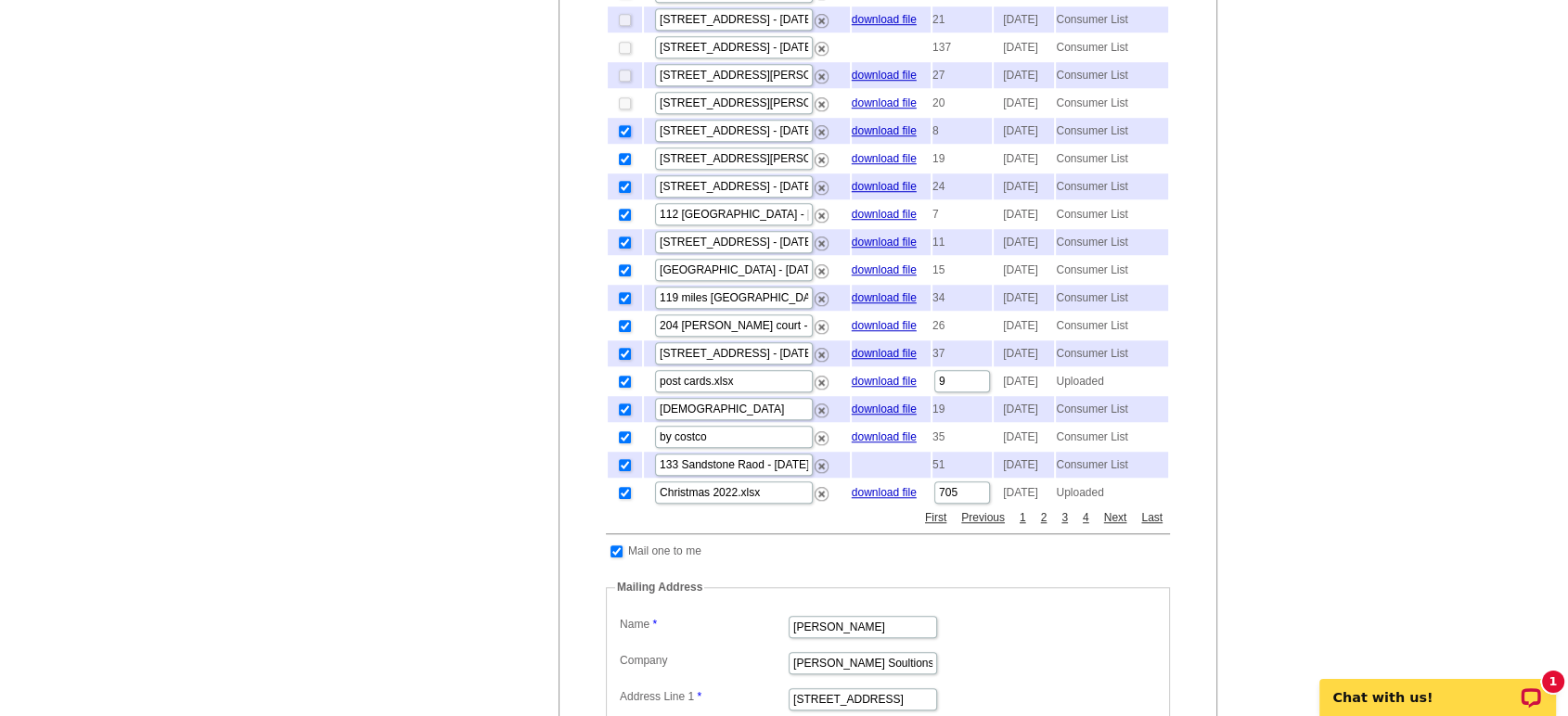
click at [623, 137] on input "checkbox" at bounding box center [625, 131] width 12 height 12
checkbox input "false"
click at [624, 165] on input "checkbox" at bounding box center [625, 159] width 12 height 12
checkbox input "false"
click at [620, 193] on input "checkbox" at bounding box center [625, 186] width 12 height 12
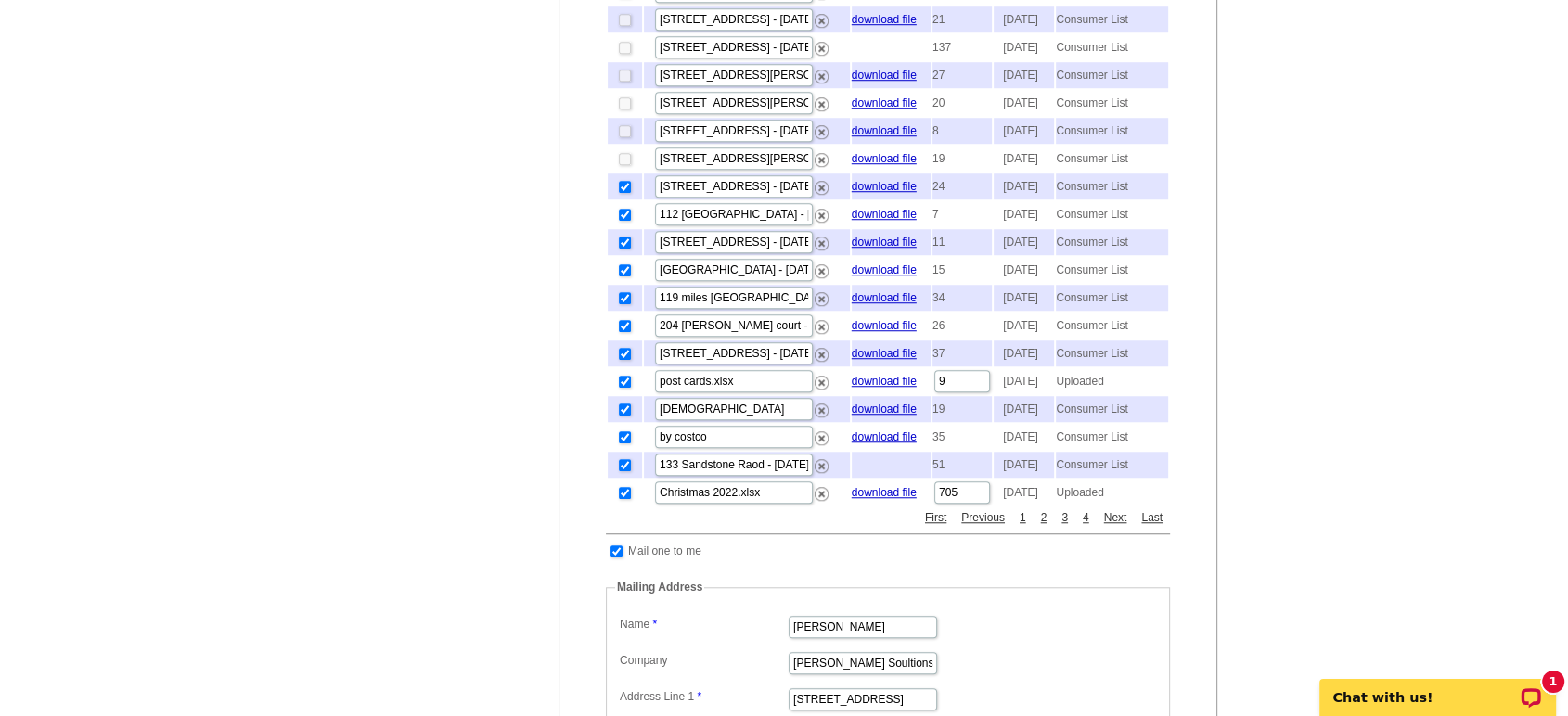
checkbox input "false"
click at [623, 221] on input "checkbox" at bounding box center [625, 215] width 12 height 12
checkbox input "false"
click at [623, 249] on input "checkbox" at bounding box center [625, 243] width 12 height 12
checkbox input "false"
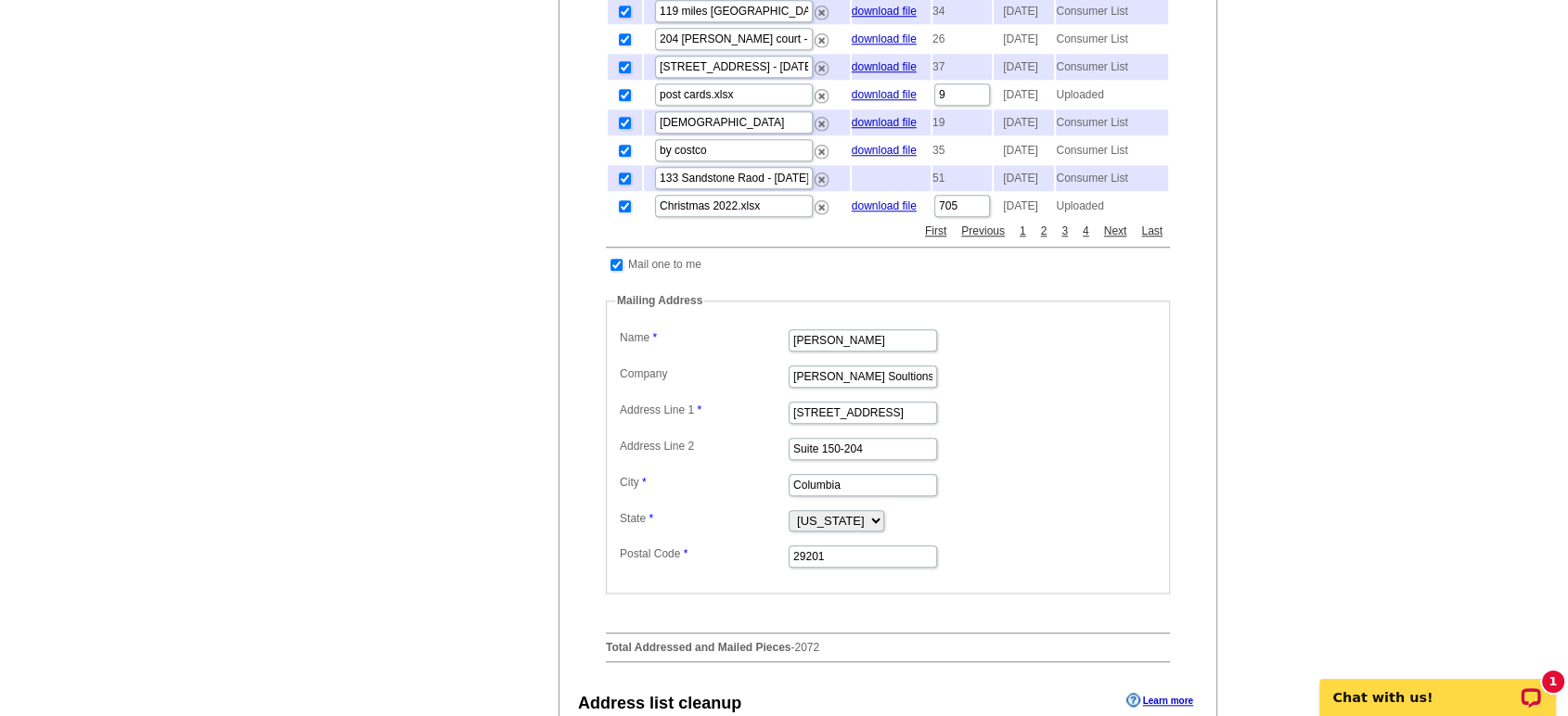
scroll to position [1752, 0]
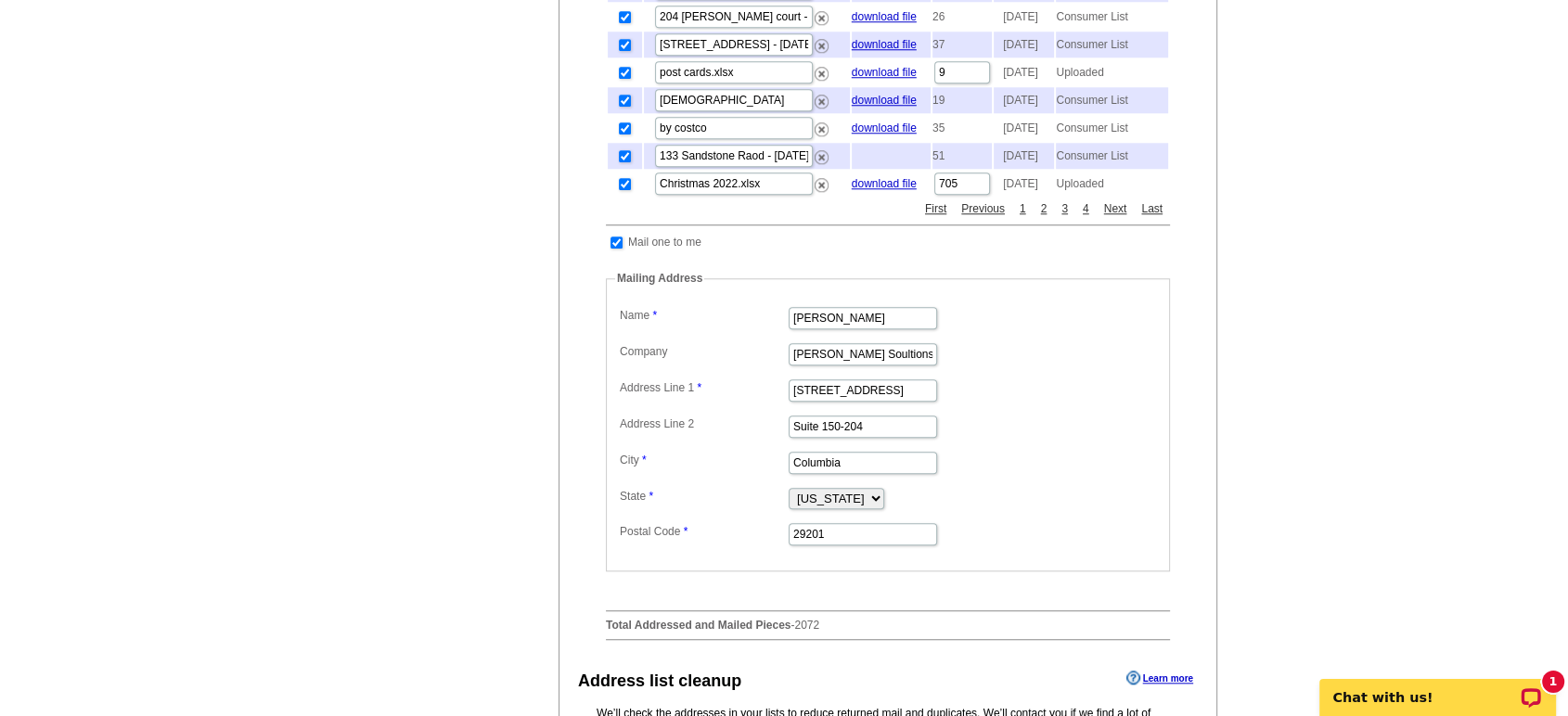
checkbox input "false"
drag, startPoint x: 621, startPoint y: 291, endPoint x: 621, endPoint y: 302, distance: 11.0
checkbox input "false"
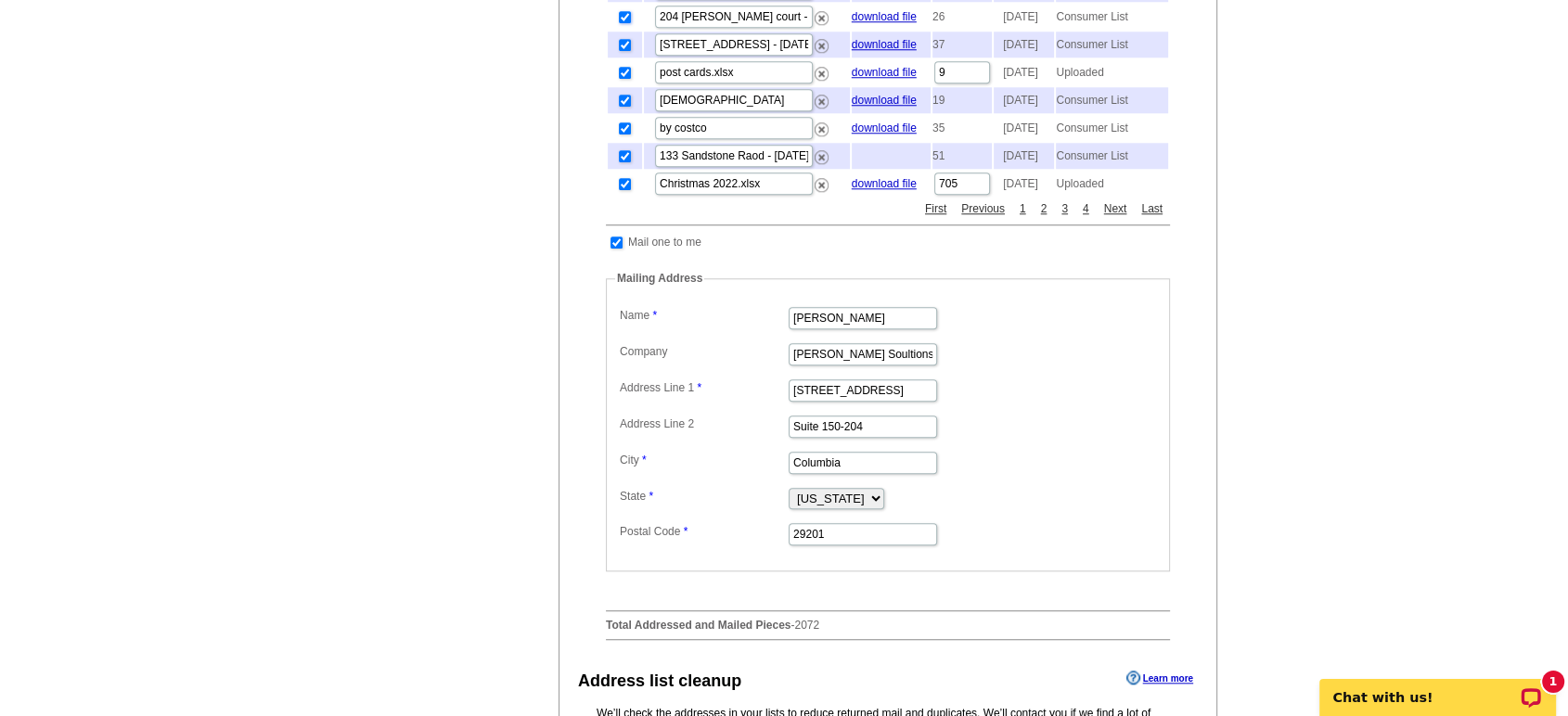
click at [625, 24] on input "checkbox" at bounding box center [625, 17] width 12 height 12
checkbox input "false"
click at [623, 51] on input "checkbox" at bounding box center [625, 45] width 12 height 12
checkbox input "false"
click at [623, 79] on input "checkbox" at bounding box center [625, 73] width 12 height 12
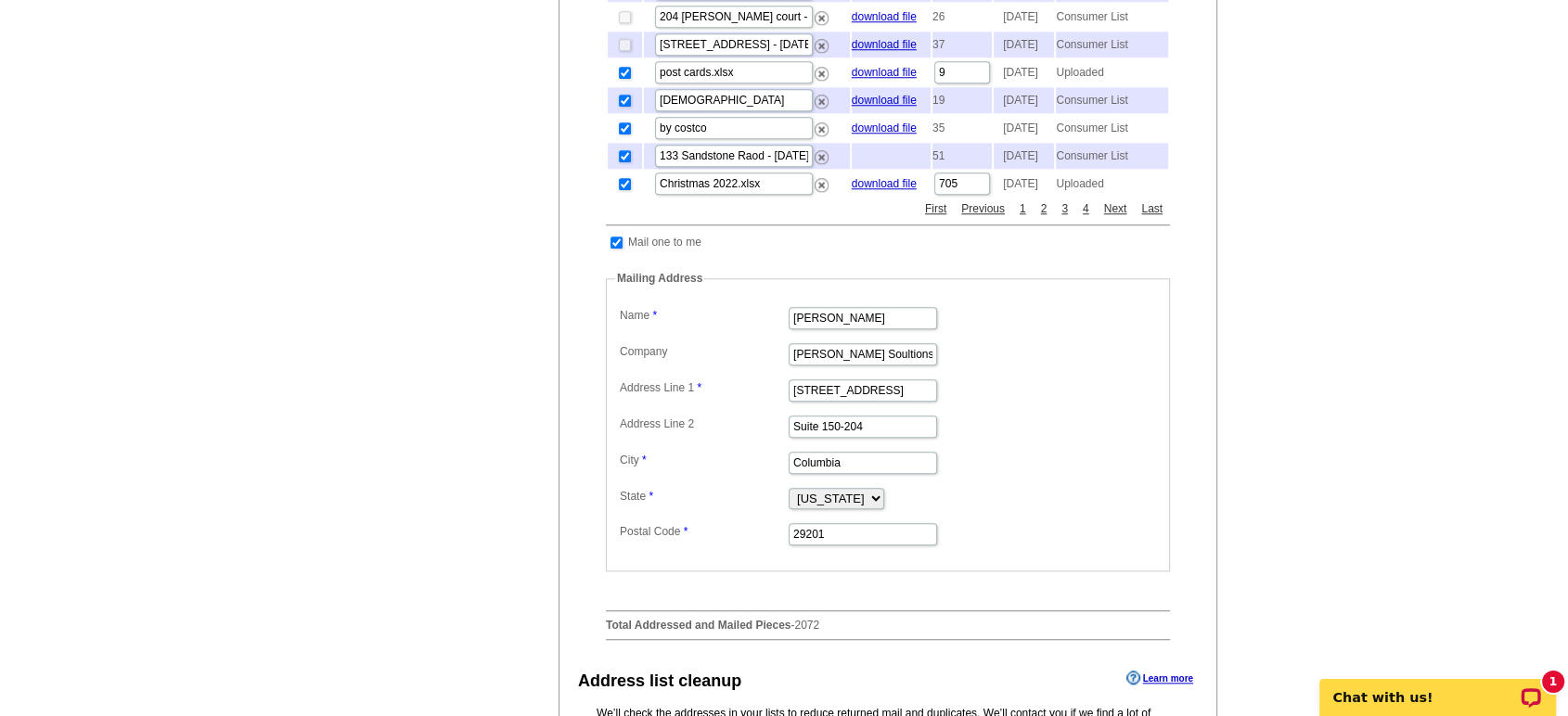
checkbox input "false"
click at [622, 107] on input "checkbox" at bounding box center [625, 101] width 12 height 12
checkbox input "false"
click at [624, 134] on input "checkbox" at bounding box center [625, 128] width 12 height 12
checkbox input "false"
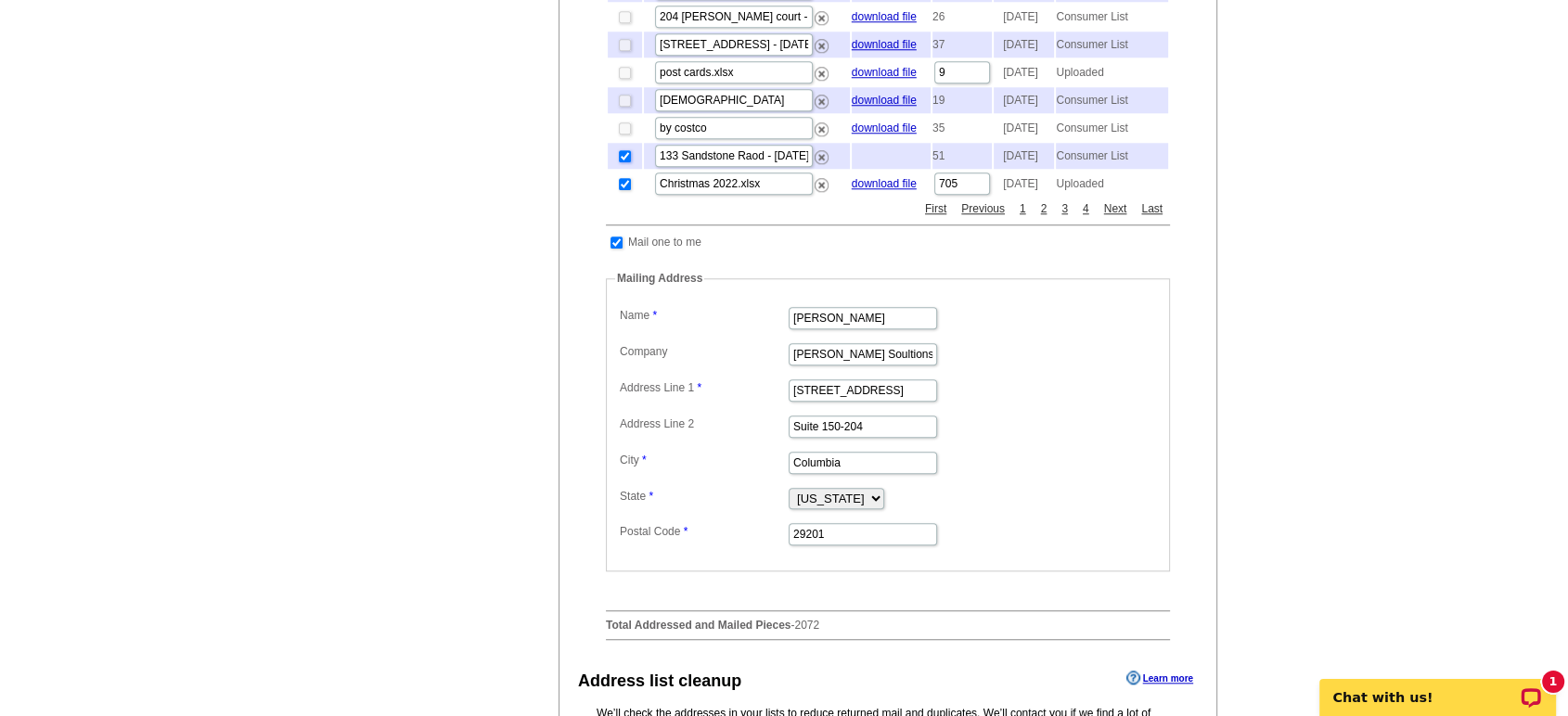
click at [621, 163] on input "checkbox" at bounding box center [625, 156] width 12 height 12
checkbox input "false"
click at [622, 190] on input "checkbox" at bounding box center [625, 184] width 12 height 12
checkbox input "false"
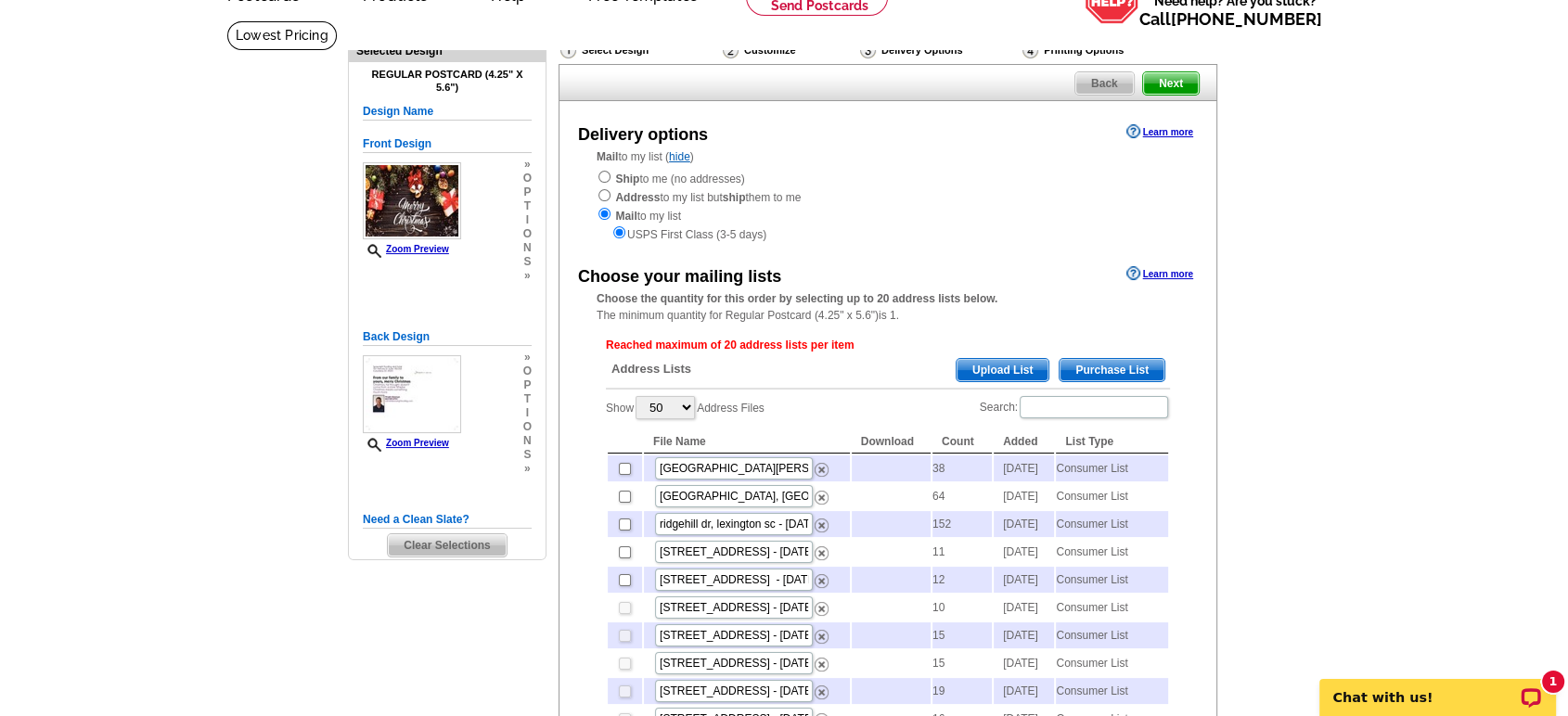
scroll to position [0, 0]
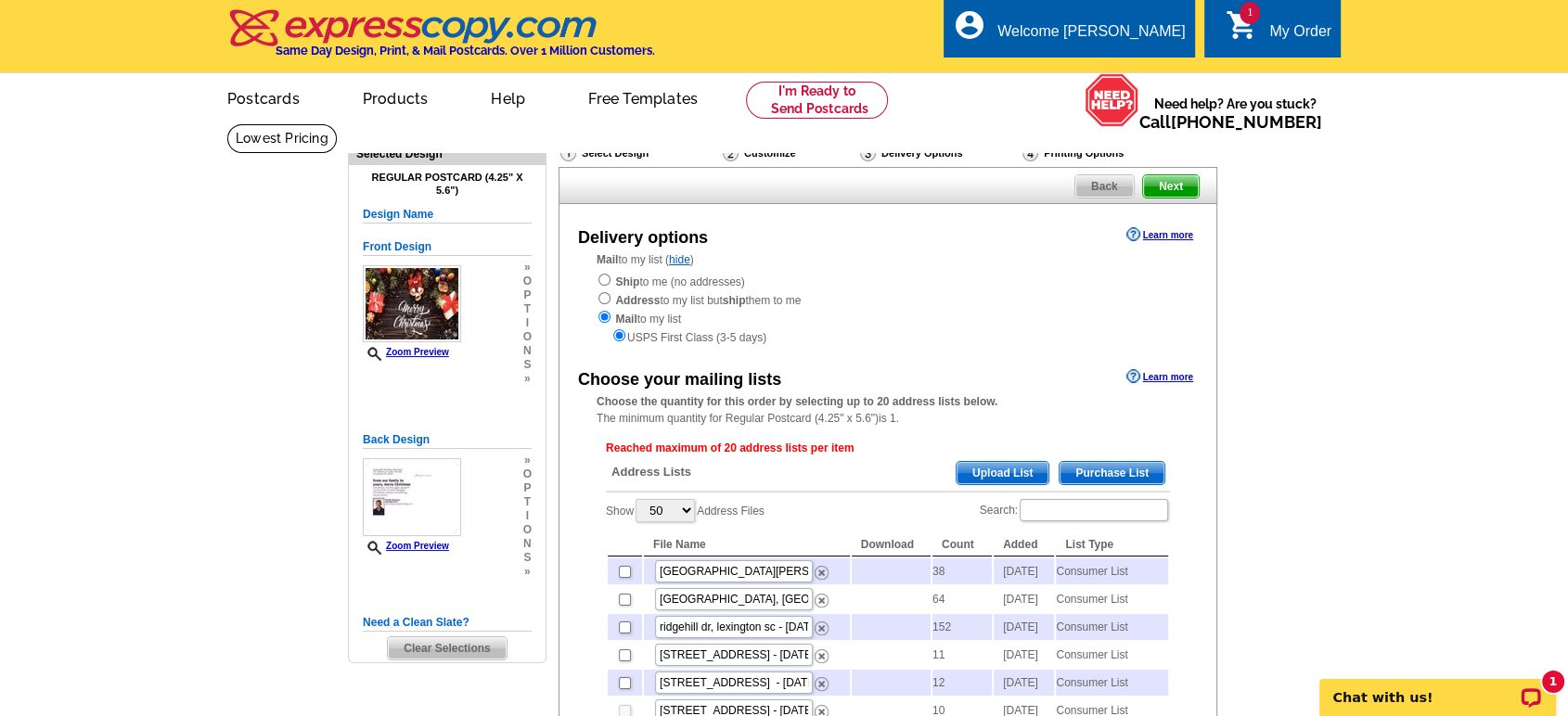
click at [1102, 178] on span "Back" at bounding box center [1104, 186] width 58 height 23
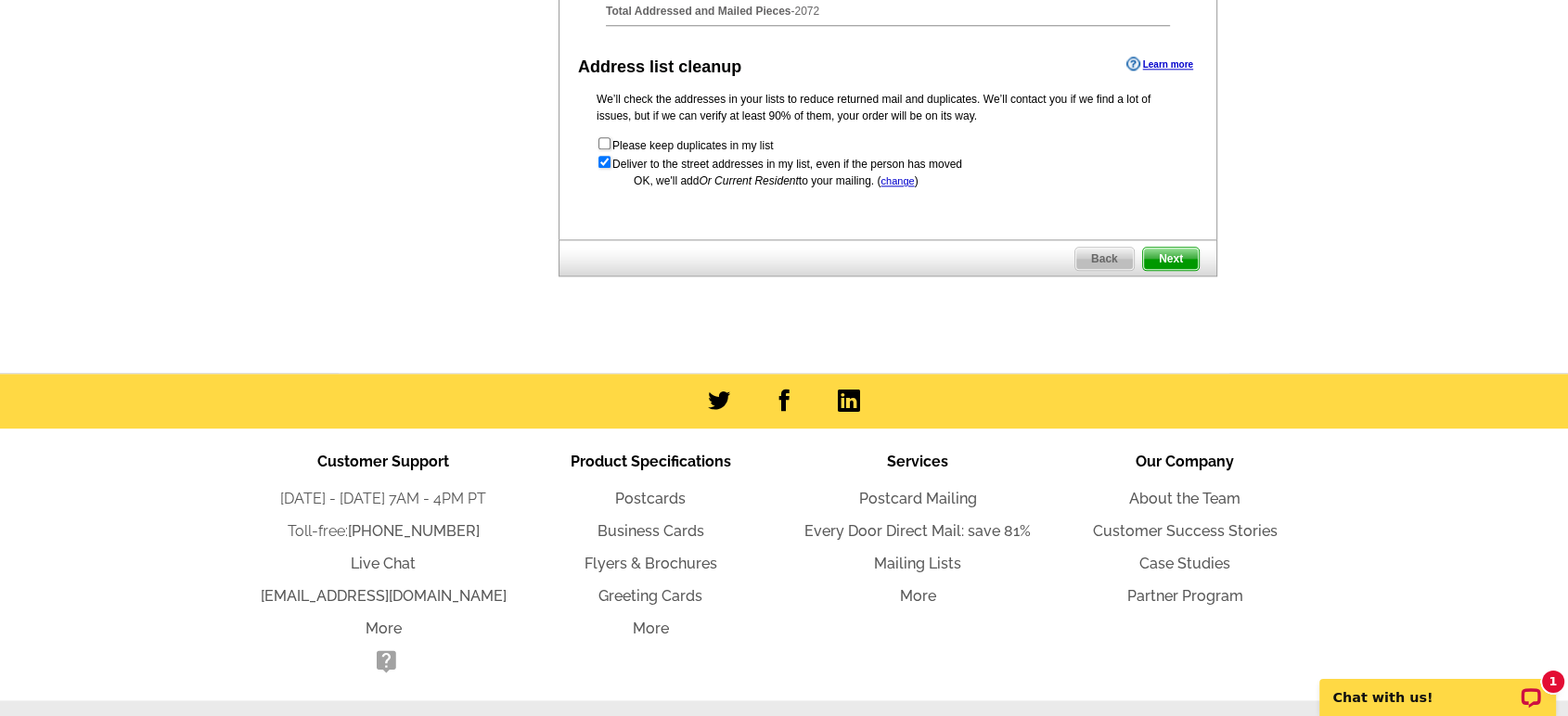
scroll to position [2473, 0]
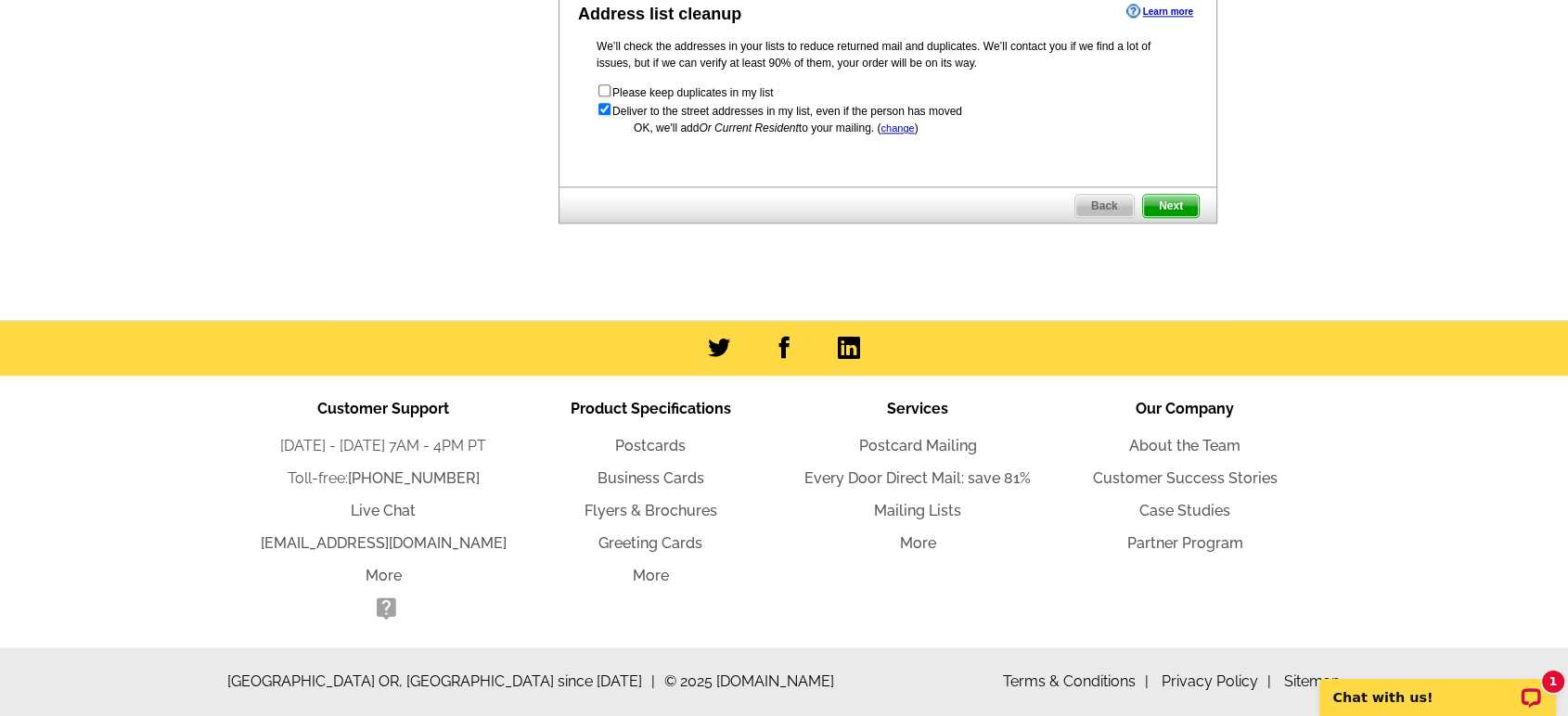
click at [1106, 217] on span "Back" at bounding box center [1104, 206] width 58 height 23
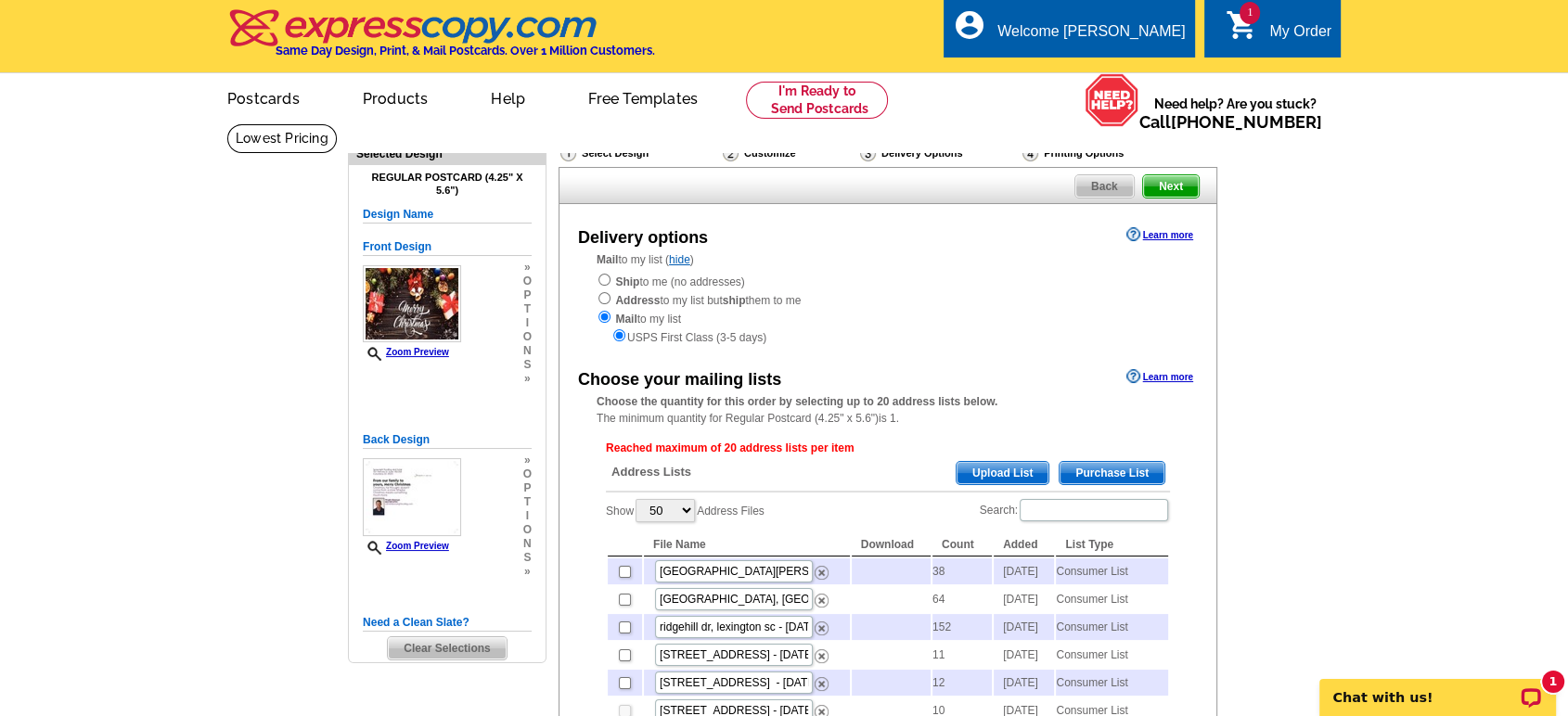
scroll to position [0, 0]
click at [1093, 183] on span "Back" at bounding box center [1104, 186] width 58 height 23
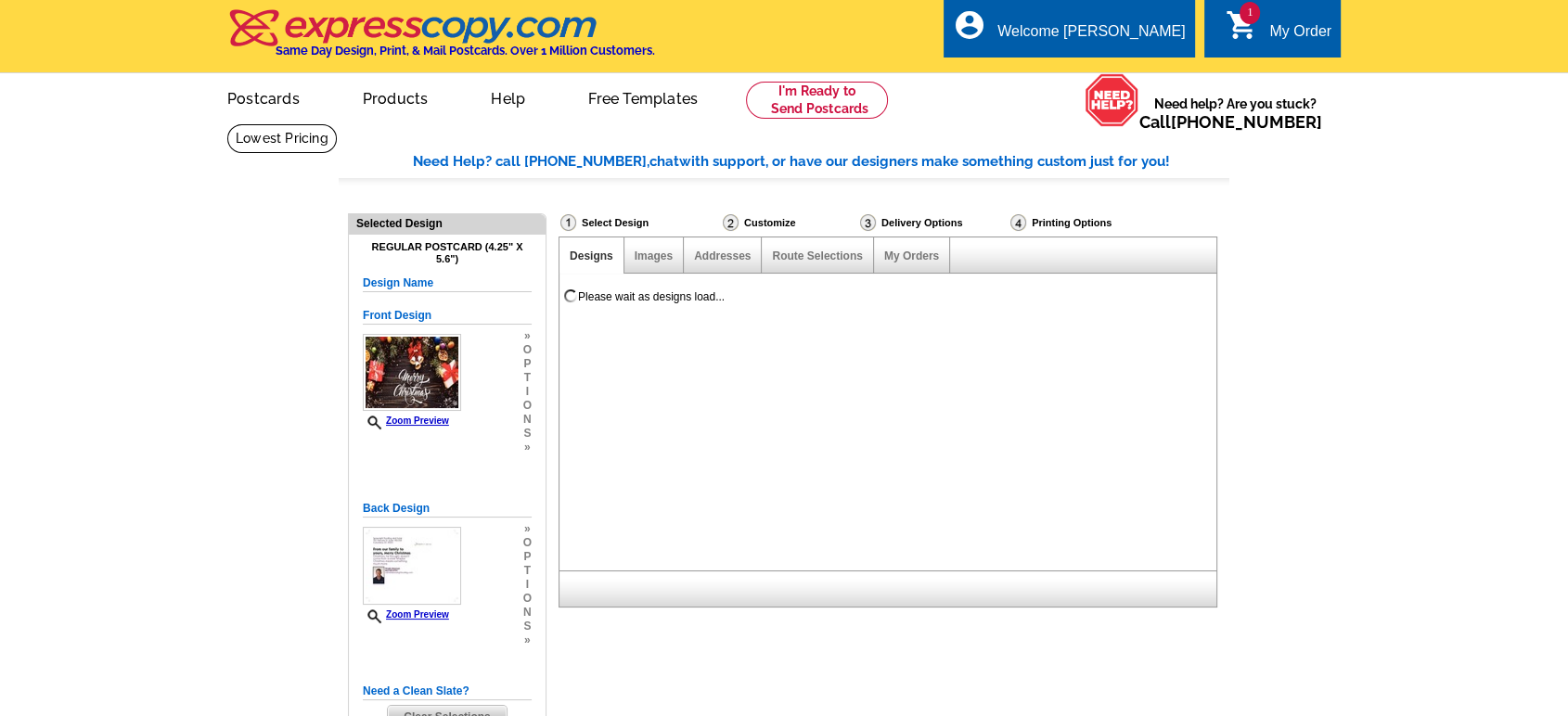
select select "785"
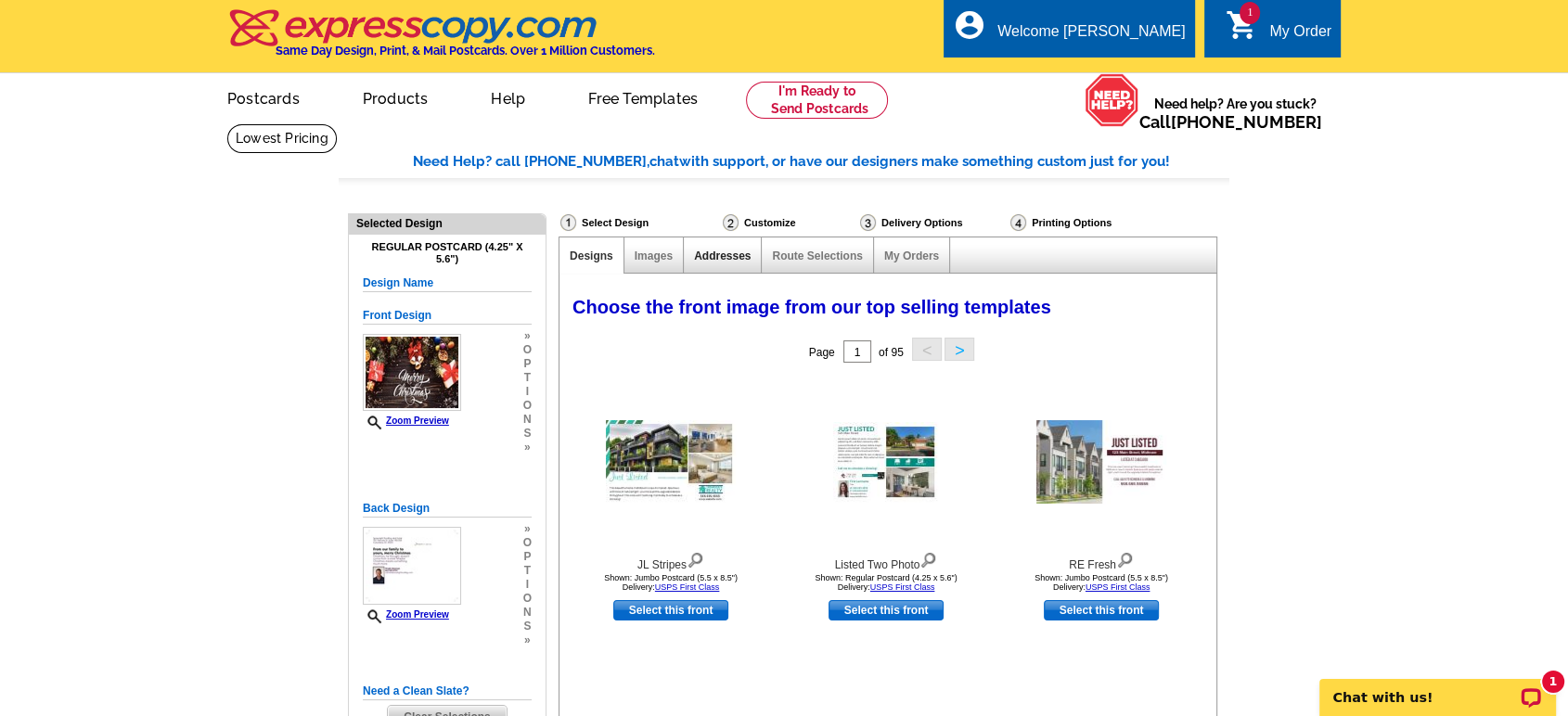
click at [722, 257] on link "Addresses" at bounding box center [722, 255] width 56 height 13
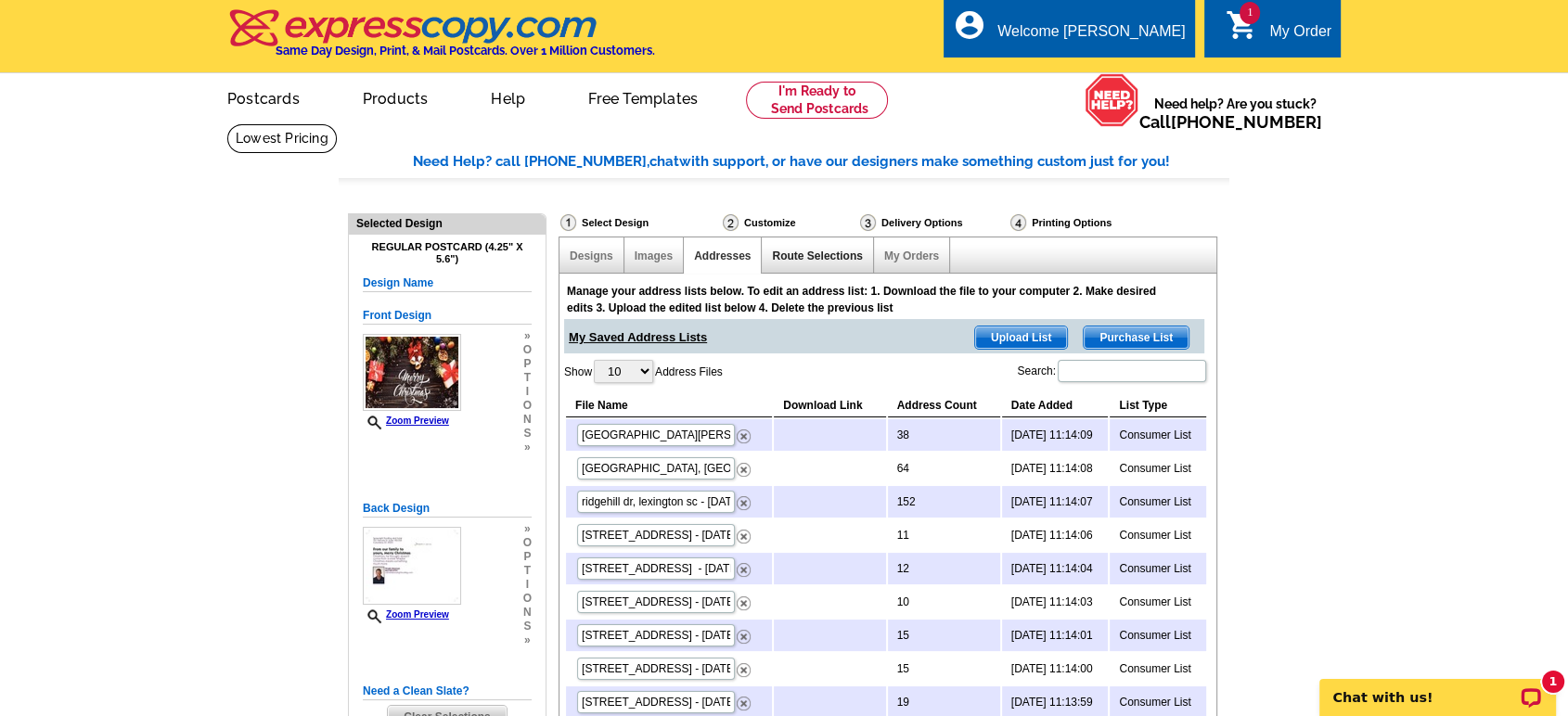
click at [806, 260] on link "Route Selections" at bounding box center [817, 255] width 90 height 13
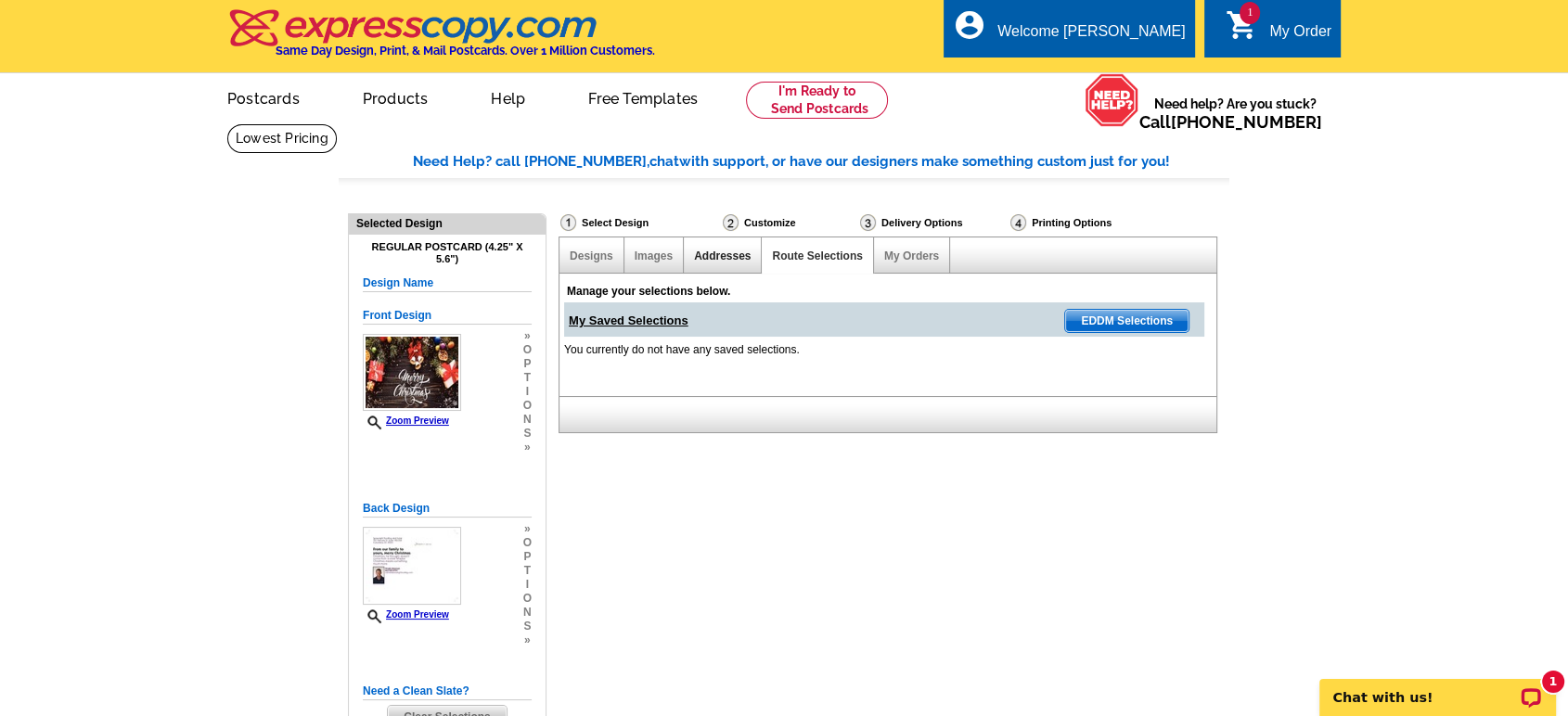
click at [725, 256] on link "Addresses" at bounding box center [722, 255] width 56 height 13
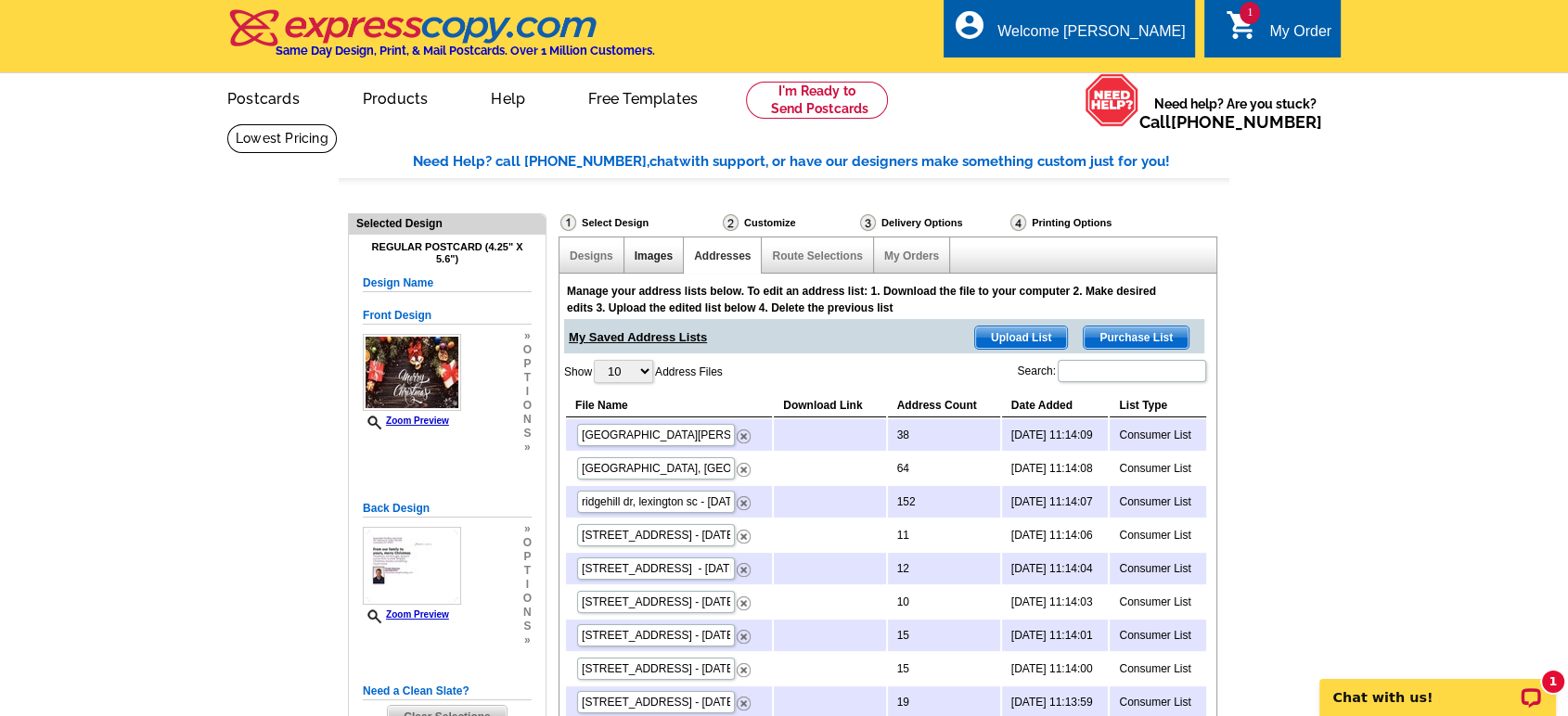
click at [646, 253] on link "Images" at bounding box center [654, 255] width 38 height 13
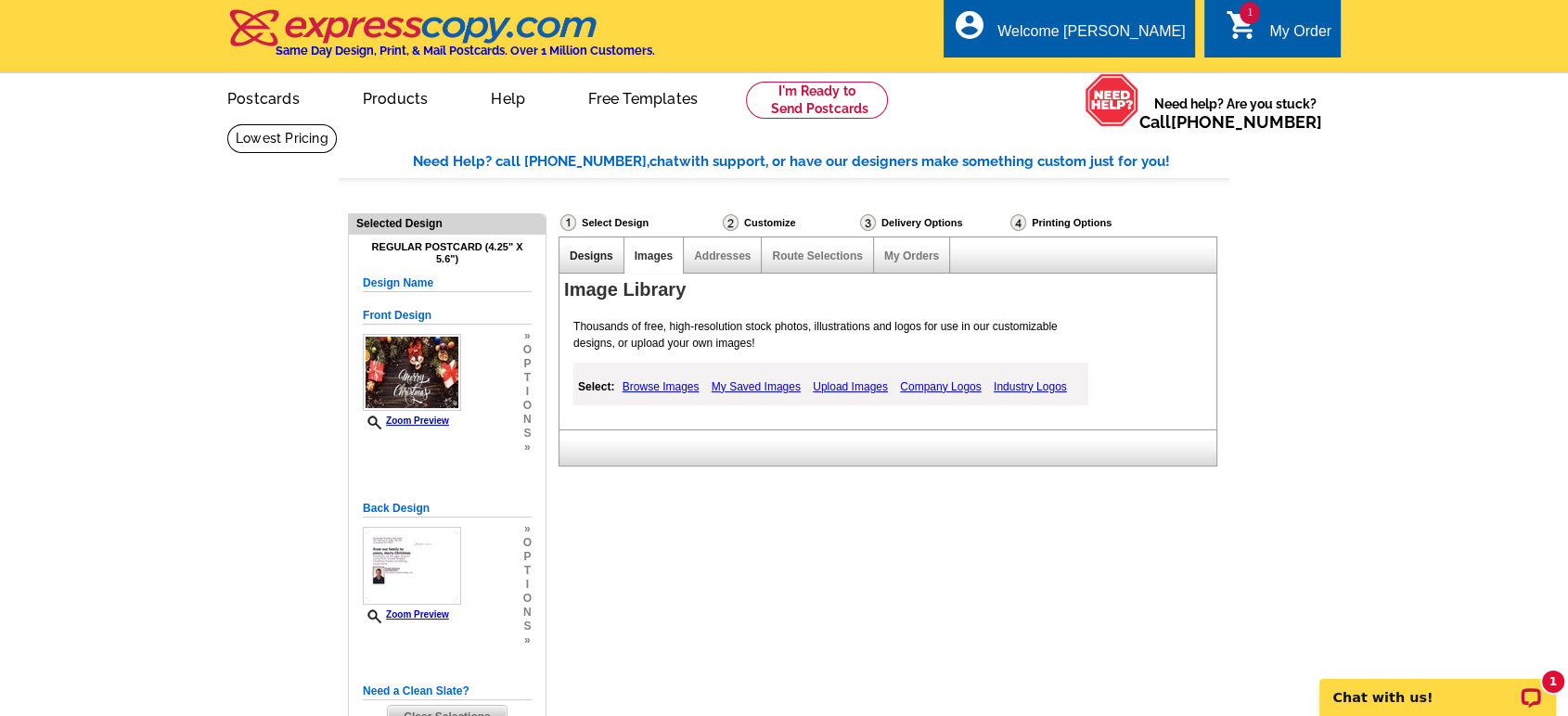
click at [595, 252] on link "Designs" at bounding box center [592, 255] width 43 height 13
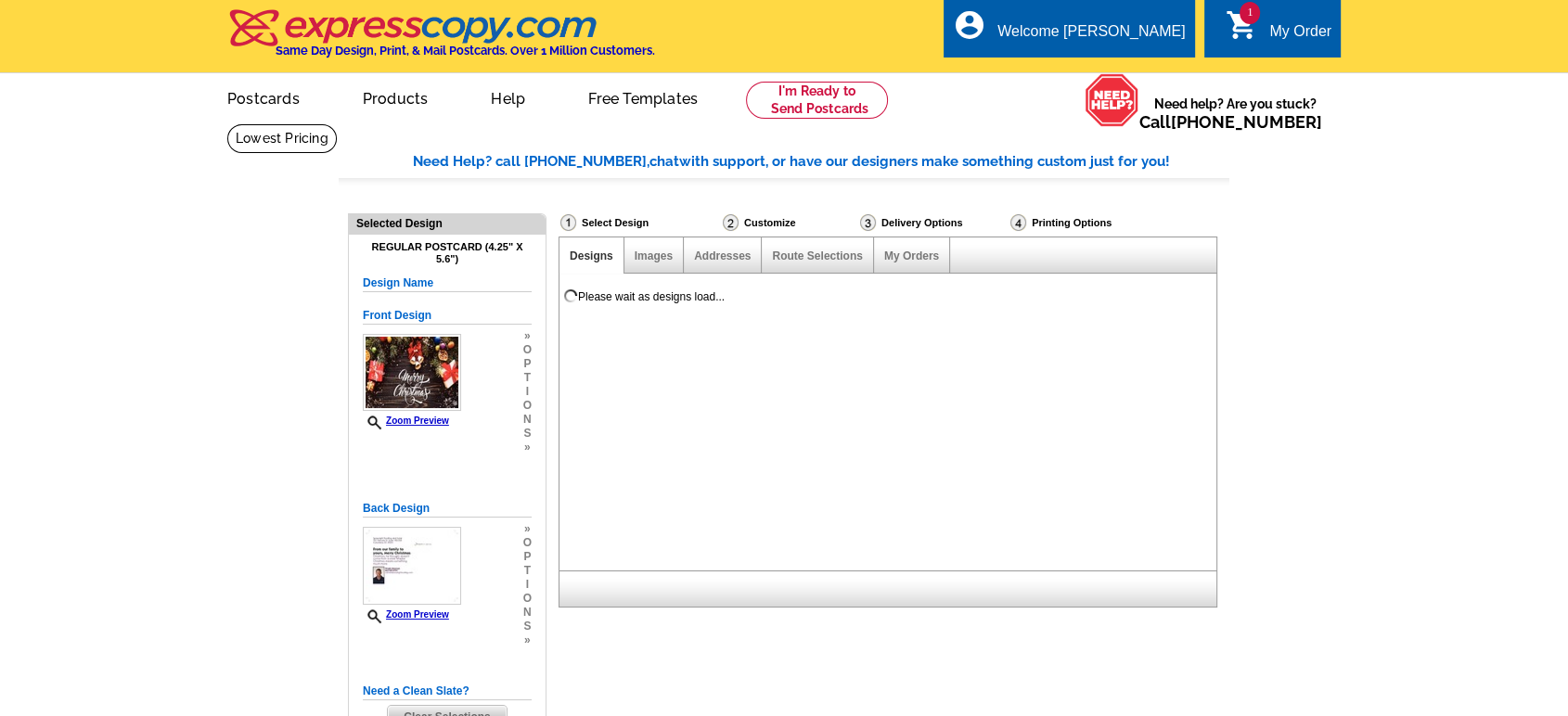
select select "785"
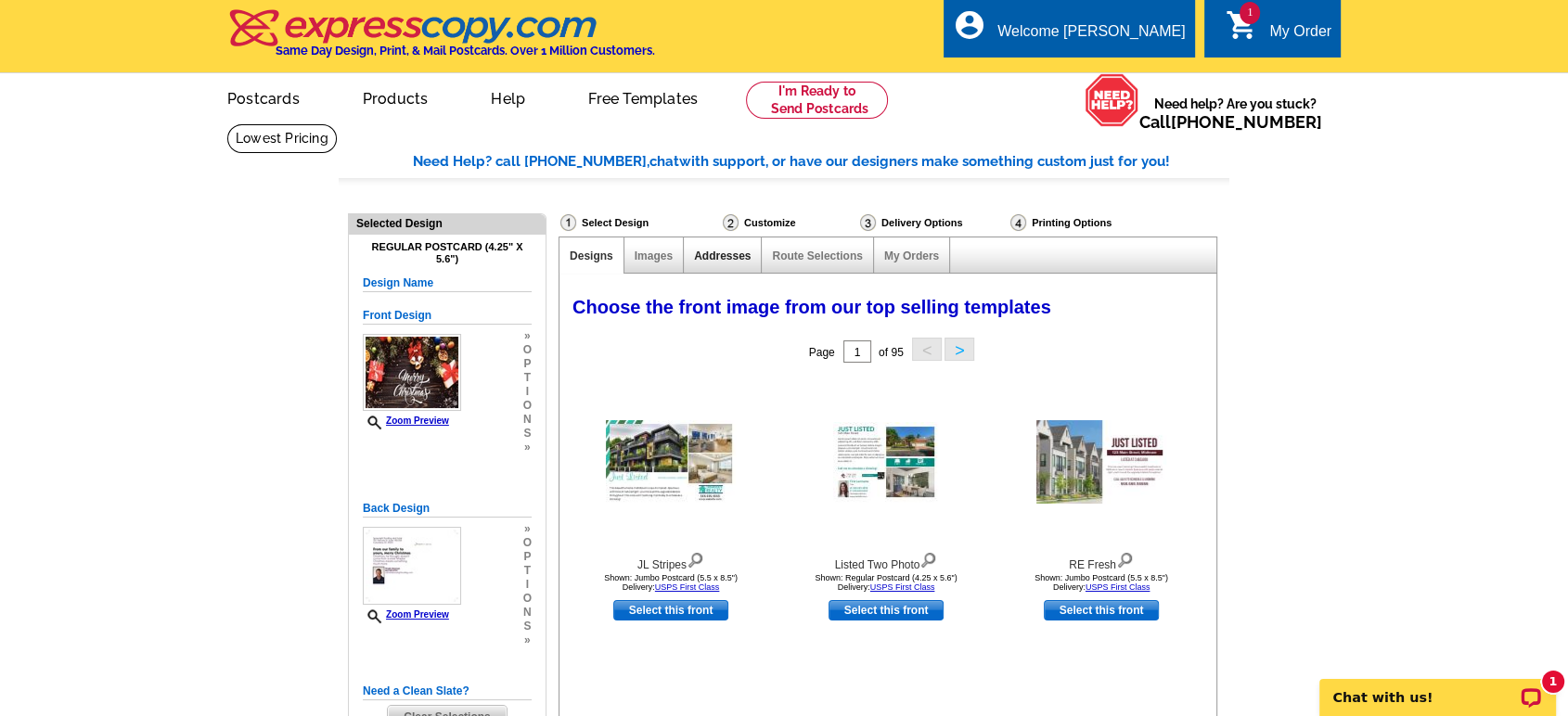
click at [719, 254] on link "Addresses" at bounding box center [722, 255] width 56 height 13
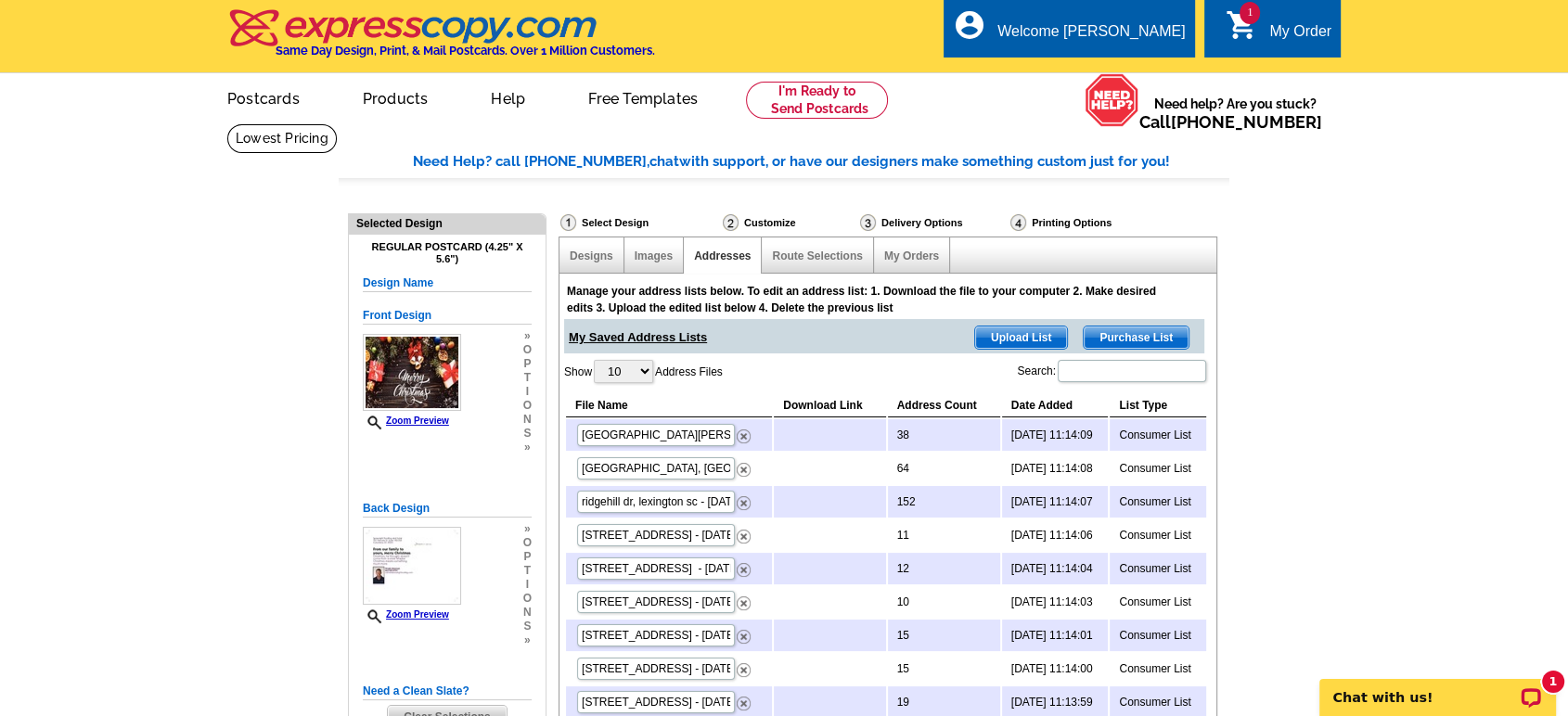
click at [1122, 335] on span "Purchase List" at bounding box center [1136, 337] width 105 height 23
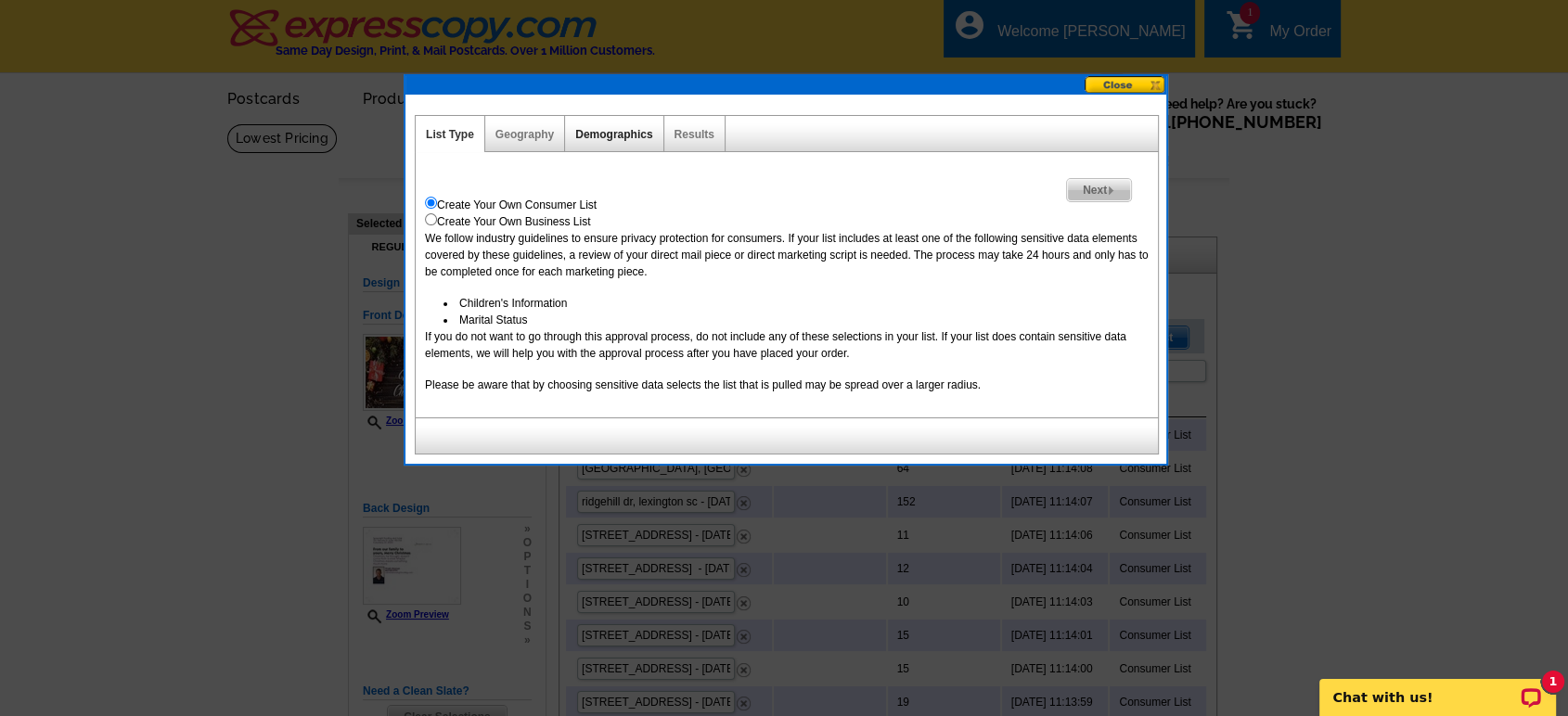
click at [629, 132] on link "Demographics" at bounding box center [613, 134] width 77 height 13
select select
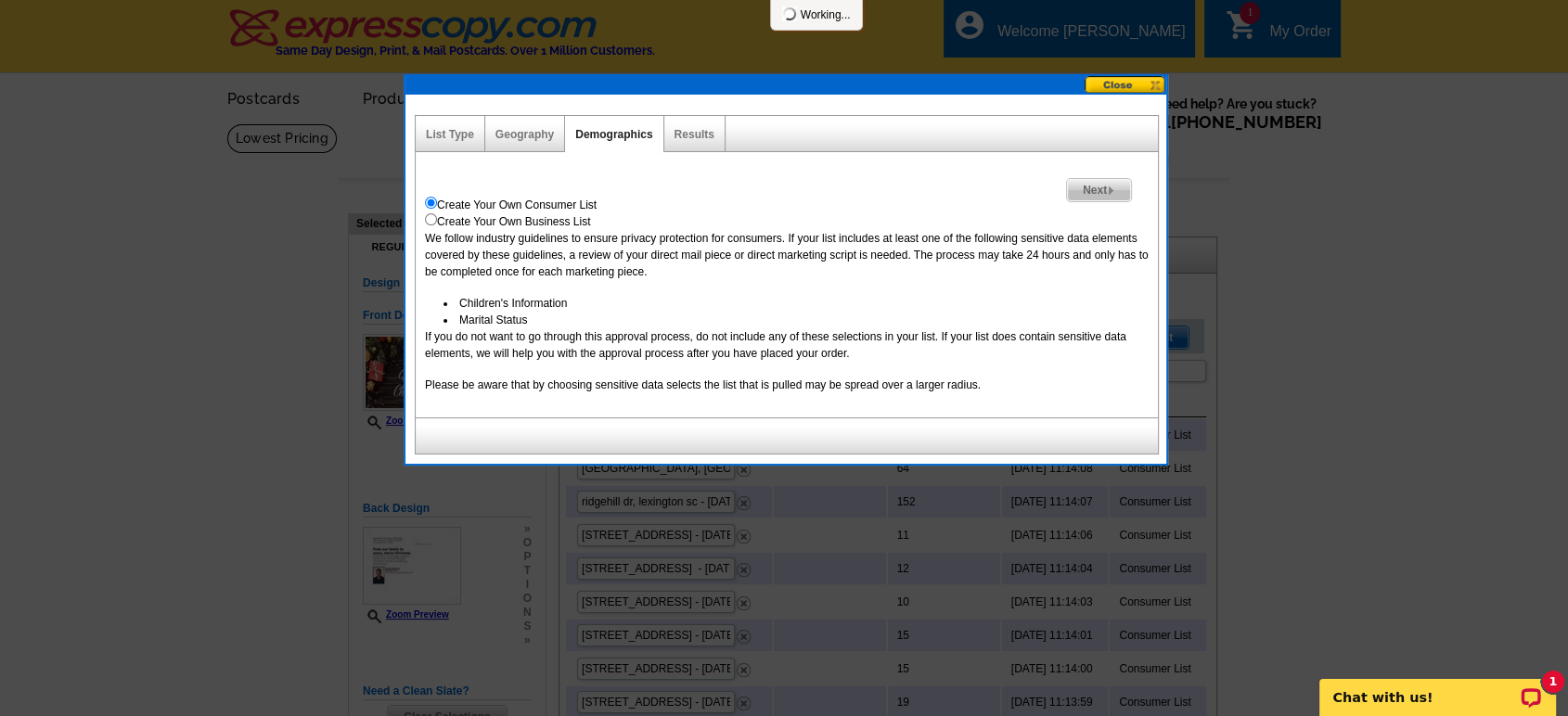
select select
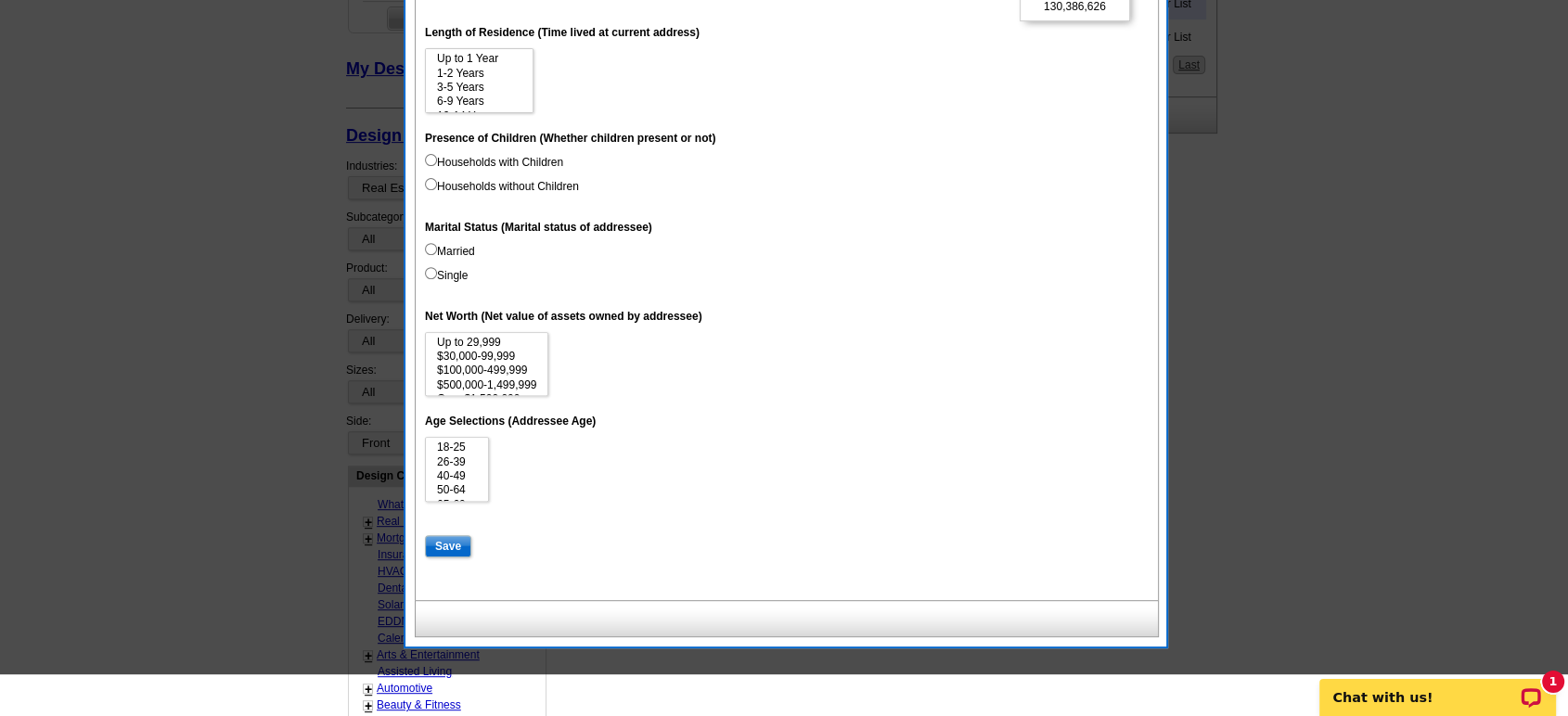
scroll to position [721, 0]
